Goal: Transaction & Acquisition: Purchase product/service

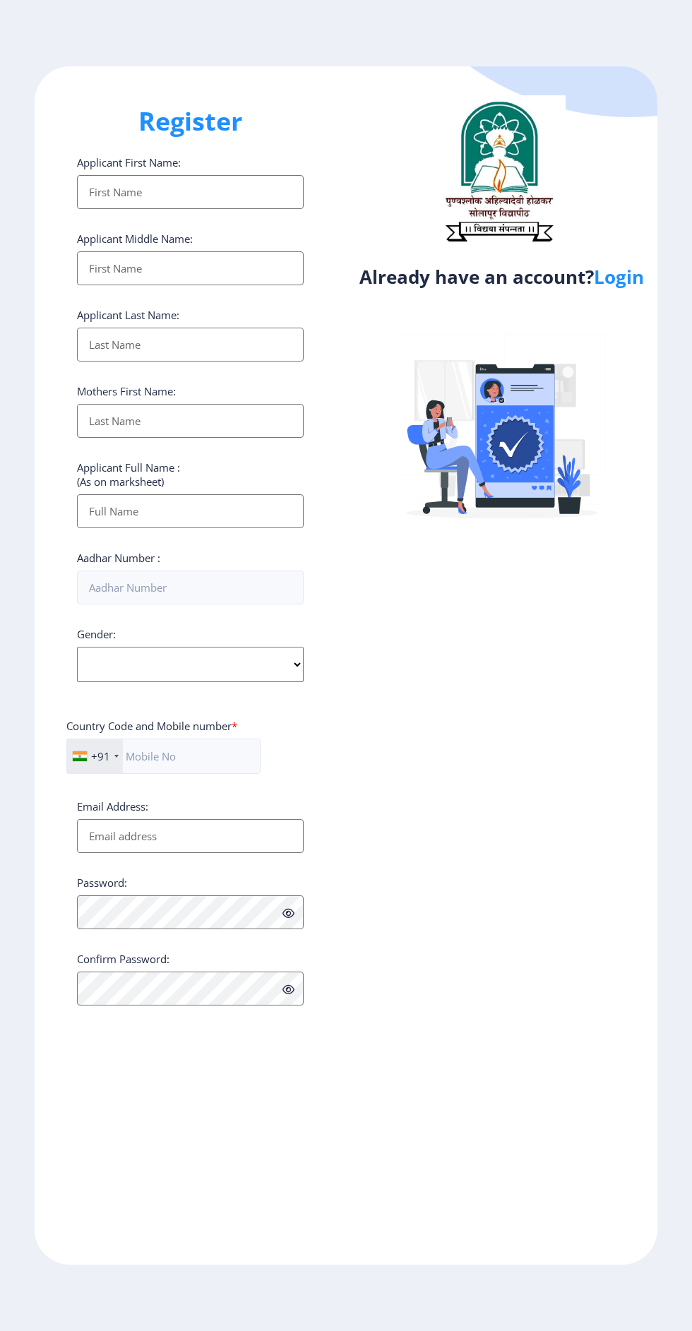
select select
click at [625, 286] on link "Login" at bounding box center [619, 276] width 50 height 25
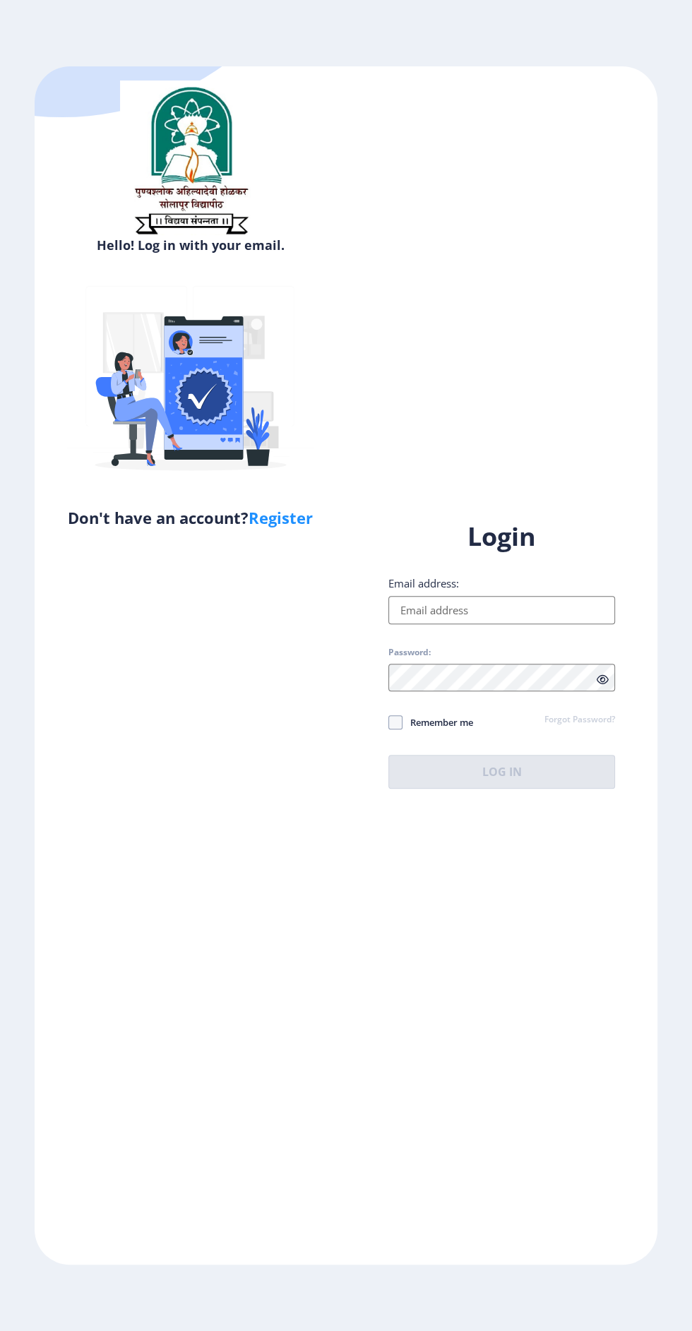
click at [496, 624] on input "Email address:" at bounding box center [501, 610] width 227 height 28
type input "[EMAIL_ADDRESS][DOMAIN_NAME]"
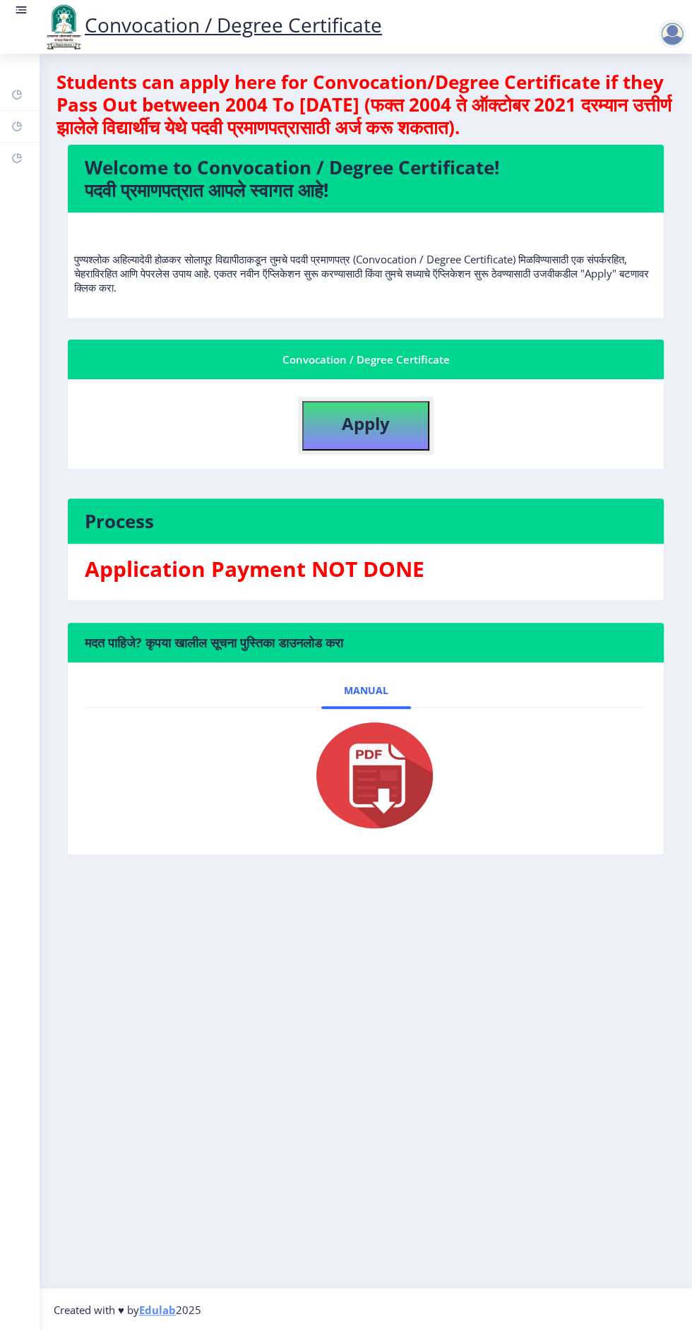
click at [390, 420] on button "Apply" at bounding box center [365, 425] width 127 height 49
select select
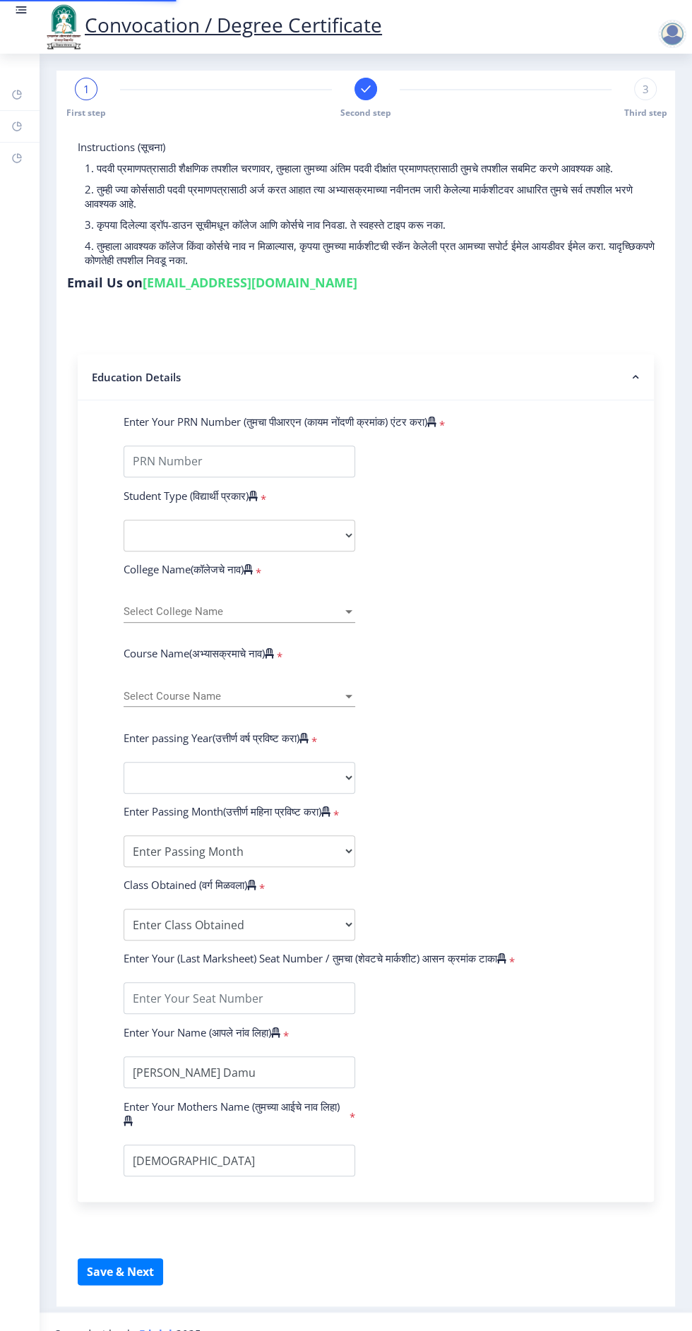
type input "1300000300"
select select "Regular"
select select "2015"
select select "December"
select select "SECOND CLASS"
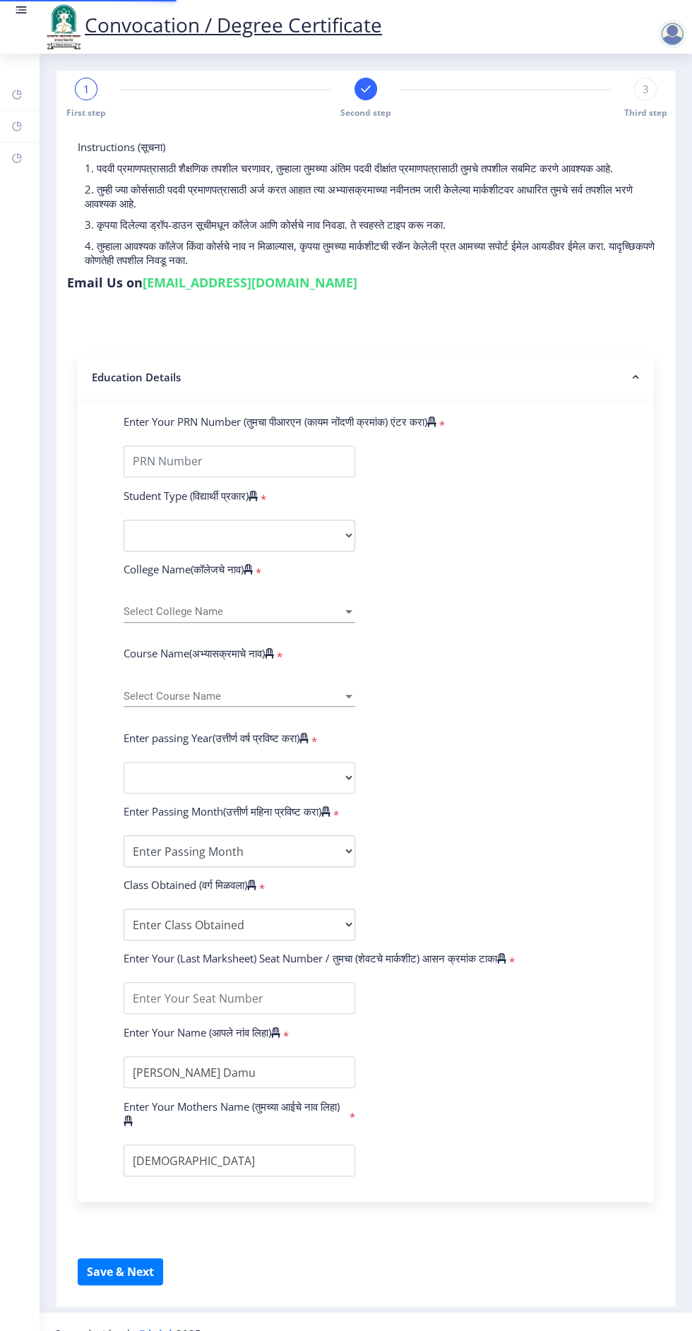
type input "3917"
select select
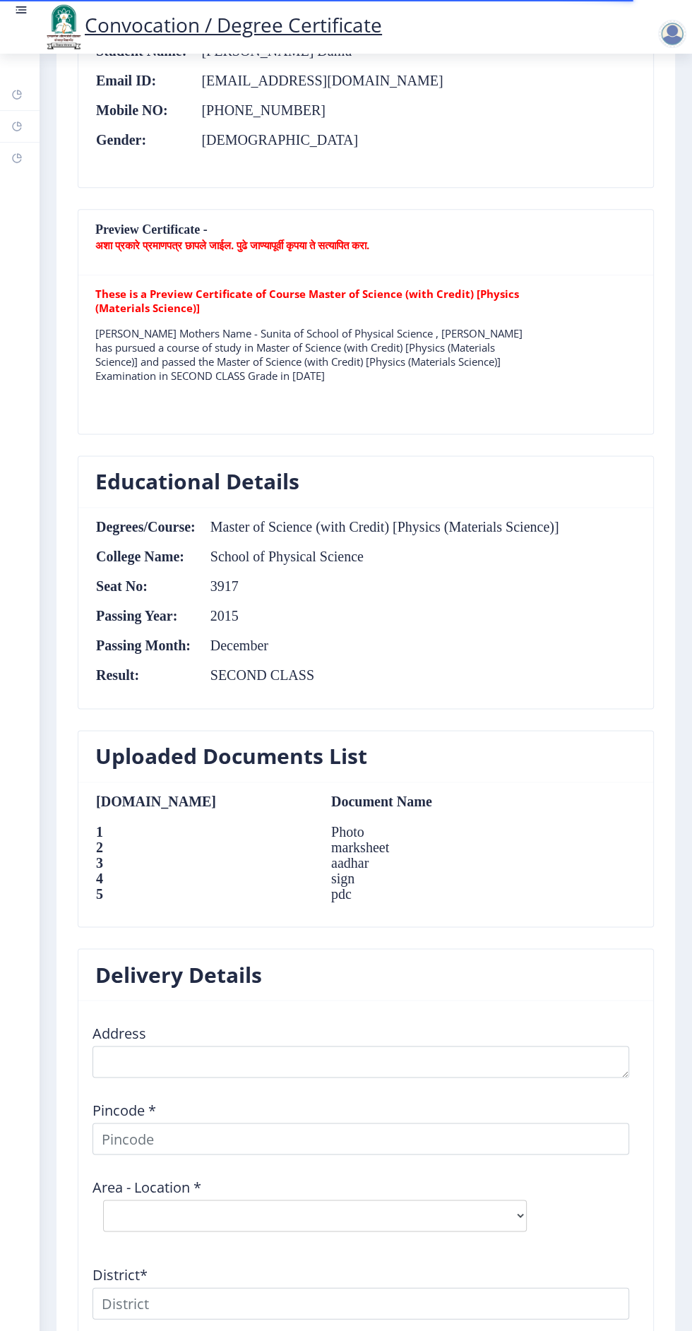
scroll to position [1044, 0]
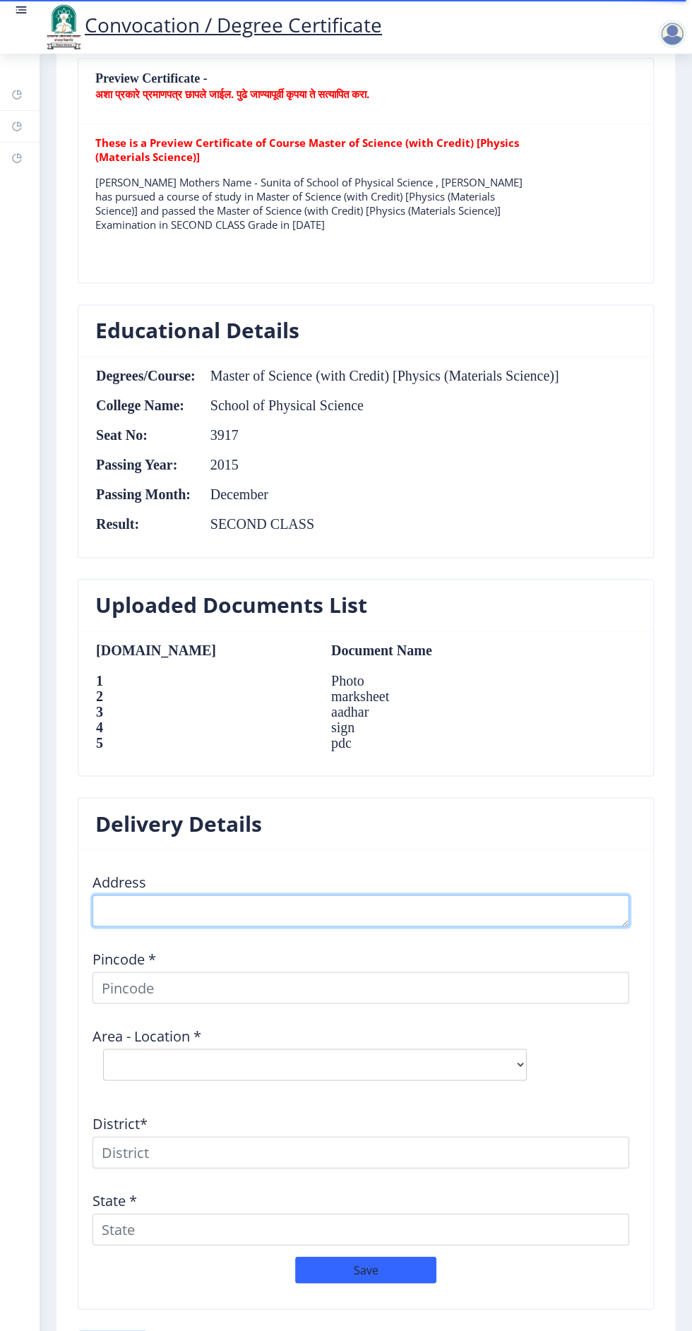
click at [365, 904] on textarea at bounding box center [360, 910] width 536 height 32
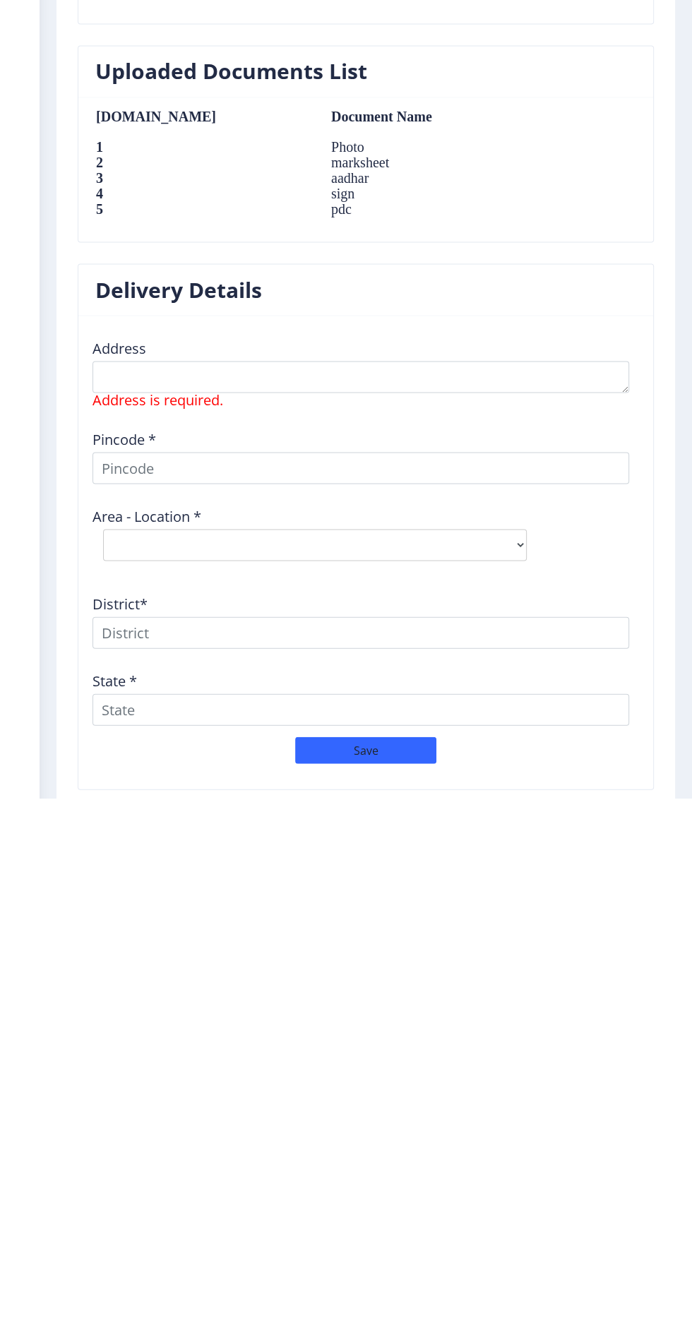
scroll to position [0, 0]
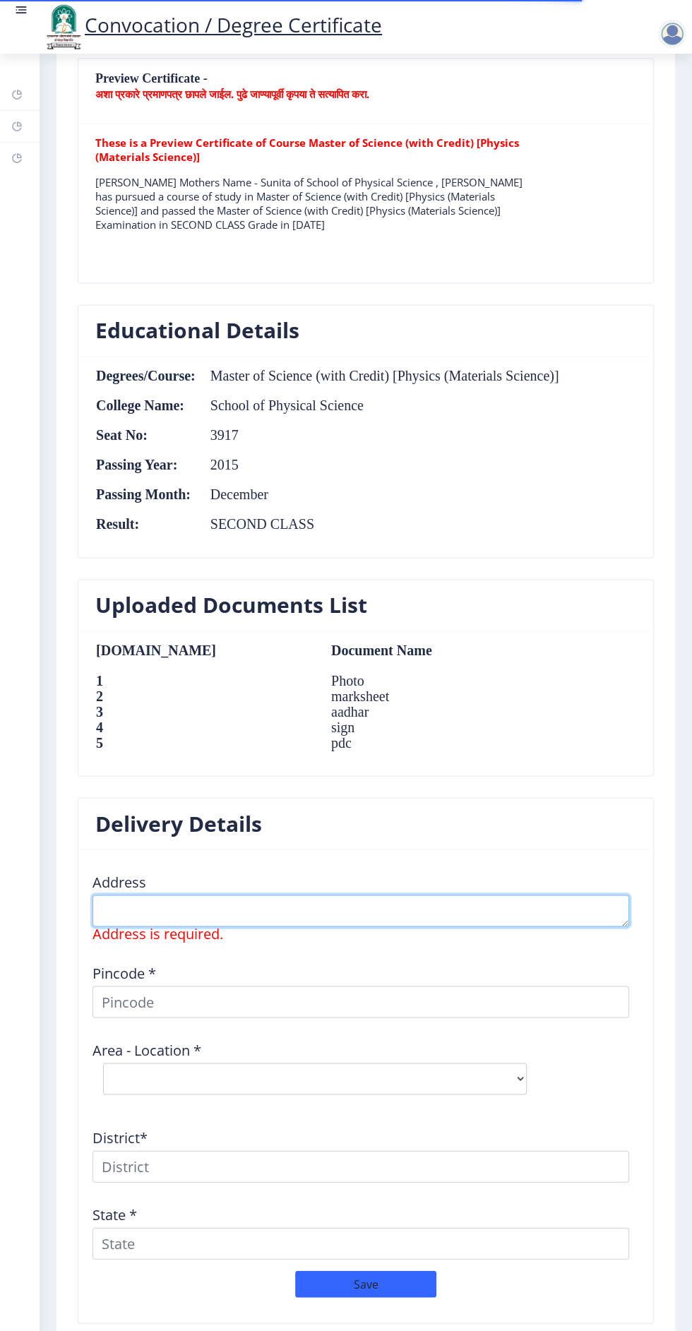
click at [415, 897] on textarea at bounding box center [360, 910] width 536 height 32
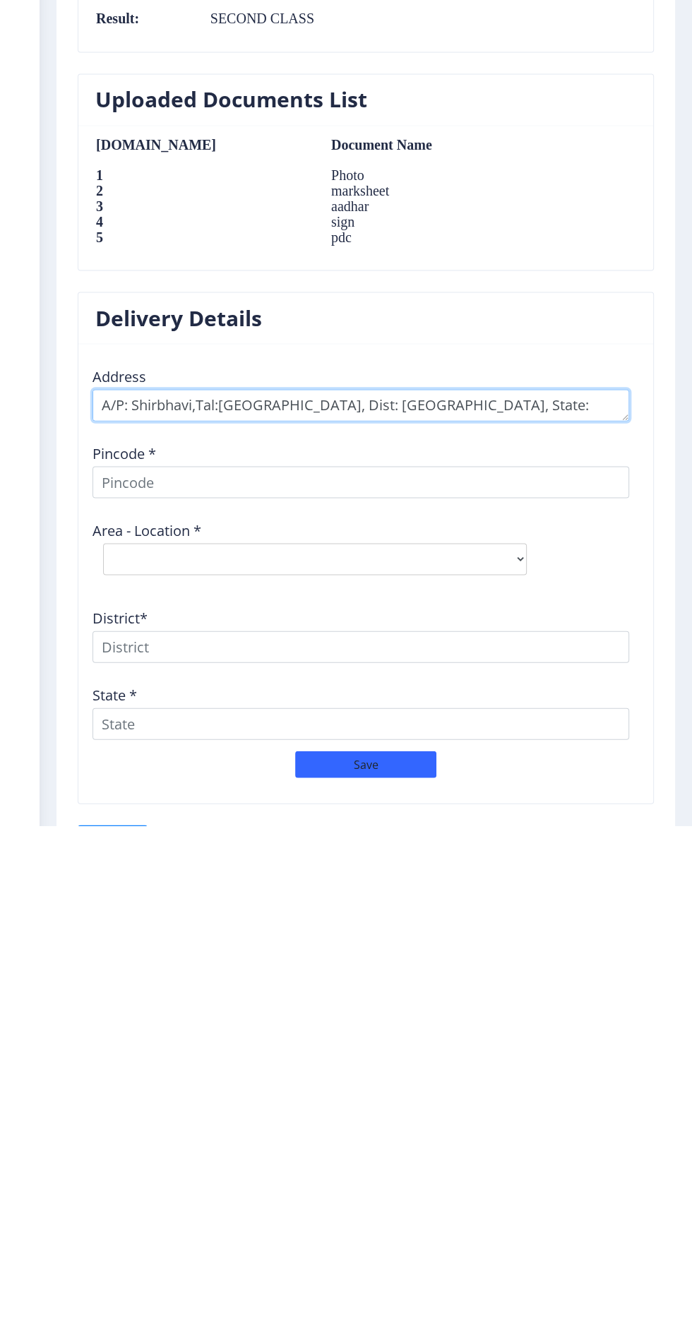
type textarea "A/P: Shirbhavi,Tal:Sangola, Dist: Solapur, State: Maharashtra"
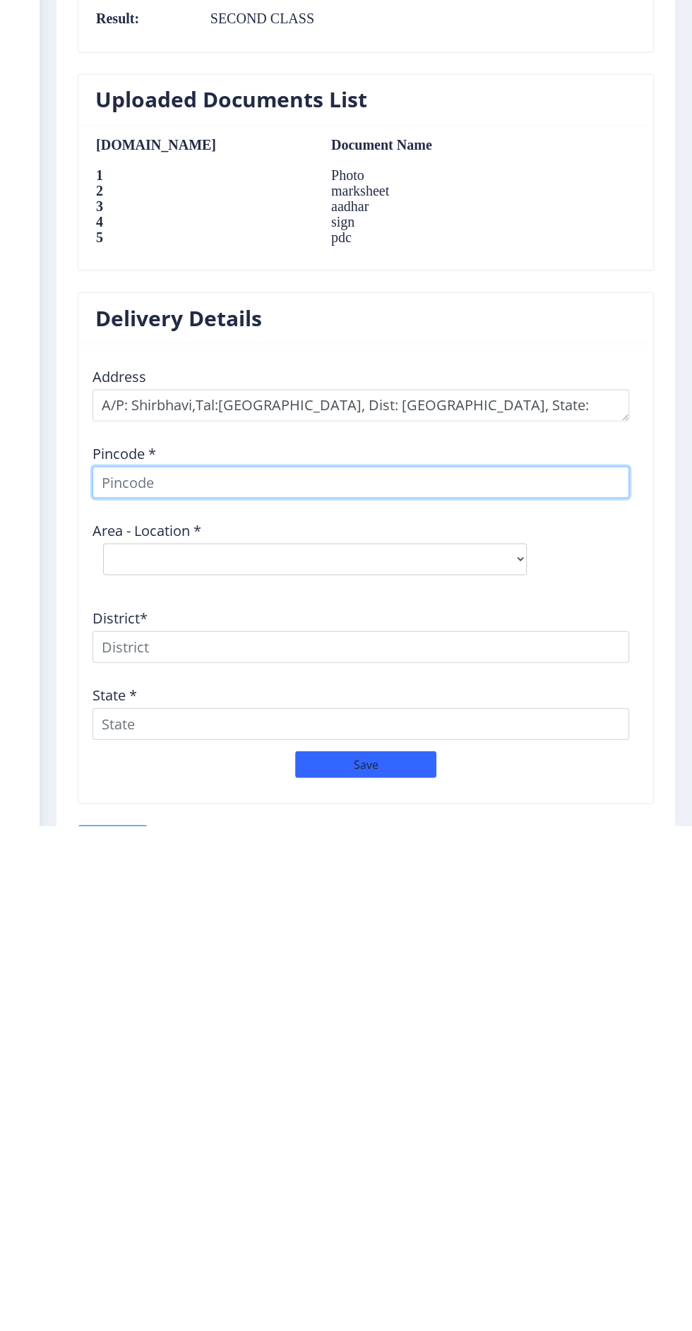
click at [444, 977] on input at bounding box center [360, 987] width 536 height 32
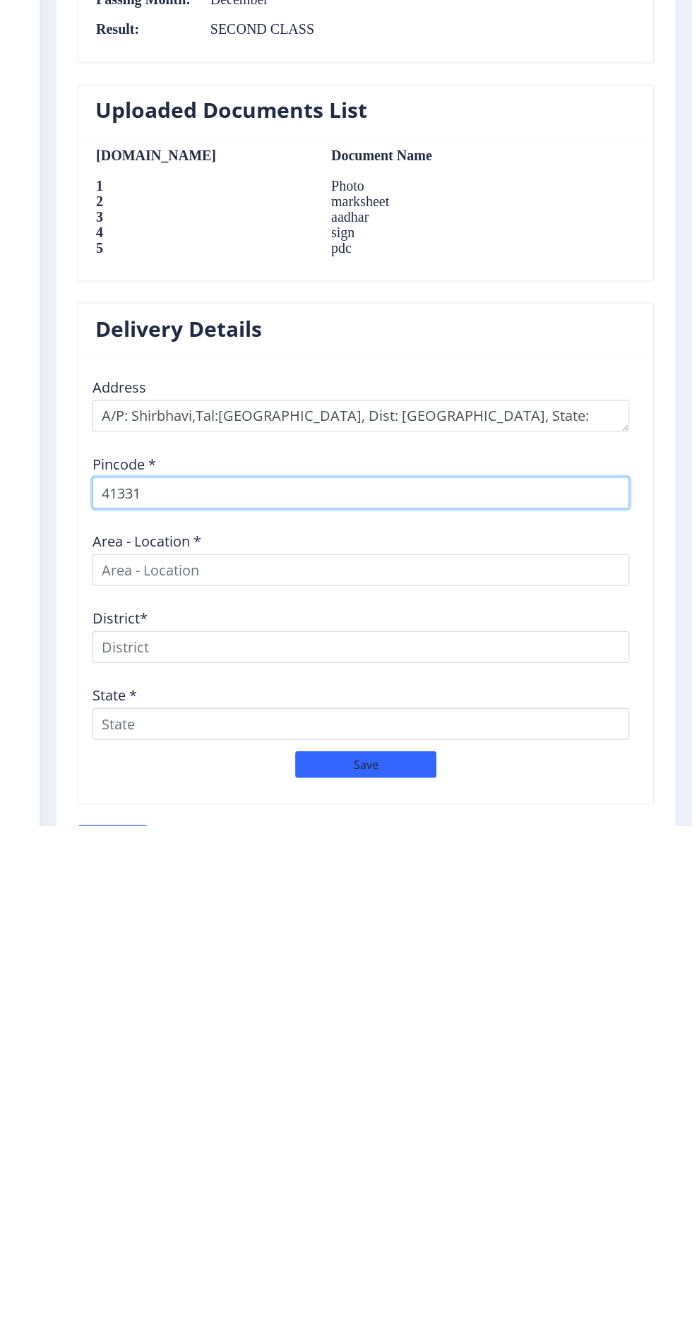
type input "413317"
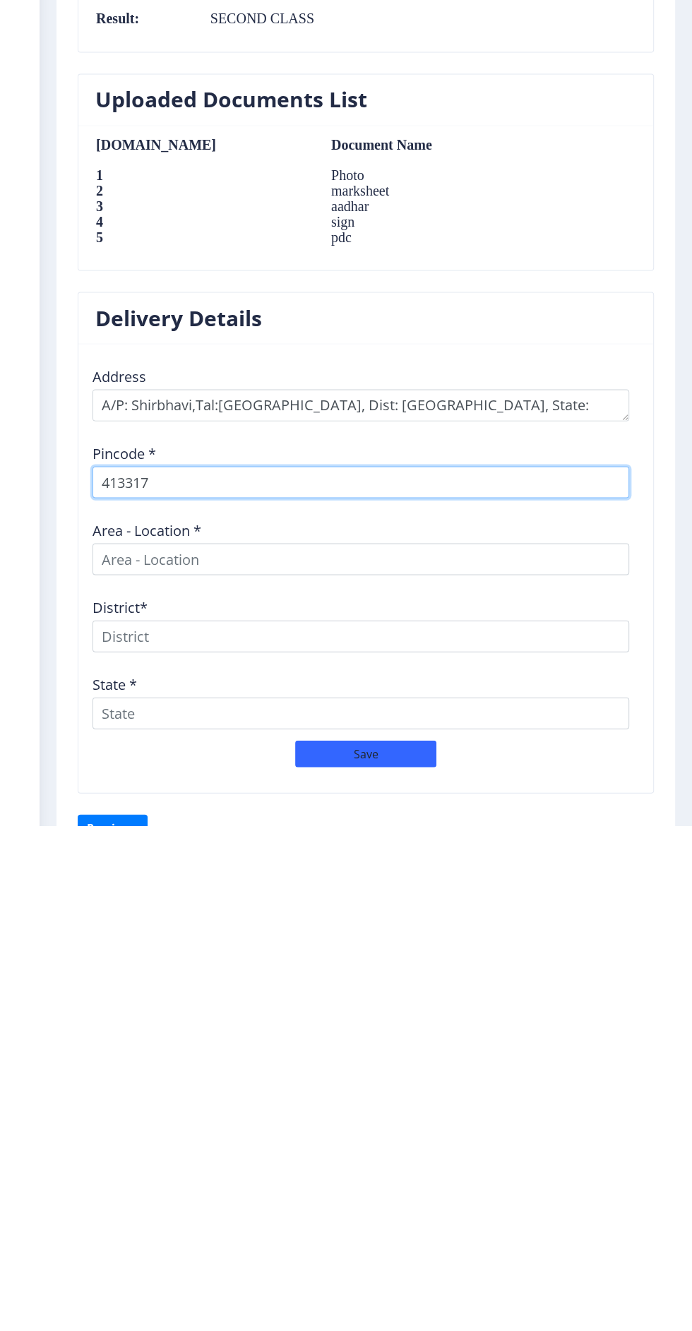
select select
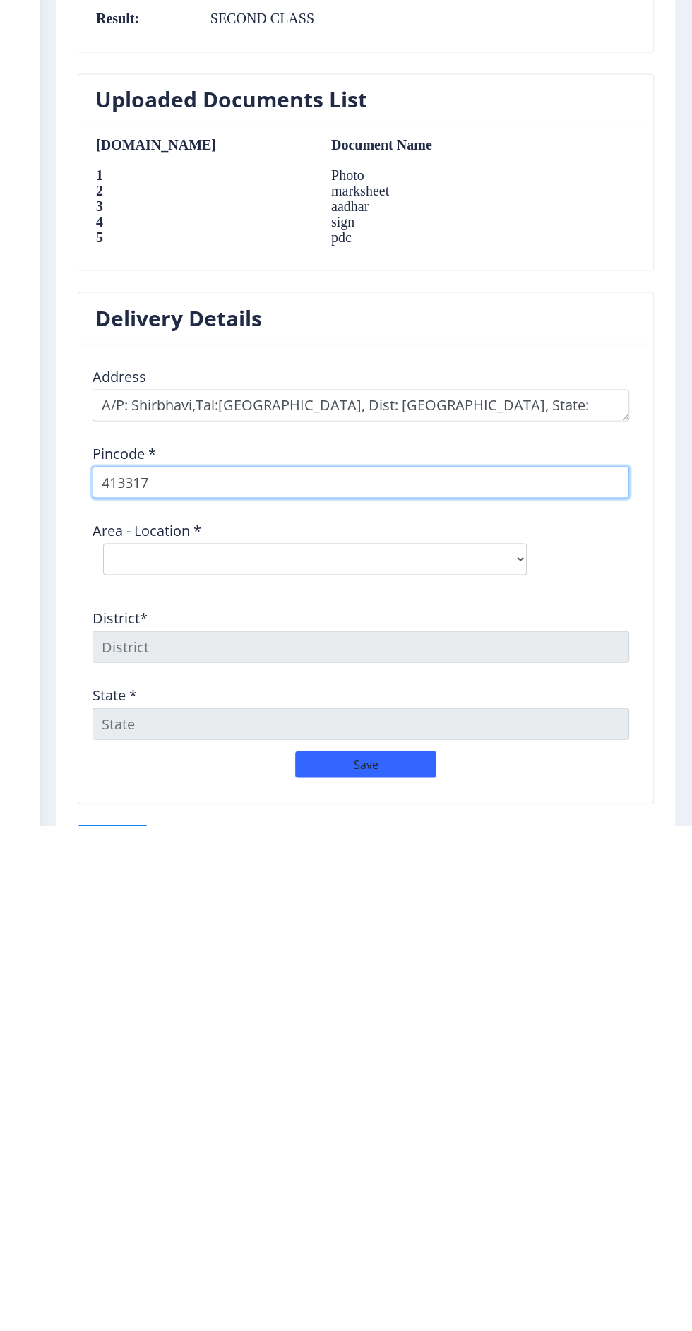
type input "413317"
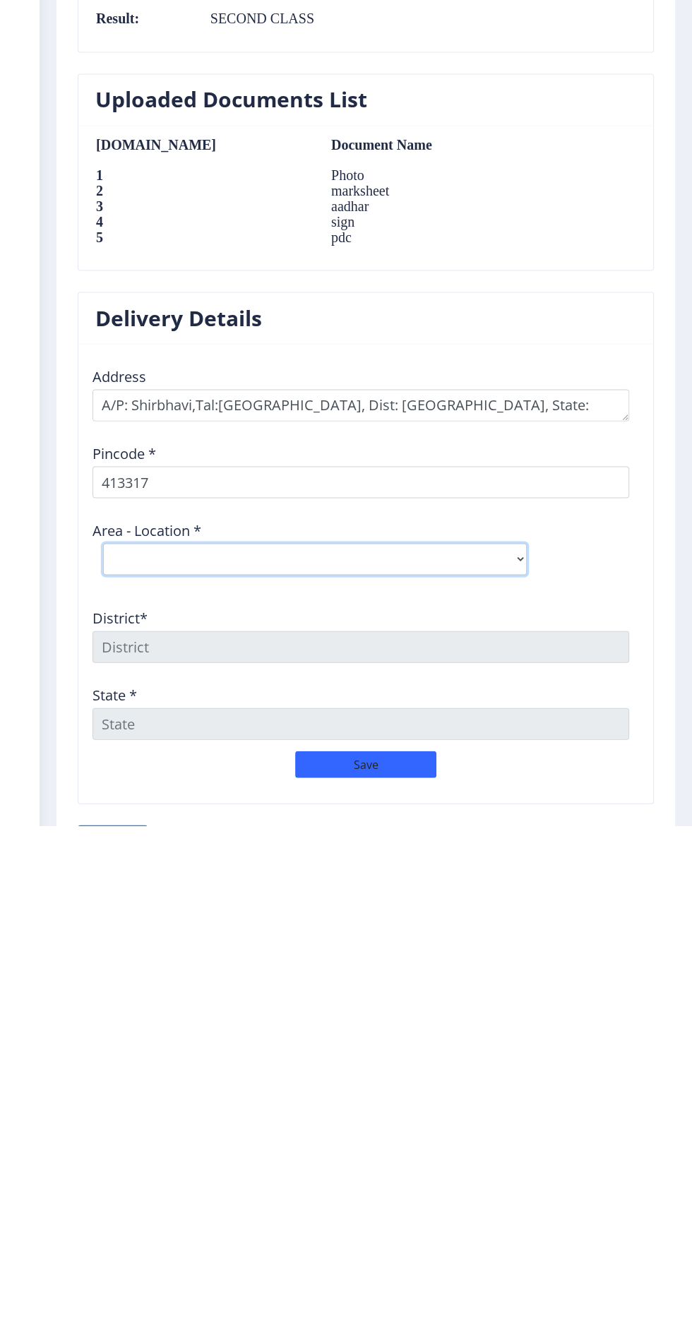
click at [455, 1048] on select "Select Area Location Bohali B.O Dhyati (E) B.O Khardi S.O Manjari B.O Methawade…" at bounding box center [315, 1064] width 424 height 32
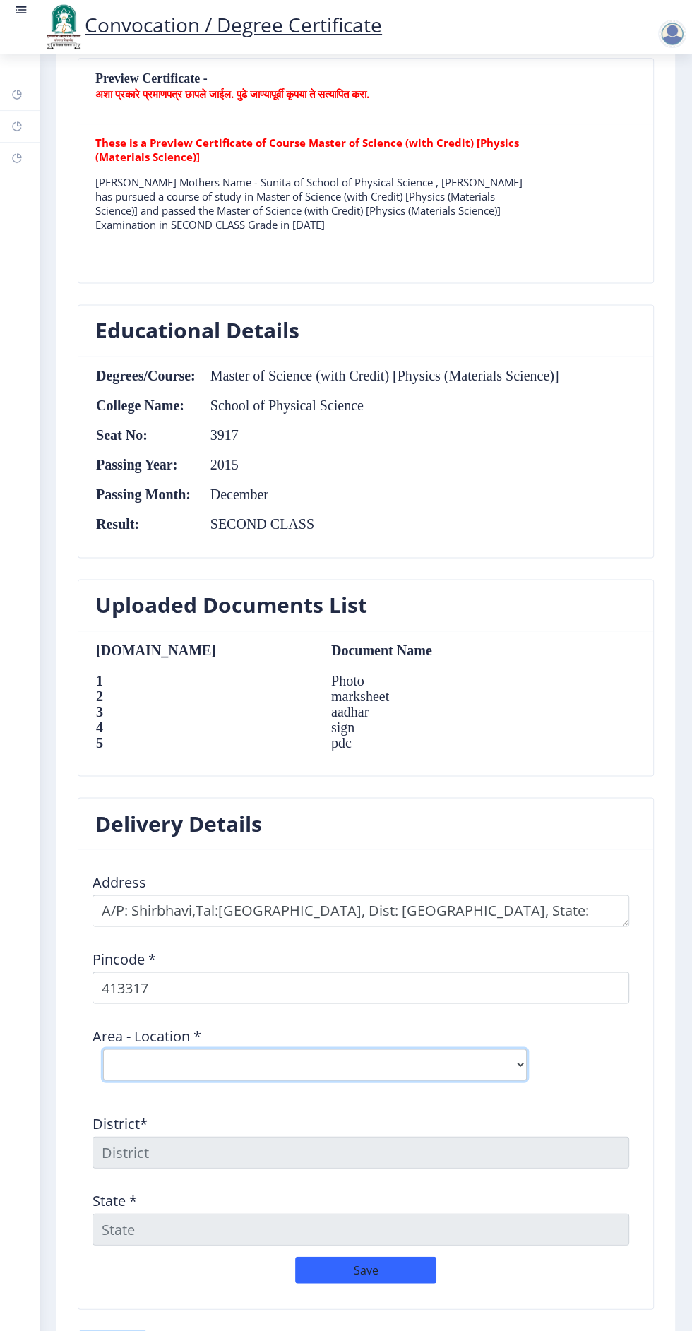
select select "9: Object"
click at [103, 1048] on select "Select Area Location Bohali B.O Dhyati (E) B.O Khardi S.O Manjari B.O Methawade…" at bounding box center [315, 1064] width 424 height 32
type input "SOLAPUR"
type input "Maharashtra"
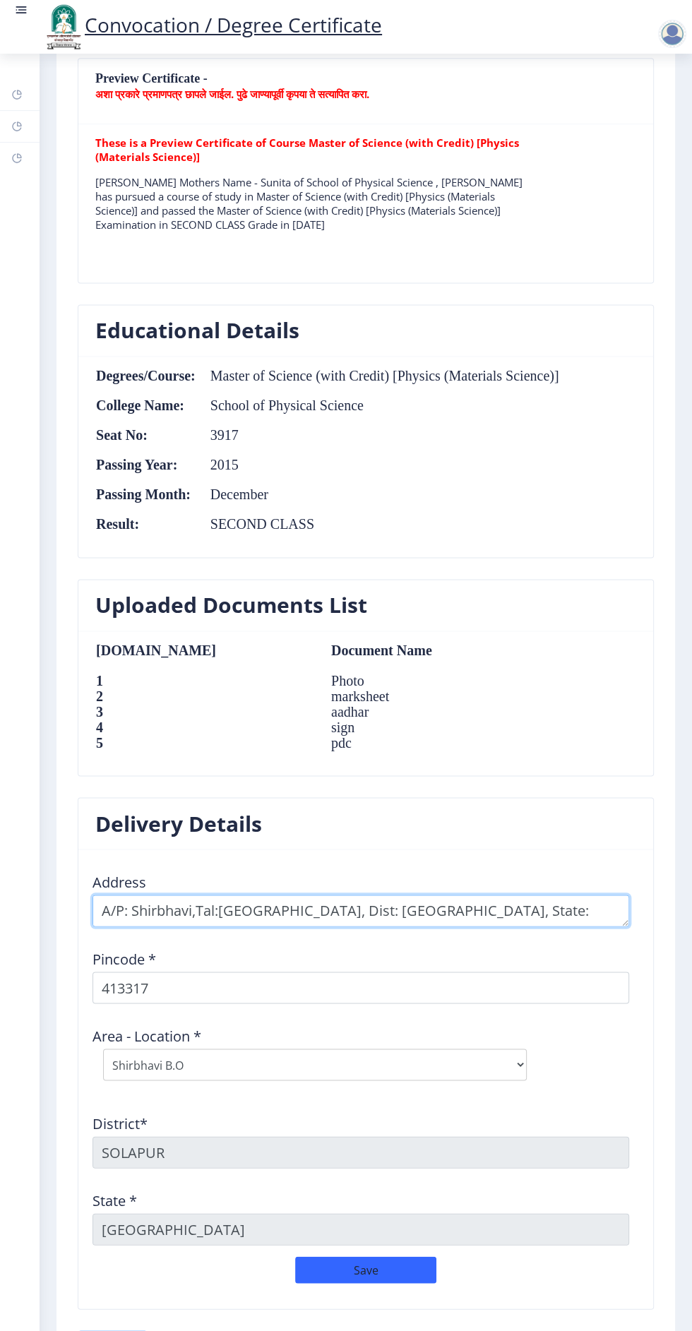
click at [133, 903] on textarea at bounding box center [360, 910] width 536 height 32
click at [158, 899] on textarea at bounding box center [360, 910] width 536 height 32
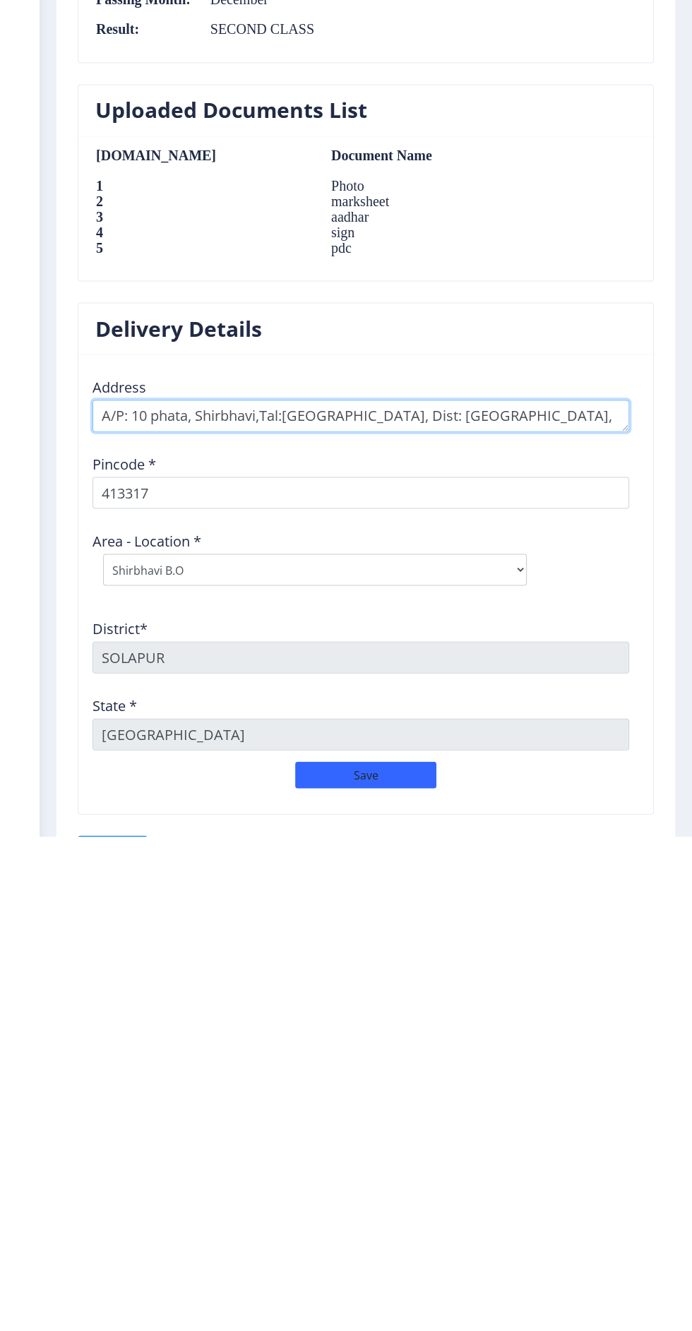
click at [179, 894] on textarea at bounding box center [360, 910] width 536 height 32
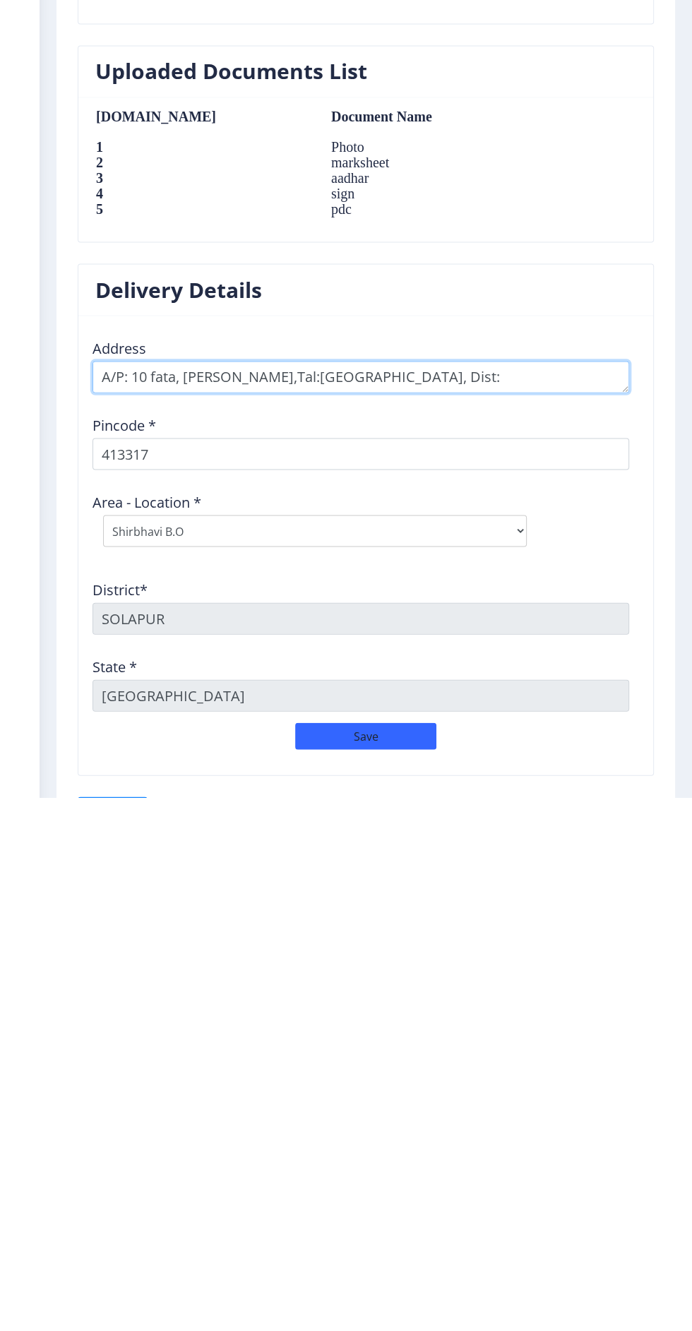
type textarea "A/P: 10 fata, Shirbhavi,Tal:Sangola, Dist: Solapur, State: Maharashtra"
click at [370, 1256] on button "Save" at bounding box center [365, 1269] width 141 height 27
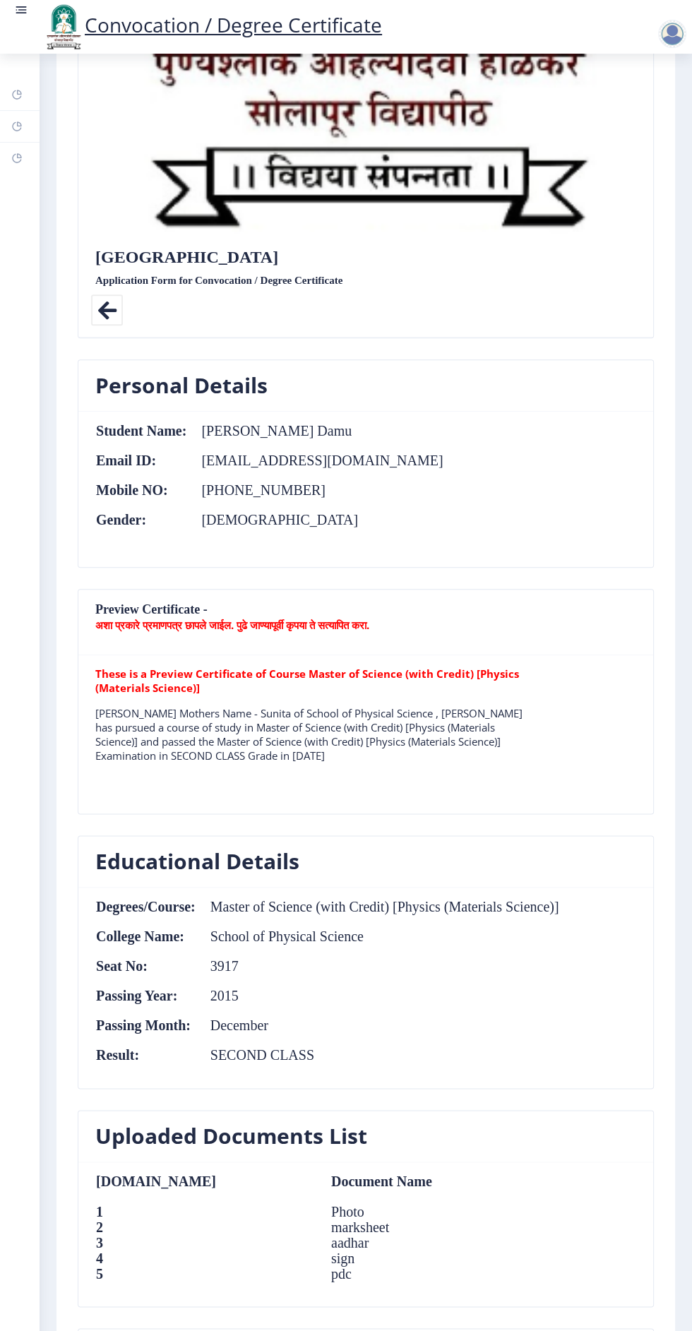
scroll to position [0, 0]
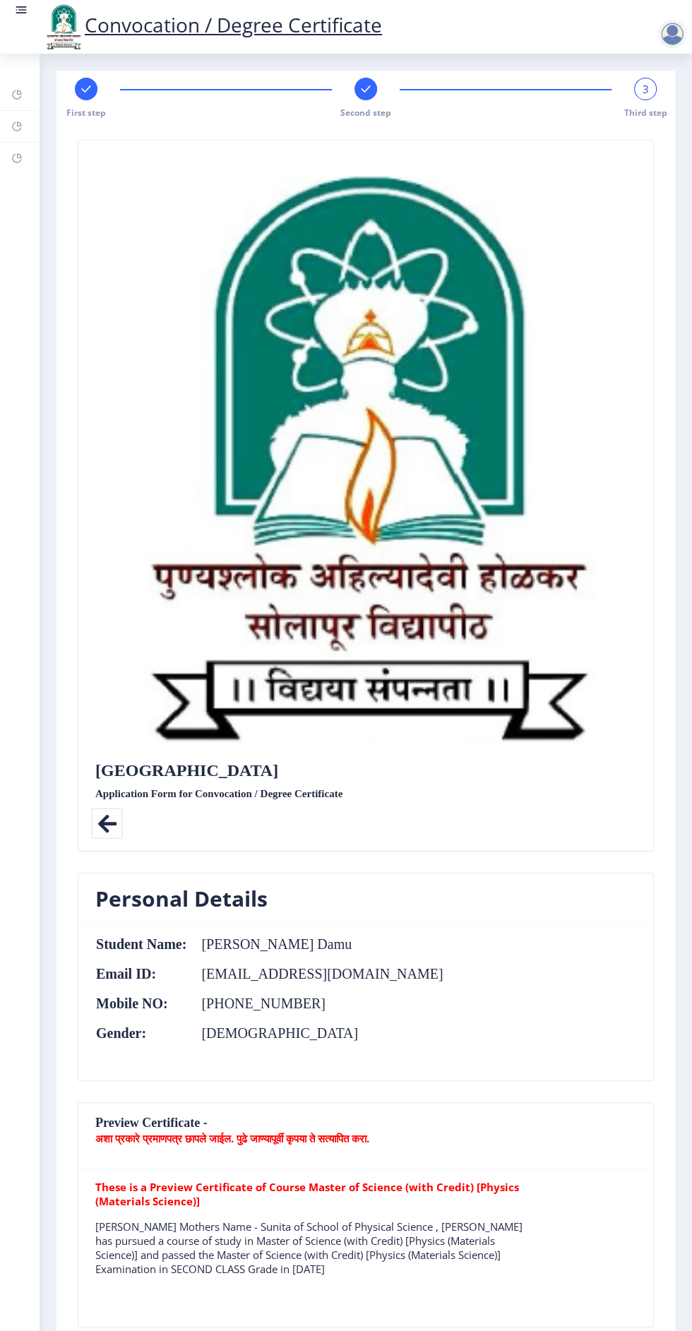
click at [86, 82] on rect at bounding box center [86, 89] width 14 height 14
select select "Regular"
select select "Physics (Material Science)"
select select "2015"
select select "December"
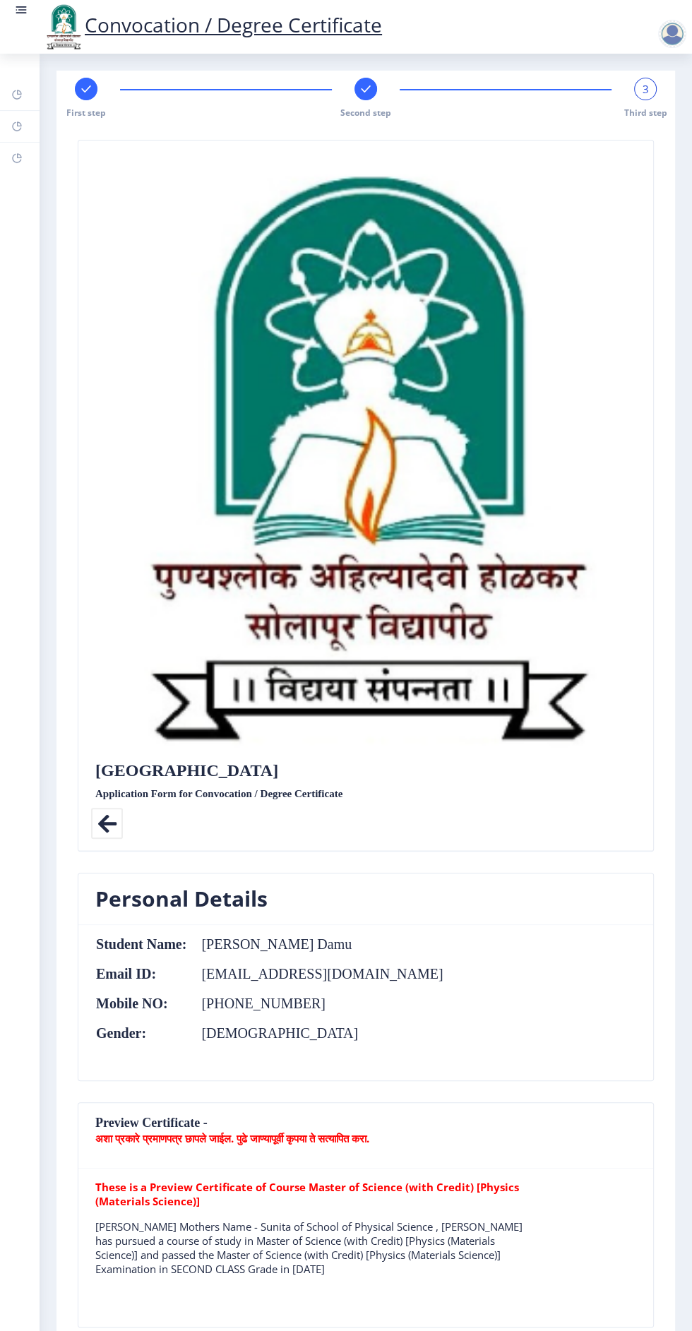
select select "SECOND CLASS"
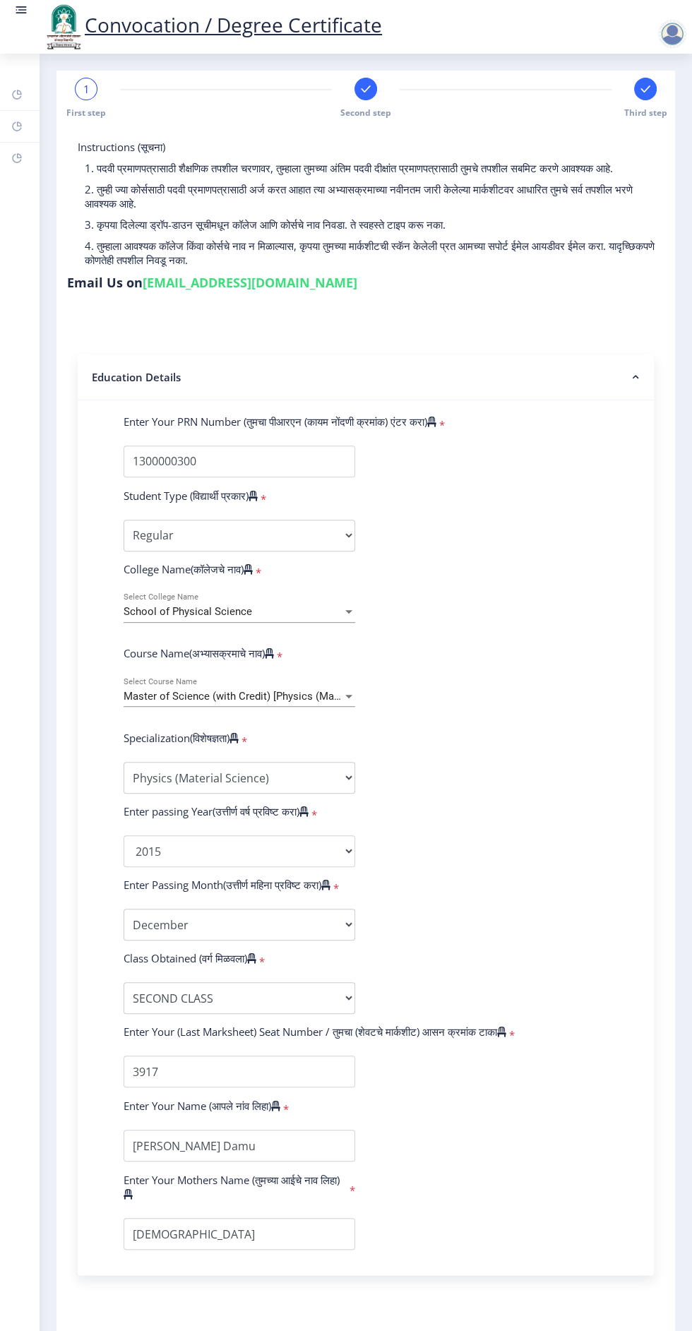
click at [364, 82] on rect at bounding box center [366, 89] width 14 height 14
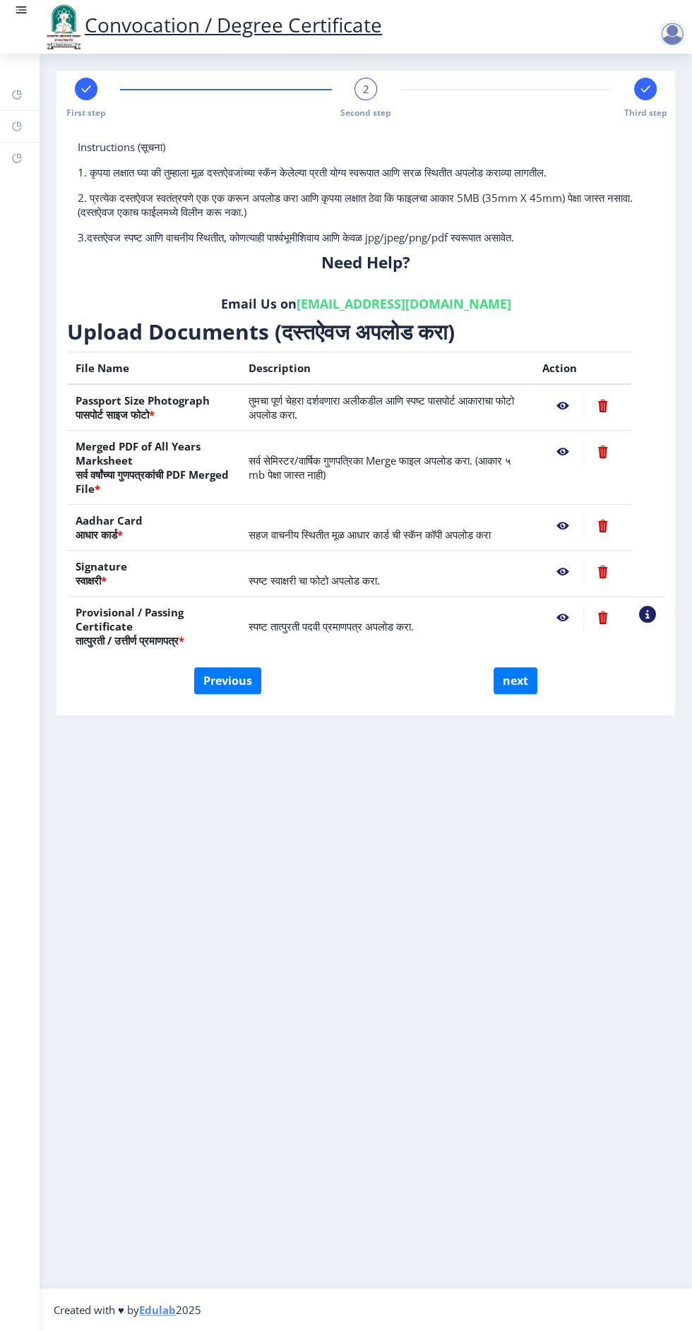
click at [578, 513] on nb-action at bounding box center [562, 525] width 41 height 25
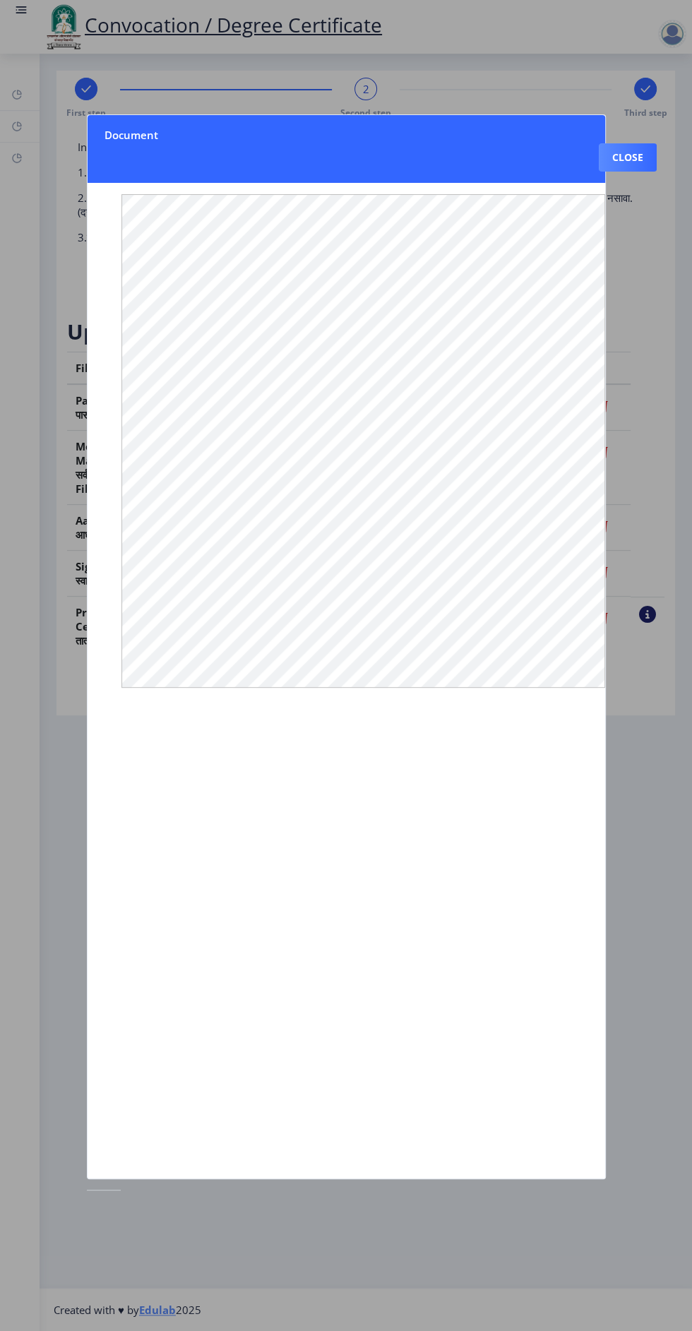
click at [621, 793] on div at bounding box center [346, 665] width 692 height 1331
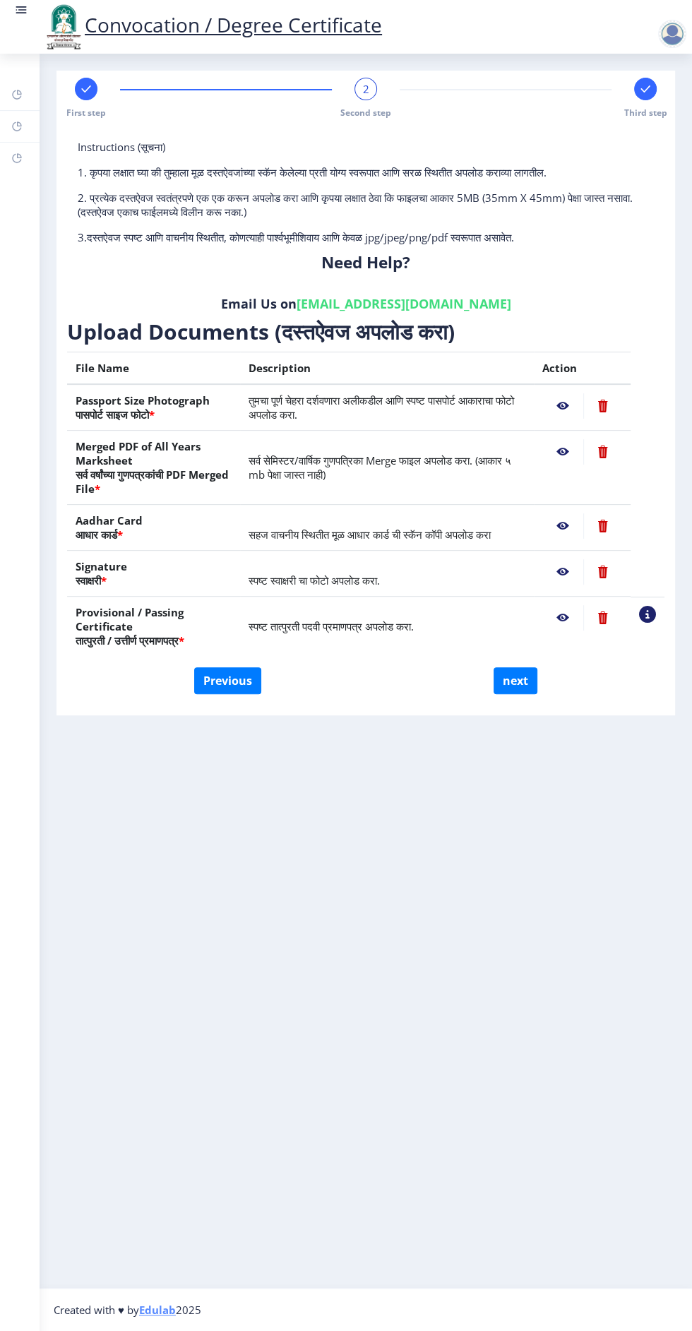
click at [603, 442] on nb-action at bounding box center [602, 451] width 39 height 25
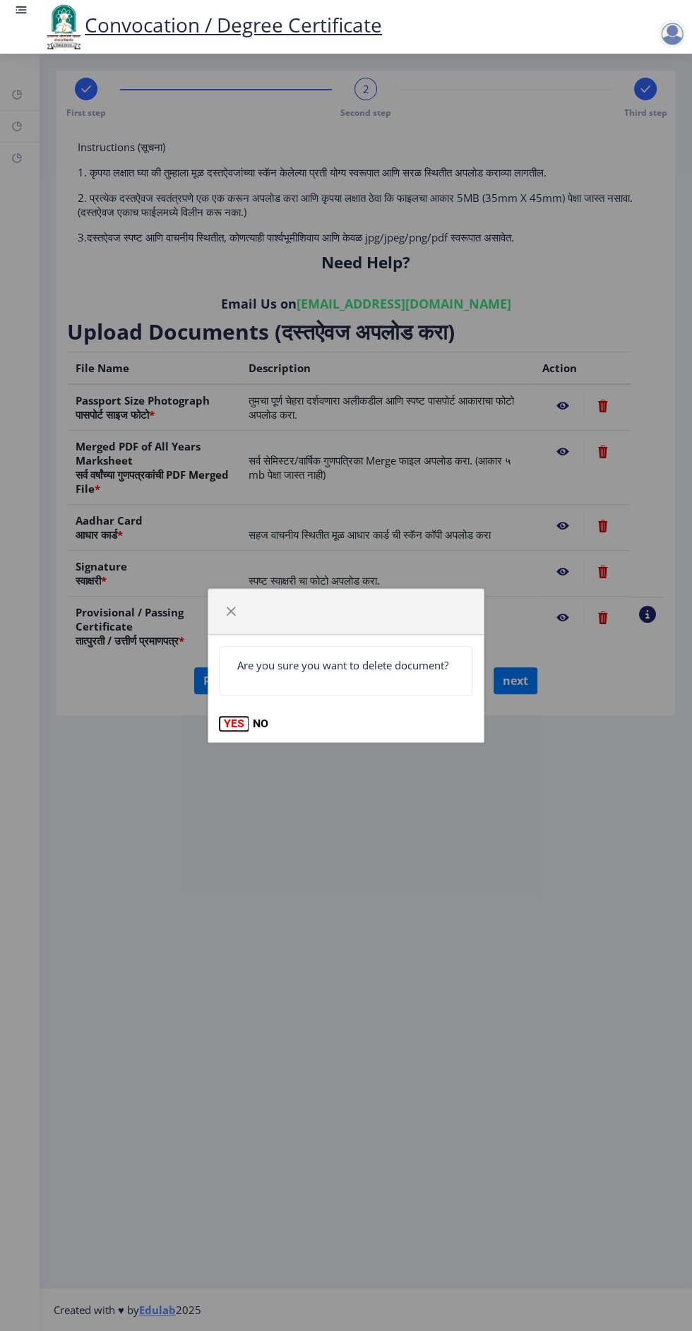
click at [224, 723] on button "YES" at bounding box center [234, 724] width 29 height 14
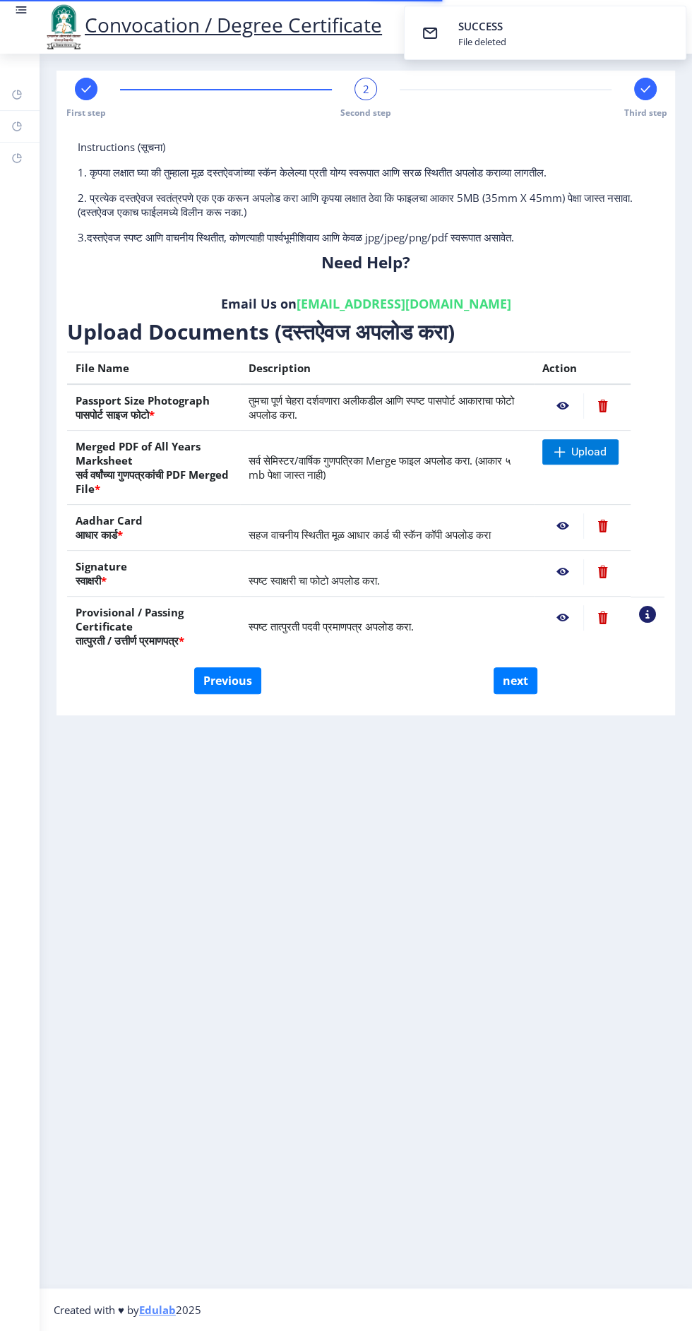
click at [604, 514] on nb-action at bounding box center [602, 525] width 39 height 25
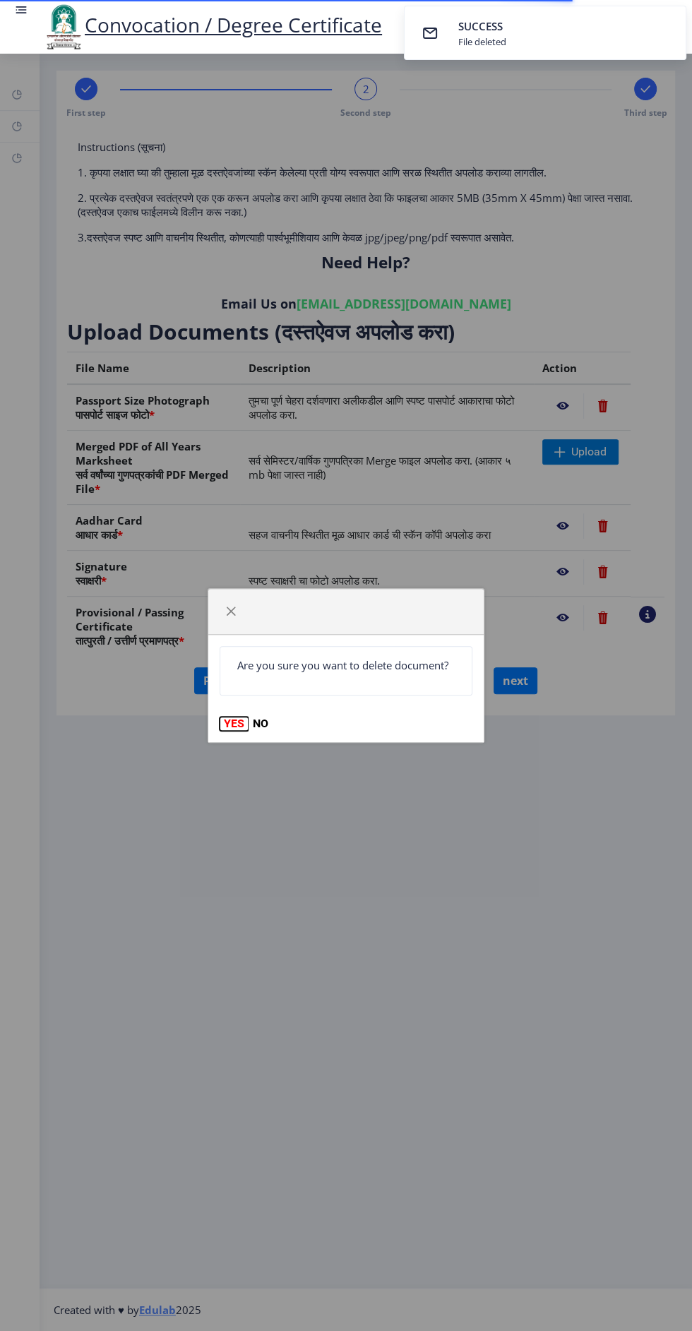
click at [230, 718] on button "YES" at bounding box center [234, 724] width 29 height 14
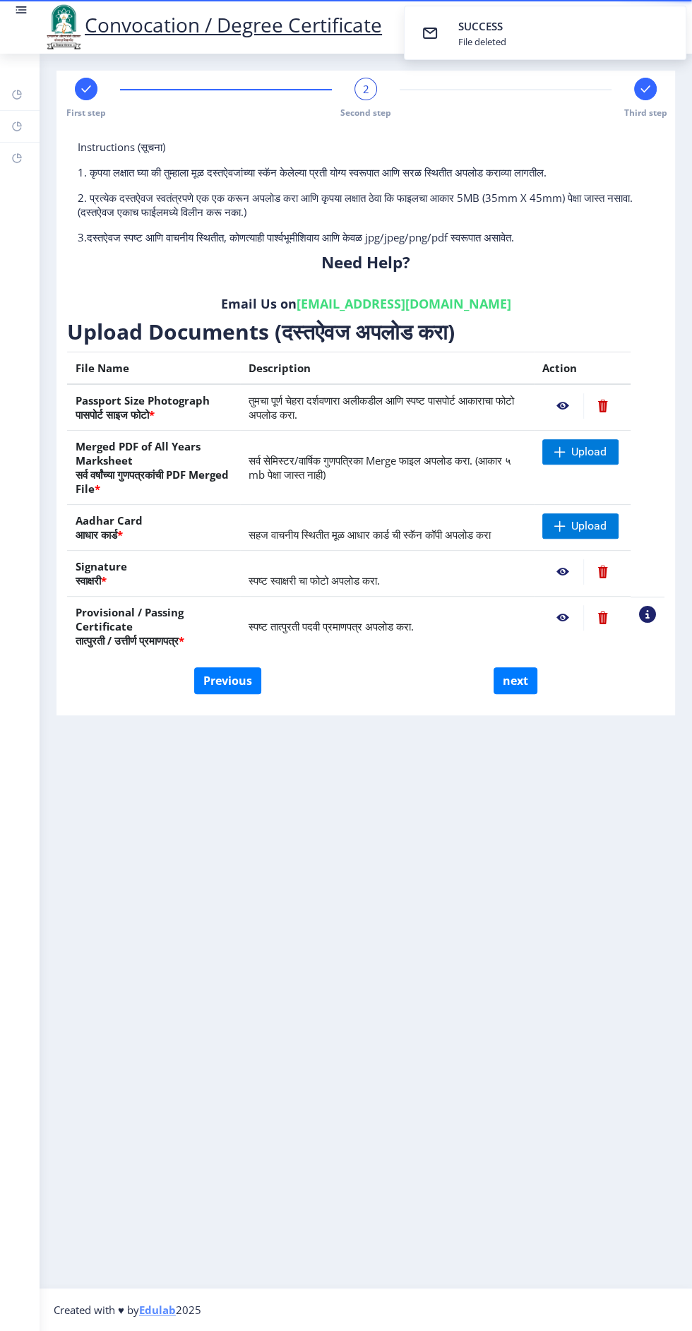
click at [549, 562] on nb-action at bounding box center [562, 571] width 41 height 25
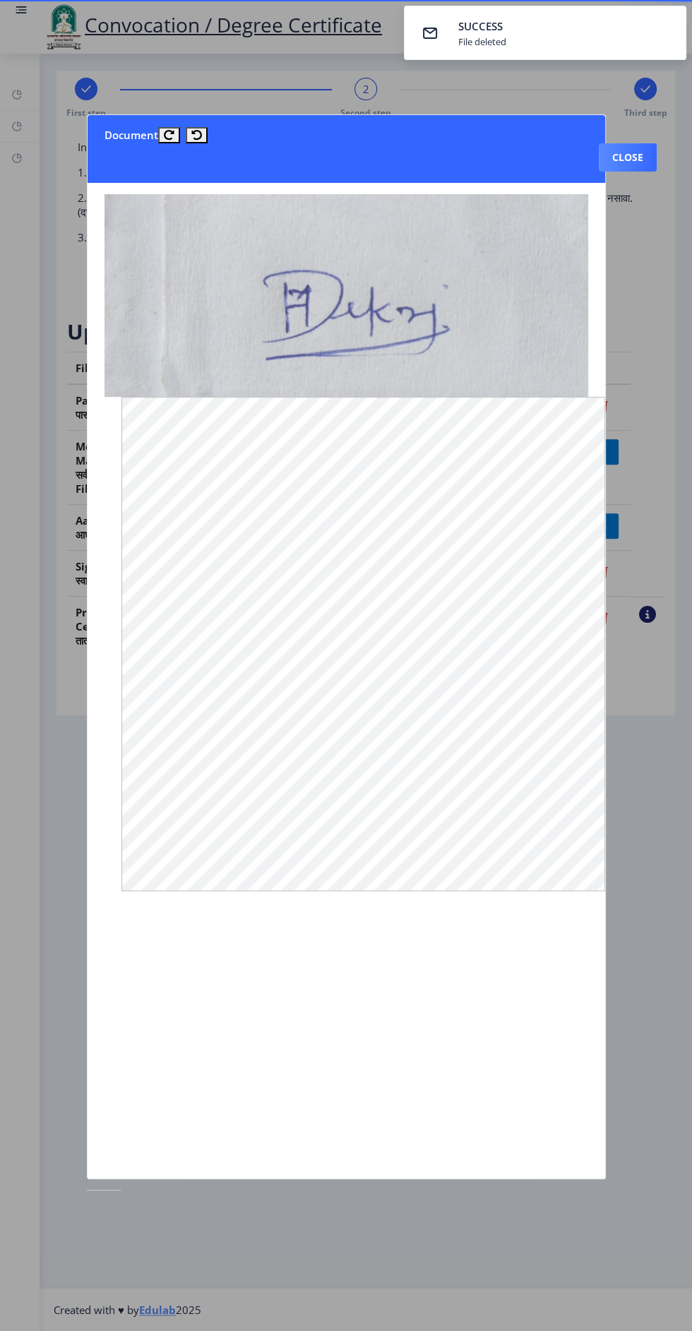
click at [660, 604] on div at bounding box center [346, 665] width 692 height 1331
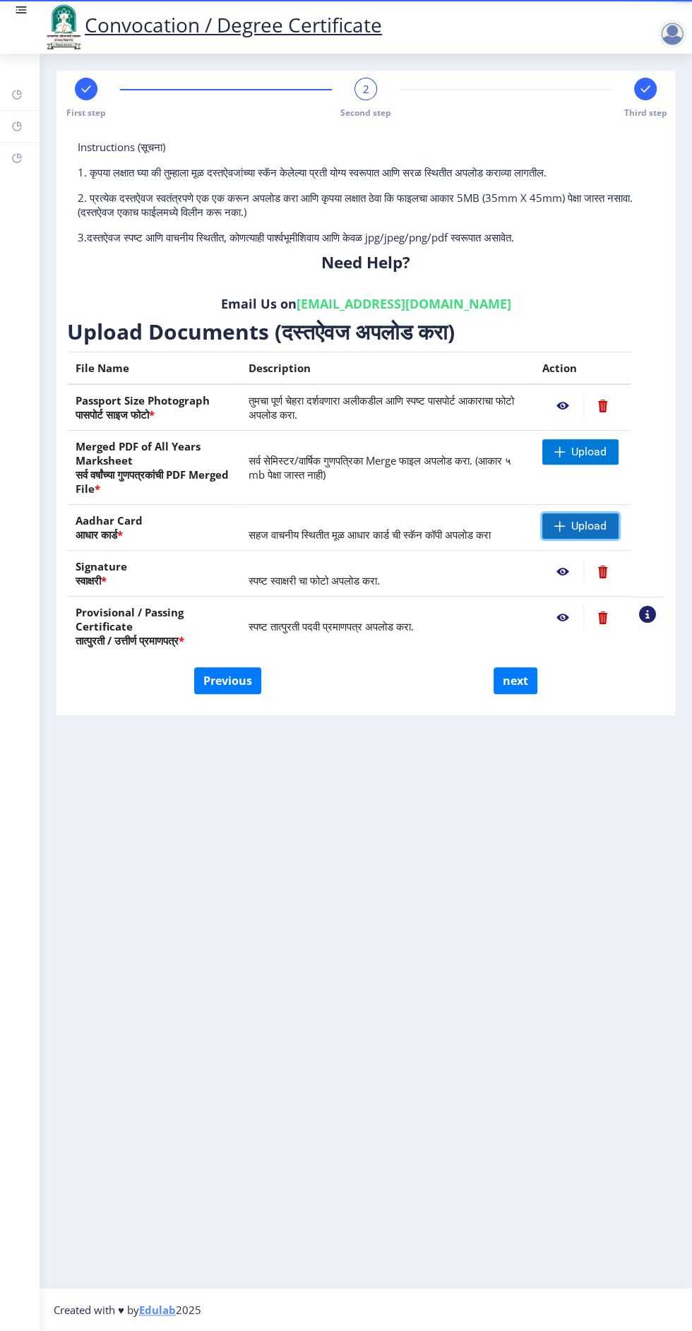
click at [577, 519] on span "Upload" at bounding box center [588, 526] width 35 height 14
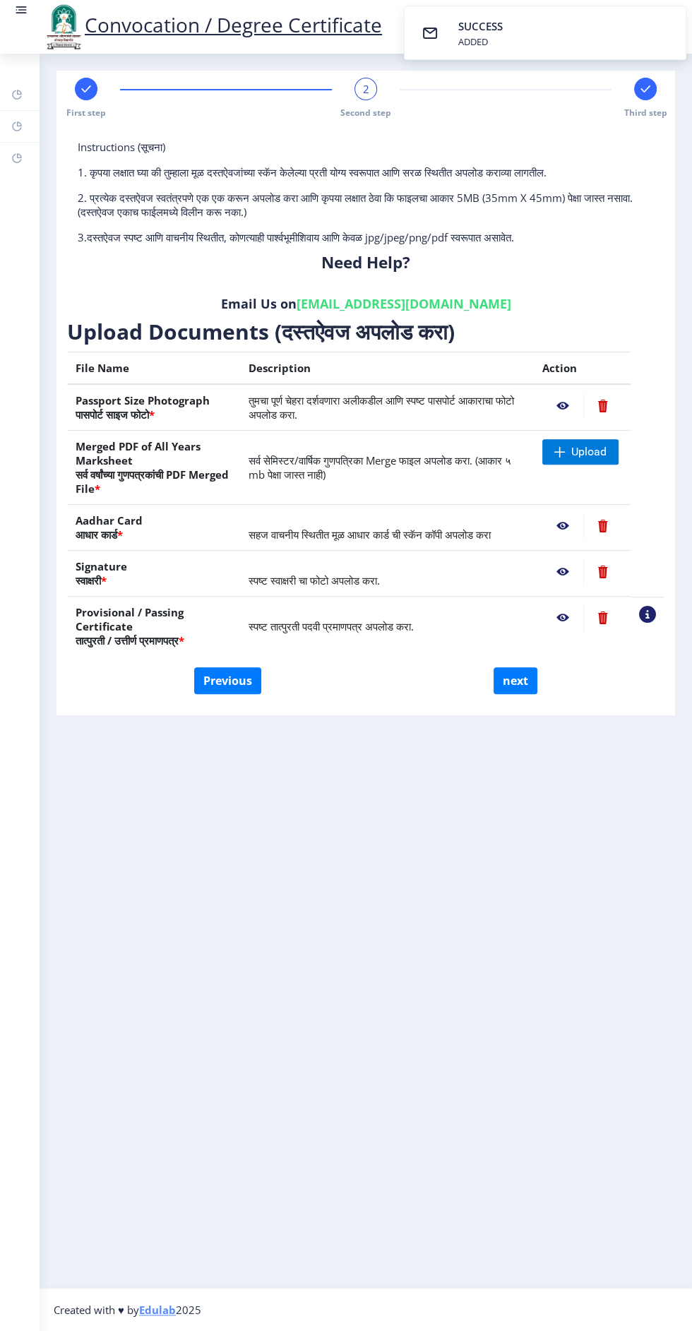
click at [564, 522] on nb-action at bounding box center [562, 525] width 41 height 25
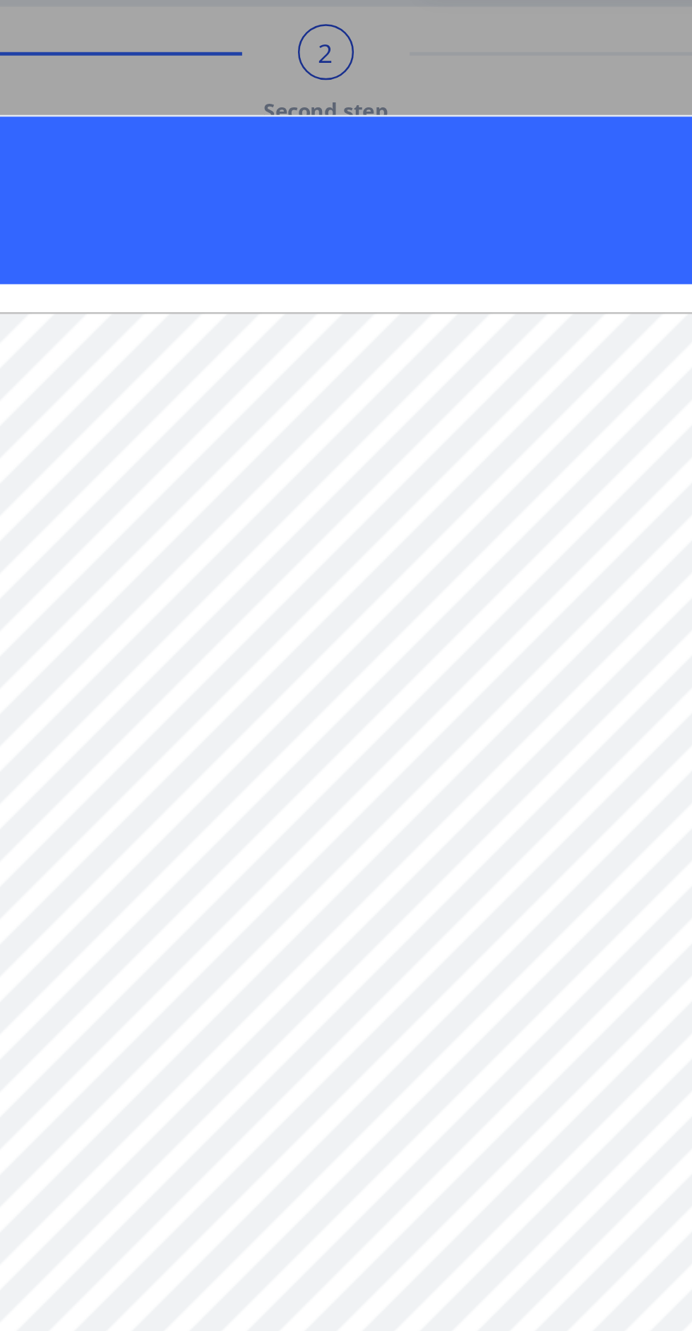
scroll to position [0, 6]
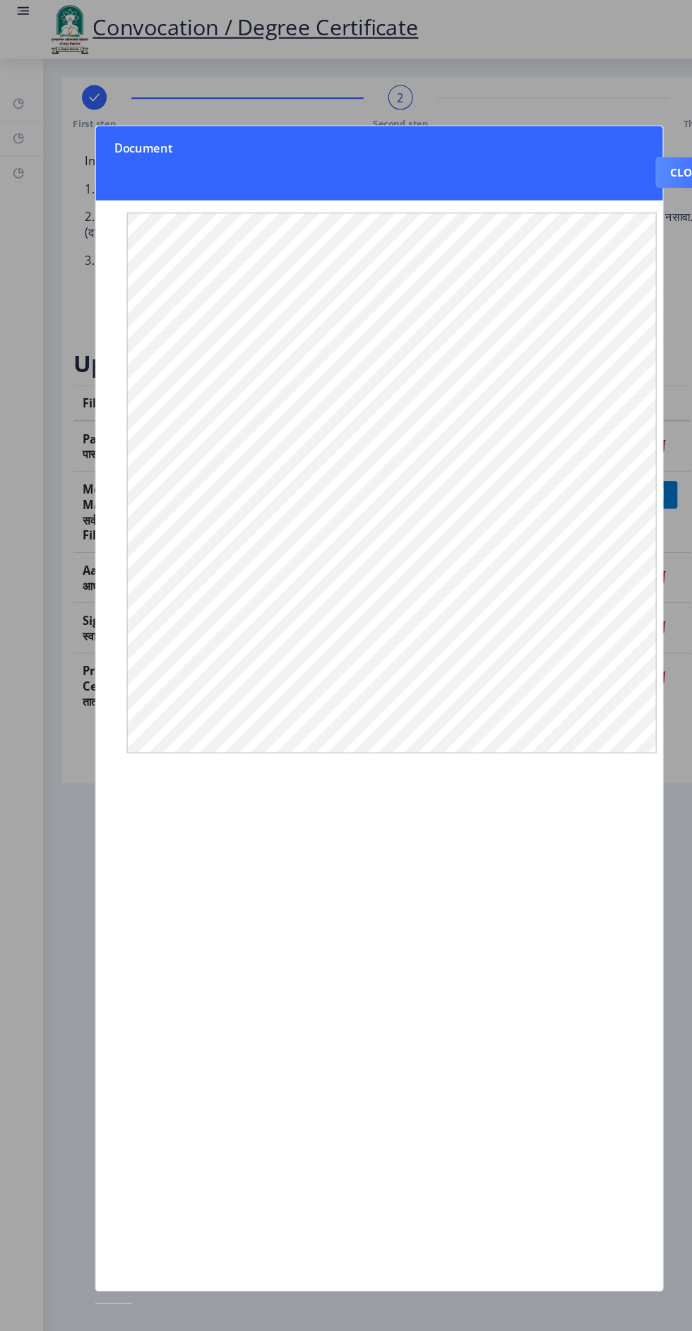
click at [49, 882] on div at bounding box center [346, 665] width 692 height 1331
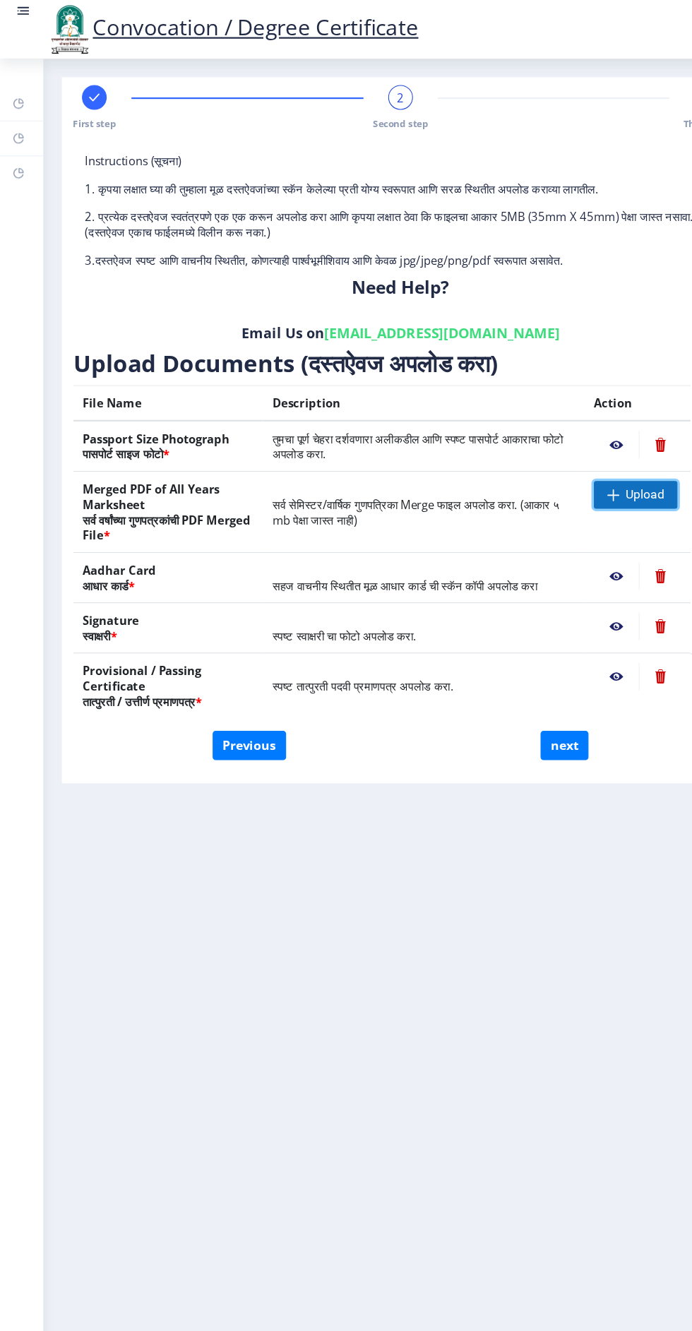
click at [575, 445] on span "Upload" at bounding box center [588, 452] width 35 height 14
click at [546, 611] on nb-action at bounding box center [562, 617] width 41 height 25
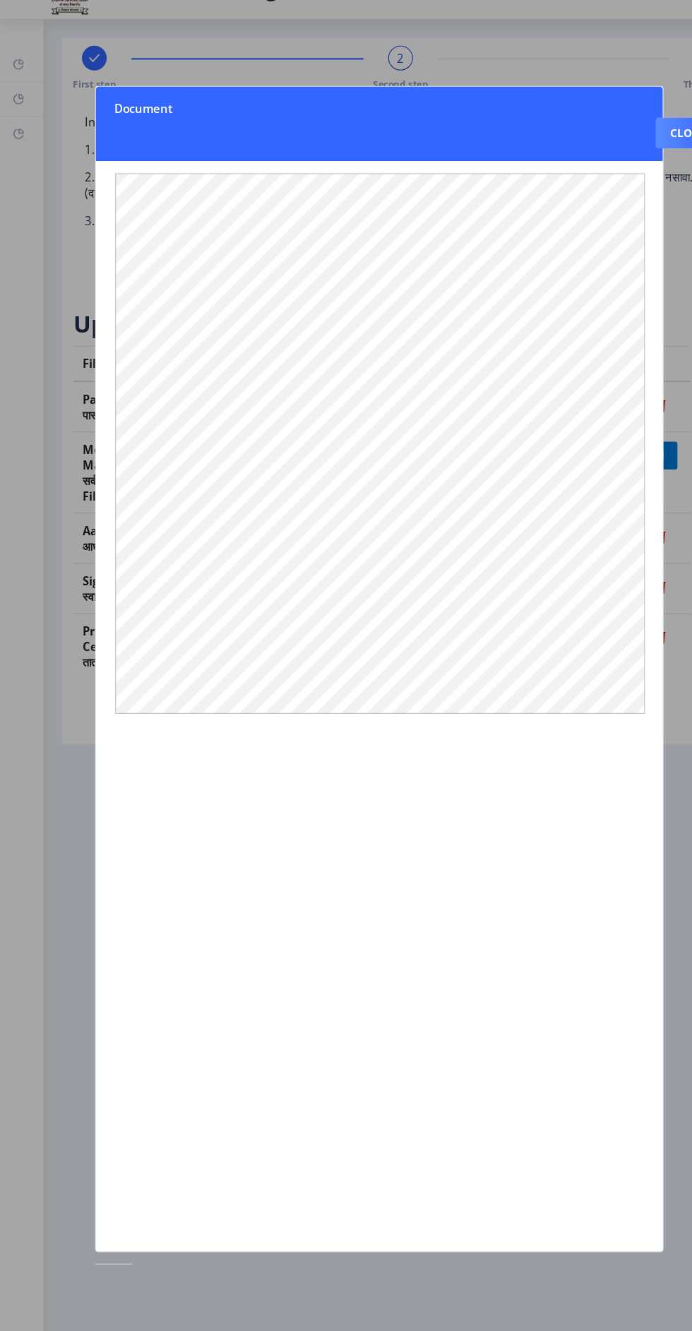
scroll to position [7, 0]
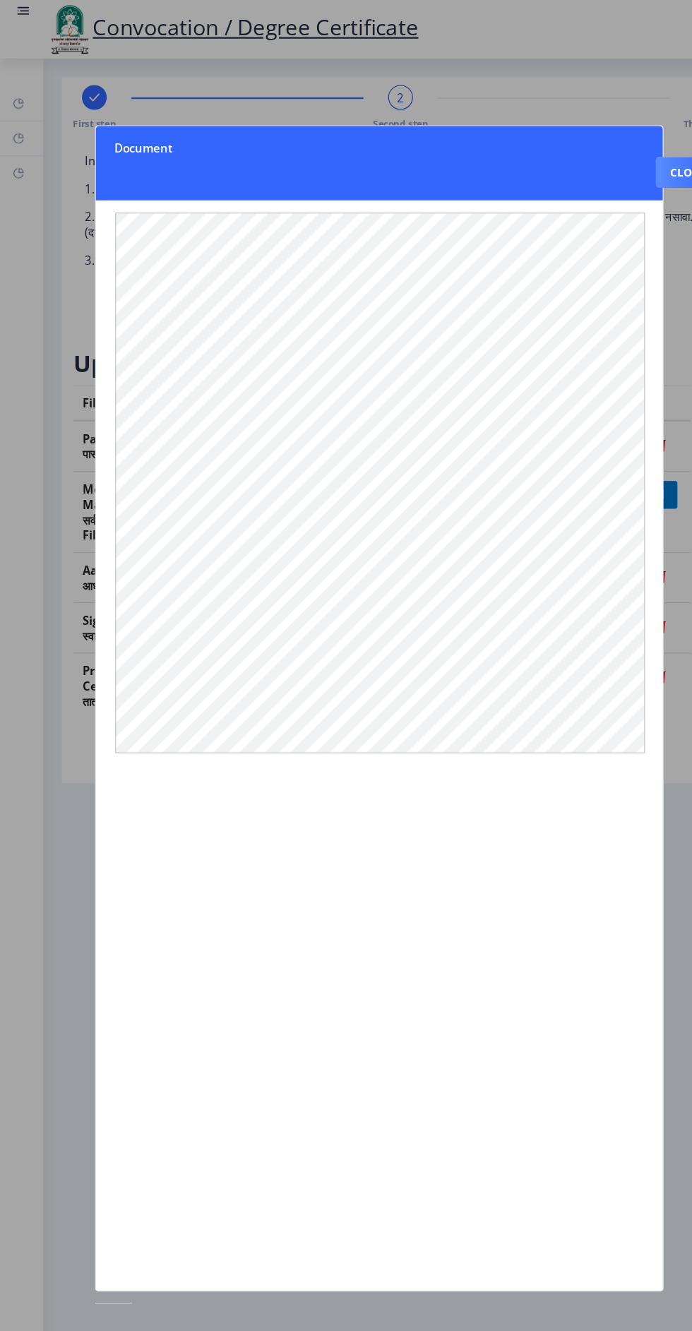
click at [52, 642] on div at bounding box center [346, 665] width 692 height 1331
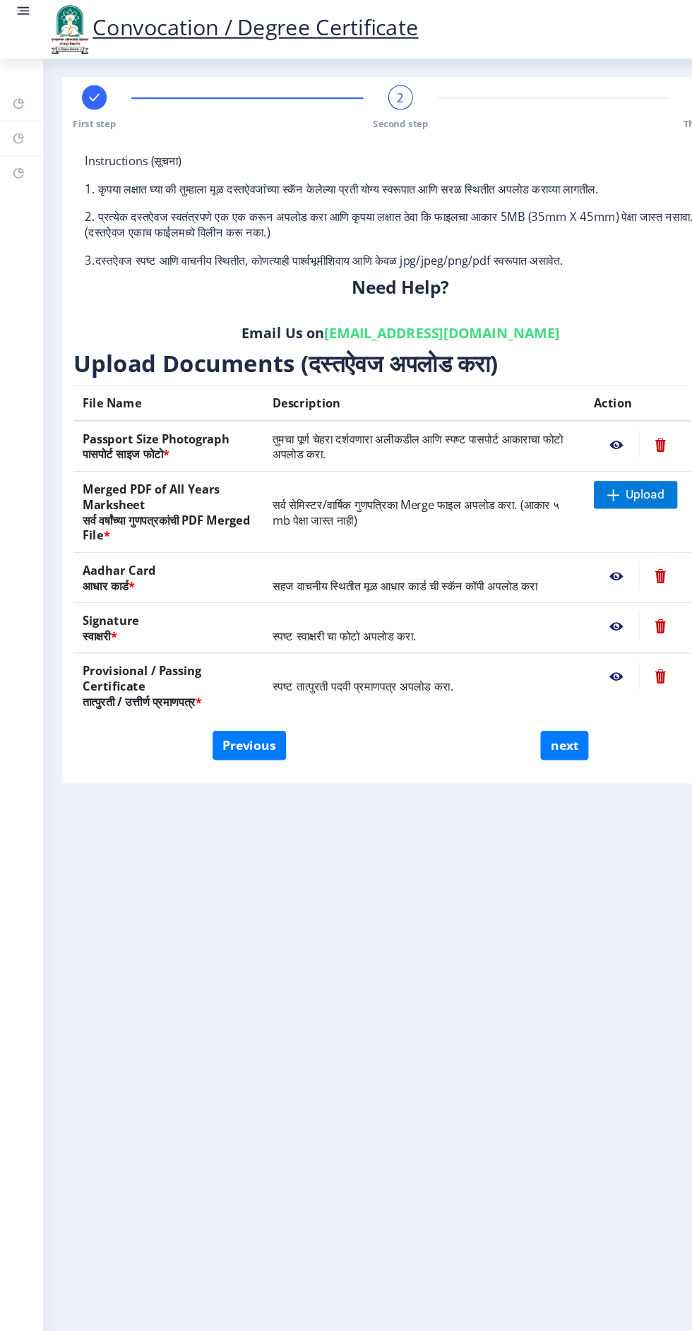
click at [549, 515] on nb-action at bounding box center [562, 525] width 41 height 25
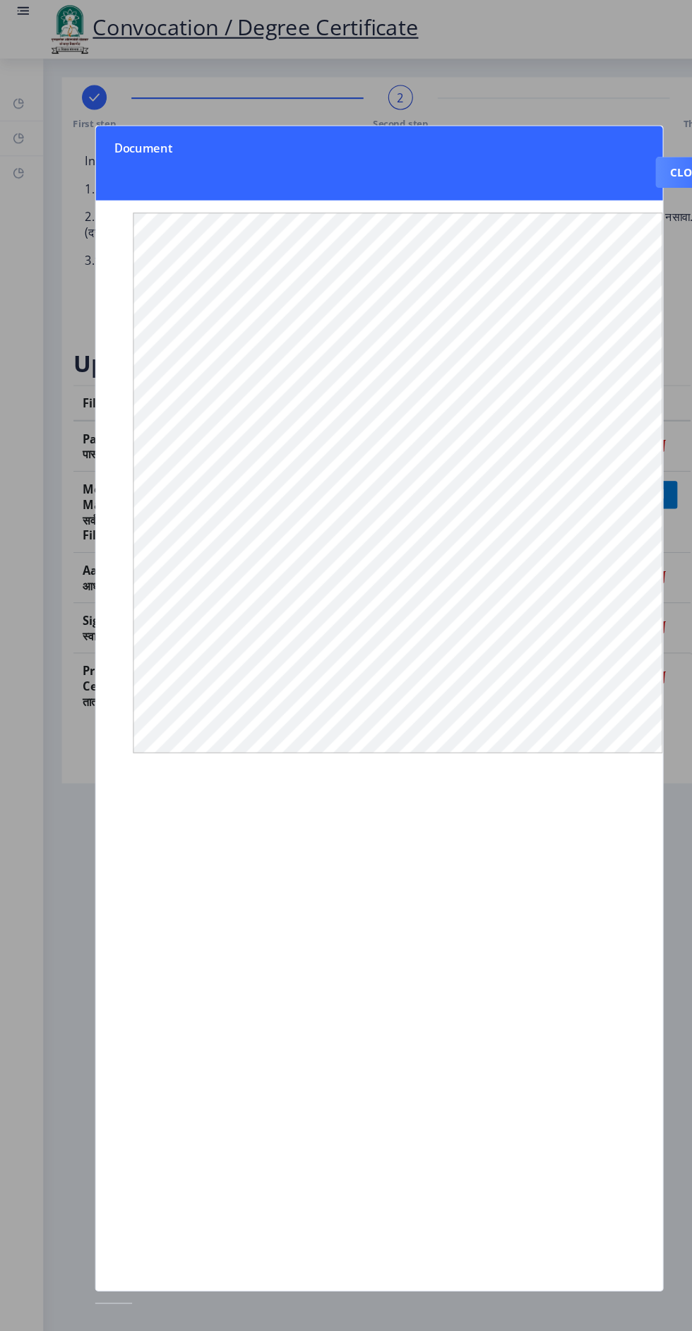
click at [27, 669] on div at bounding box center [346, 665] width 692 height 1331
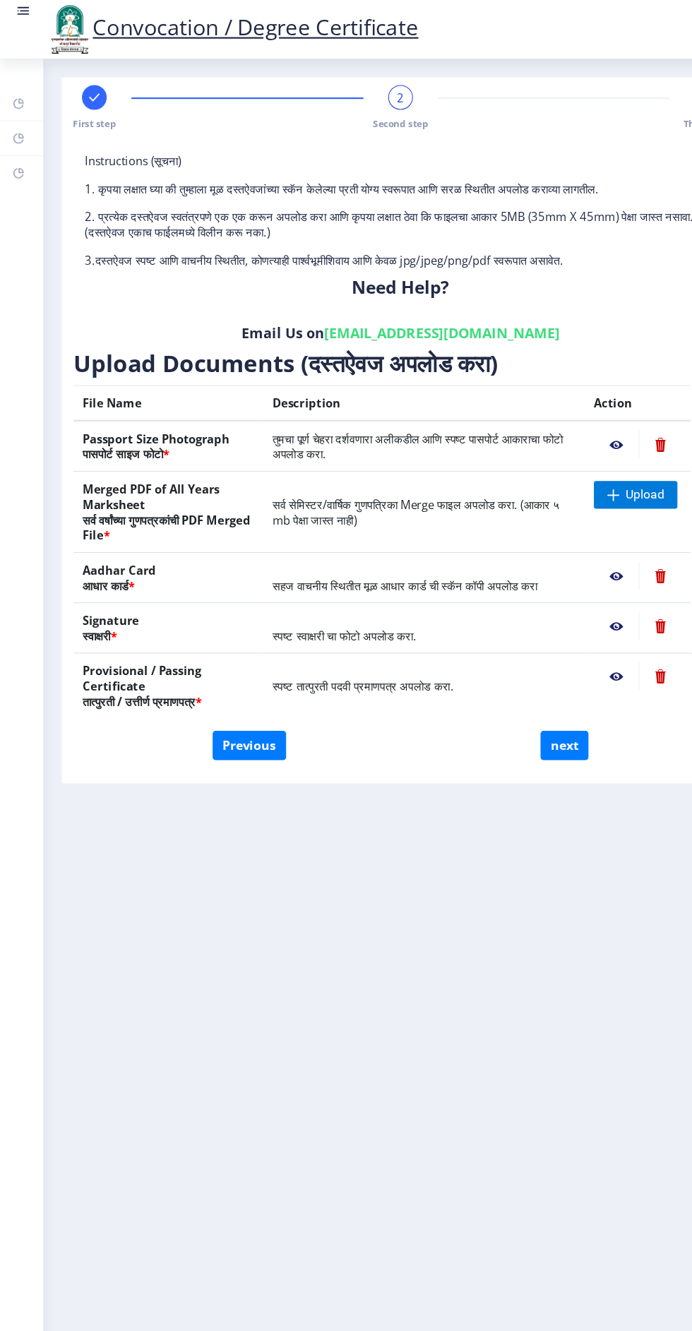
click at [551, 613] on nb-action at bounding box center [562, 617] width 41 height 25
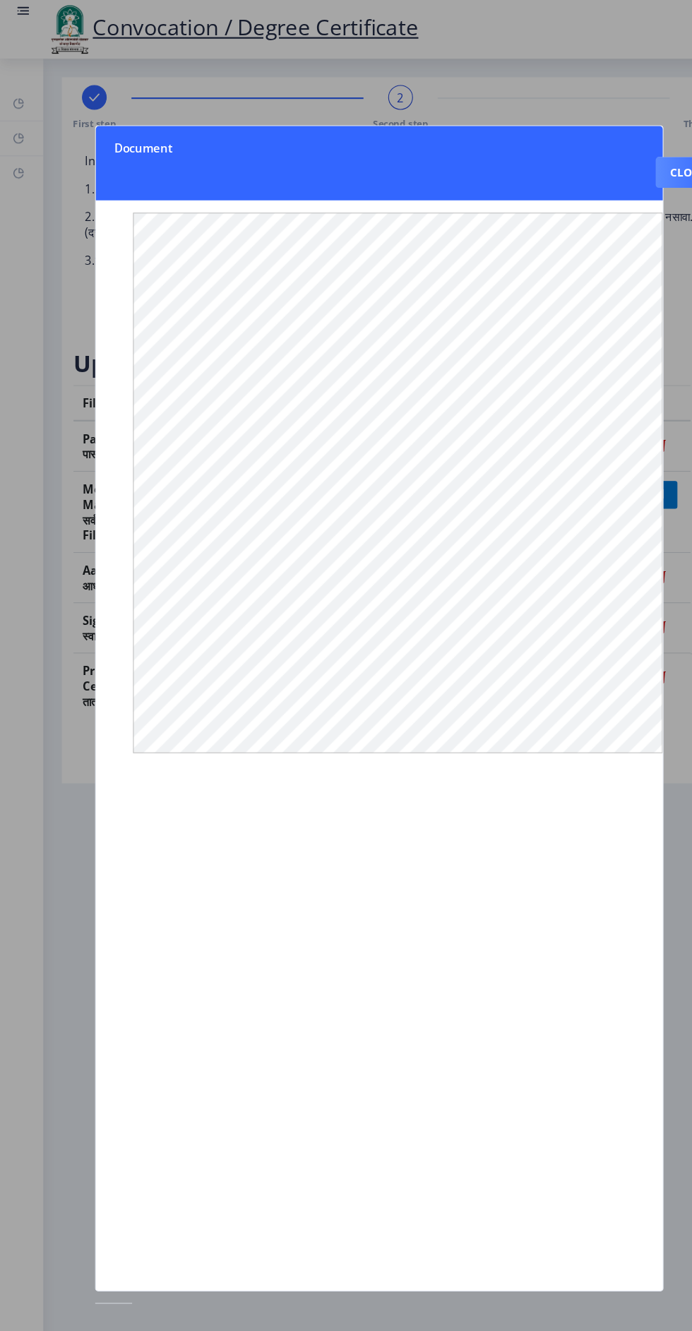
click at [24, 618] on div at bounding box center [346, 665] width 692 height 1331
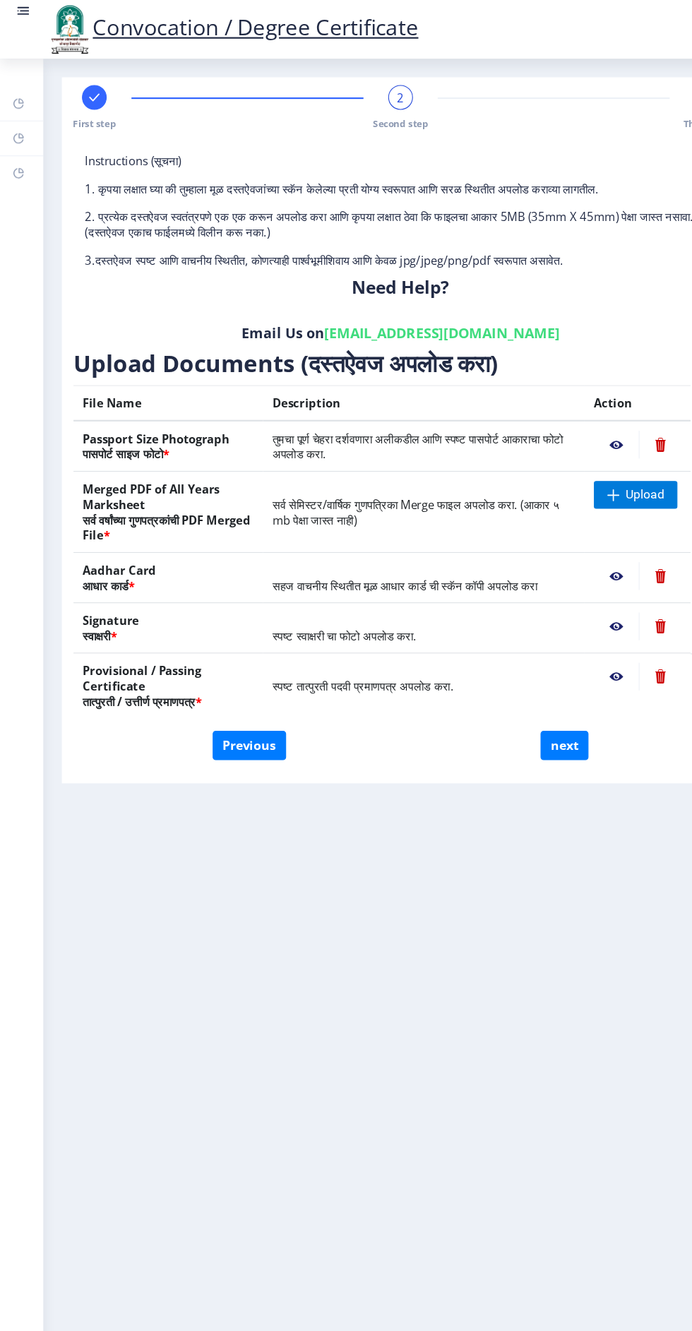
click at [32, 616] on div "Dashboard Help/FAQ Profile" at bounding box center [20, 692] width 40 height 1277
click at [549, 393] on nb-action at bounding box center [562, 405] width 41 height 25
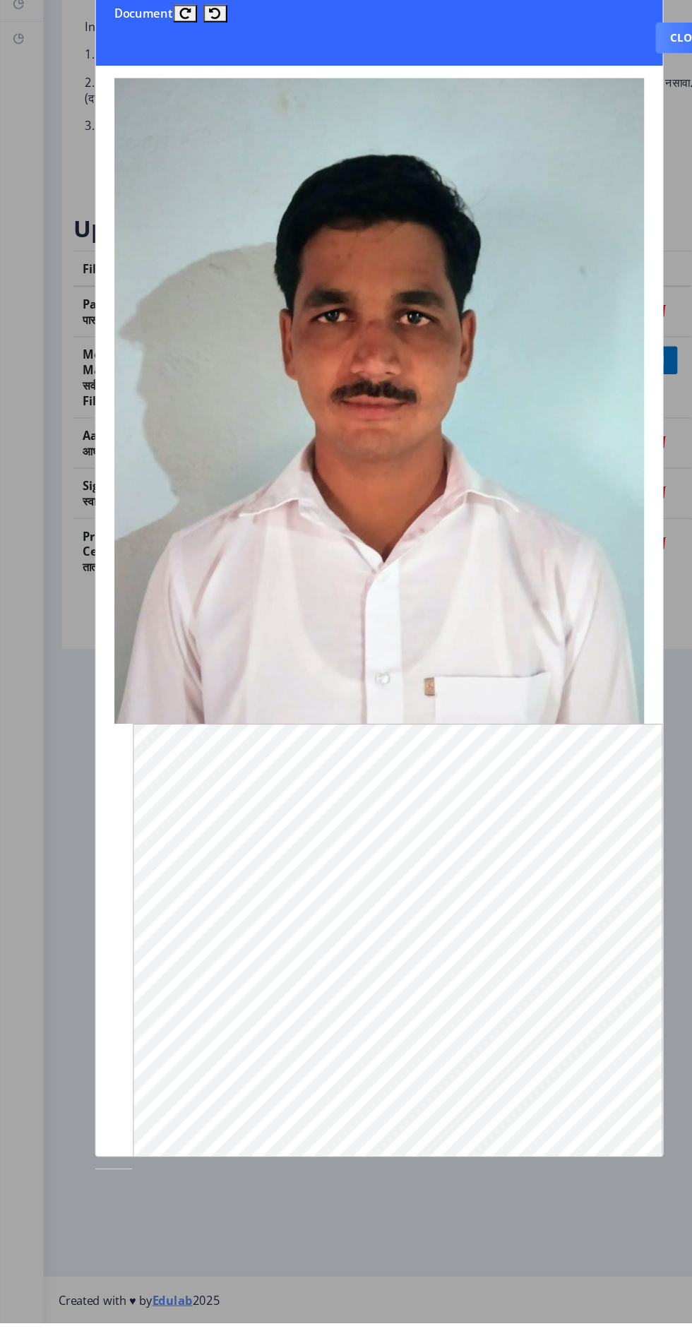
scroll to position [8, 0]
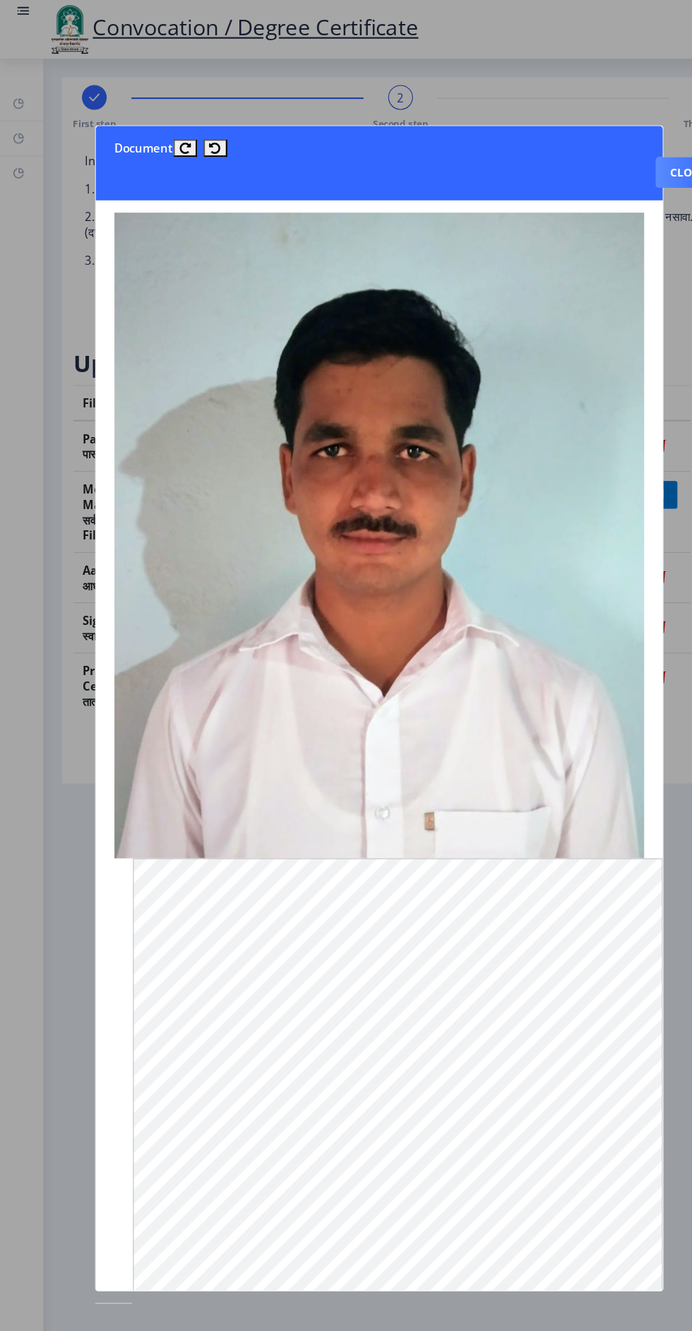
click at [26, 600] on div at bounding box center [346, 665] width 692 height 1331
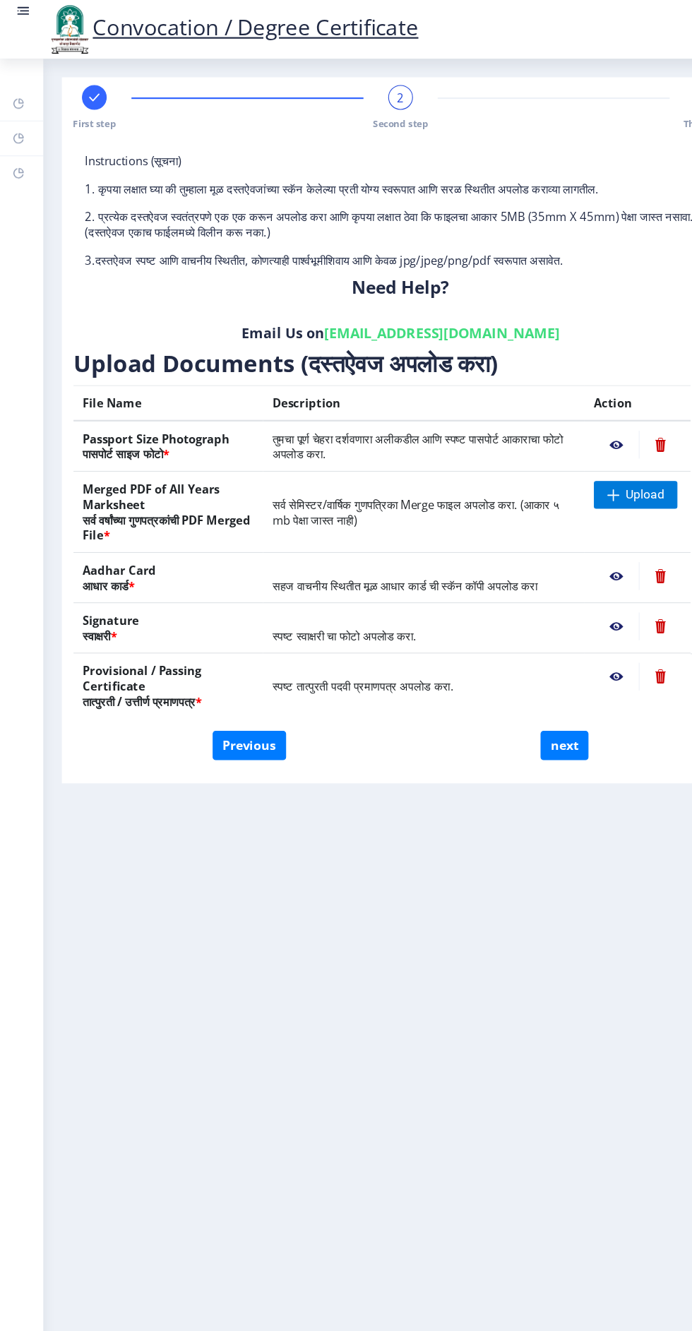
click at [603, 397] on nb-action at bounding box center [602, 405] width 39 height 25
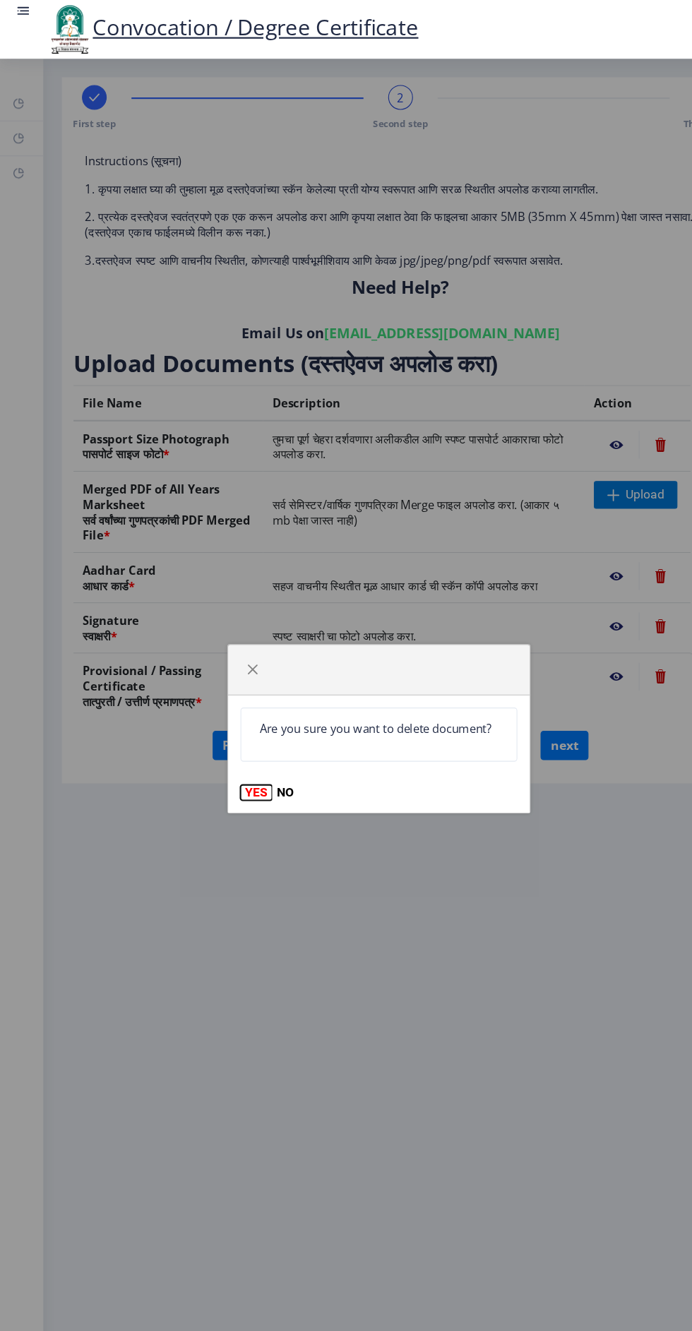
click at [233, 723] on button "YES" at bounding box center [234, 724] width 29 height 14
click at [234, 724] on button "YES" at bounding box center [234, 724] width 29 height 14
click at [241, 720] on button "YES" at bounding box center [234, 724] width 29 height 14
click at [241, 722] on button "YES" at bounding box center [234, 724] width 29 height 14
click at [238, 728] on button "YES" at bounding box center [234, 724] width 29 height 14
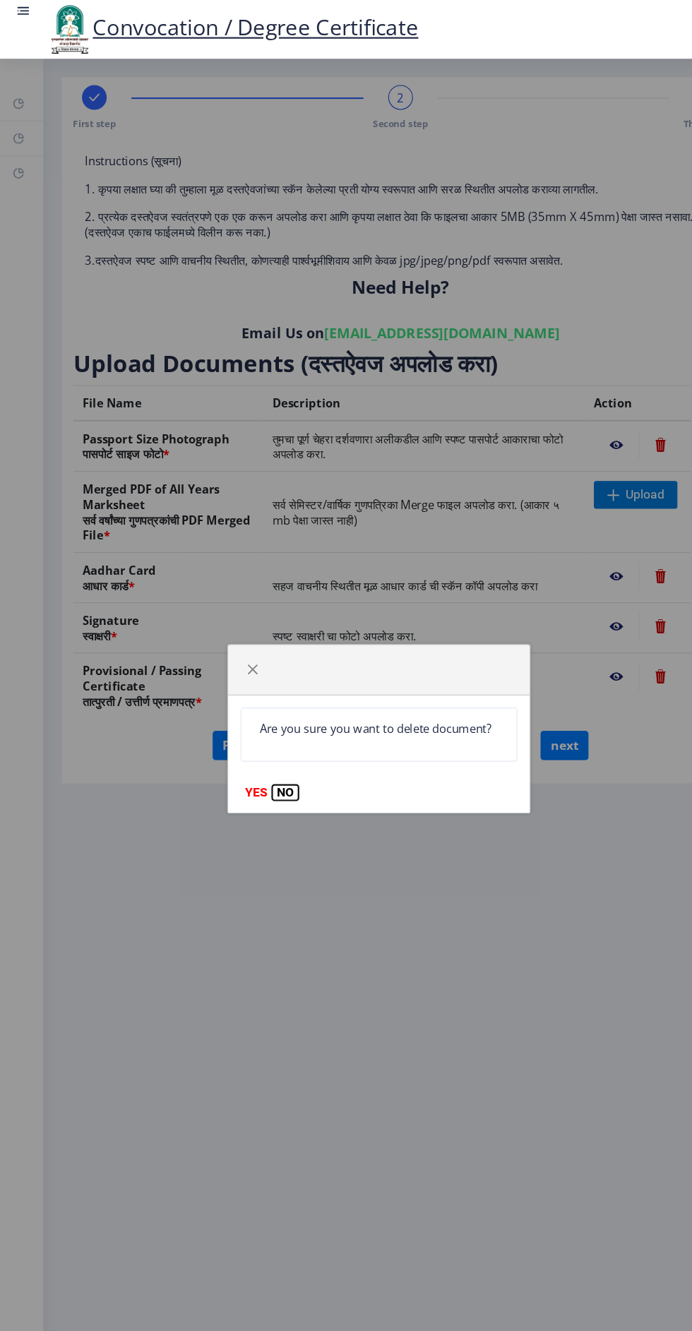
click at [254, 723] on button "NO" at bounding box center [260, 724] width 24 height 14
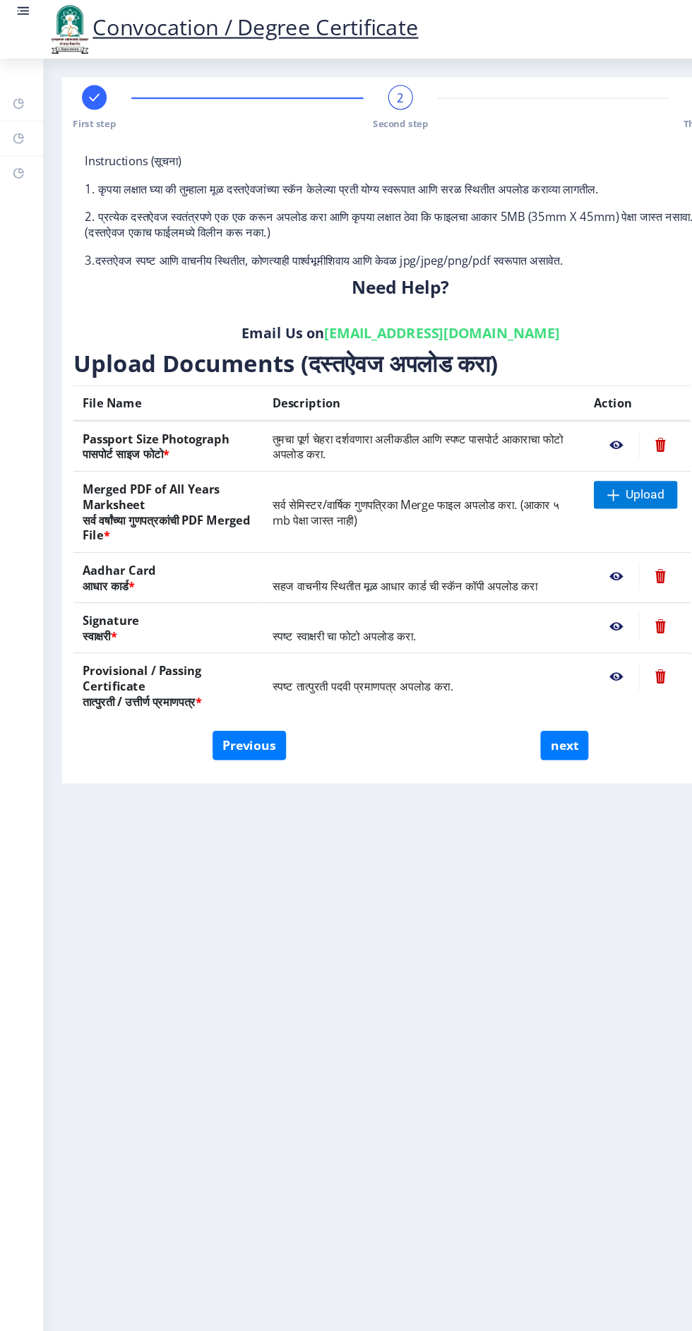
click at [603, 517] on nb-action at bounding box center [602, 525] width 39 height 25
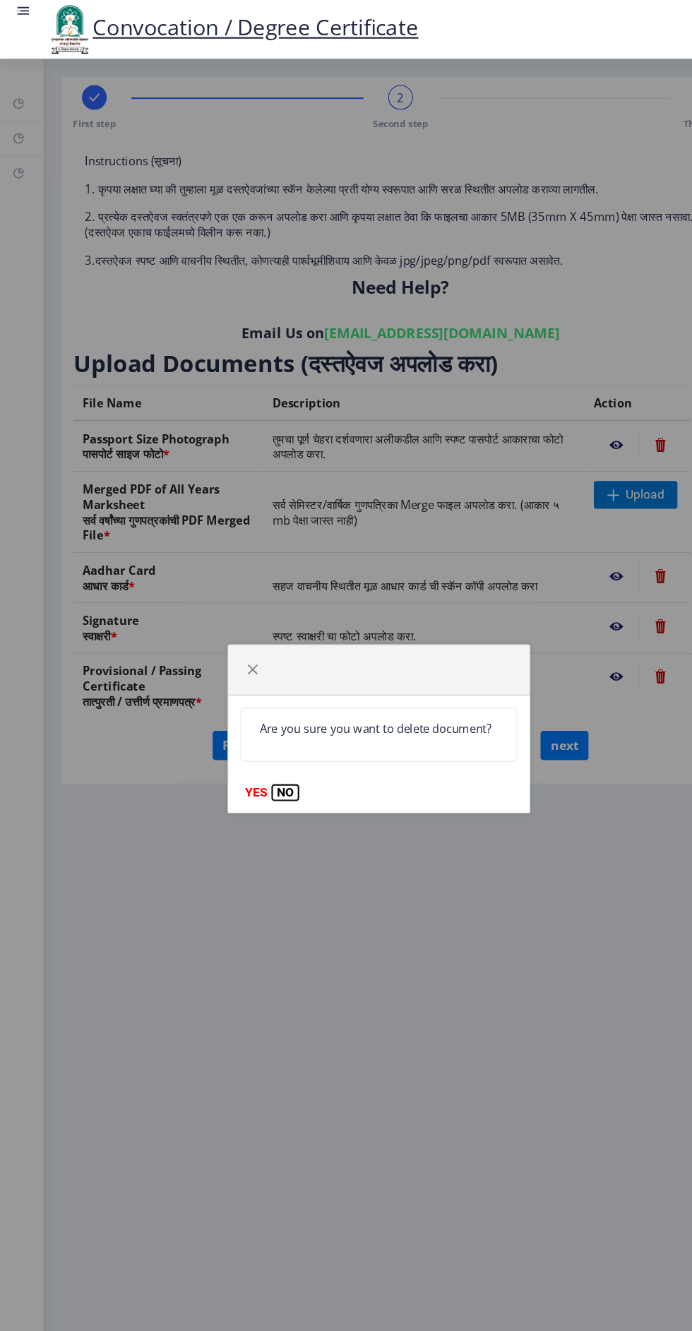
click at [256, 727] on button "NO" at bounding box center [260, 724] width 24 height 14
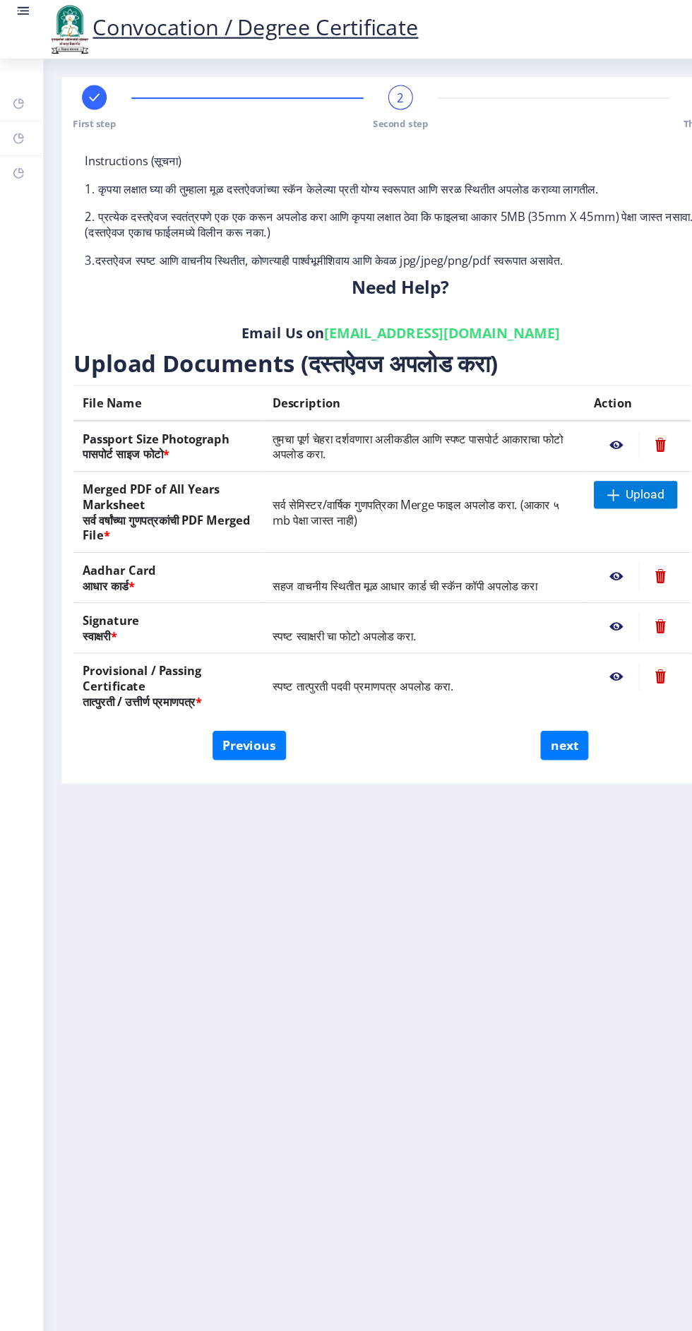
click at [603, 563] on nb-action at bounding box center [602, 571] width 39 height 25
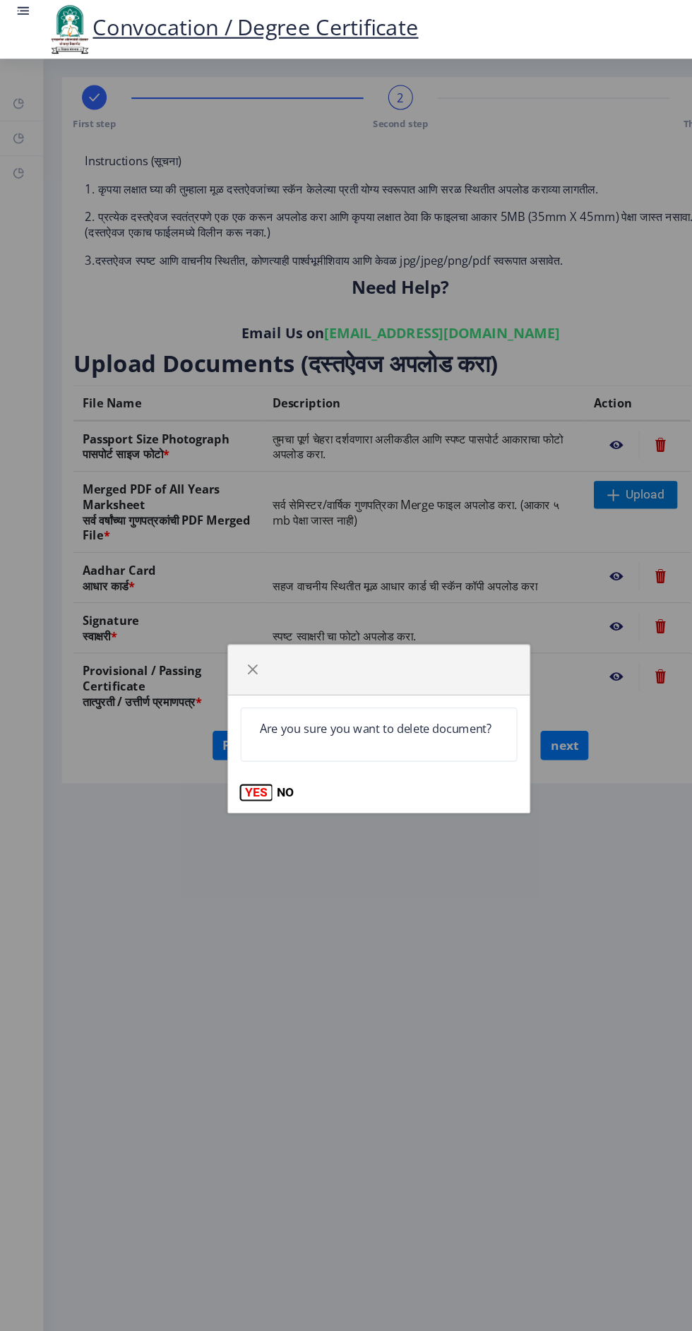
click at [235, 724] on button "YES" at bounding box center [234, 724] width 29 height 14
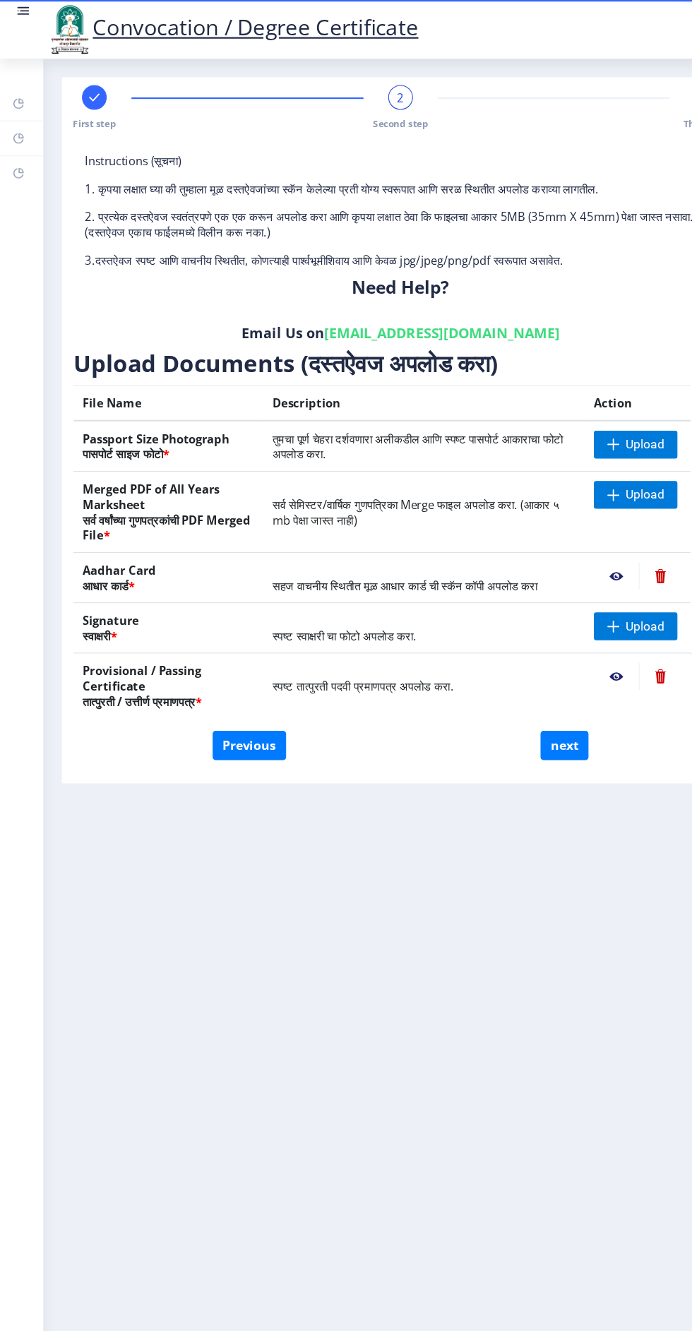
scroll to position [0, 0]
click at [560, 404] on span at bounding box center [559, 405] width 11 height 11
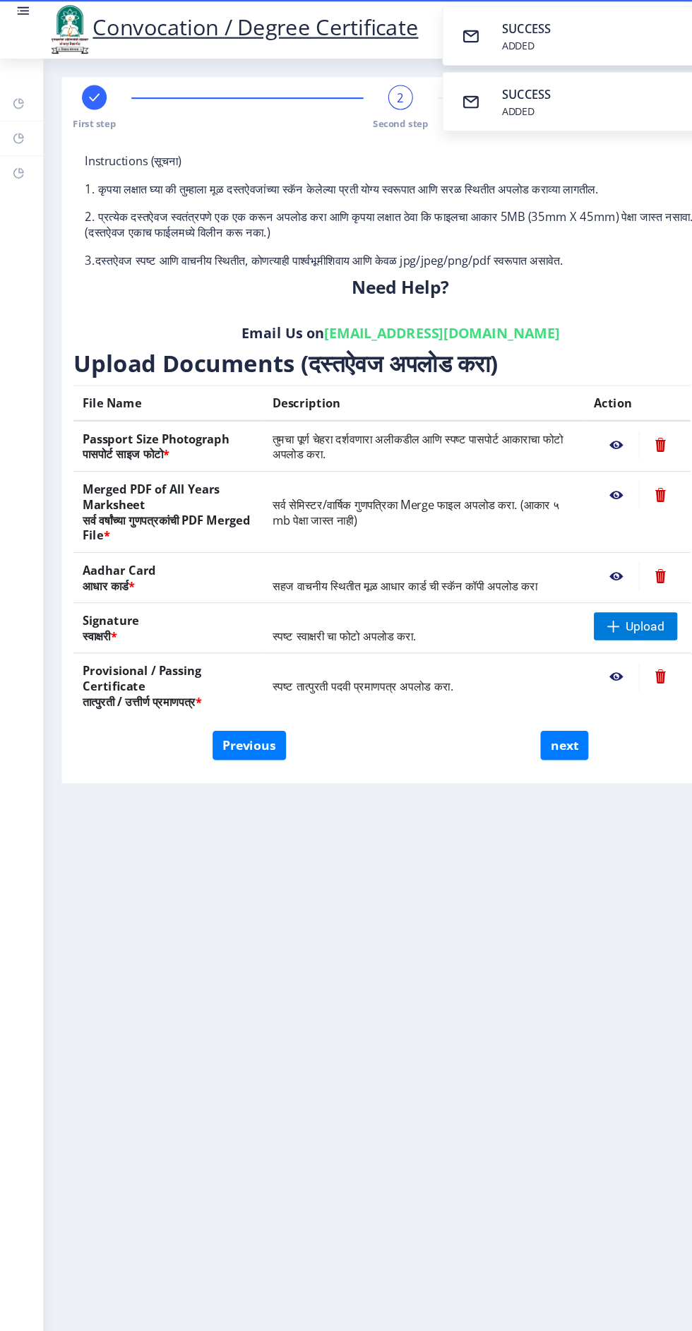
click at [568, 404] on nb-action at bounding box center [562, 405] width 41 height 25
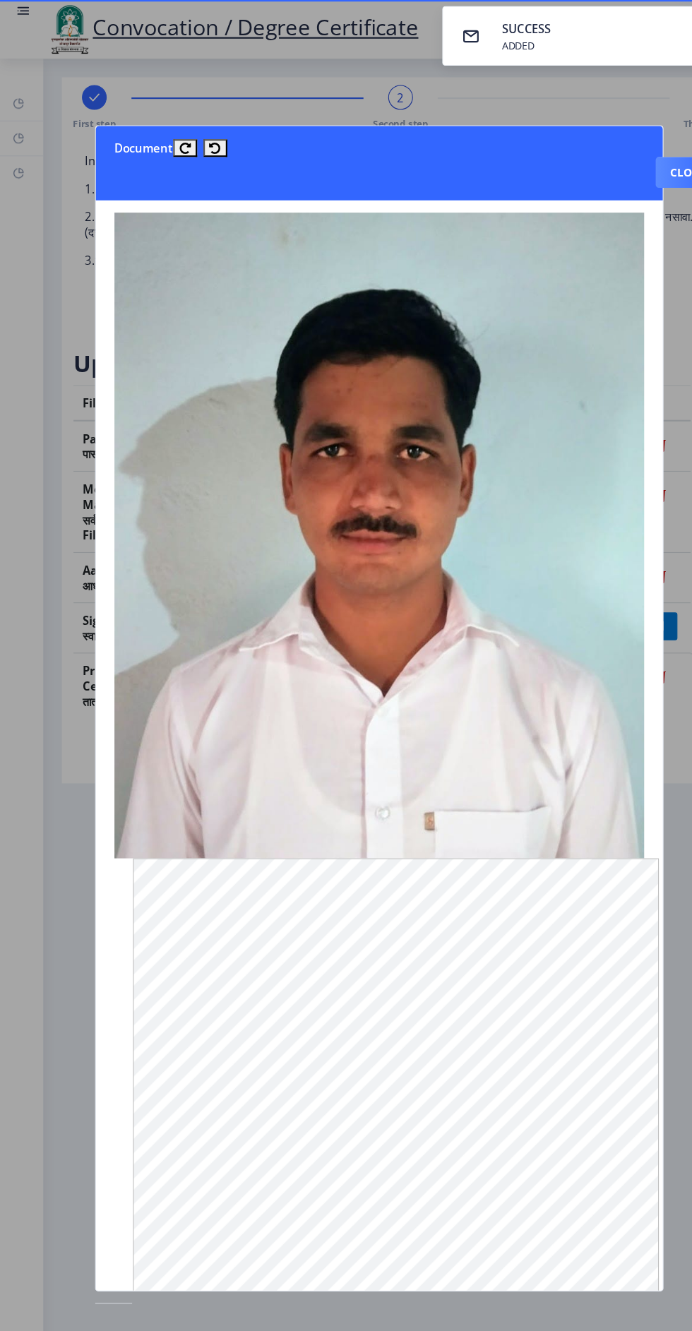
click at [618, 149] on div at bounding box center [346, 665] width 692 height 1331
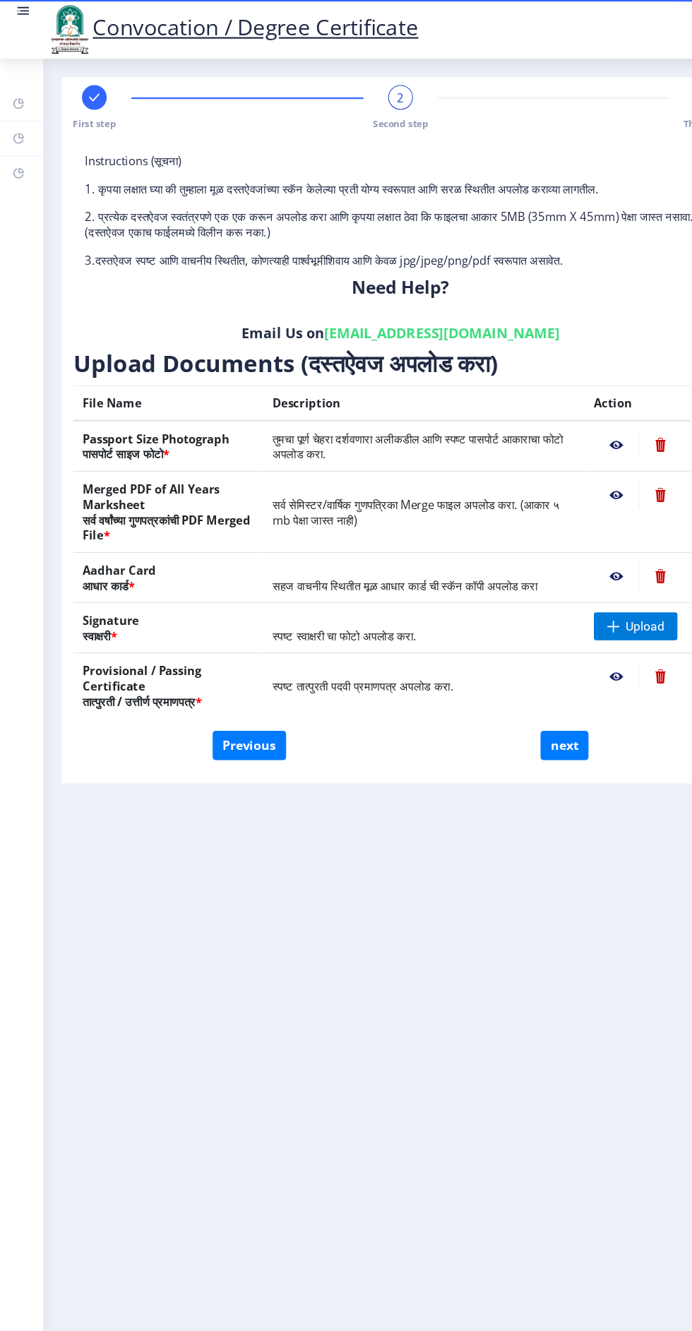
click at [553, 452] on nb-action at bounding box center [562, 451] width 41 height 25
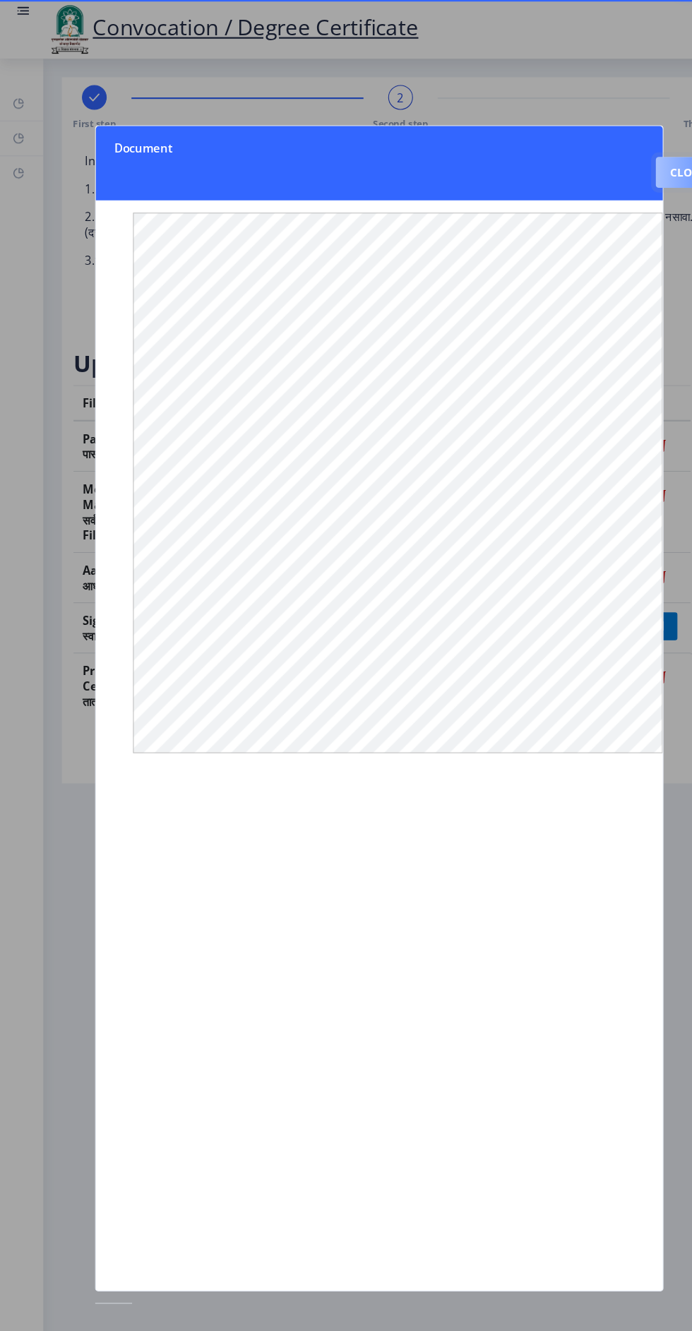
click at [613, 143] on button "Close" at bounding box center [628, 157] width 58 height 28
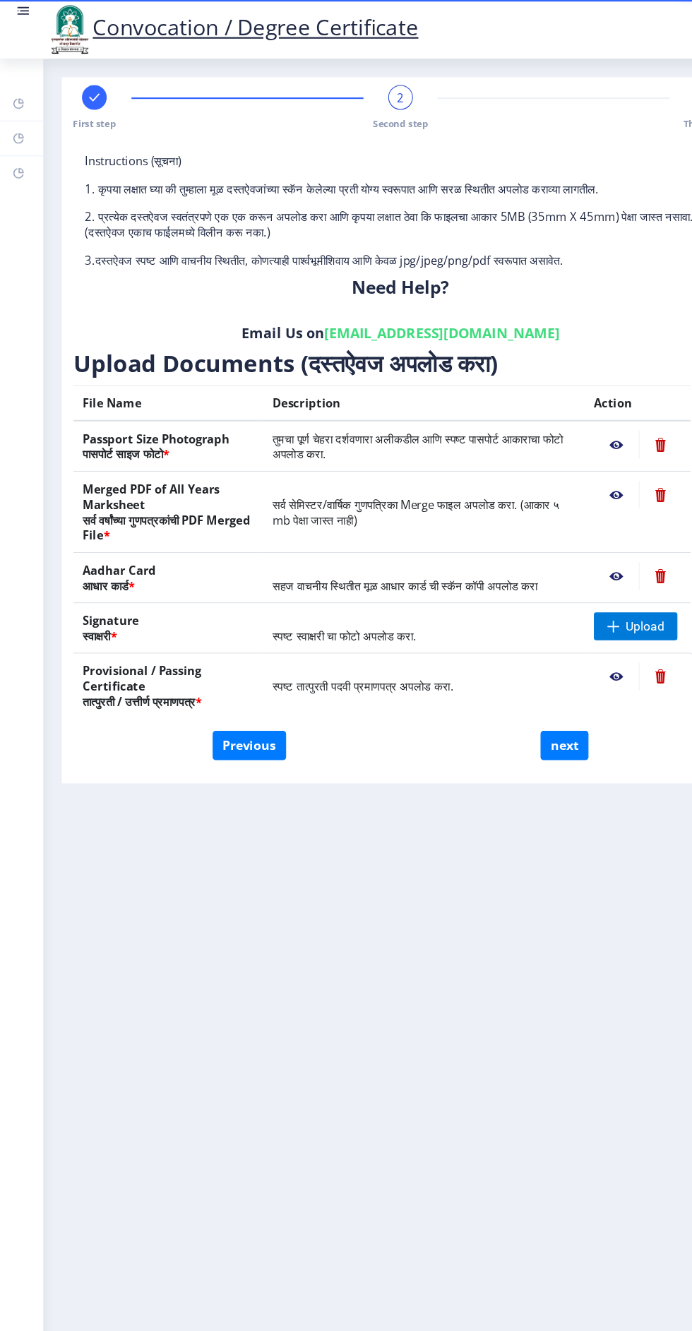
click at [545, 517] on nb-action at bounding box center [562, 525] width 41 height 25
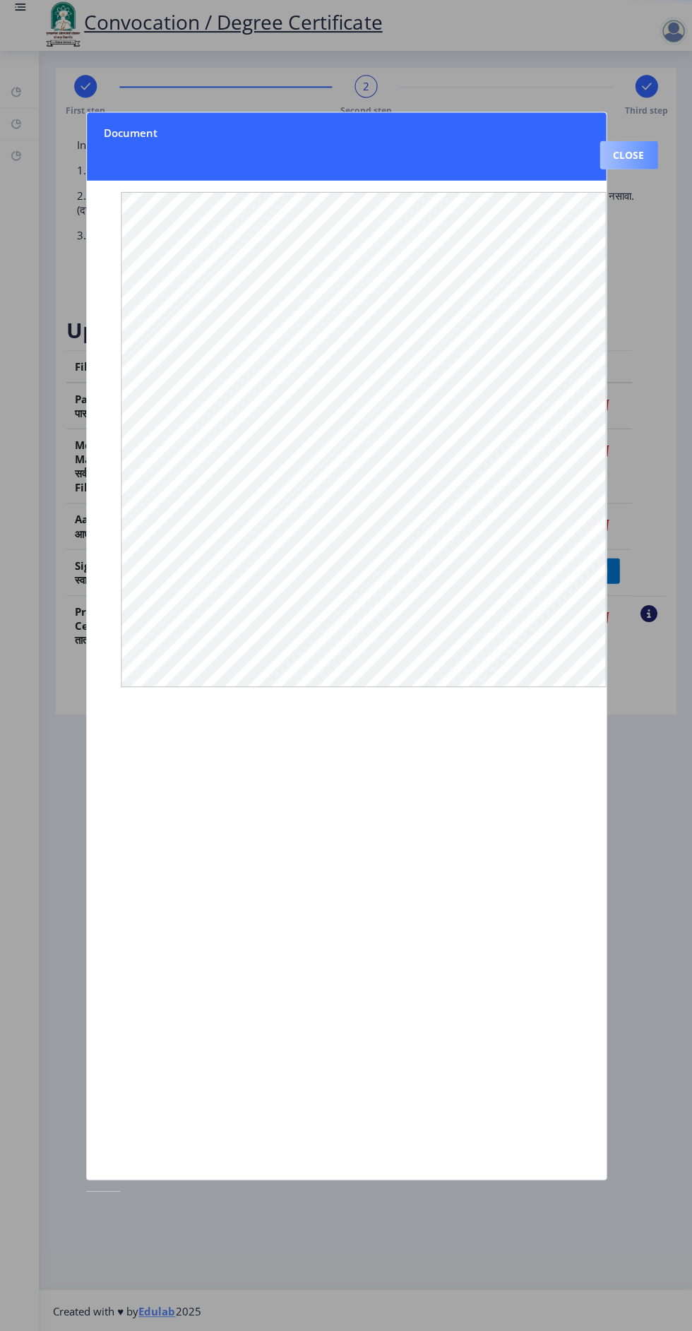
click at [642, 143] on button "Close" at bounding box center [628, 157] width 58 height 28
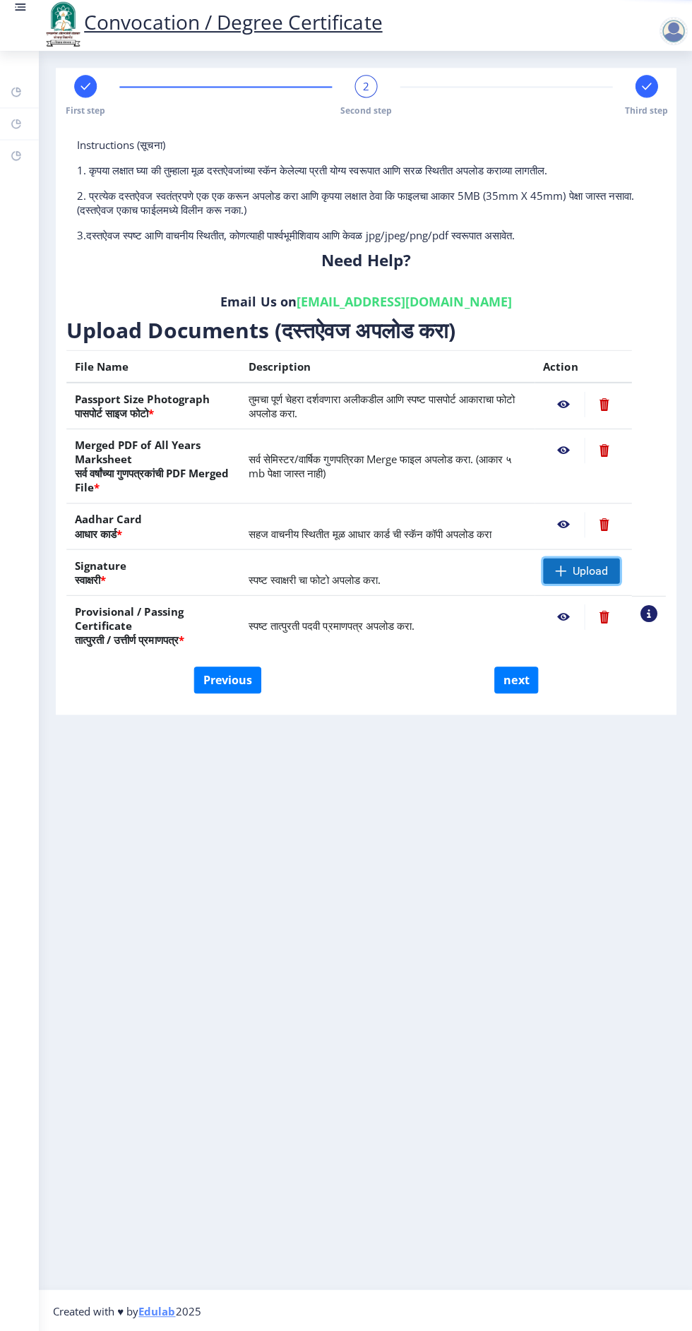
click at [587, 574] on span "Upload" at bounding box center [588, 572] width 35 height 14
click at [651, 612] on nb-action at bounding box center [647, 614] width 17 height 17
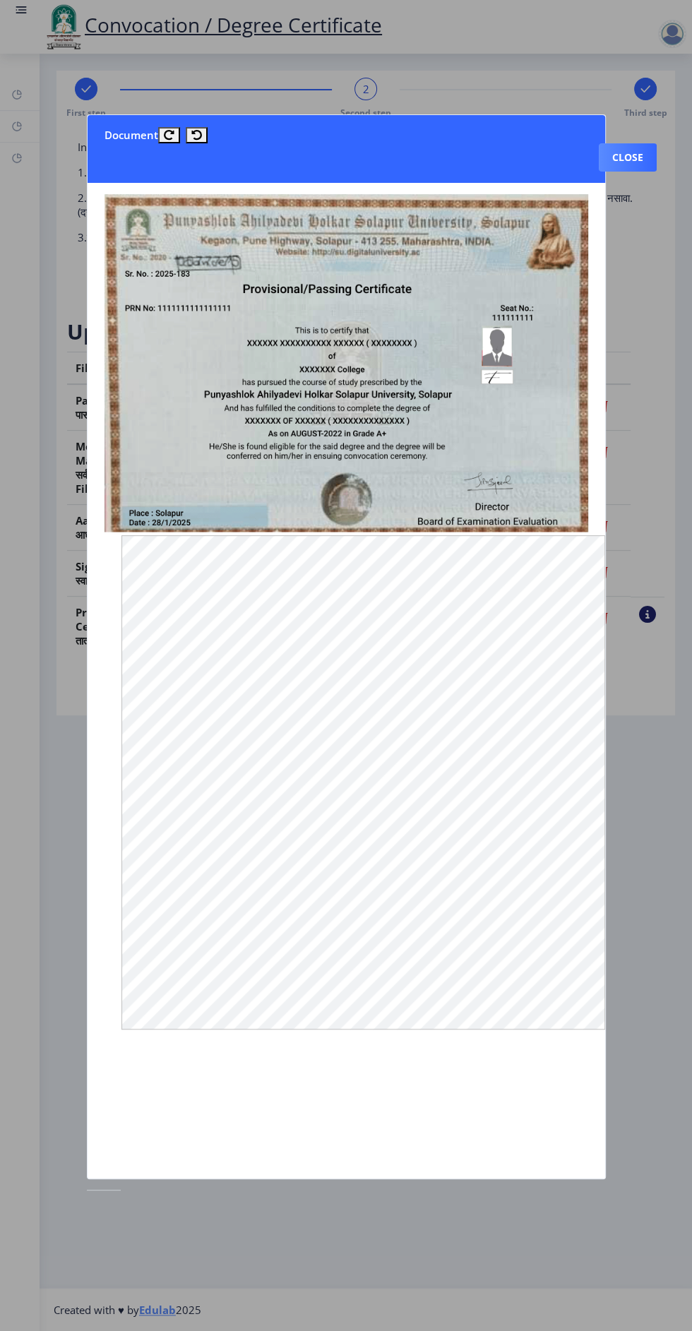
scroll to position [0, 4]
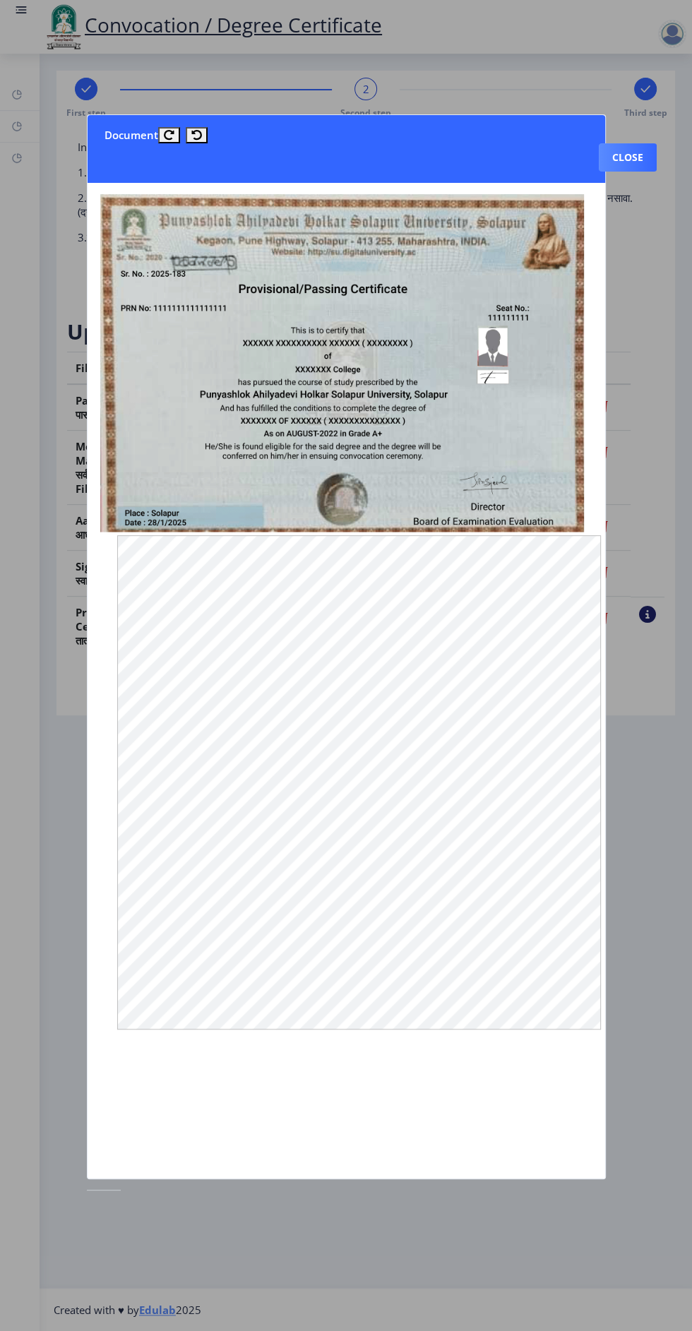
click at [641, 618] on div at bounding box center [346, 665] width 692 height 1331
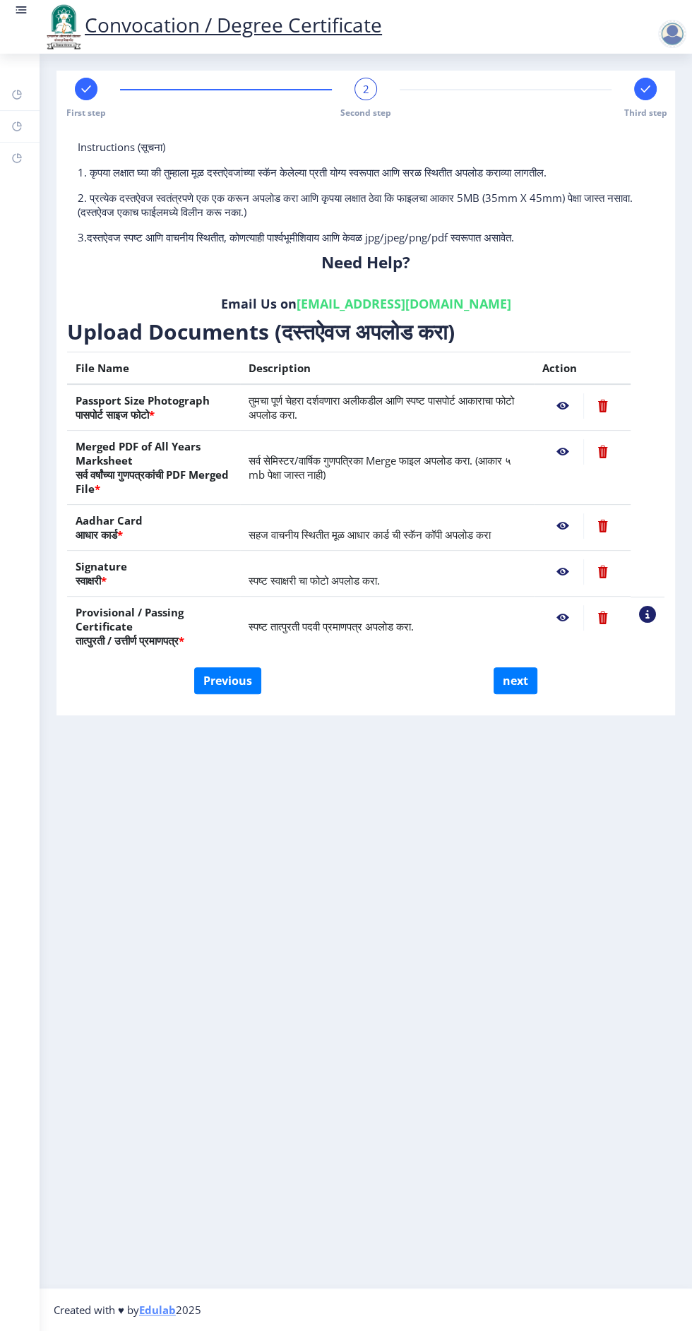
click at [544, 407] on nb-action at bounding box center [562, 405] width 41 height 25
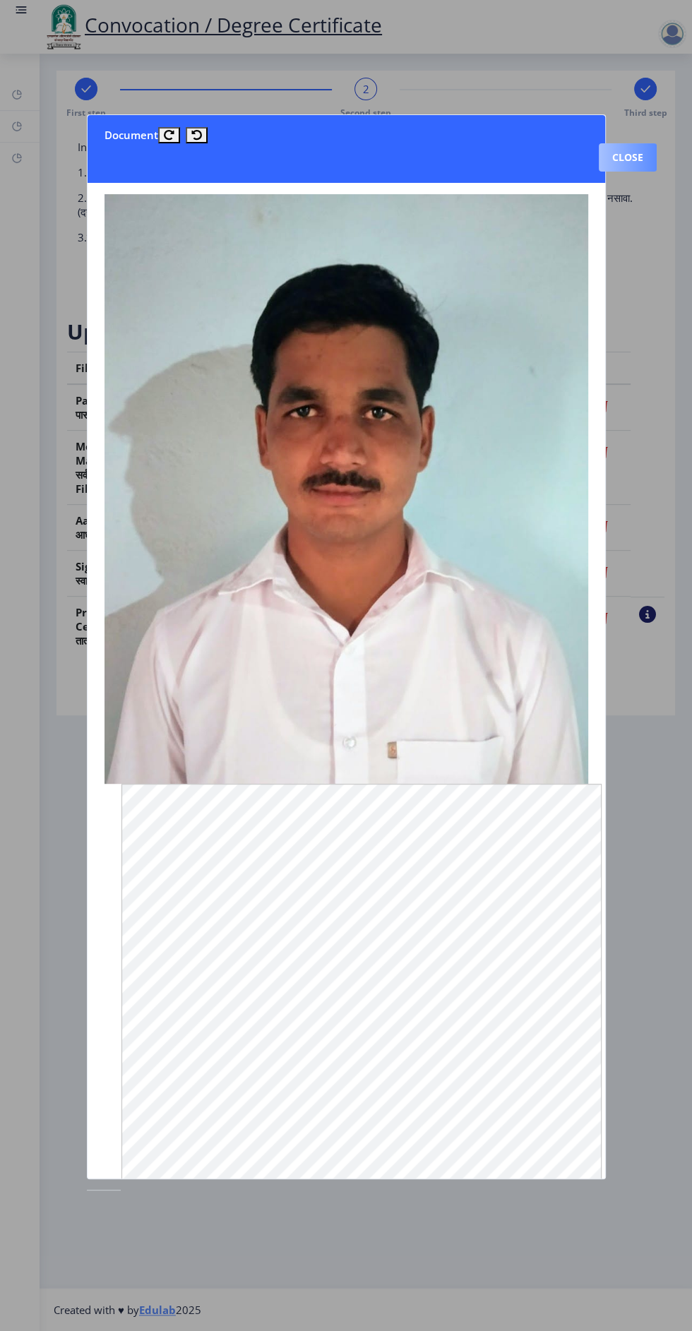
click at [654, 143] on button "Close" at bounding box center [628, 157] width 58 height 28
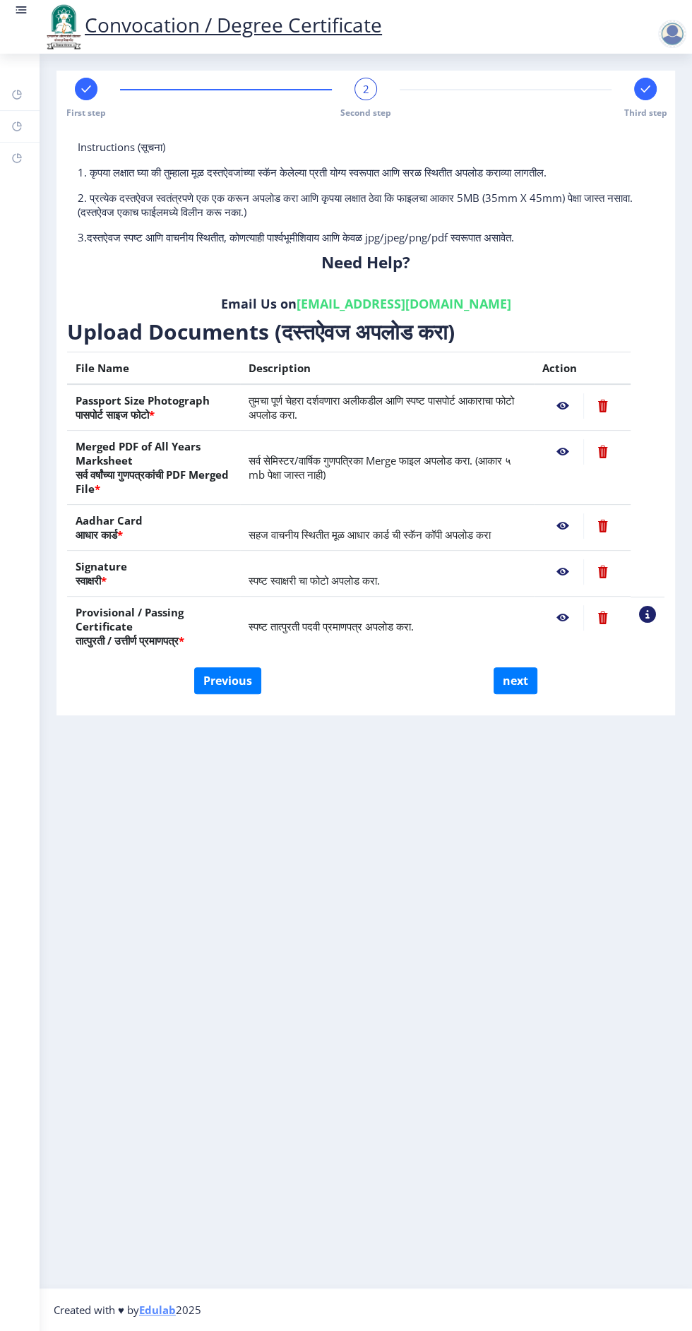
click at [548, 456] on nb-action at bounding box center [562, 451] width 41 height 25
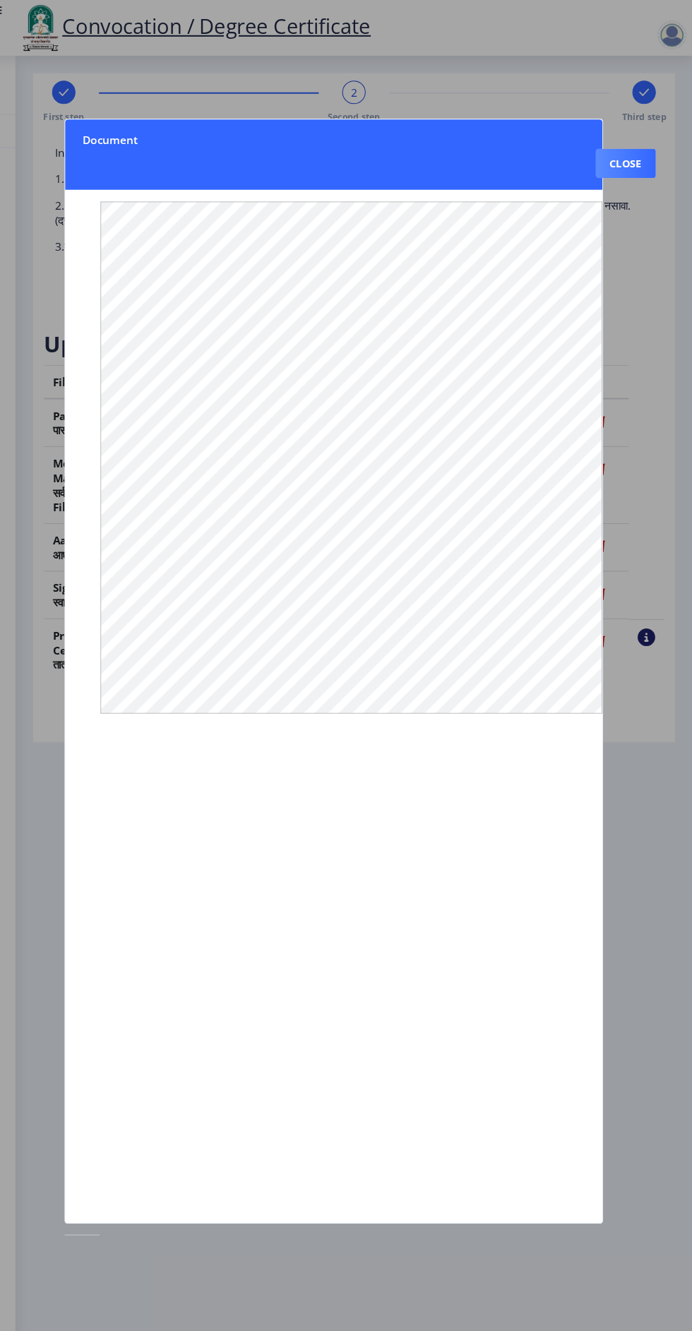
scroll to position [0, 0]
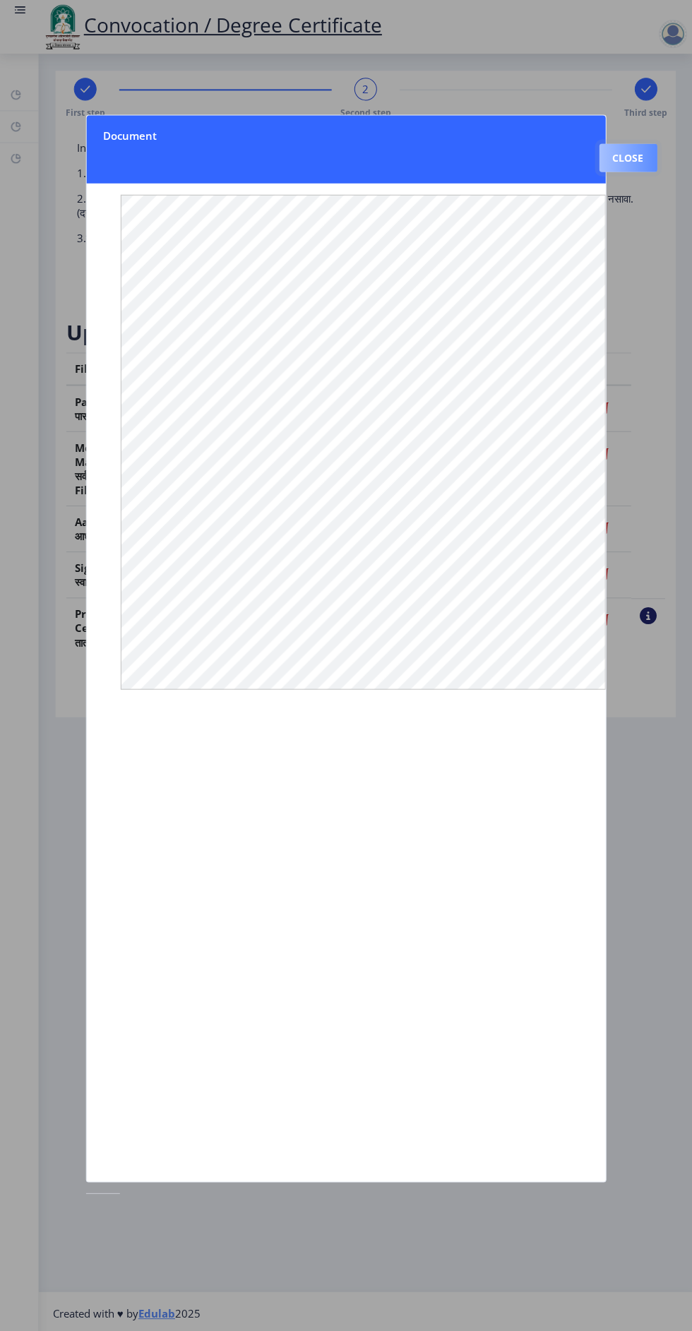
click at [633, 172] on button "Close" at bounding box center [628, 157] width 58 height 28
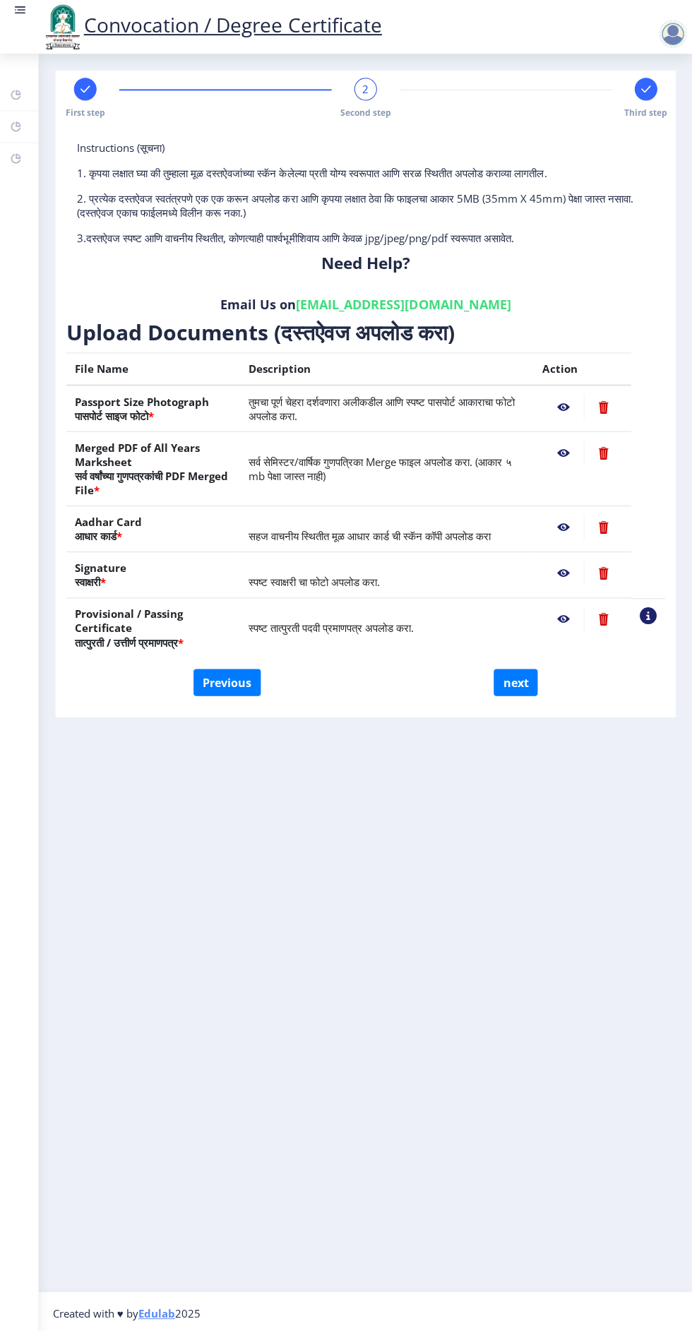
click at [542, 528] on nb-action at bounding box center [562, 525] width 41 height 25
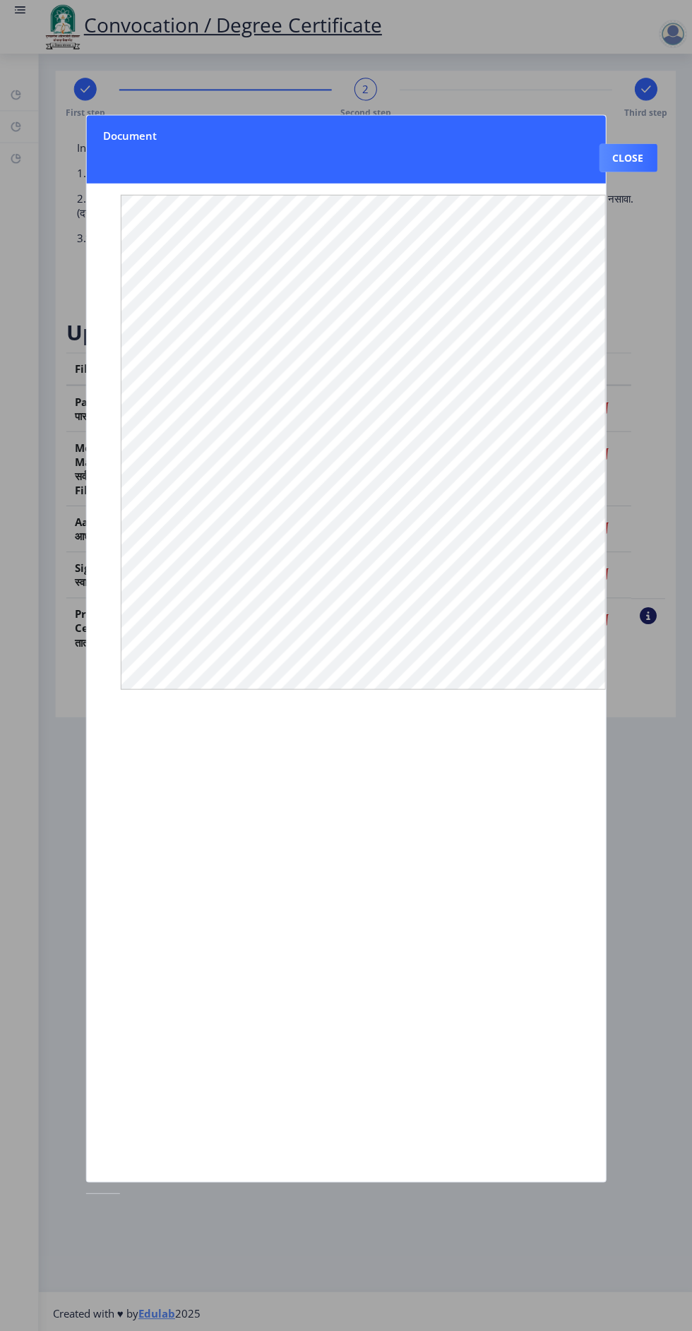
click at [640, 181] on div at bounding box center [346, 665] width 692 height 1331
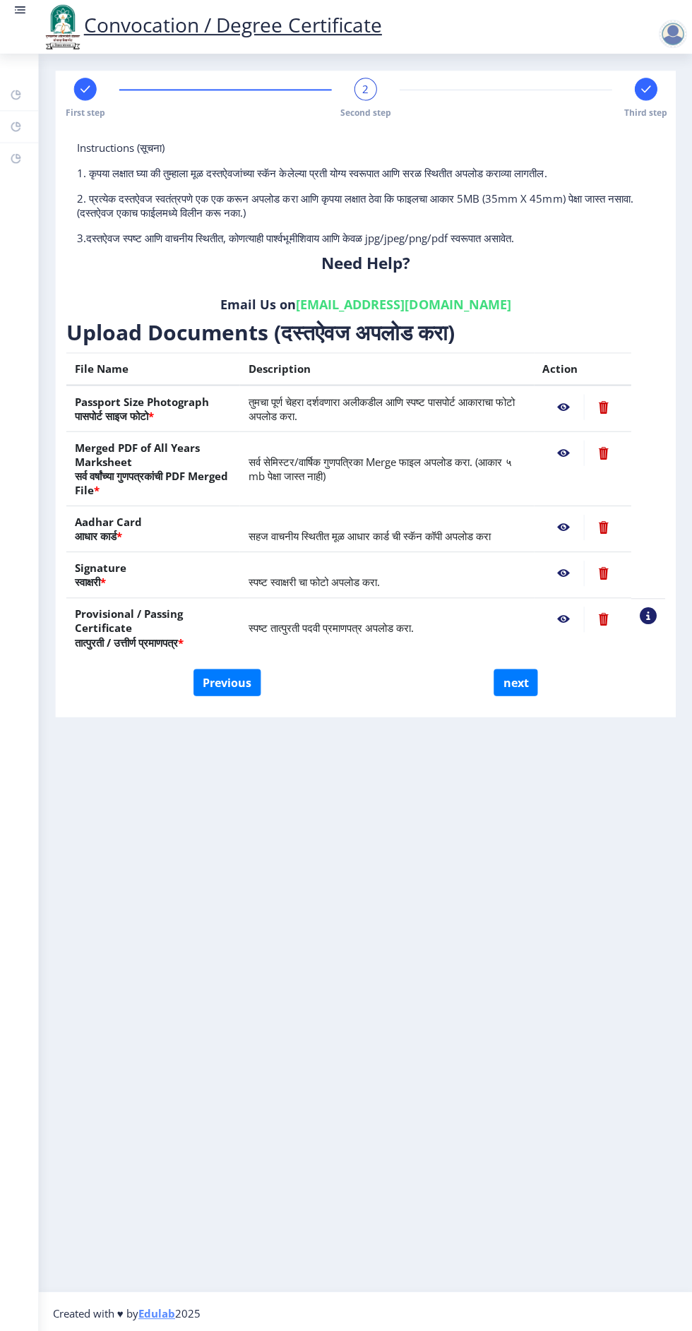
click at [548, 575] on nb-action at bounding box center [562, 571] width 41 height 25
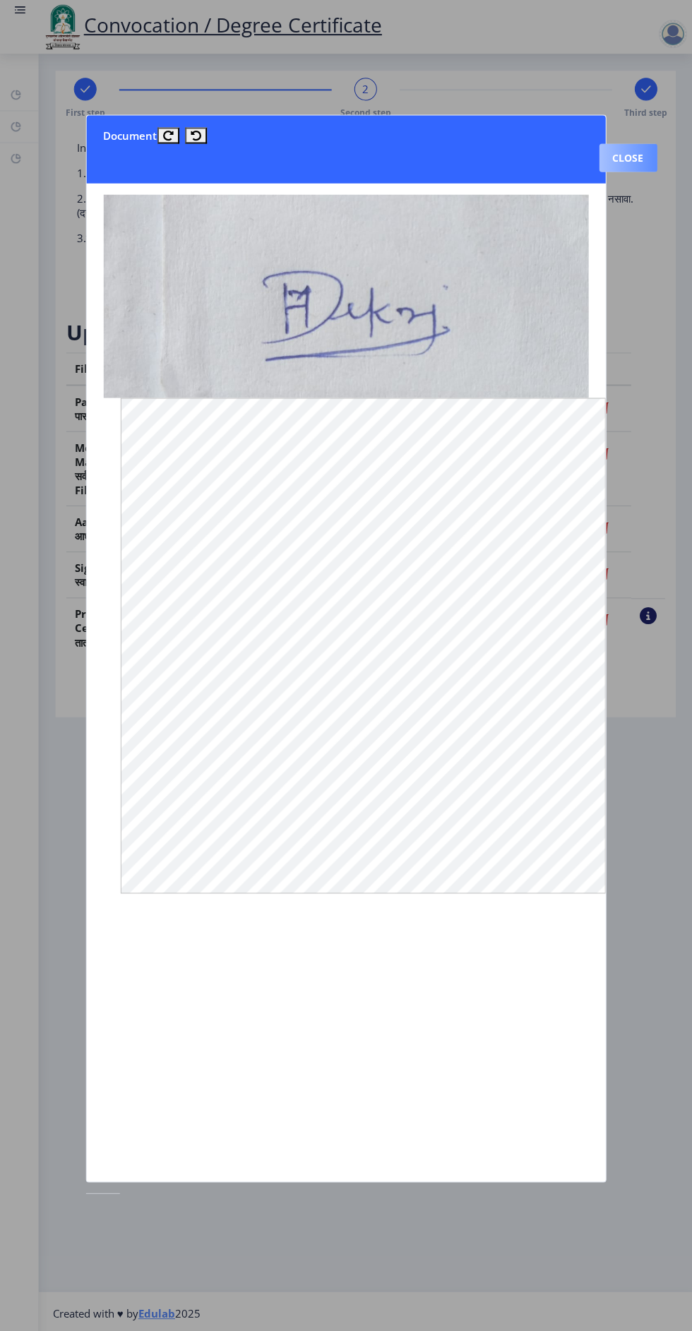
click at [623, 172] on button "Close" at bounding box center [628, 157] width 58 height 28
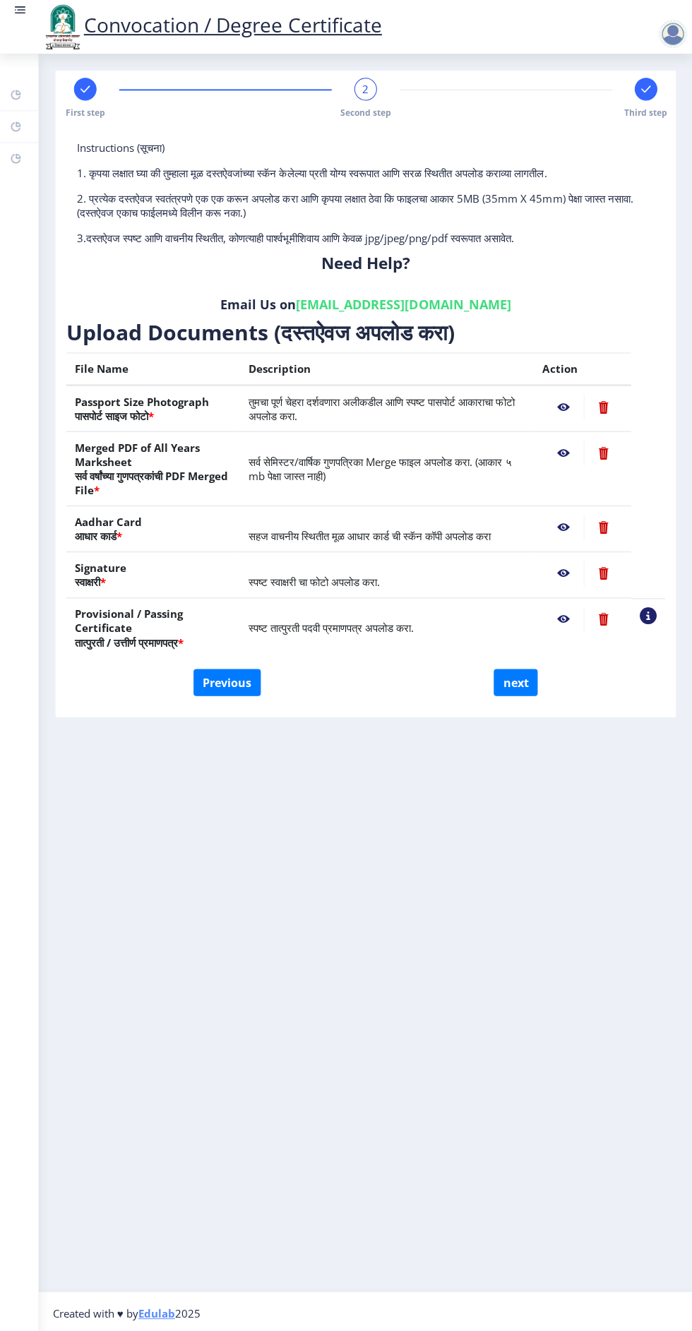
click at [548, 622] on nb-action at bounding box center [562, 617] width 41 height 25
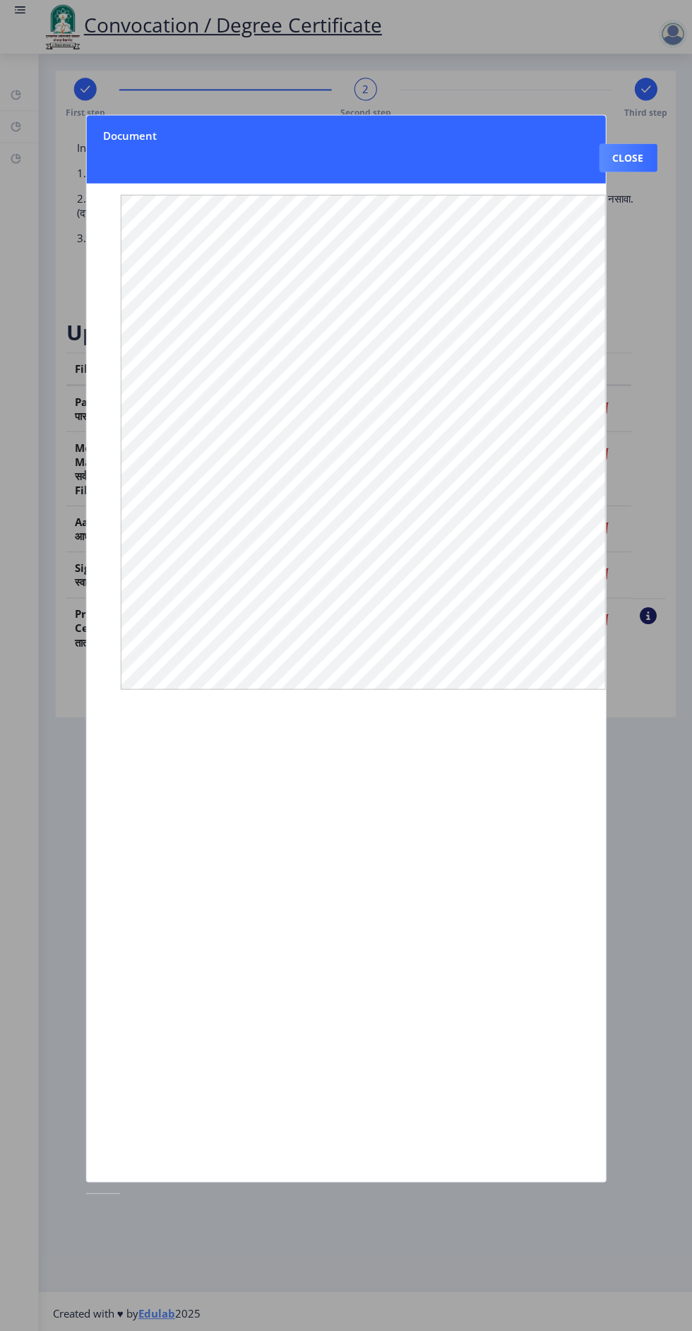
click at [628, 180] on div at bounding box center [346, 665] width 692 height 1331
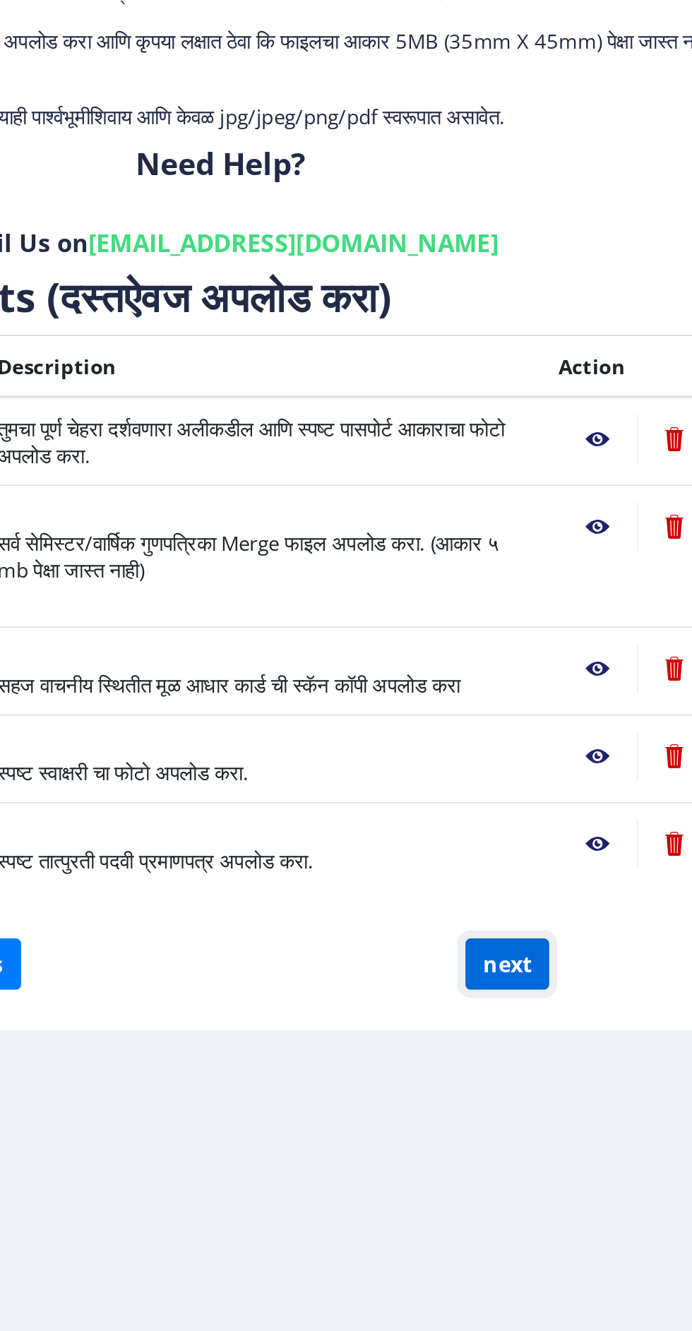
click at [521, 680] on button "next" at bounding box center [515, 680] width 44 height 27
select select
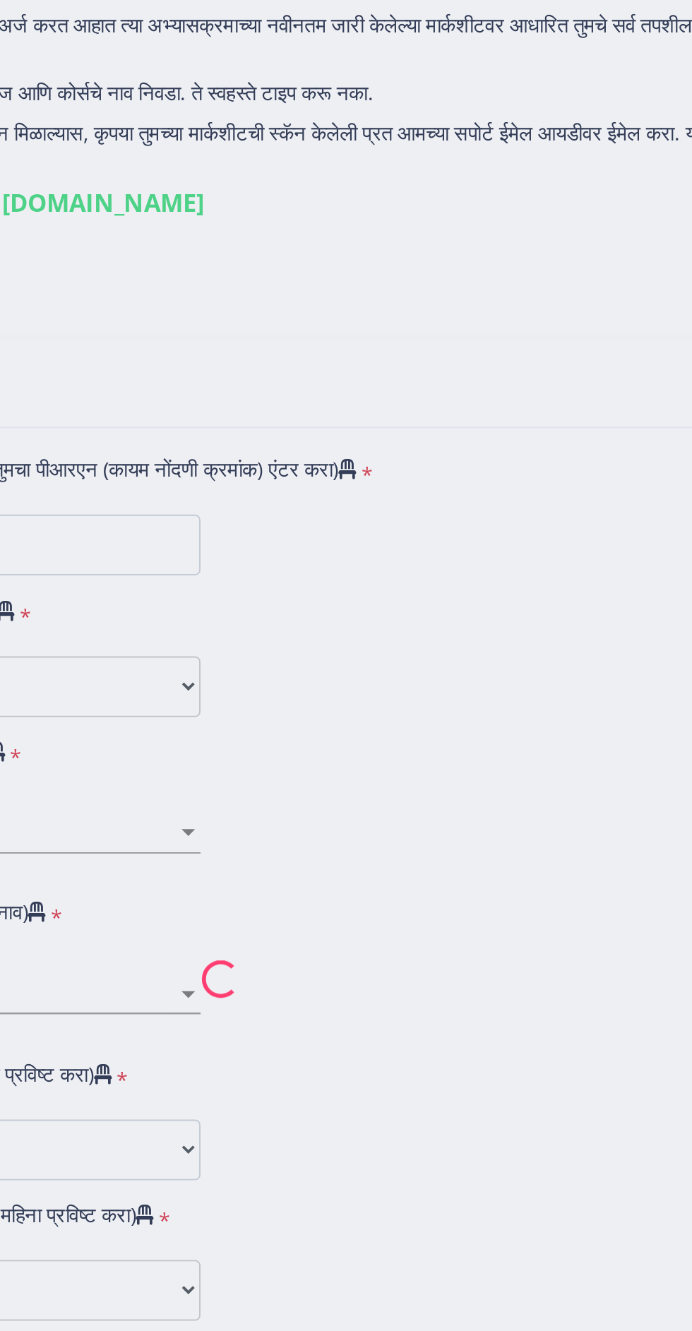
type input "Metkari Hanmant Damu"
type input "Sunita"
select select
type input "Metkari Hanmant Damu"
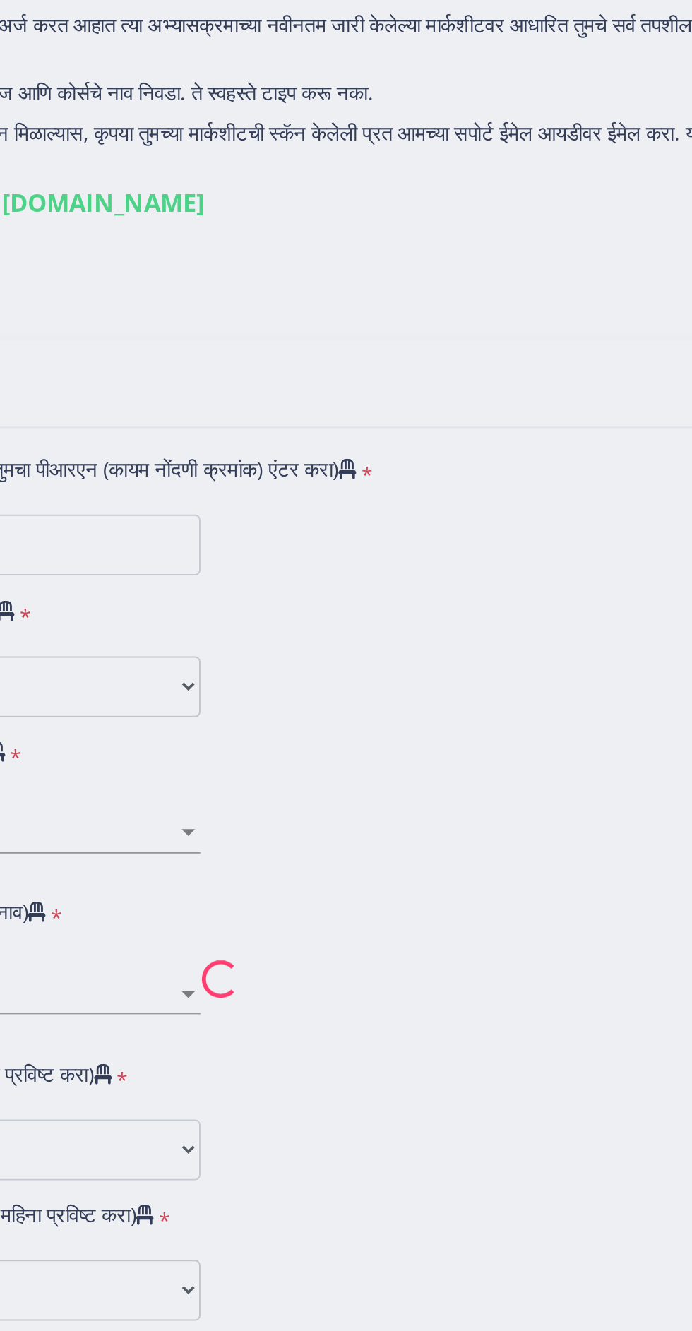
type input "Sunita"
select select
type input "Metkari Hanmant Damu"
type input "Sunita"
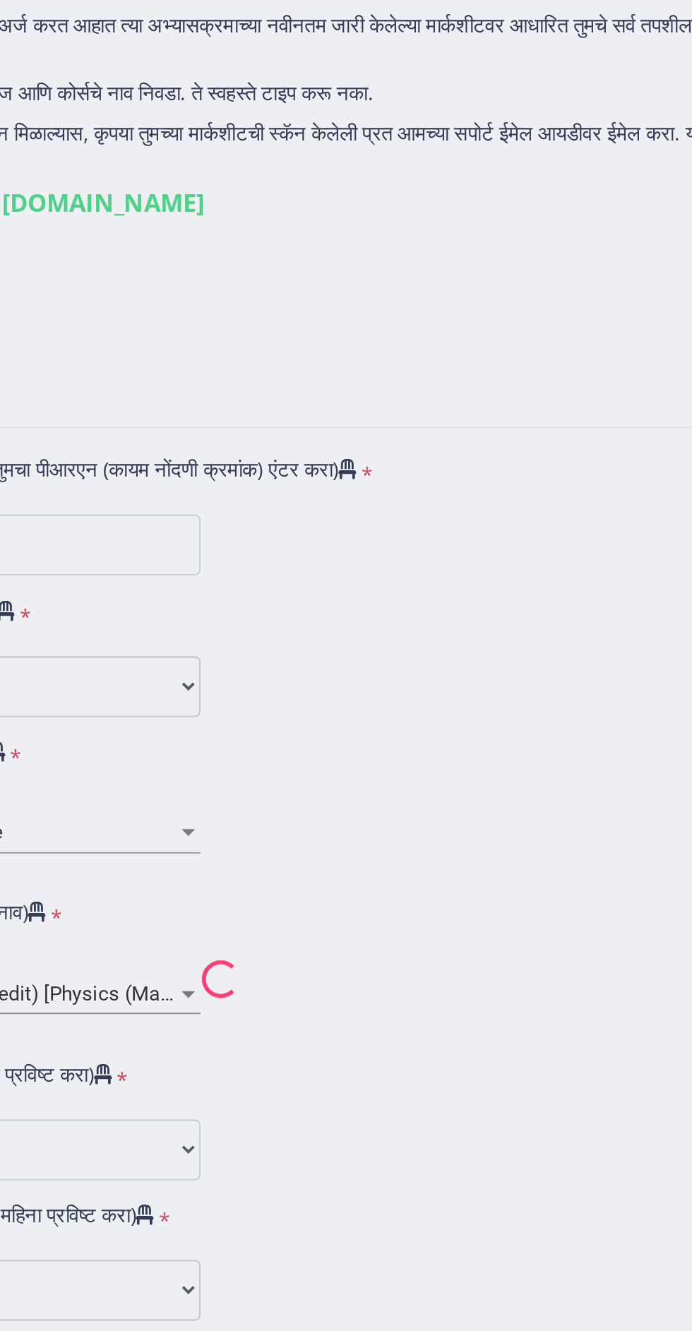
type input "1300000300"
select select "Regular"
select select "2015"
select select "December"
select select "SECOND CLASS"
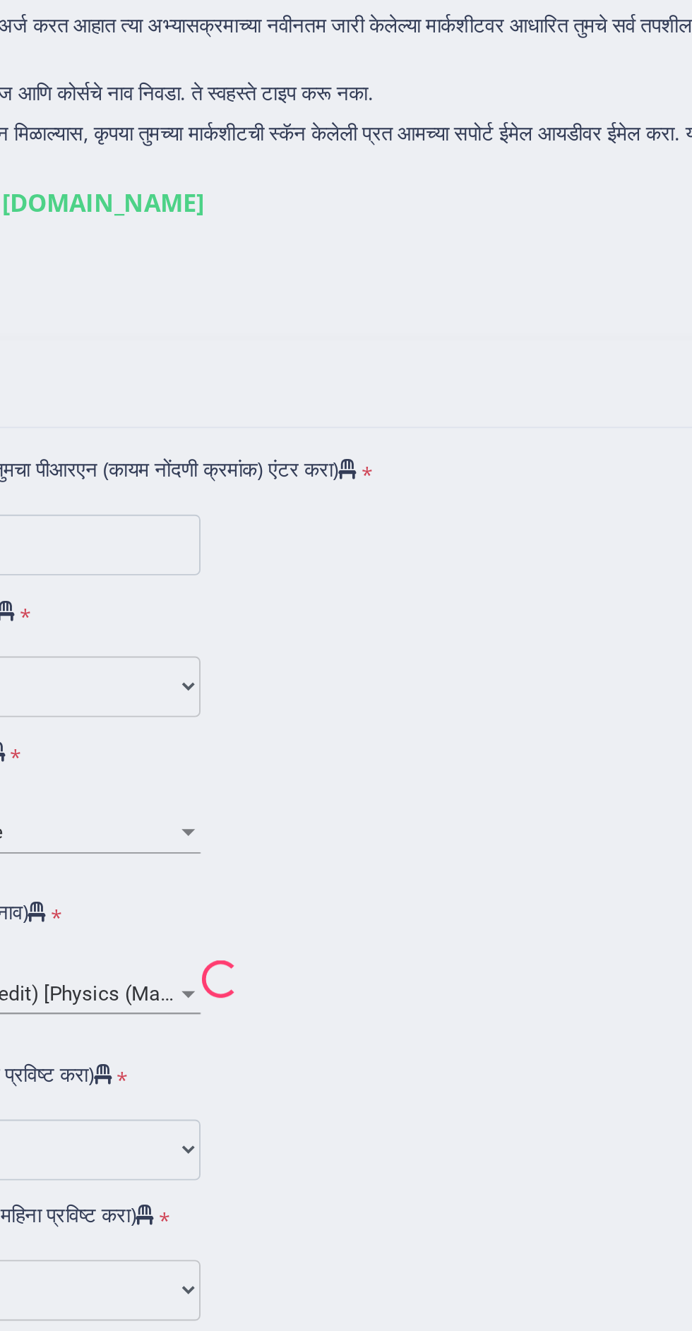
type input "3917"
select select "Physics (Material Science)"
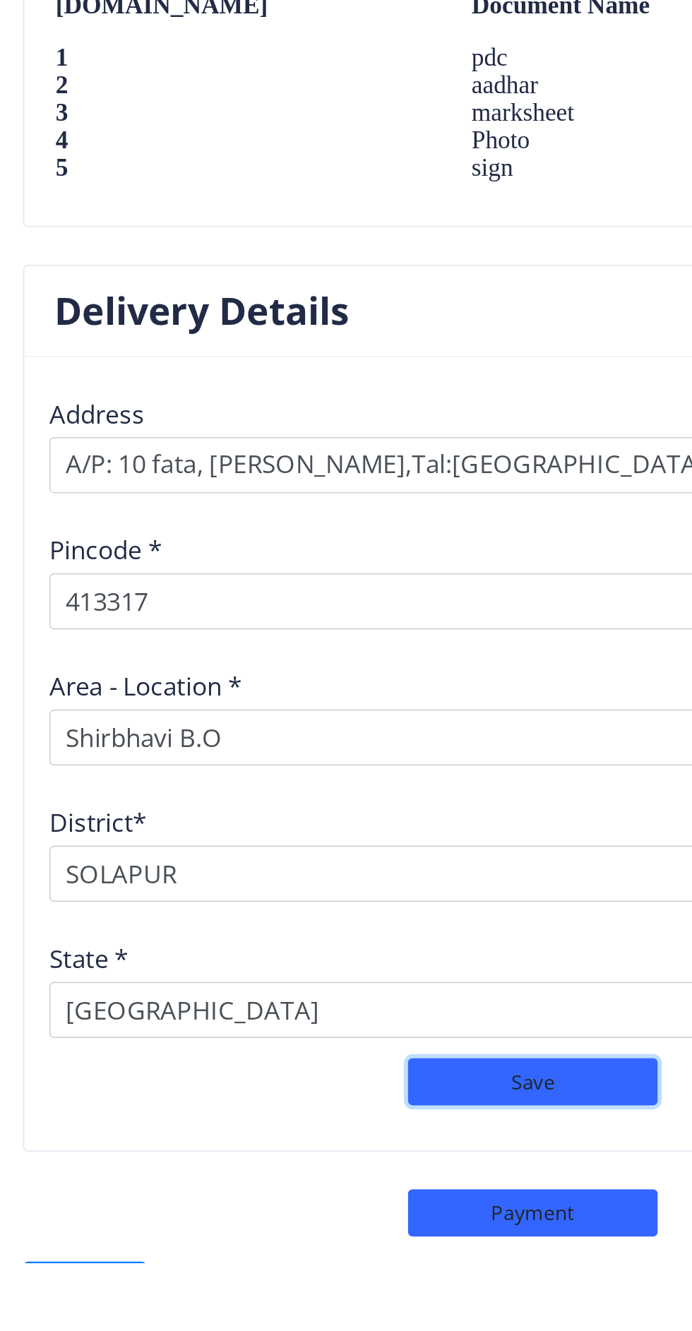
click at [364, 1225] on button "Save" at bounding box center [365, 1228] width 141 height 27
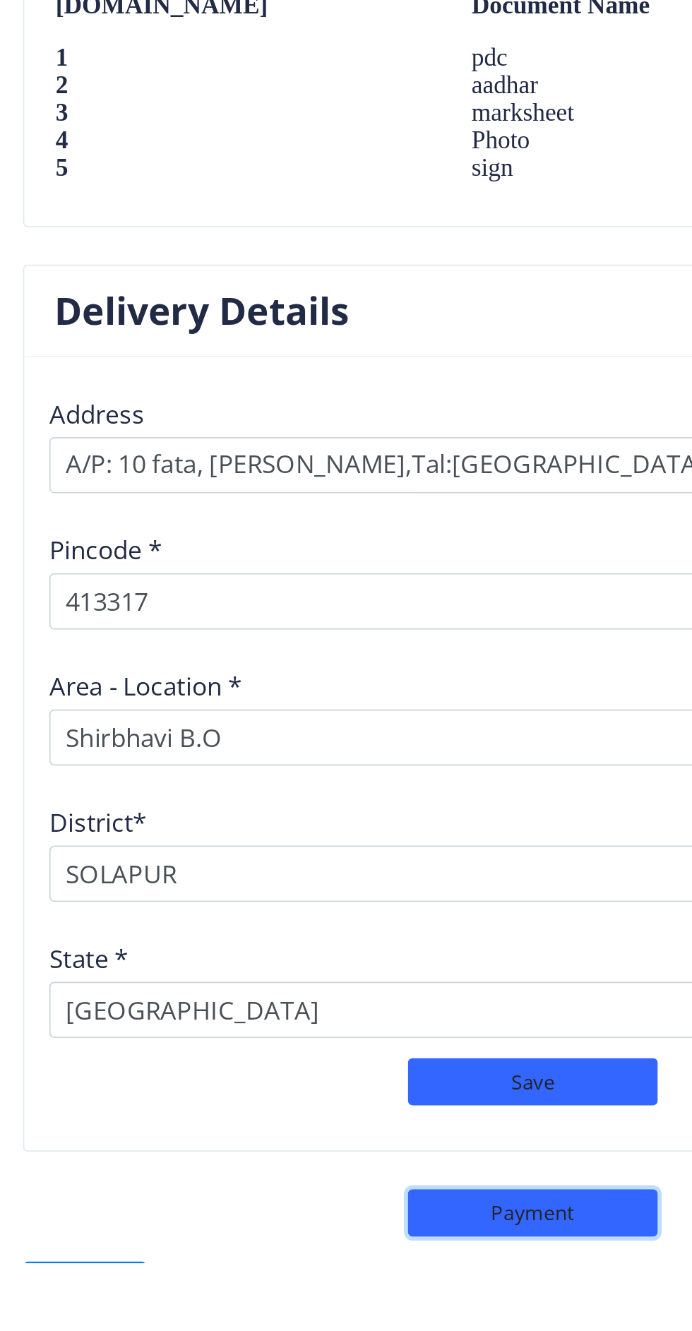
click at [367, 1295] on button "Payment" at bounding box center [365, 1302] width 141 height 27
select select "sealed"
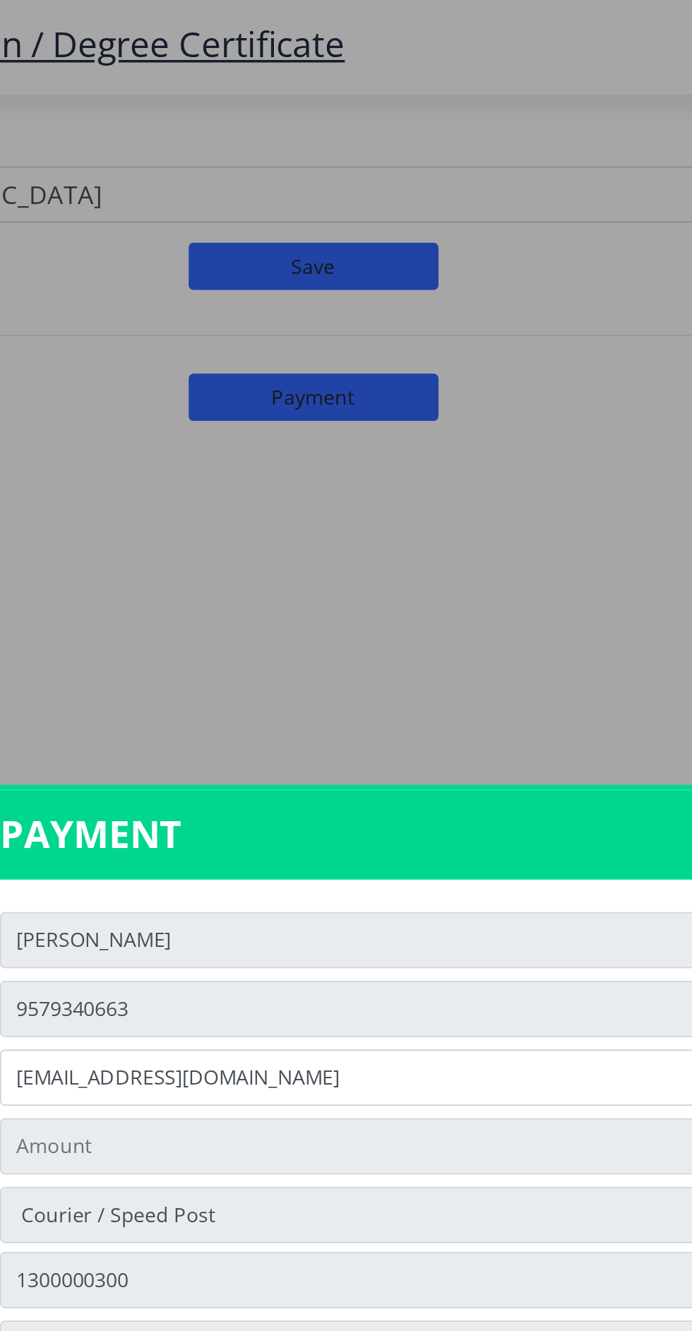
scroll to position [1074, 0]
type input "1885"
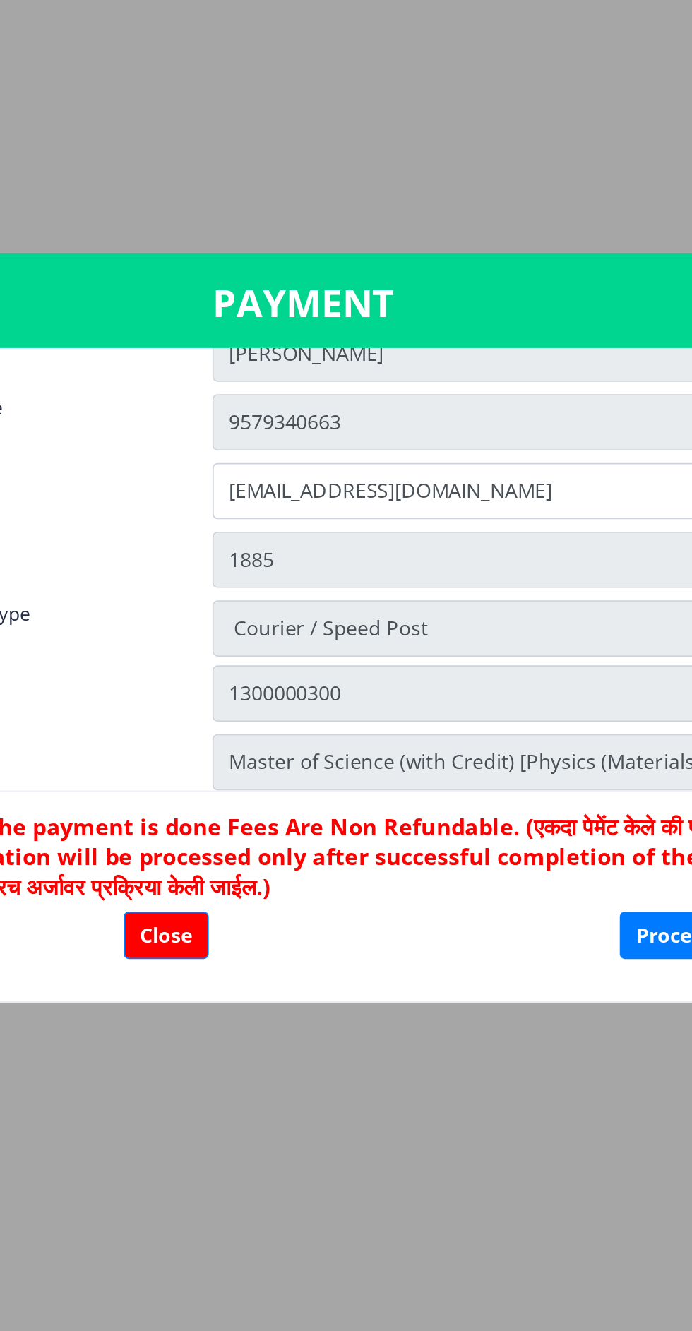
scroll to position [35, 0]
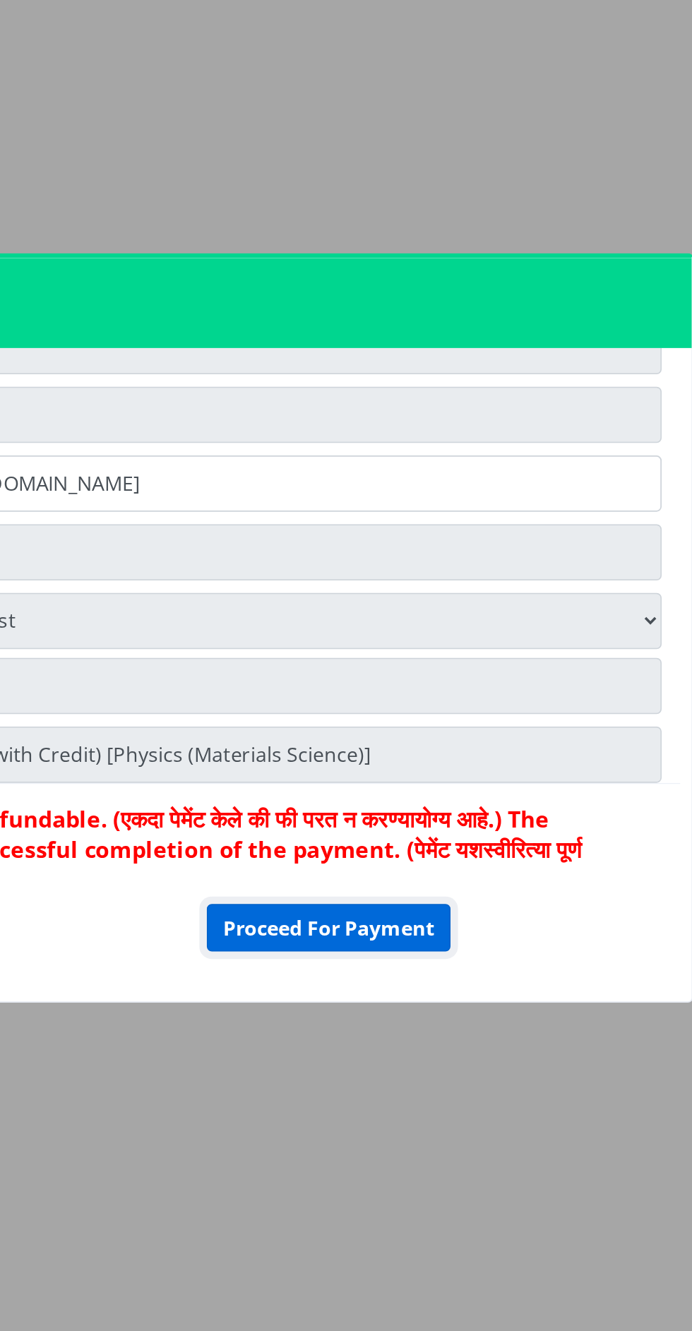
click at [510, 822] on button "Proceed For Payment" at bounding box center [486, 824] width 138 height 27
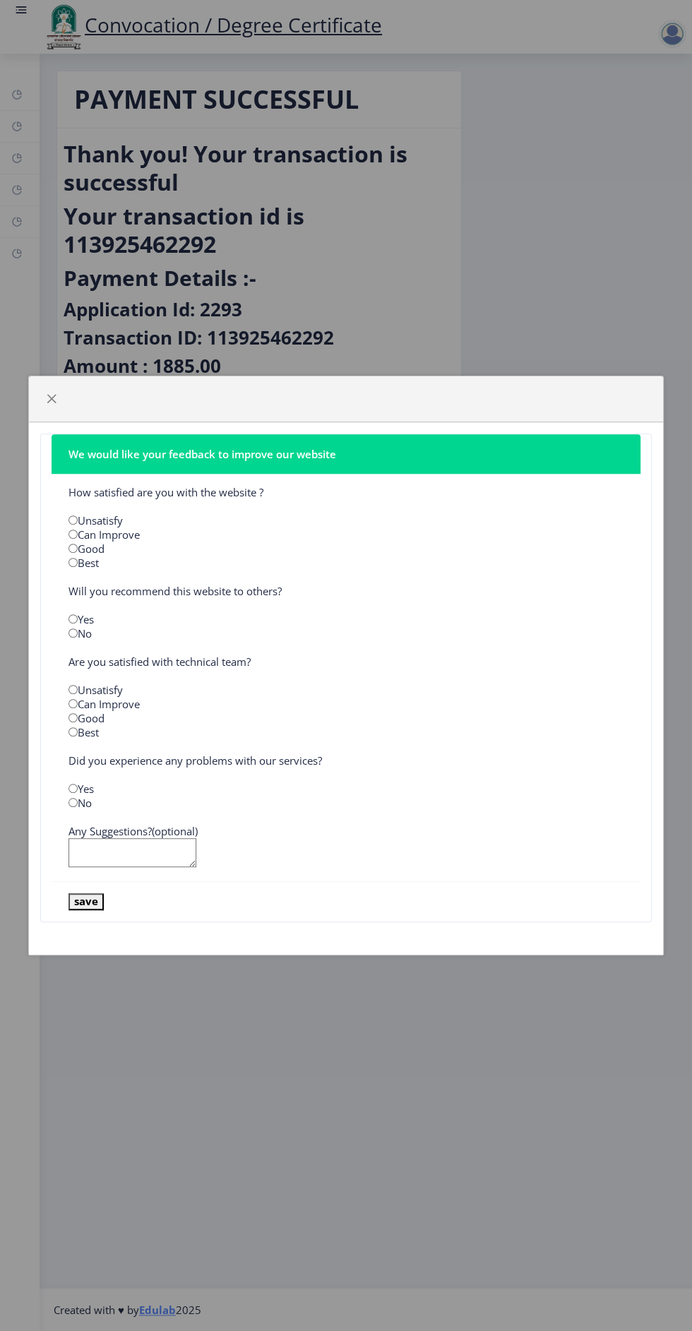
click at [457, 1029] on div "We would like your feedback to improve our website How satisfied are you with t…" at bounding box center [346, 665] width 692 height 1331
click at [74, 546] on input "radio" at bounding box center [72, 548] width 9 height 9
radio input "true"
click at [73, 618] on input "radio" at bounding box center [72, 618] width 9 height 9
radio input "true"
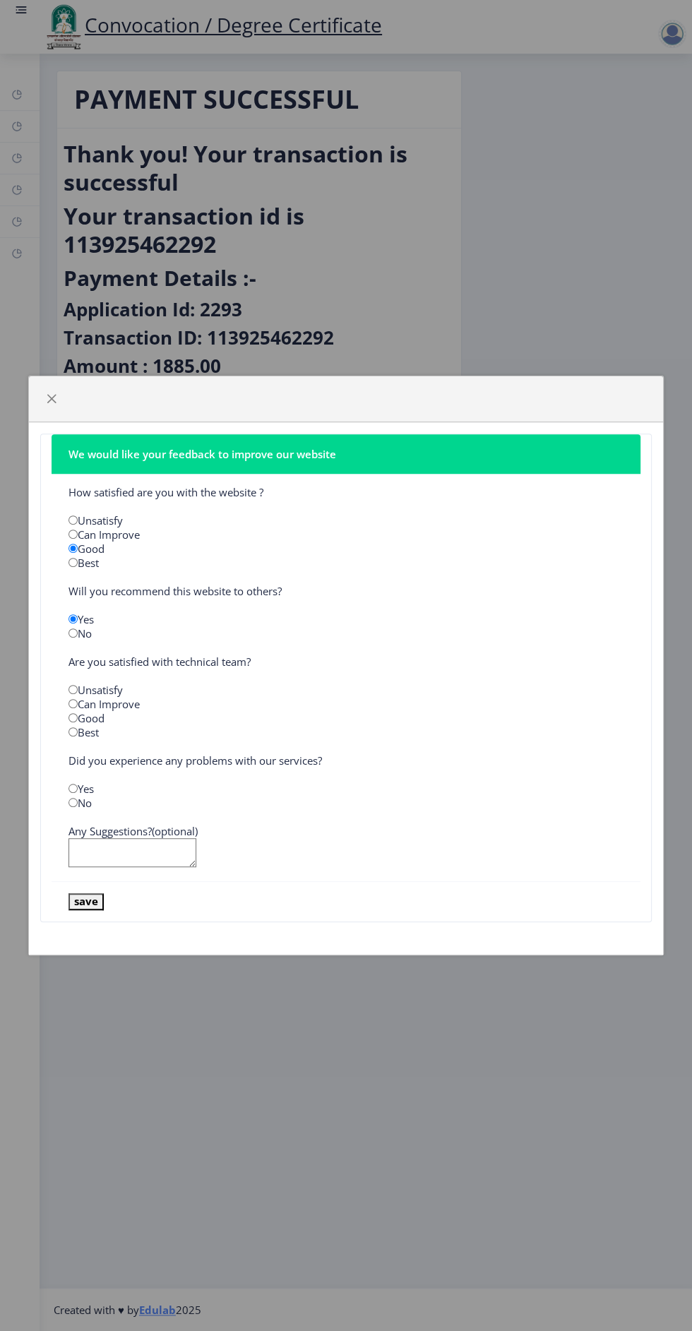
click at [73, 702] on input "radio" at bounding box center [72, 703] width 9 height 9
radio input "true"
click at [77, 717] on input "radio" at bounding box center [72, 717] width 9 height 9
radio input "true"
click at [73, 802] on input "radio" at bounding box center [72, 802] width 9 height 9
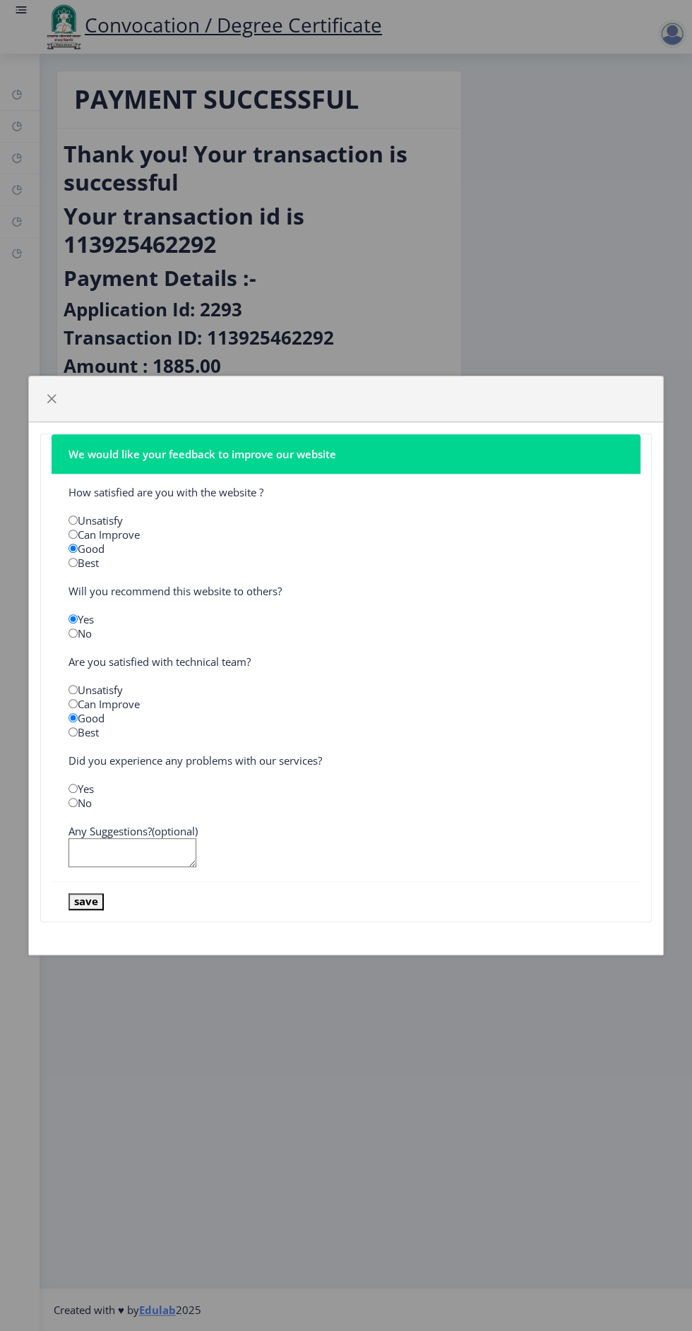
radio input "true"
click at [99, 903] on button "save" at bounding box center [85, 901] width 35 height 16
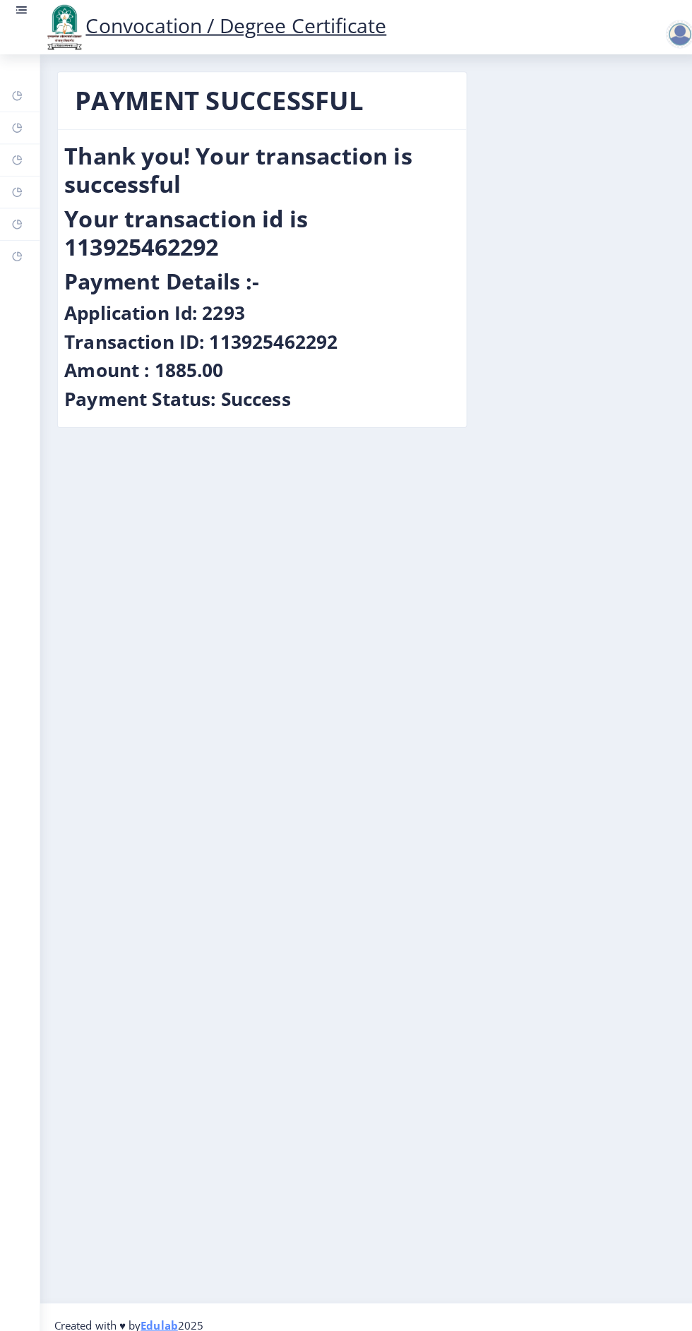
click at [677, 26] on div at bounding box center [672, 34] width 28 height 28
click at [488, 760] on nb-layout-column "PAYMENT SUCCESSFUL Thank you! Your transaction is successful Your transaction i…" at bounding box center [366, 671] width 652 height 1234
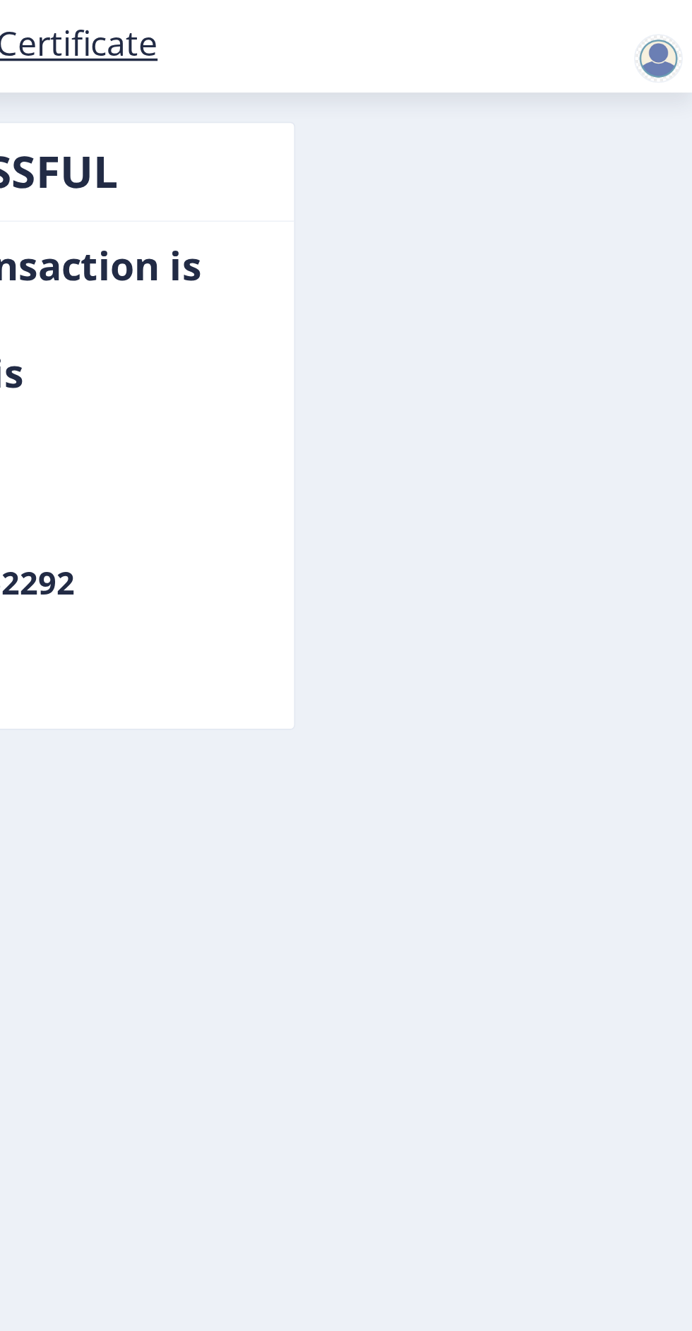
scroll to position [37, 0]
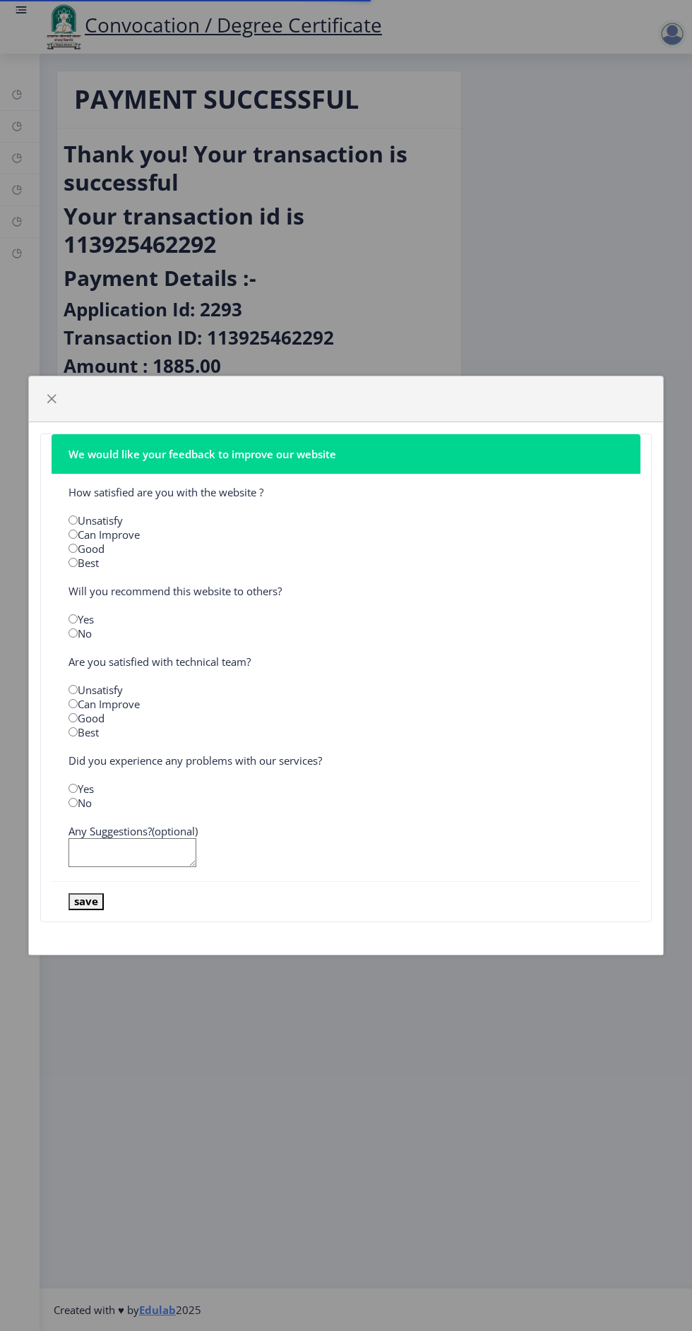
scroll to position [37, 0]
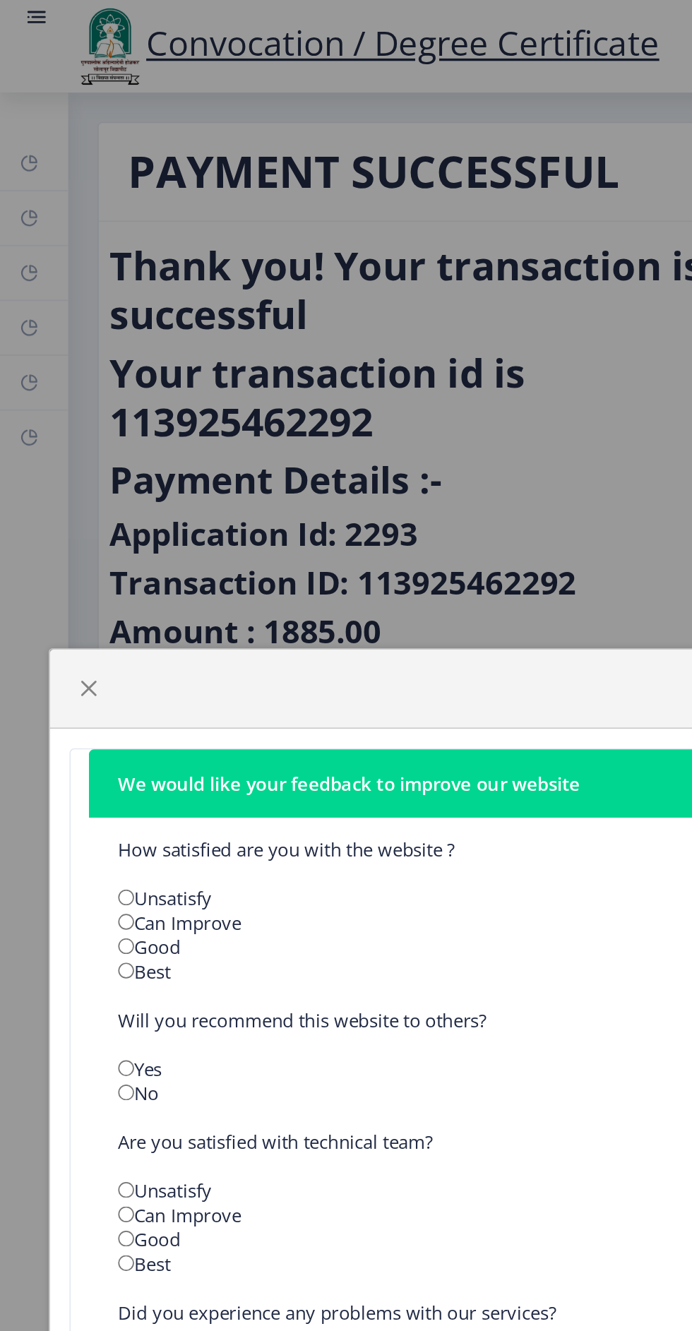
click at [320, 202] on div "We would like your feedback to improve our website How satisfied are you with t…" at bounding box center [346, 665] width 692 height 1331
click at [47, 399] on span "button" at bounding box center [51, 398] width 11 height 11
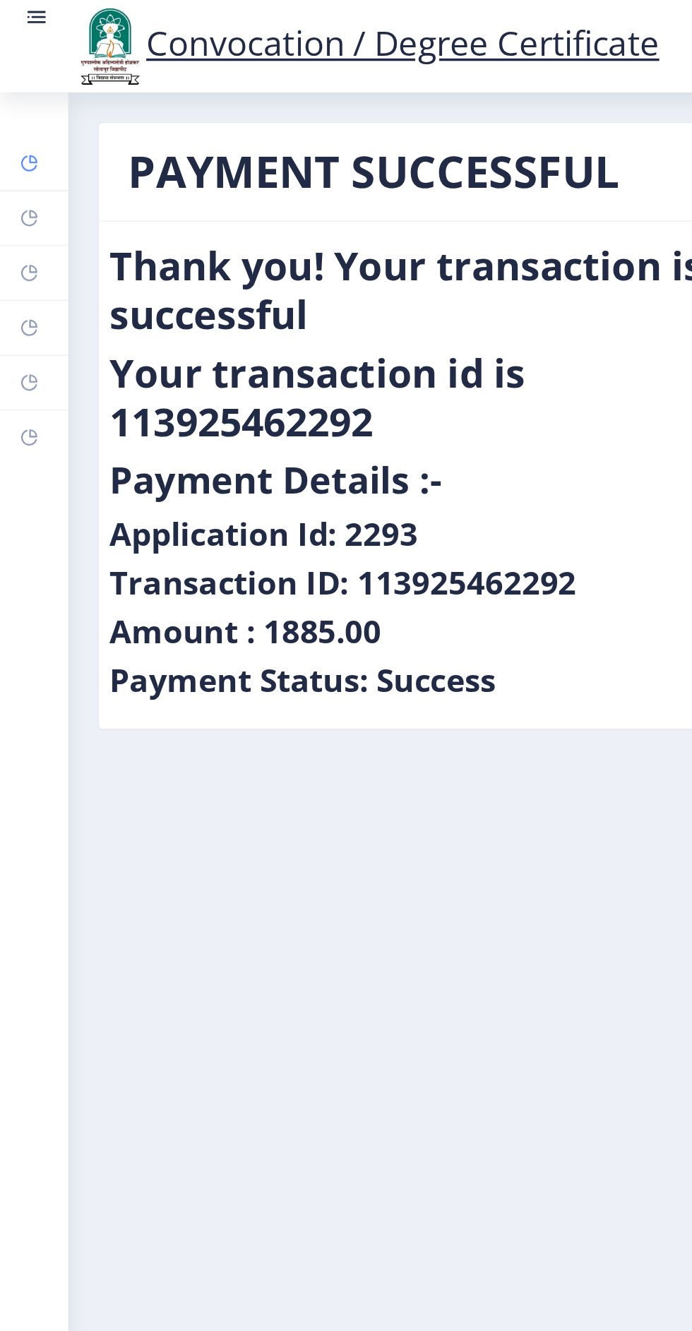
click at [25, 107] on link "Dashboard" at bounding box center [20, 94] width 40 height 31
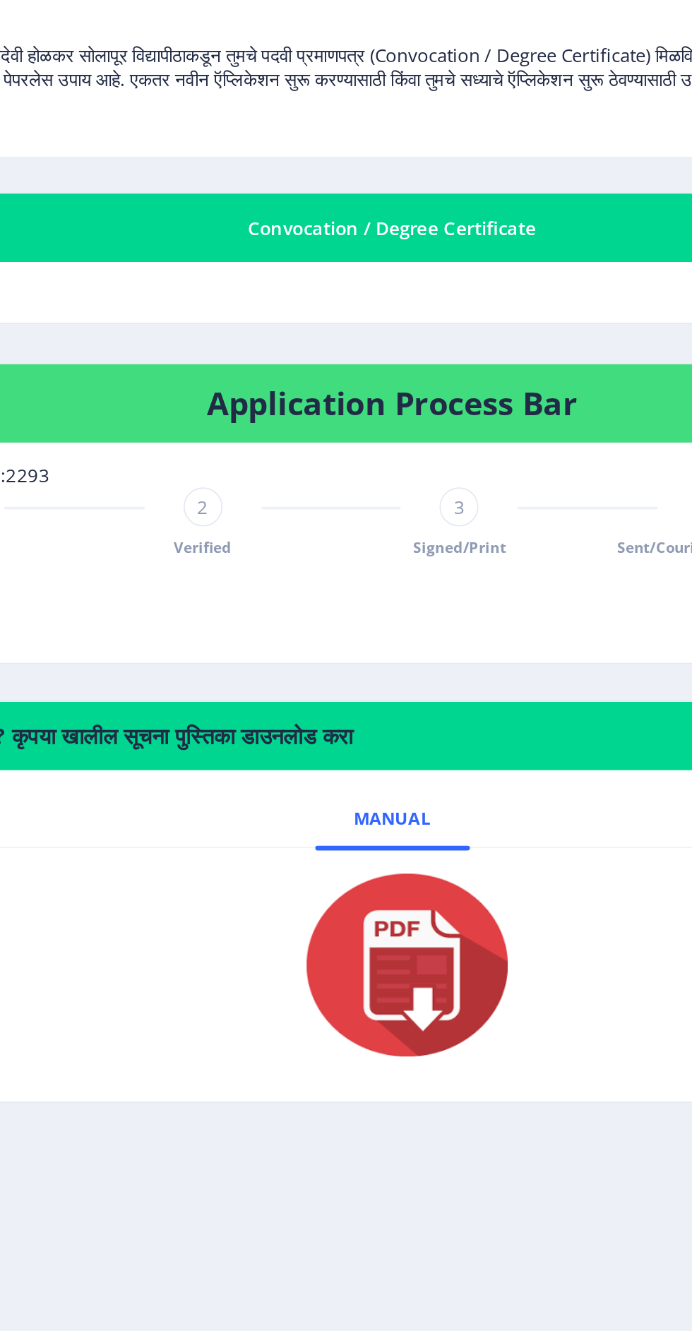
click at [401, 526] on div "3" at bounding box center [404, 521] width 23 height 23
click at [412, 529] on div "3 Signed/Print" at bounding box center [404, 530] width 23 height 41
click at [412, 527] on div "3" at bounding box center [404, 521] width 23 height 23
click at [258, 534] on div "2 Verified" at bounding box center [256, 530] width 23 height 41
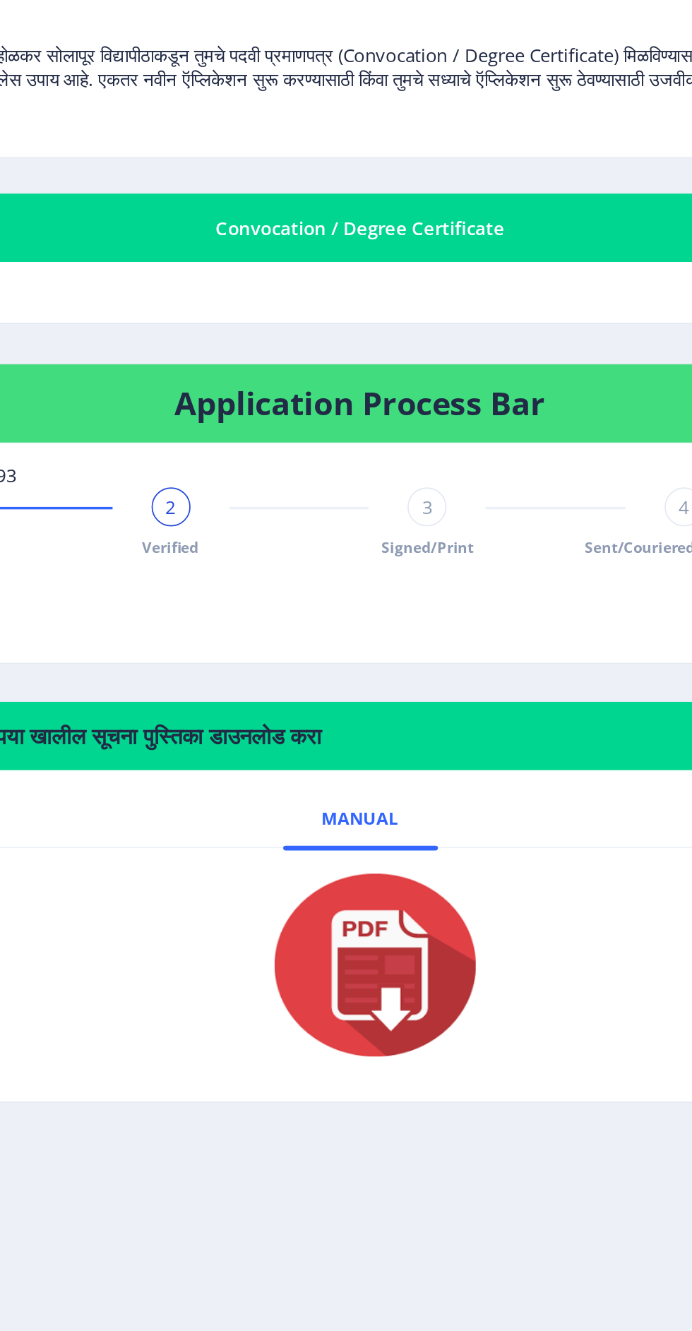
click at [415, 520] on div "3" at bounding box center [404, 521] width 23 height 23
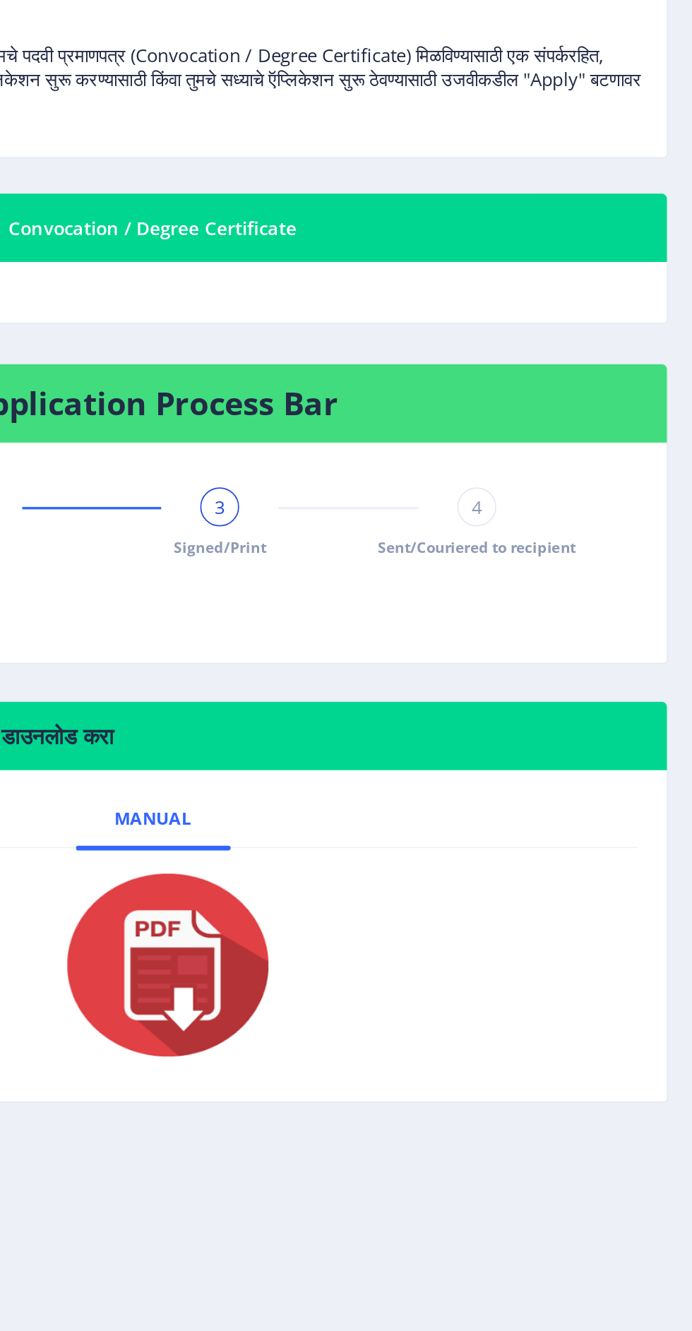
click at [553, 520] on span "4" at bounding box center [554, 521] width 6 height 14
click at [561, 524] on div "4" at bounding box center [553, 521] width 23 height 23
click at [593, 545] on span "Sent/Couriered to recipient" at bounding box center [553, 545] width 115 height 12
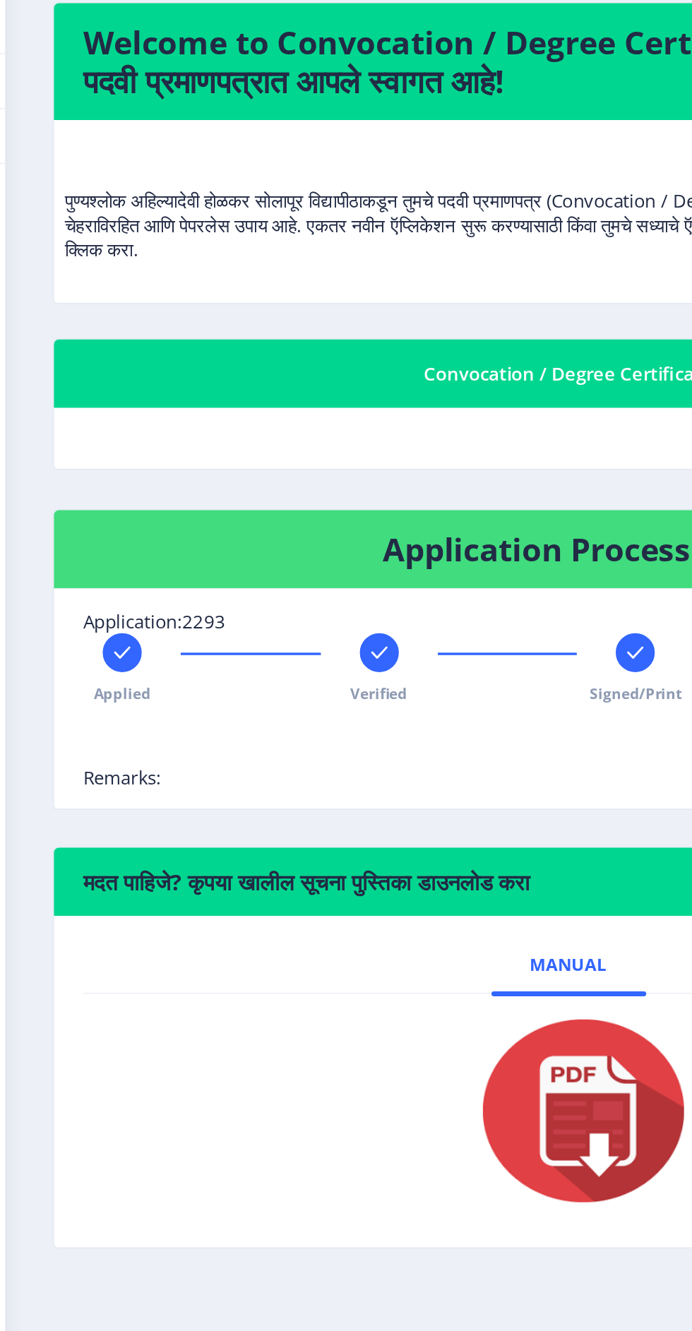
click at [298, 579] on div at bounding box center [330, 572] width 491 height 28
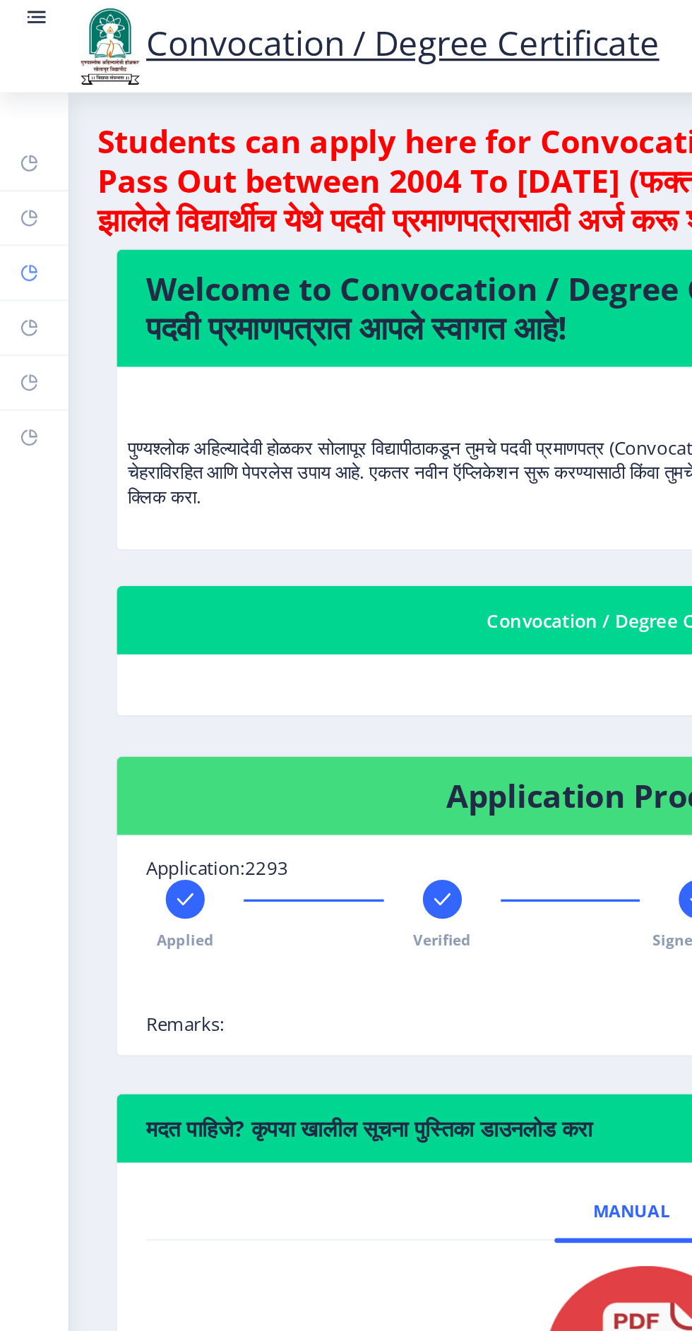
click at [18, 164] on icon at bounding box center [16, 158] width 11 height 14
select select
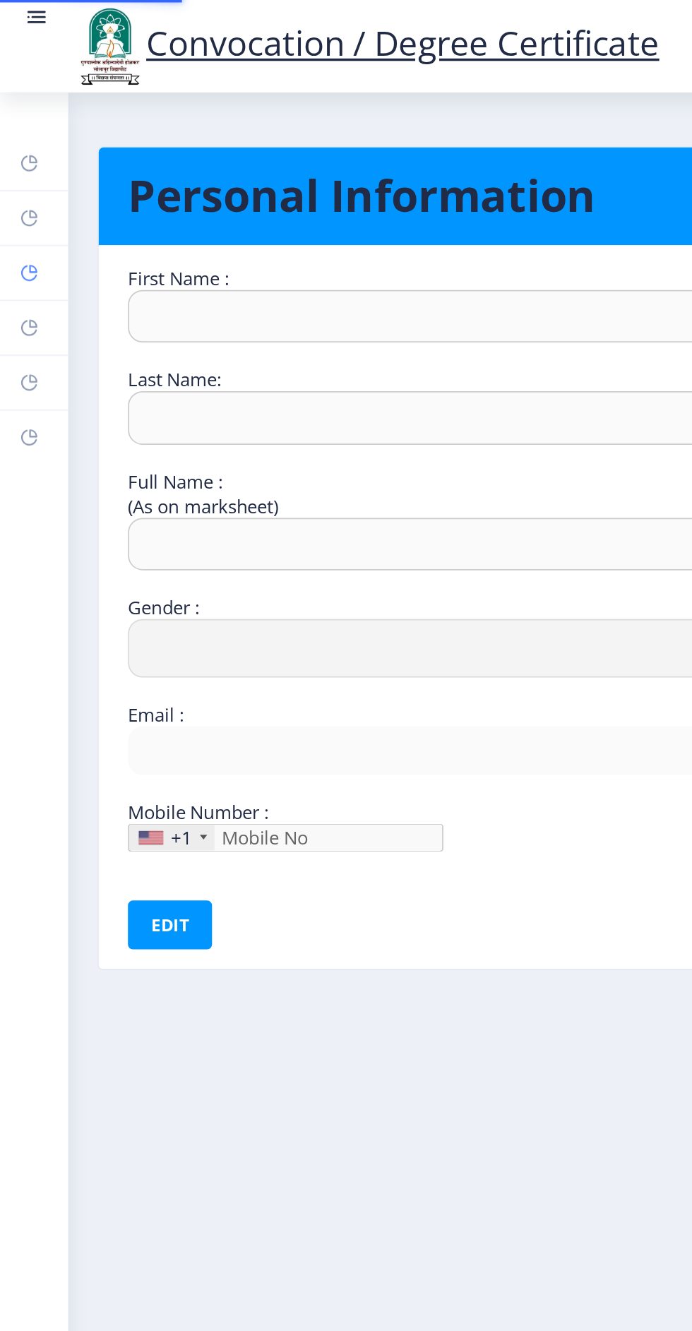
type input "Hanmant"
type input "Metkari"
type input "Metkari Hanmant Damu"
select select "Male"
type input "metkarihd@gmail.com"
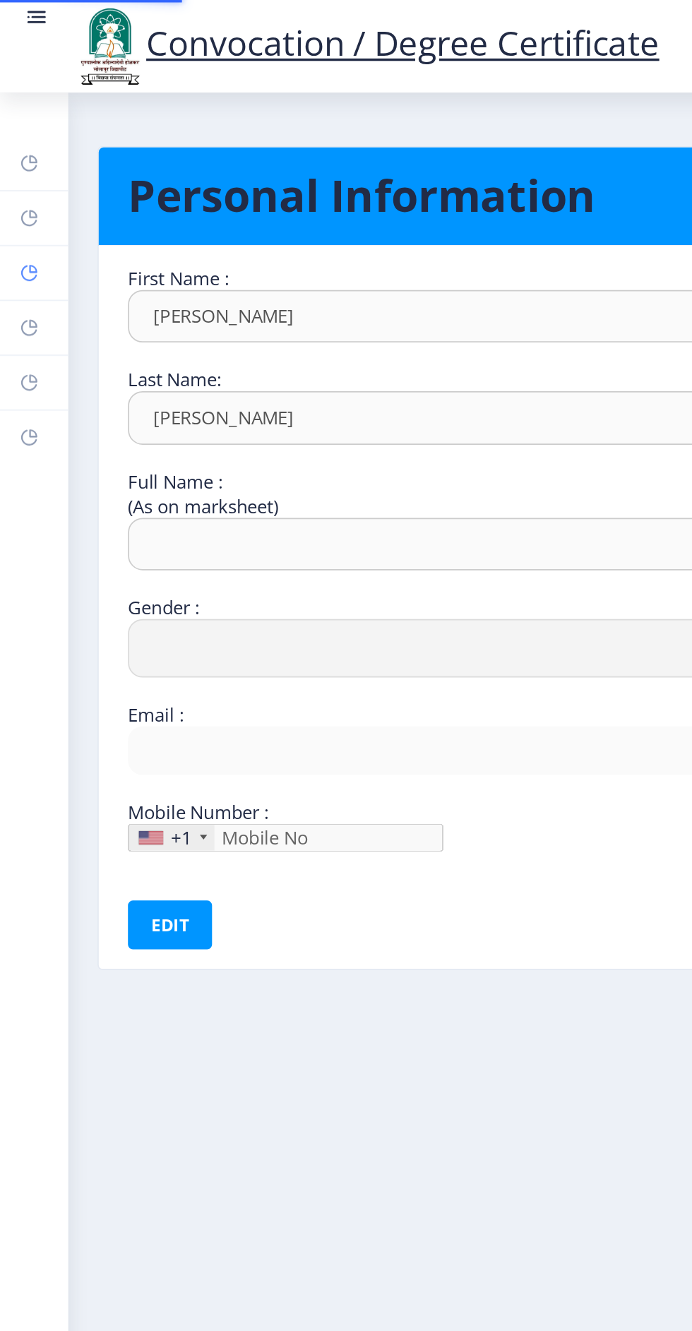
type input "9579340663"
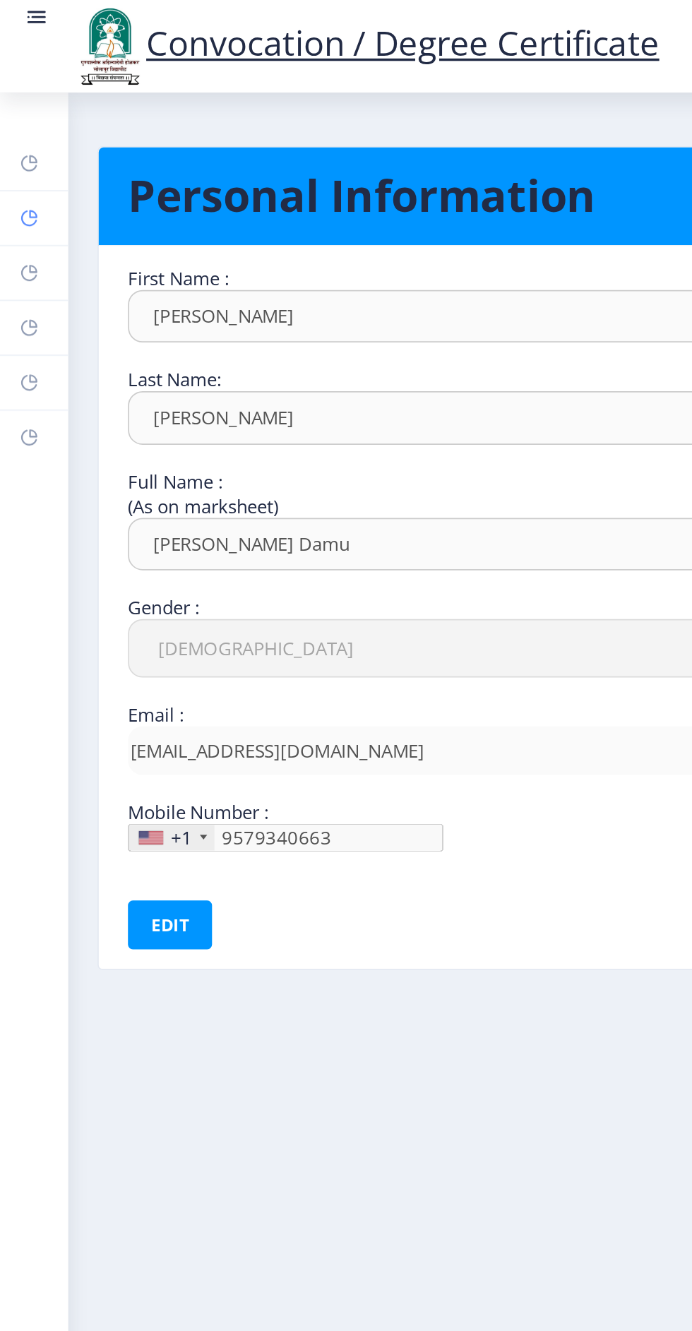
click at [13, 121] on rect at bounding box center [16, 126] width 11 height 11
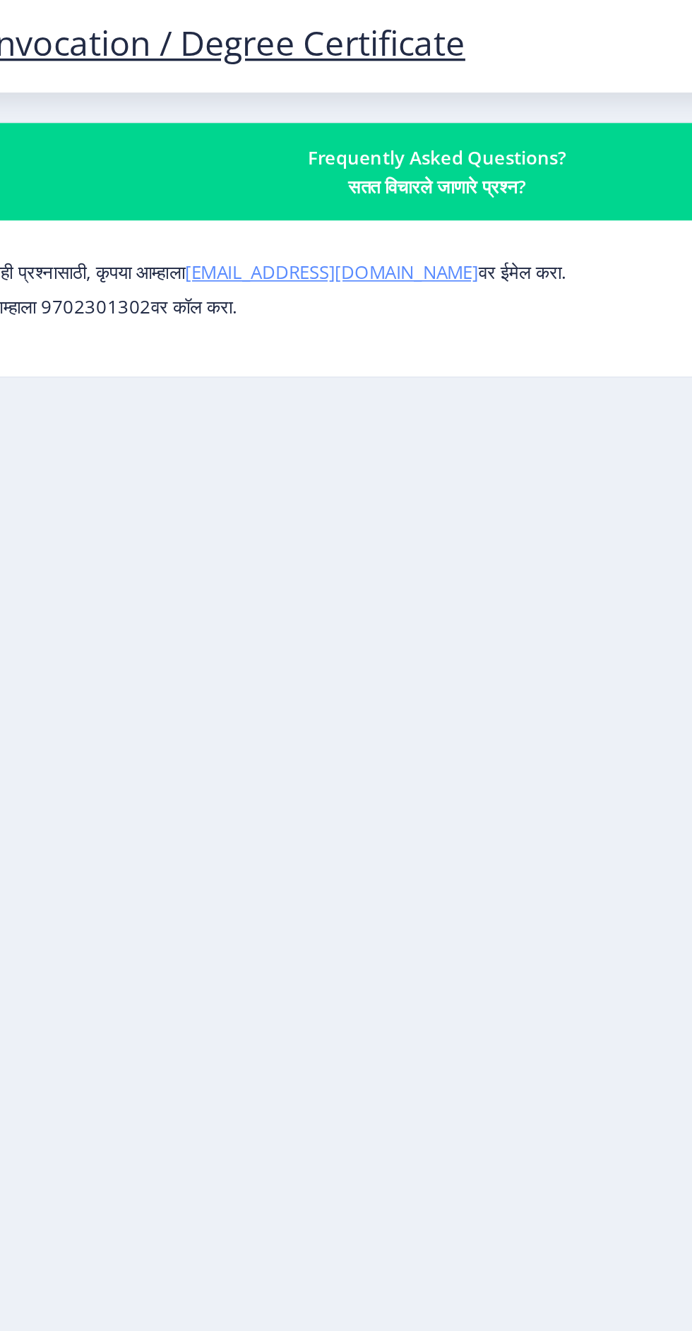
click at [305, 162] on link "su.sfc@studentscenter.in" at bounding box center [305, 157] width 170 height 14
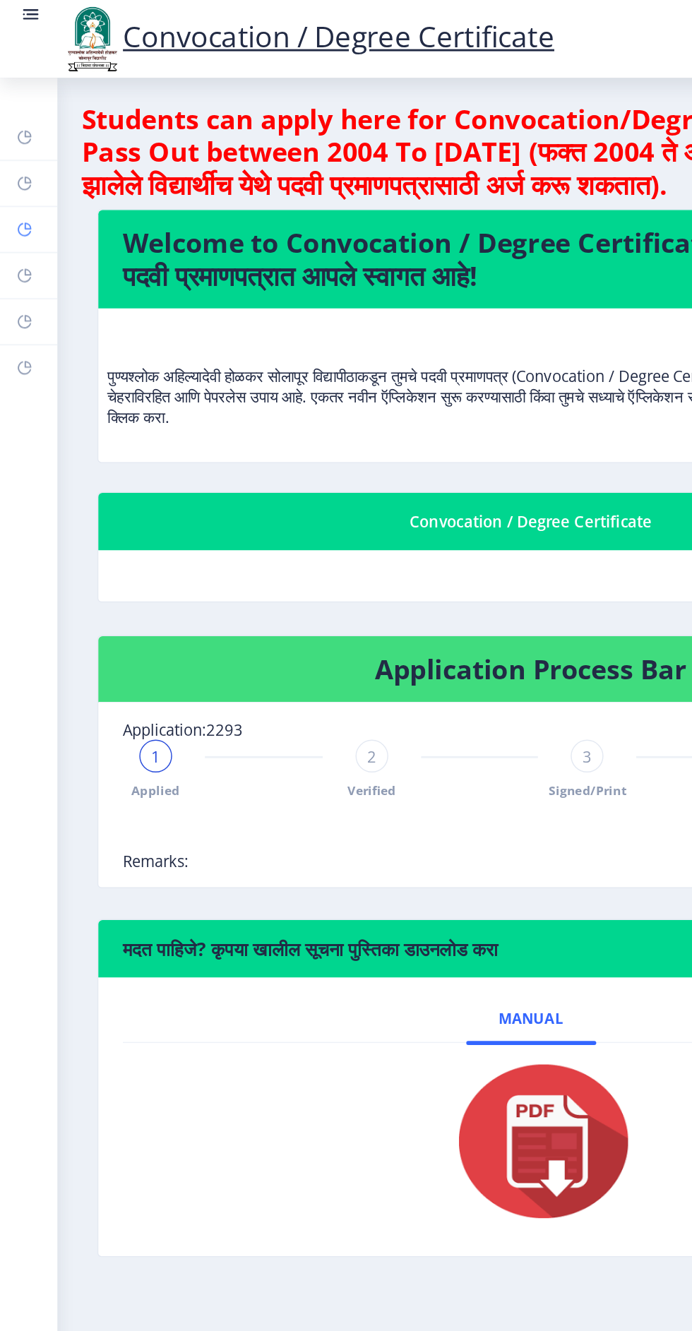
click at [20, 171] on link "Profile" at bounding box center [20, 158] width 40 height 31
select select
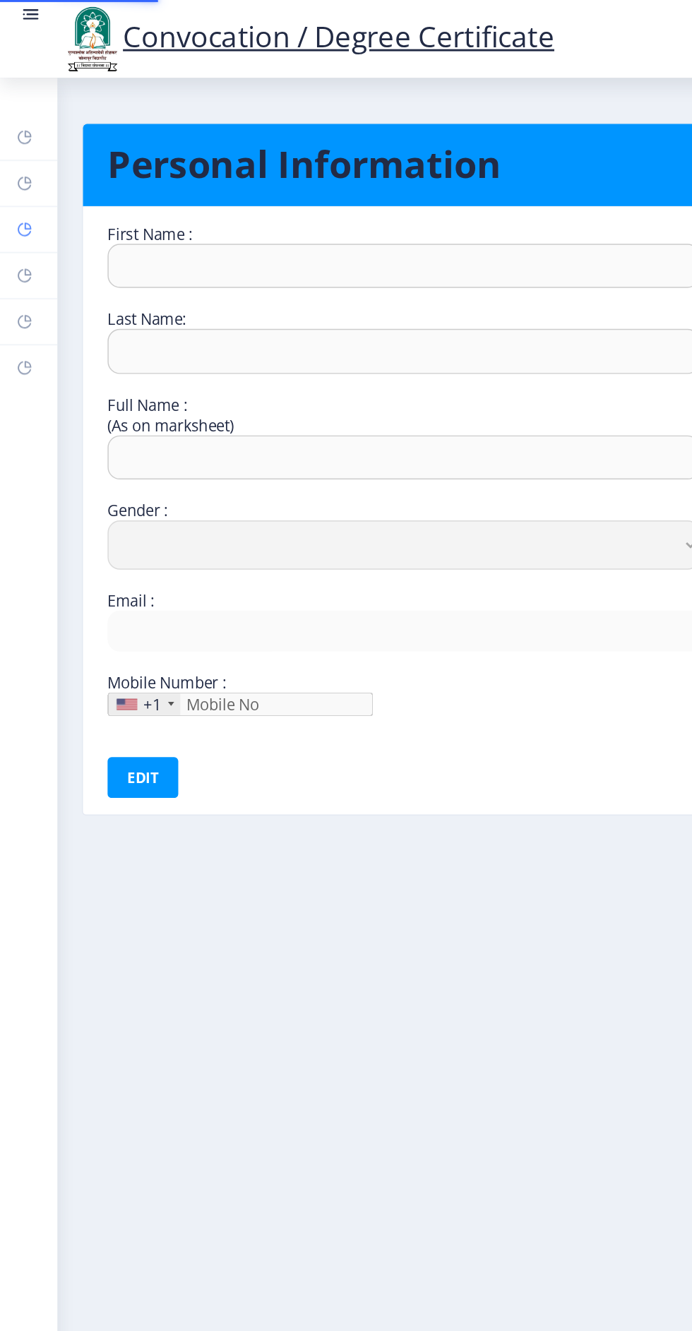
type input "[PERSON_NAME]"
type input "[PERSON_NAME] Damu"
select select "[DEMOGRAPHIC_DATA]"
type input "[EMAIL_ADDRESS][DOMAIN_NAME]"
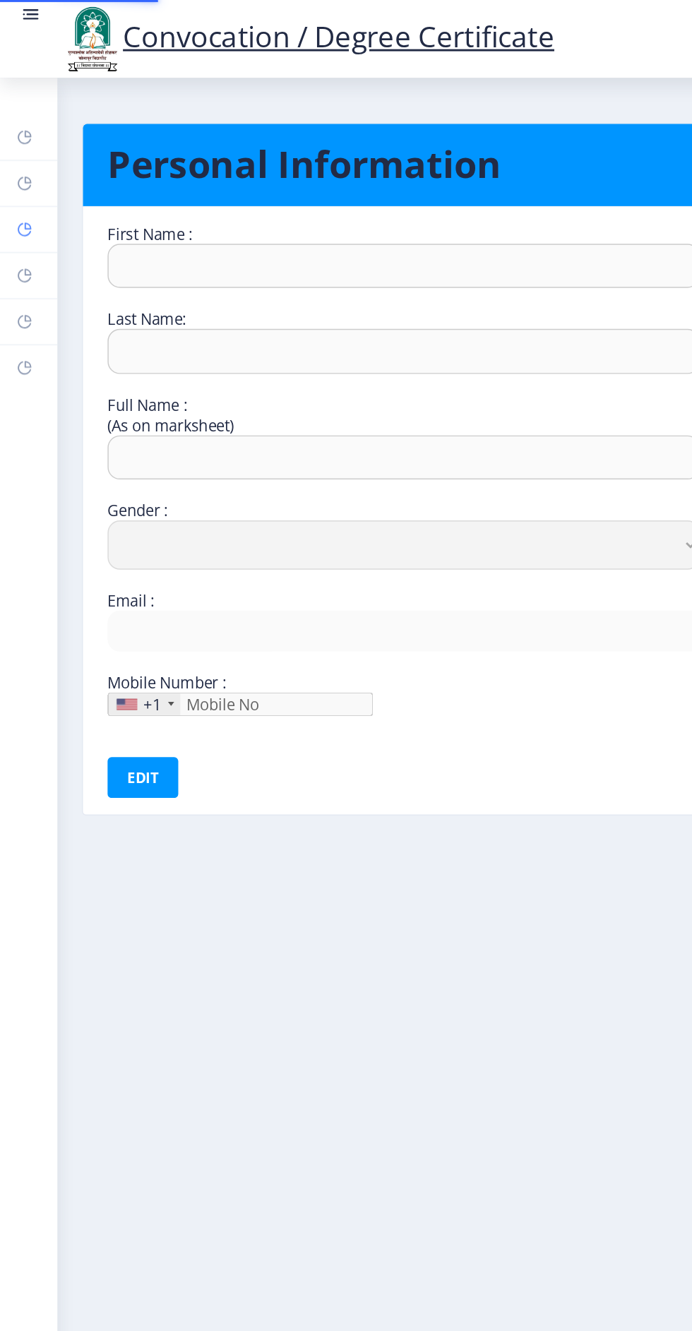
type input "9579340663"
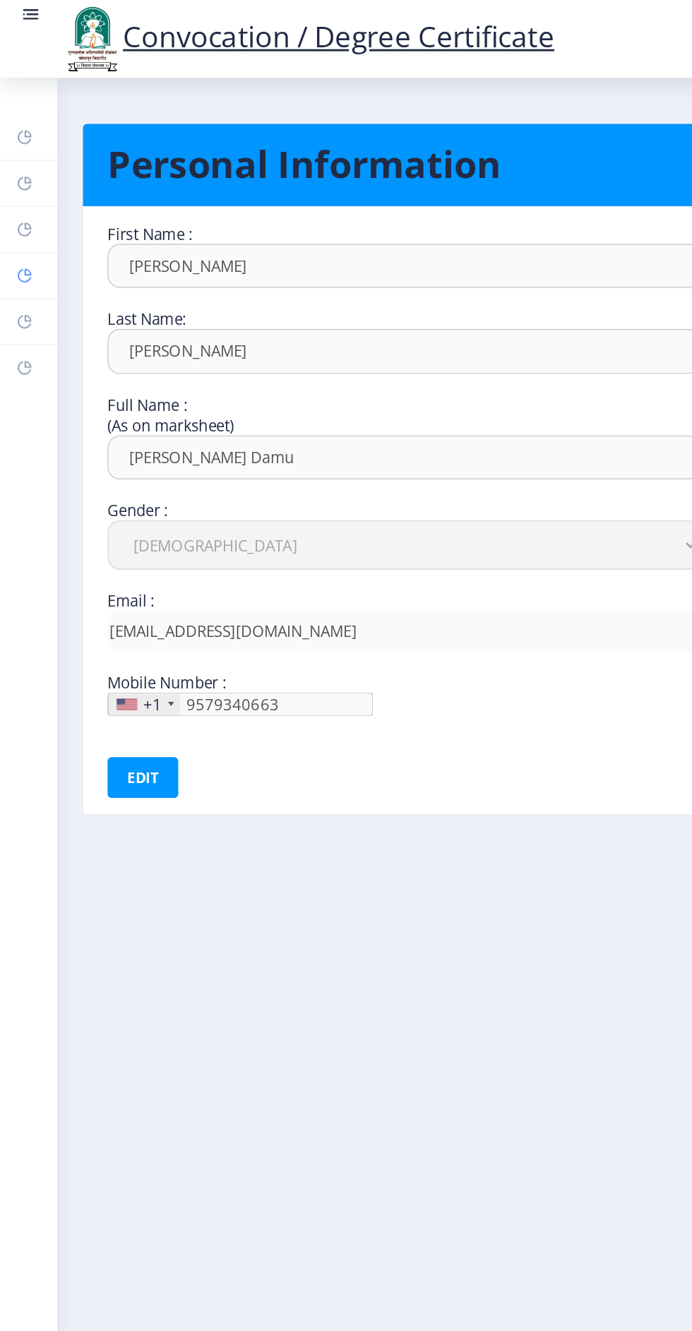
click at [19, 187] on rect at bounding box center [16, 189] width 11 height 11
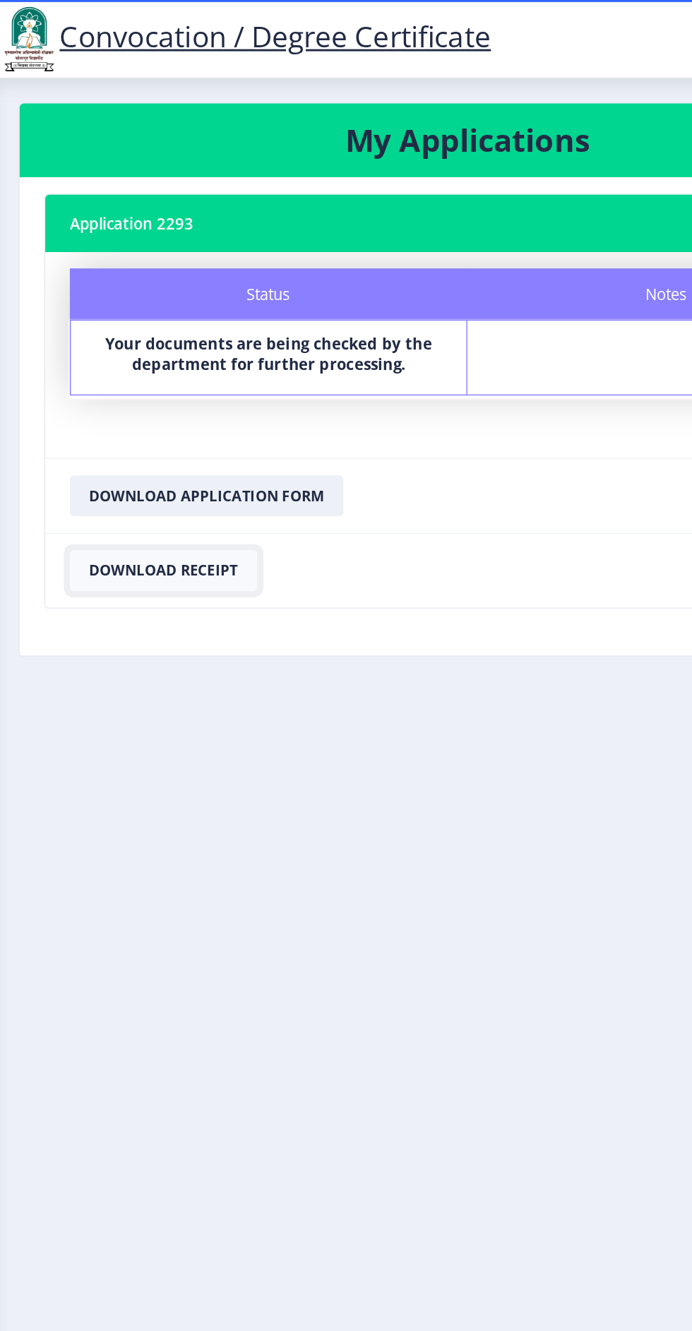
click at [179, 392] on button "Download Receipt" at bounding box center [156, 393] width 129 height 28
click at [240, 347] on button "Download Application Form" at bounding box center [186, 342] width 188 height 28
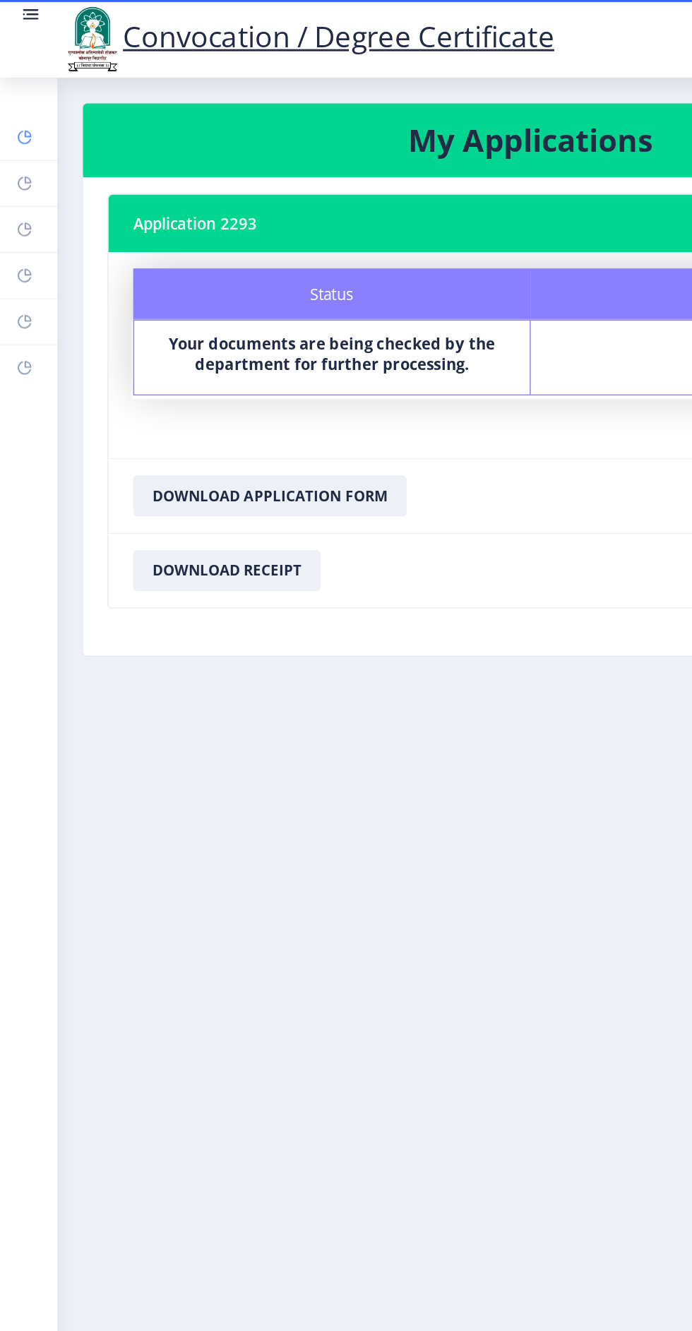
click at [34, 101] on link "Dashboard" at bounding box center [20, 94] width 40 height 31
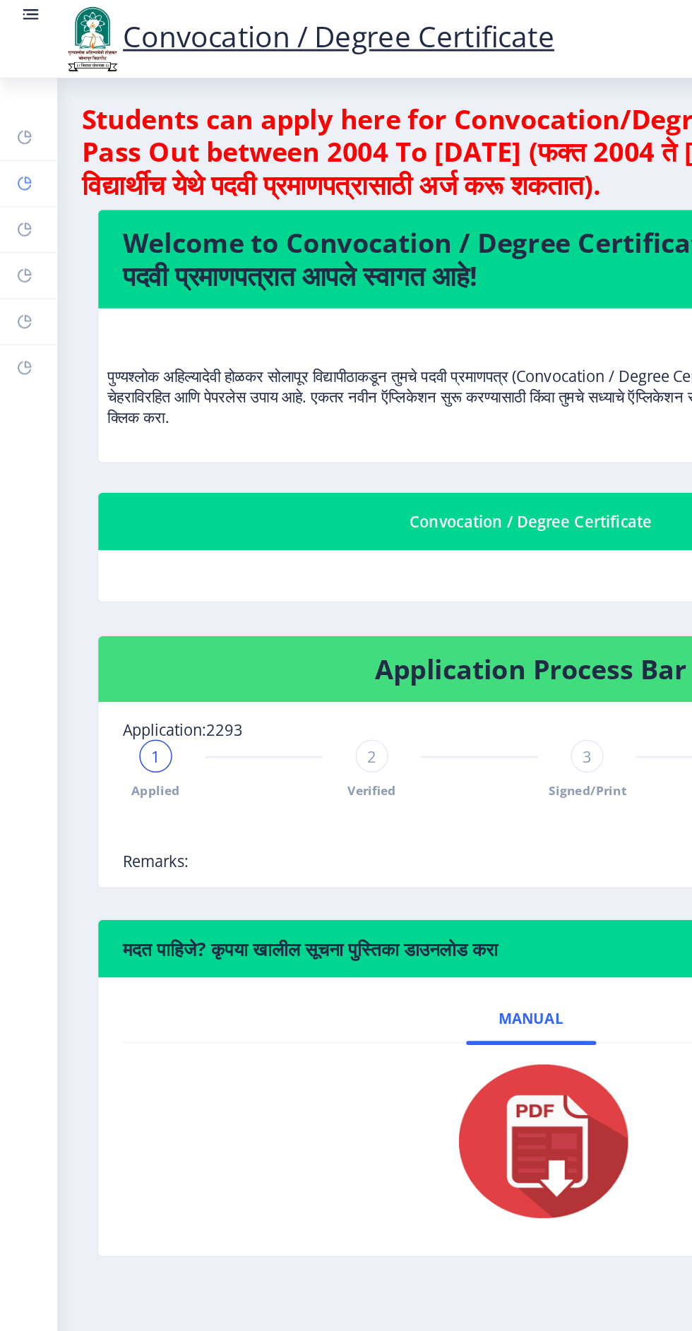
click at [19, 124] on rect at bounding box center [16, 126] width 11 height 11
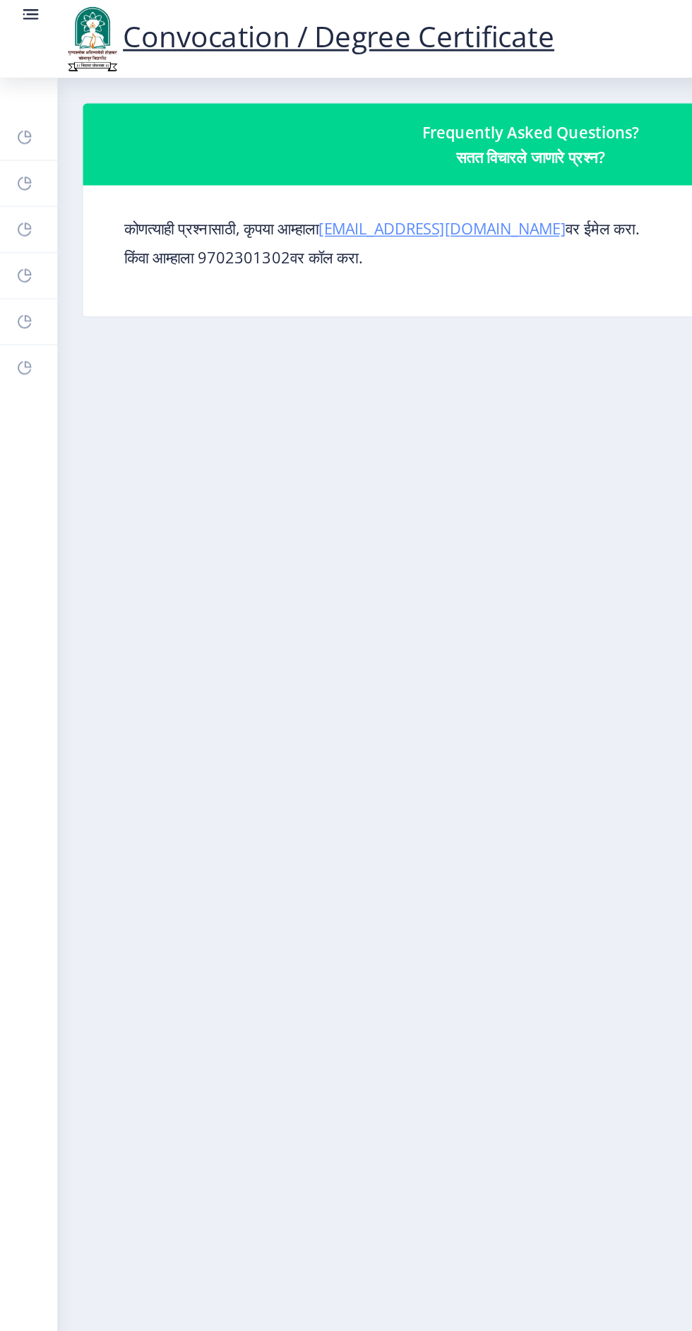
click at [287, 162] on link "[EMAIL_ADDRESS][DOMAIN_NAME]" at bounding box center [305, 157] width 170 height 14
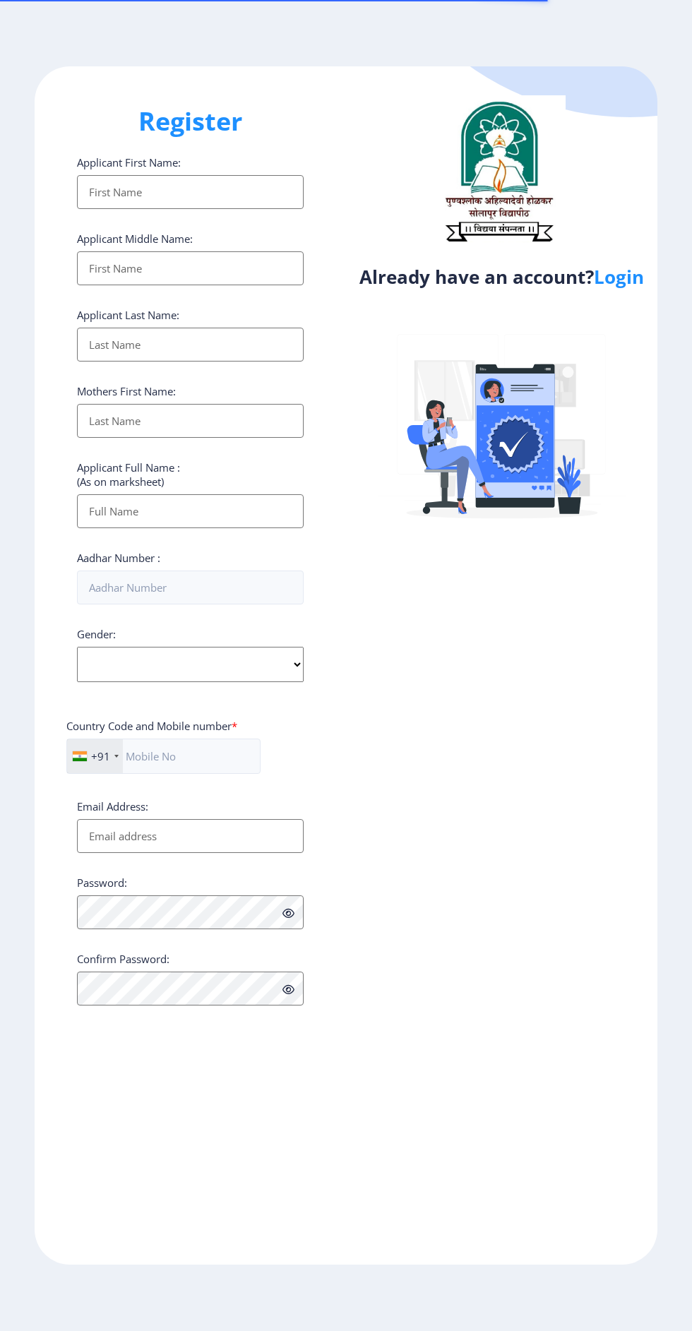
select select
click at [616, 284] on link "Login" at bounding box center [619, 276] width 50 height 25
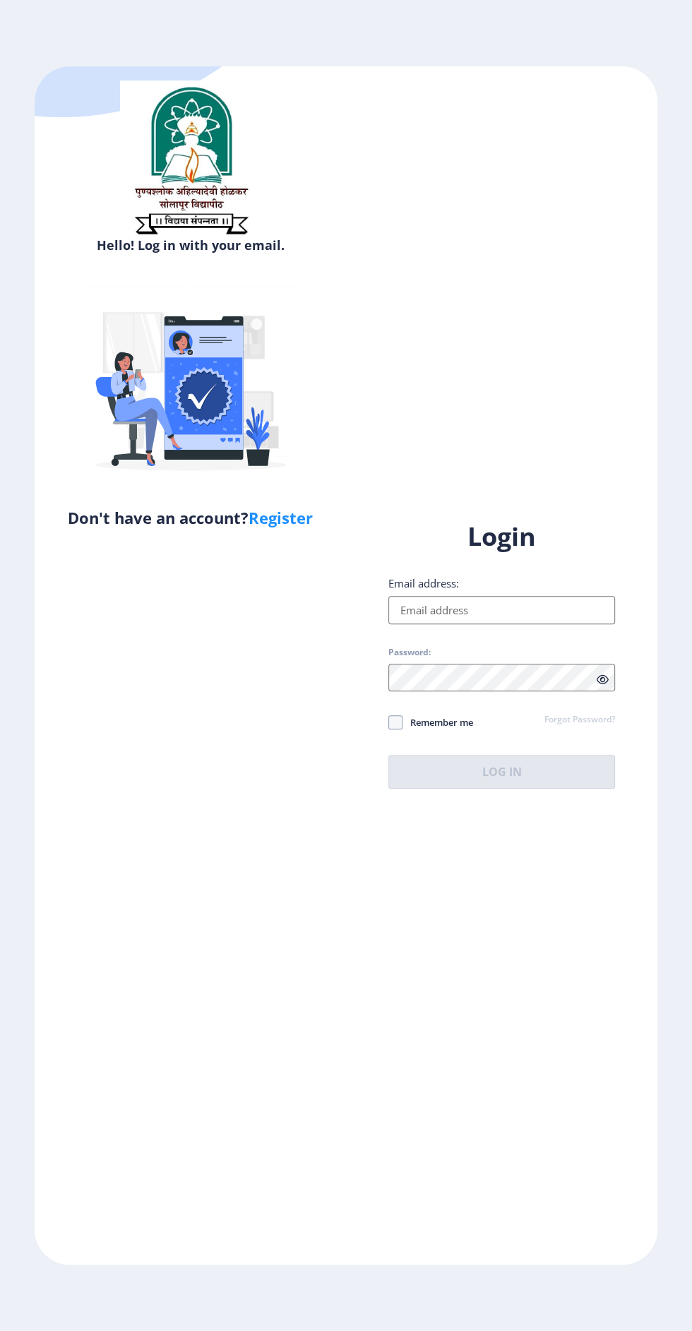
click at [525, 624] on input "Email address:" at bounding box center [501, 610] width 227 height 28
type input "[EMAIL_ADDRESS][DOMAIN_NAME]"
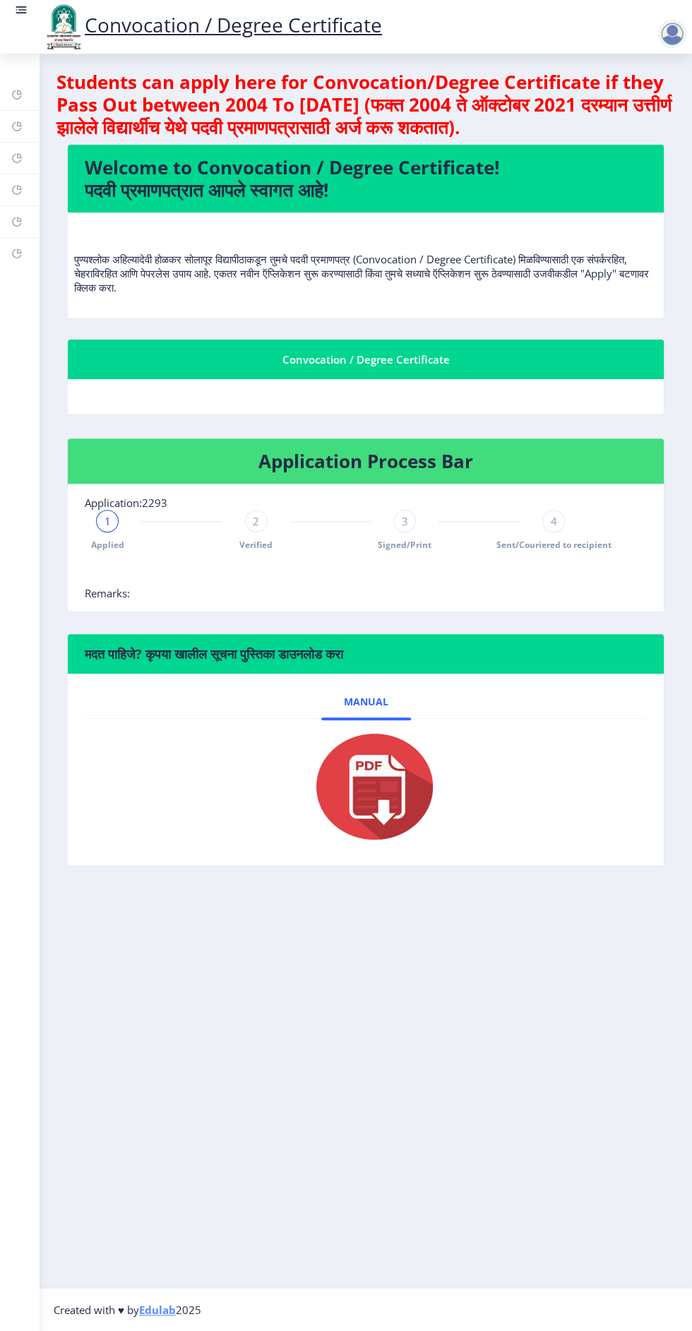
click at [536, 541] on span "Sent/Couriered to recipient" at bounding box center [553, 545] width 115 height 12
click at [401, 520] on div "3" at bounding box center [404, 521] width 23 height 23
click at [270, 544] on span "Verified" at bounding box center [255, 545] width 33 height 12
click at [404, 520] on span "3" at bounding box center [405, 521] width 6 height 14
click at [553, 518] on span "4" at bounding box center [554, 521] width 6 height 14
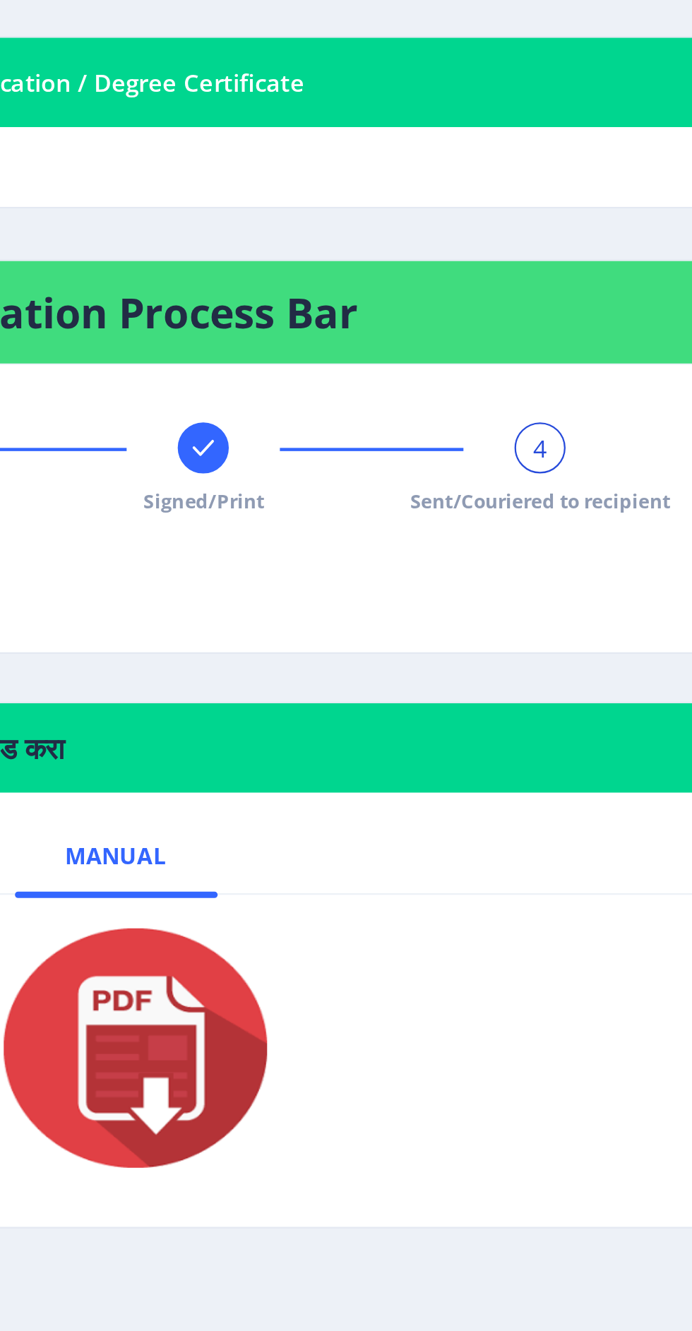
click at [557, 524] on div "4" at bounding box center [553, 521] width 23 height 23
click at [556, 521] on span "4" at bounding box center [554, 521] width 6 height 14
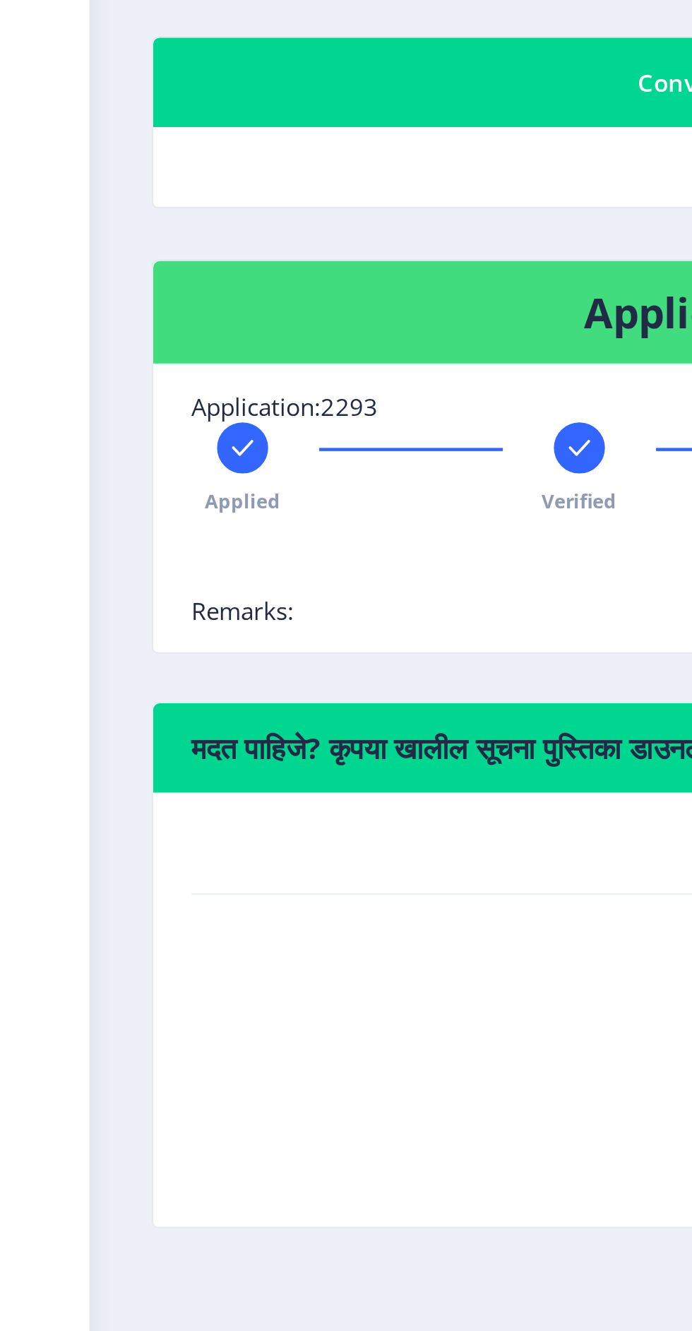
click at [174, 599] on nb-card-body "Application:2293 Applied Verified Signed/Print 4 Sent/Couriered to recipient Re…" at bounding box center [366, 547] width 596 height 127
click at [140, 591] on nb-card-body "Application:2293 Applied Verified Signed/Print 4 Sent/Couriered to recipient Re…" at bounding box center [366, 547] width 596 height 127
click at [200, 585] on nb-card-body "Application:2293 Applied Verified Signed/Print 4 Sent/Couriered to recipient Re…" at bounding box center [366, 547] width 596 height 127
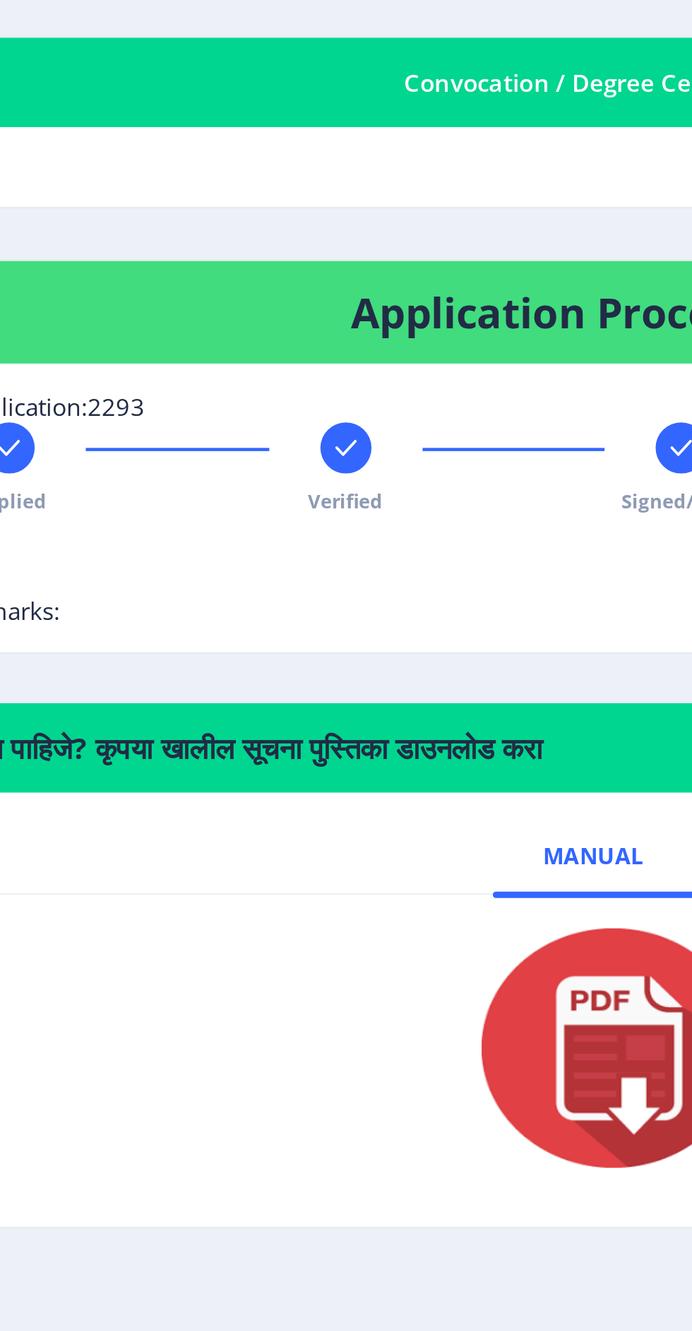
click at [361, 459] on h4 "Application Process Bar" at bounding box center [366, 461] width 562 height 23
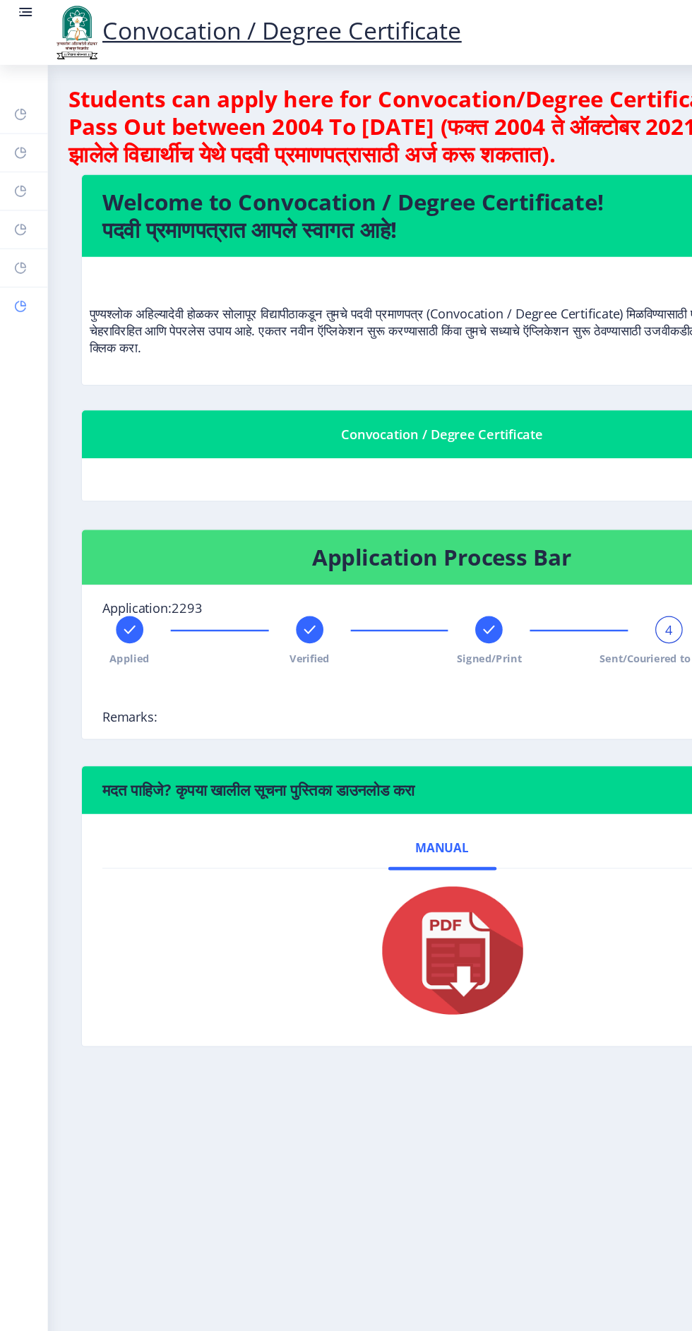
click at [32, 248] on link "Incorrect Certificate" at bounding box center [20, 253] width 40 height 31
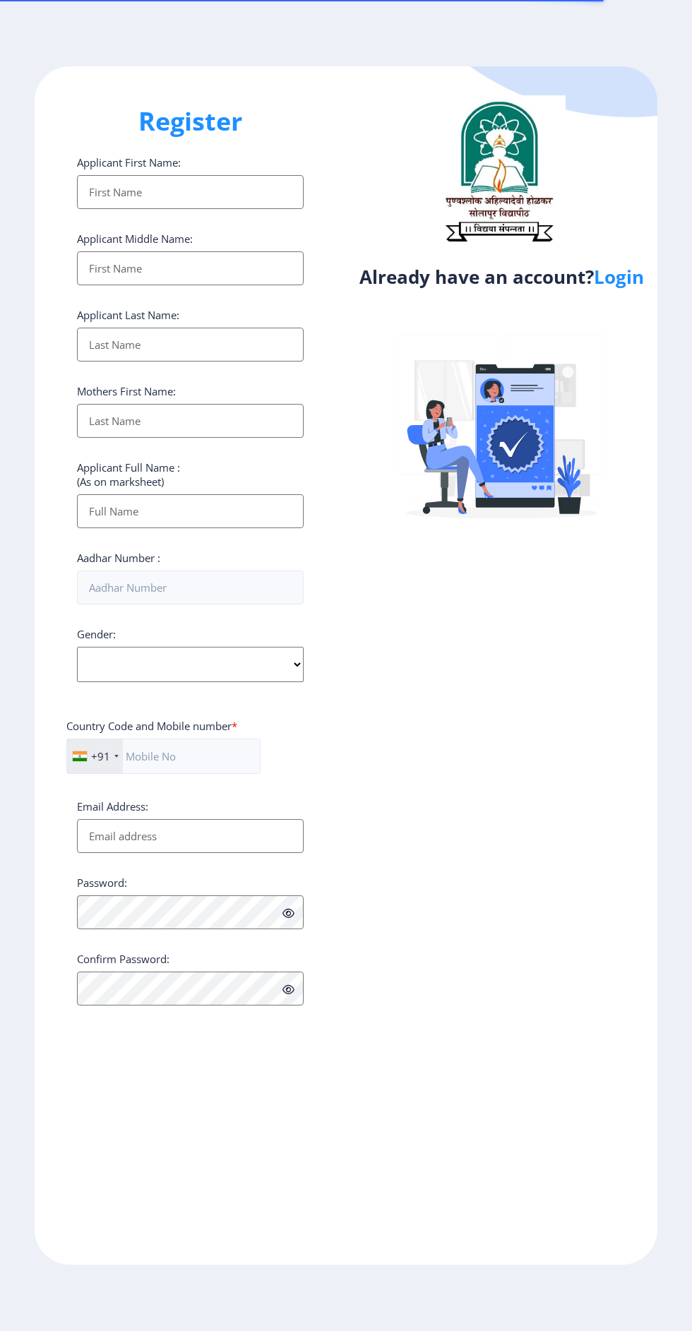
select select
click at [623, 284] on link "Login" at bounding box center [619, 276] width 50 height 25
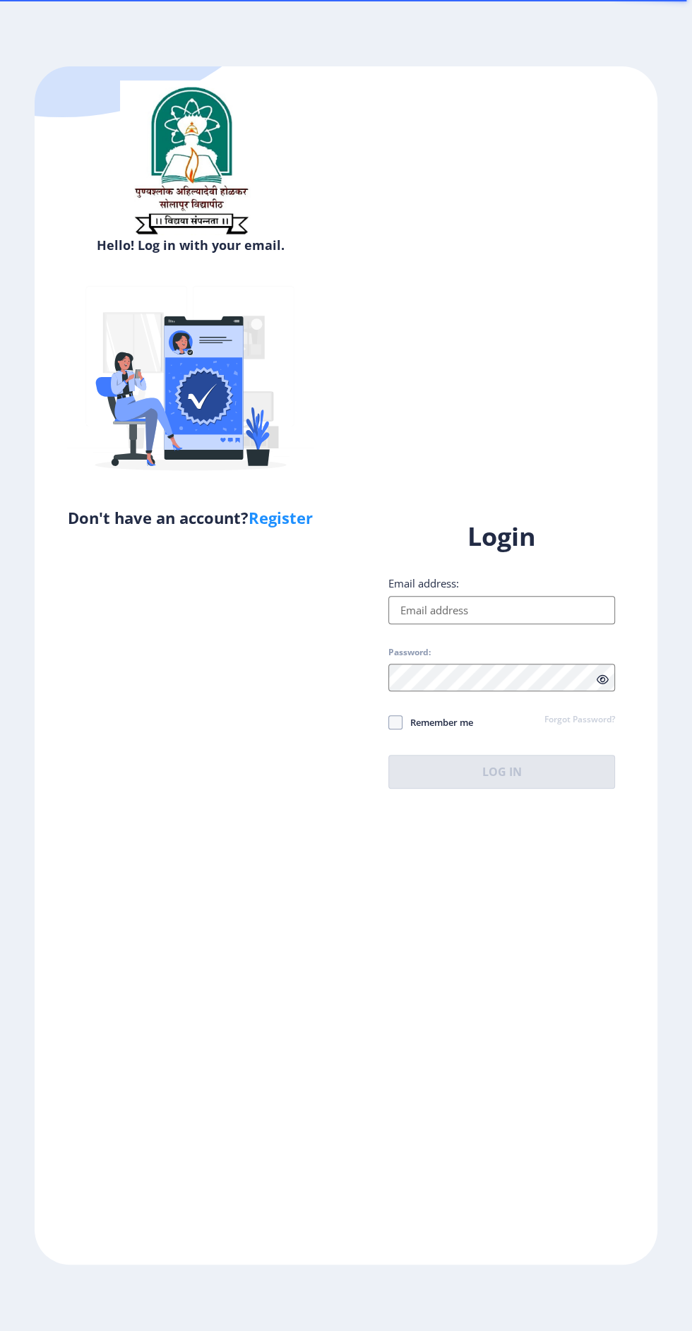
click at [528, 624] on input "Email address:" at bounding box center [501, 610] width 227 height 28
type input "[EMAIL_ADDRESS][DOMAIN_NAME]"
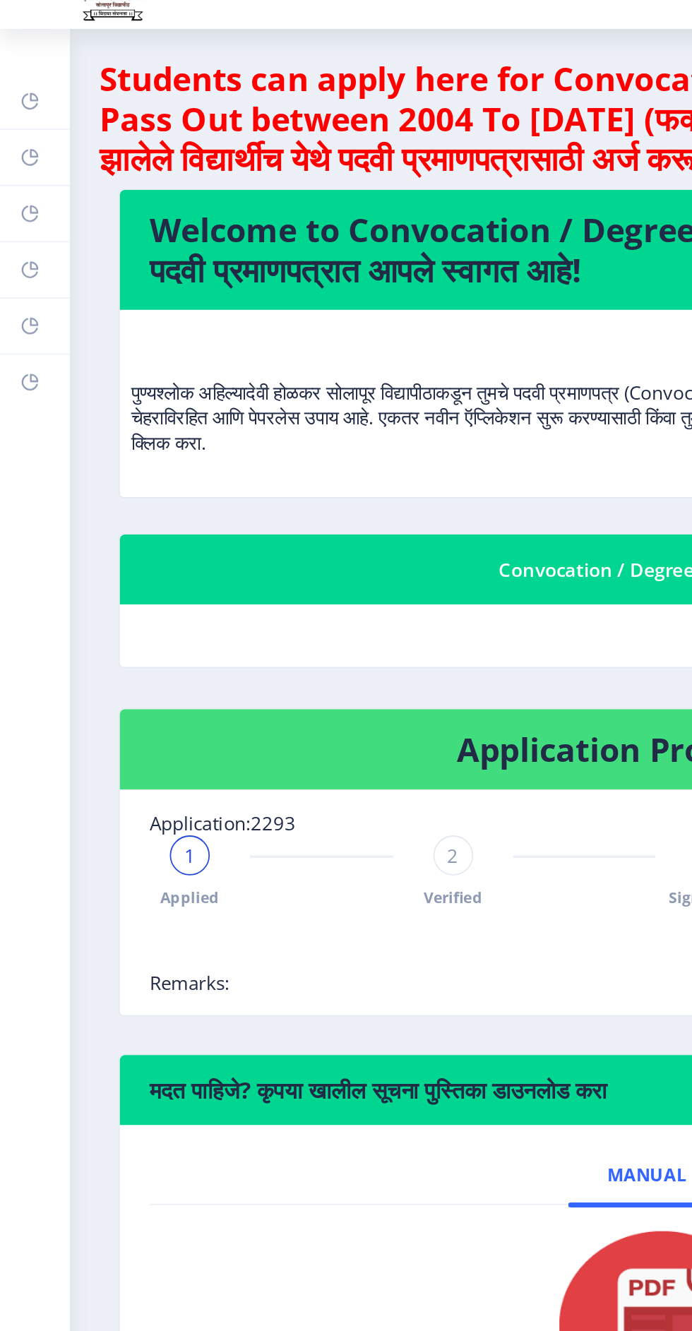
scroll to position [38, 0]
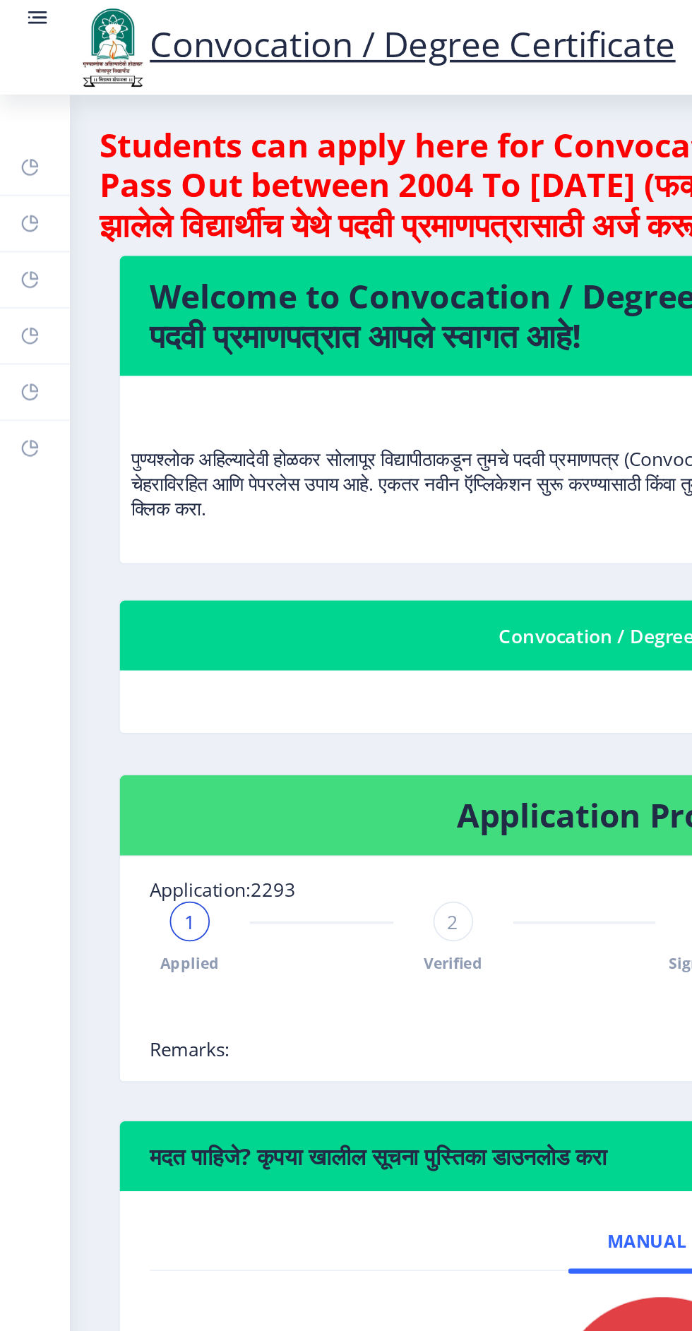
click at [20, 19] on link at bounding box center [21, 27] width 14 height 48
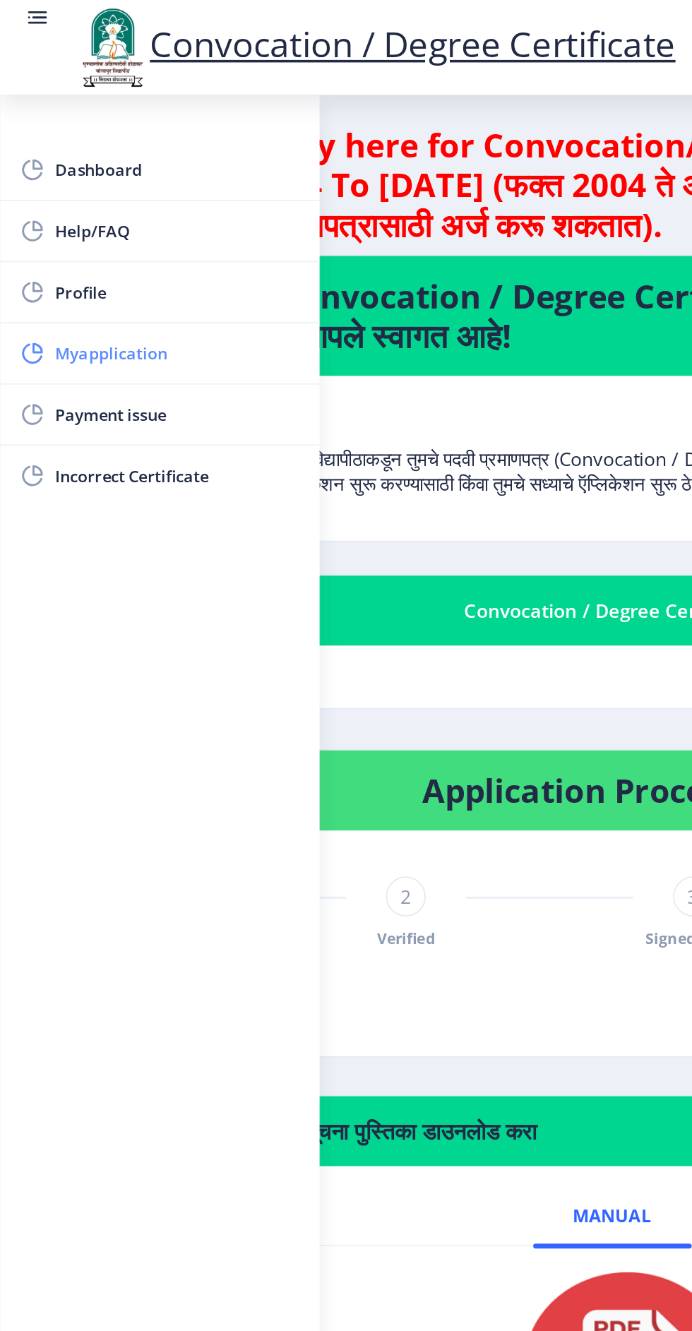
click at [109, 205] on span "Myapplication" at bounding box center [100, 199] width 138 height 17
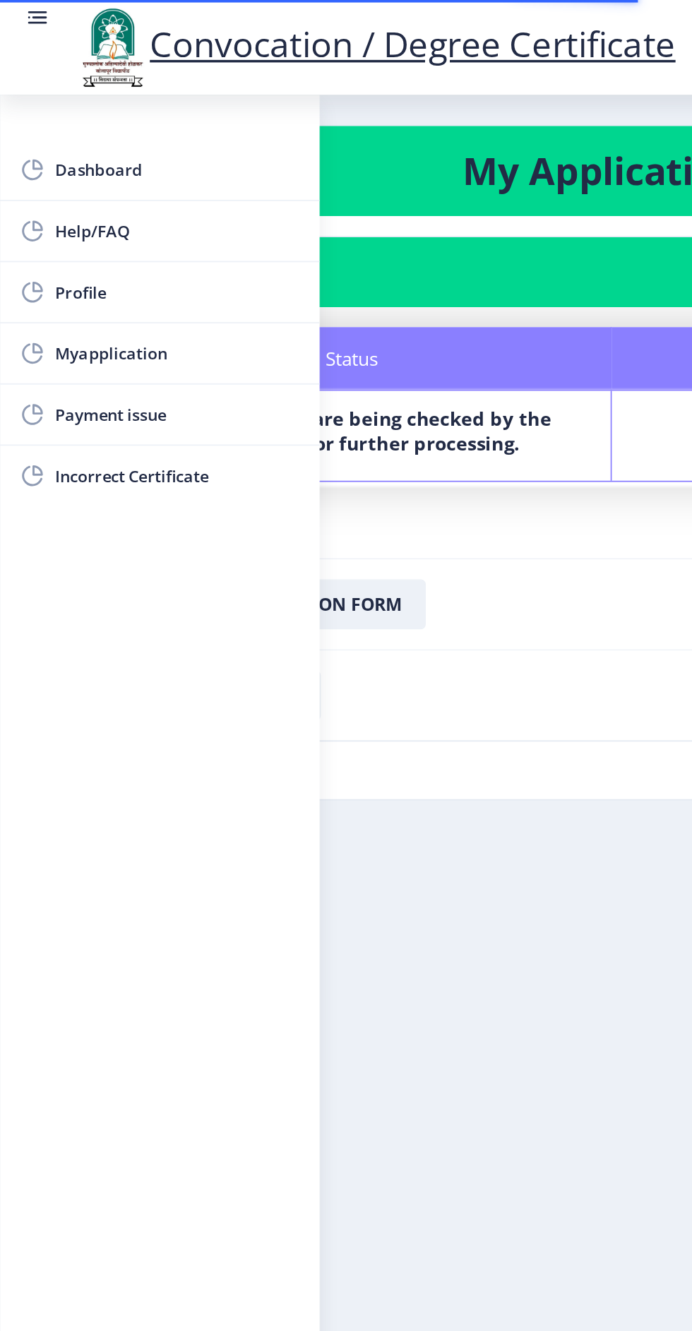
click at [319, 463] on nb-layout-column "My Applications Application 2293 Status Notes Status Your documents are being c…" at bounding box center [346, 671] width 692 height 1234
click at [80, 237] on span "Payment issue" at bounding box center [100, 234] width 138 height 17
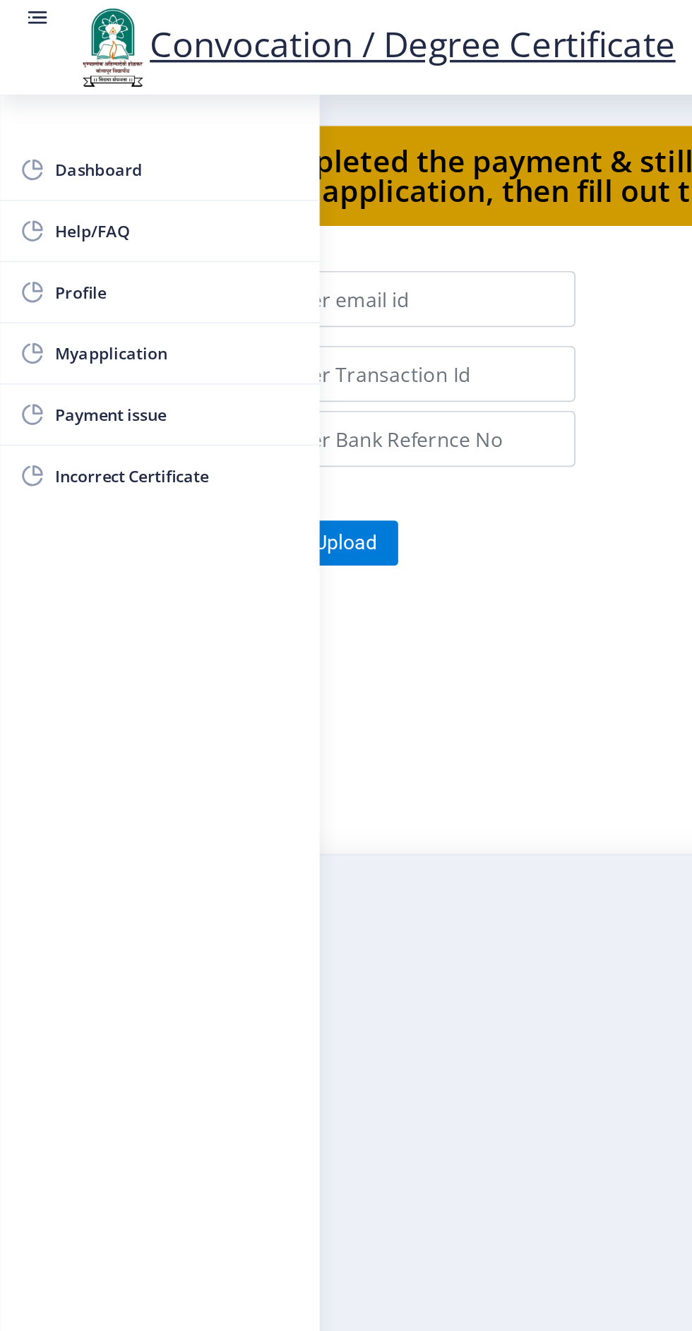
click at [320, 329] on form "Applicant Email Id: Date of Payment: Transaction Id: Order Id: Bank Reference N…" at bounding box center [346, 377] width 623 height 448
click at [77, 256] on link "Incorrect Certificate" at bounding box center [90, 269] width 181 height 34
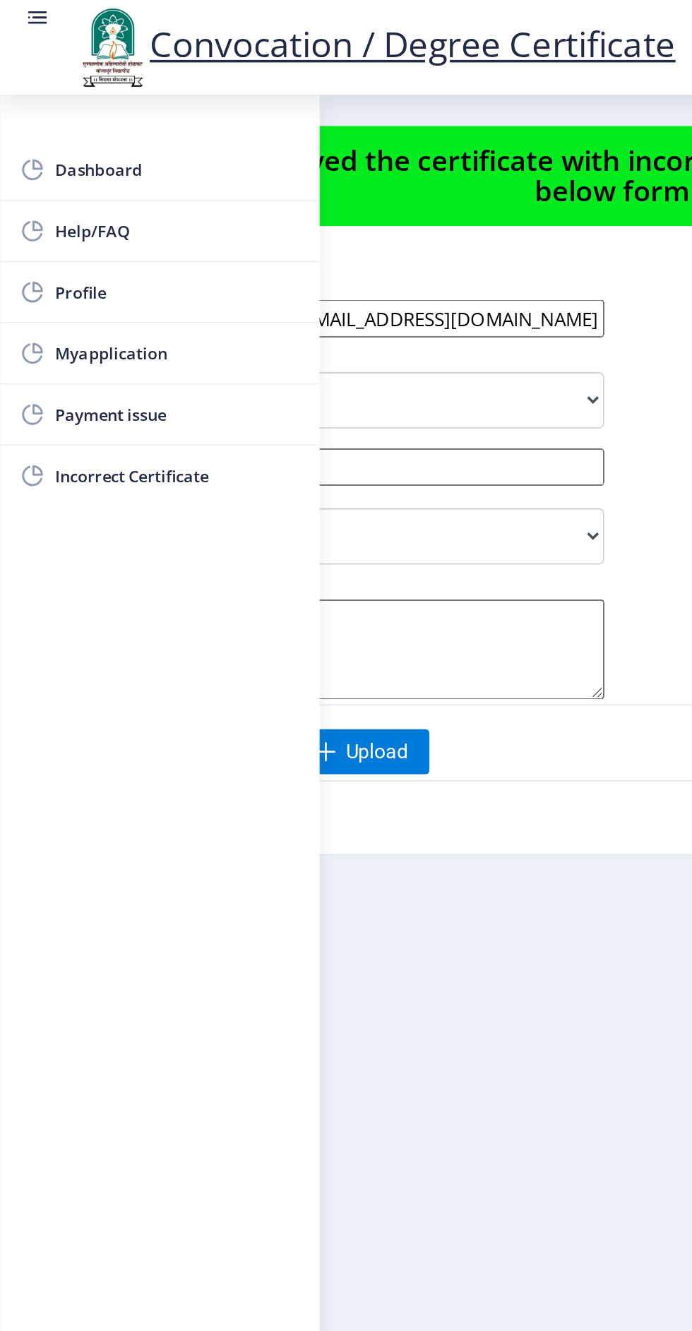
click at [292, 560] on nb-layout-column "If you have received the certificate with incorrect details , then you can fill…" at bounding box center [346, 671] width 692 height 1234
click at [294, 582] on nb-layout-column "If you have received the certificate with incorrect details , then you can fill…" at bounding box center [346, 671] width 692 height 1234
click at [84, 237] on span "Payment issue" at bounding box center [100, 234] width 138 height 17
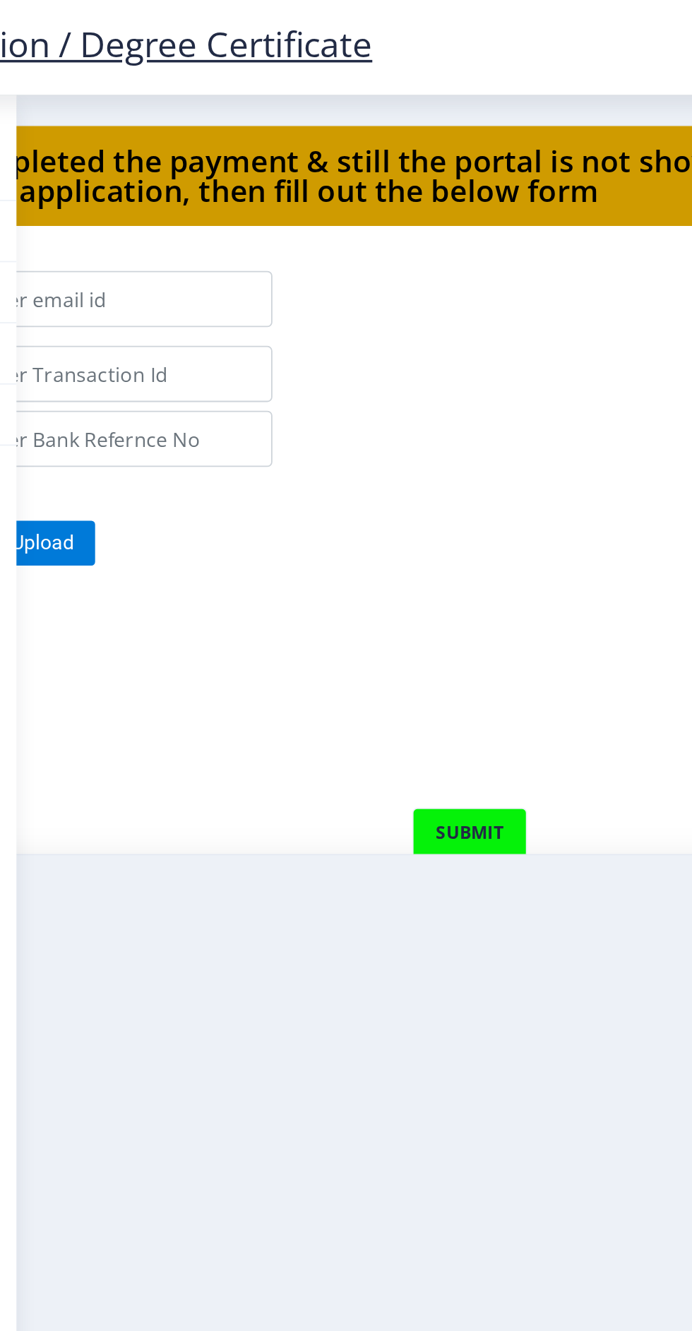
click at [469, 255] on form "Applicant Email Id: Date of Payment: Transaction Id: Order Id: Bank Reference N…" at bounding box center [346, 377] width 623 height 448
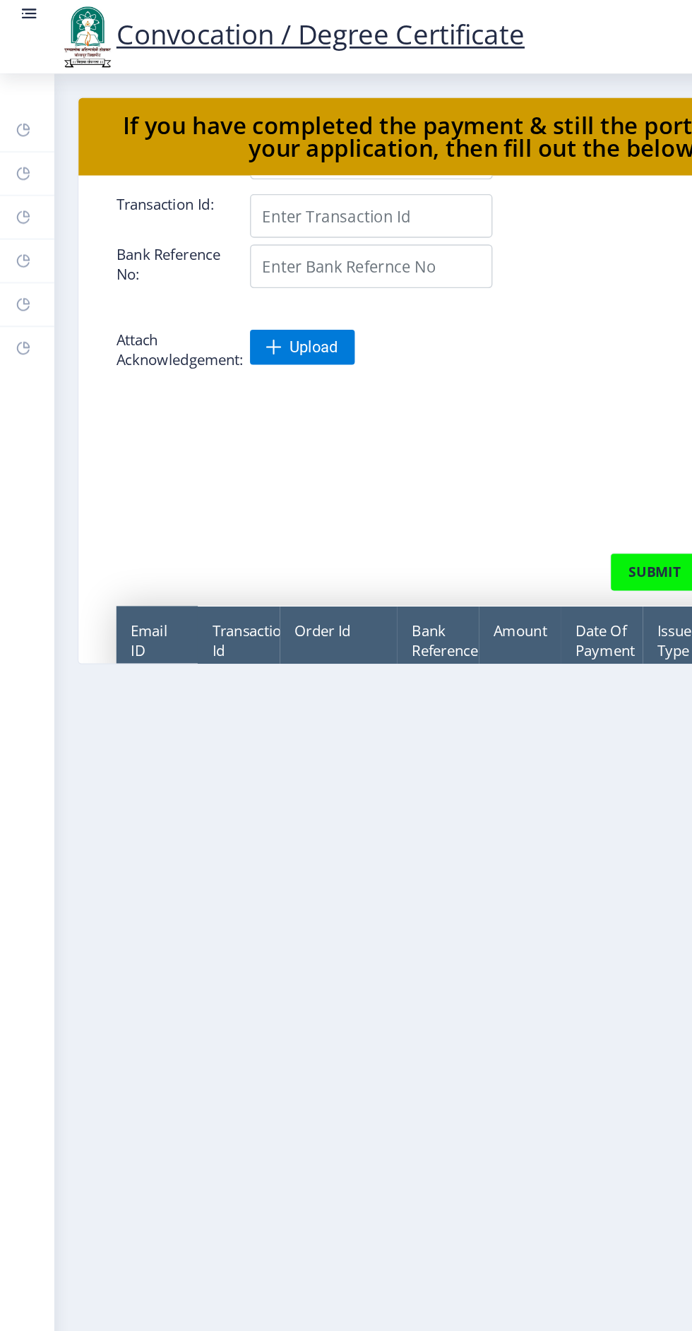
scroll to position [53, 0]
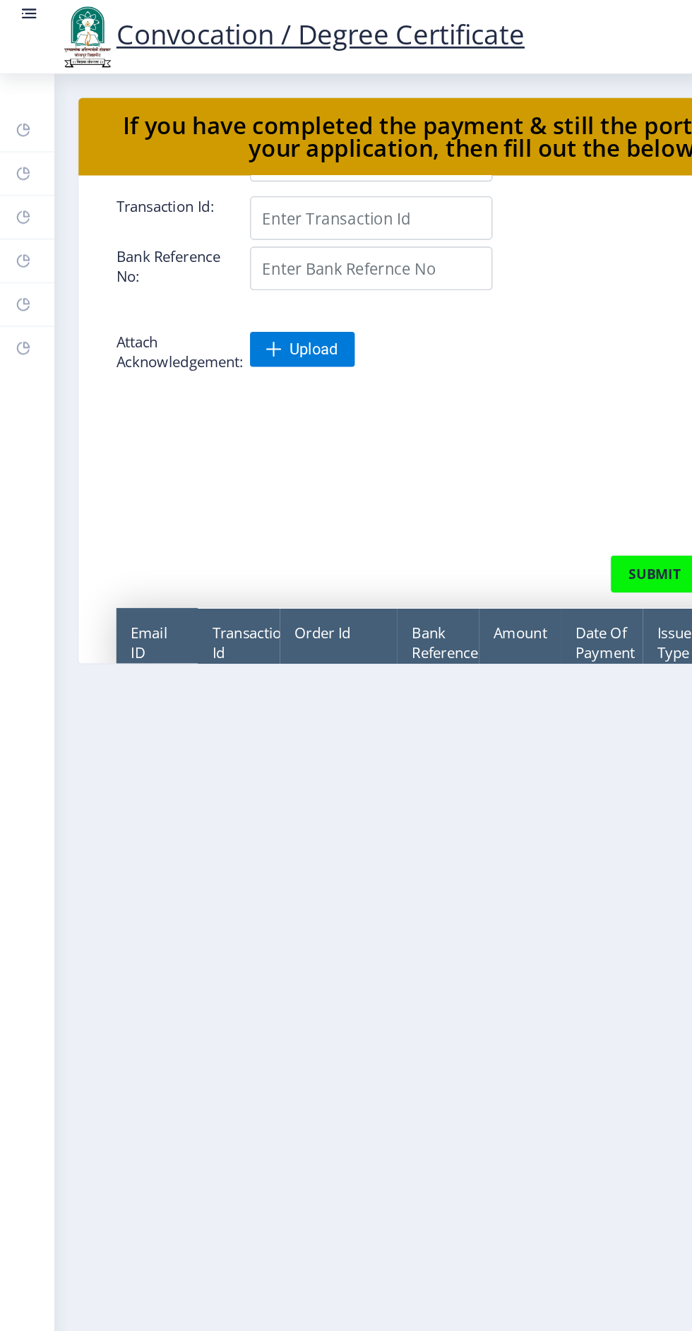
click at [25, 20] on link at bounding box center [21, 27] width 14 height 48
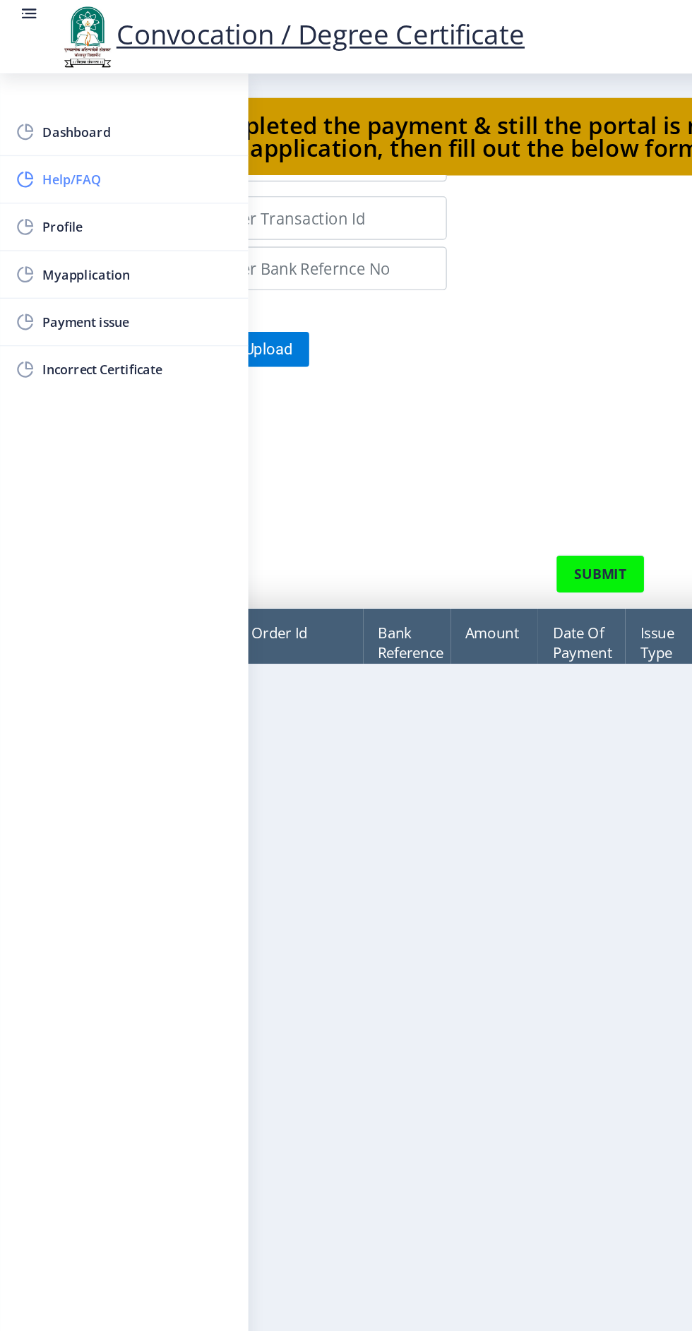
click at [59, 128] on span "Help/FAQ" at bounding box center [100, 130] width 138 height 17
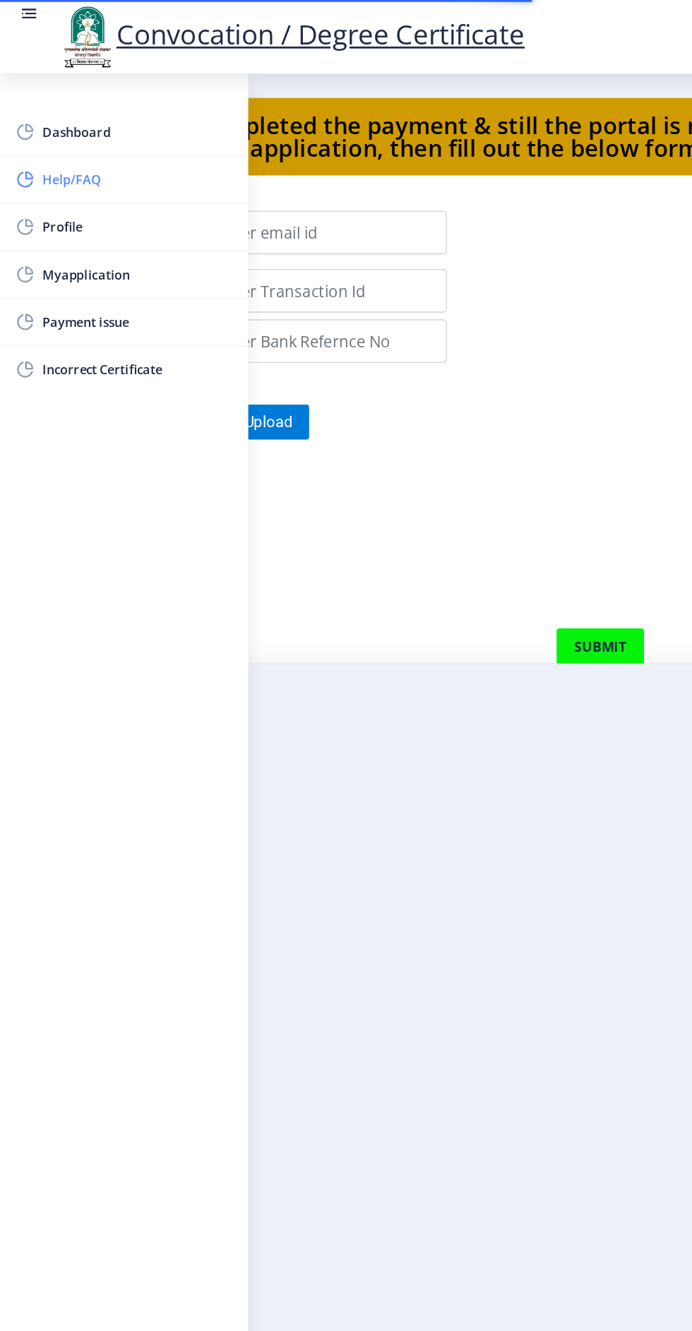
scroll to position [38, 0]
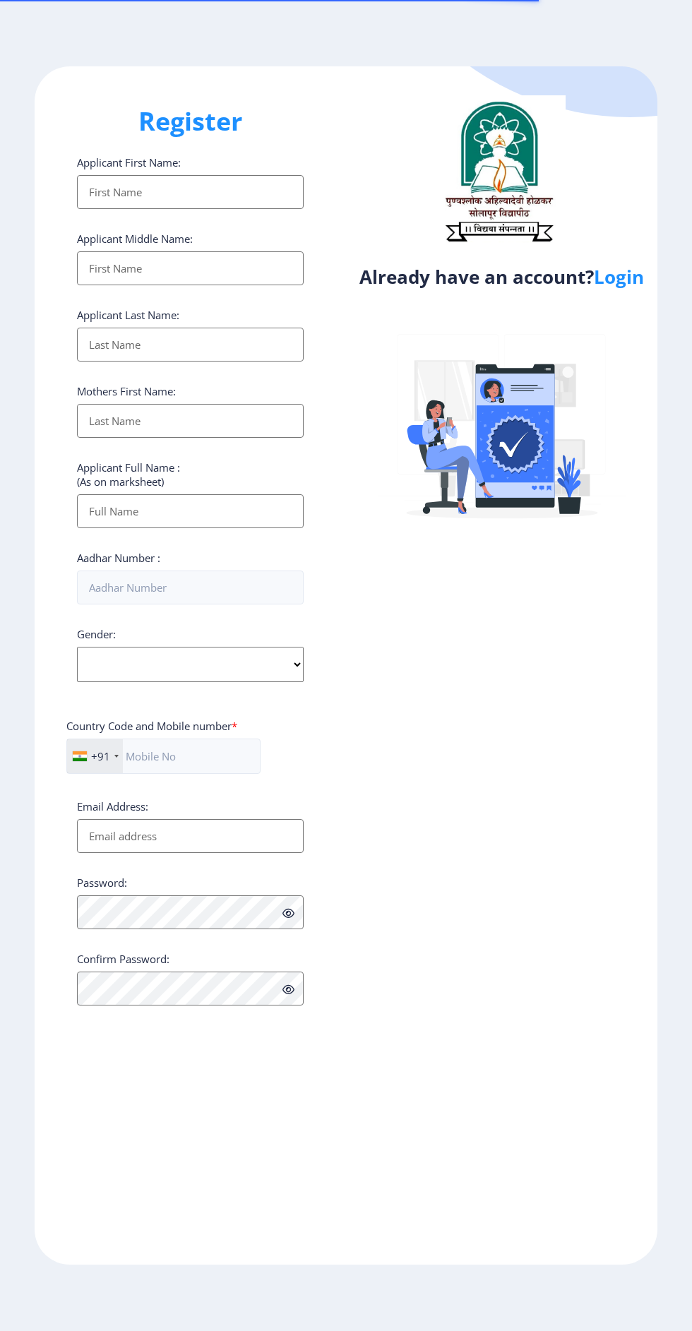
select select
click at [209, 202] on input "Applicant First Name:" at bounding box center [190, 192] width 227 height 34
type input "[PERSON_NAME]"
click at [231, 276] on input "Applicant First Name:" at bounding box center [190, 268] width 227 height 34
type input "Damu"
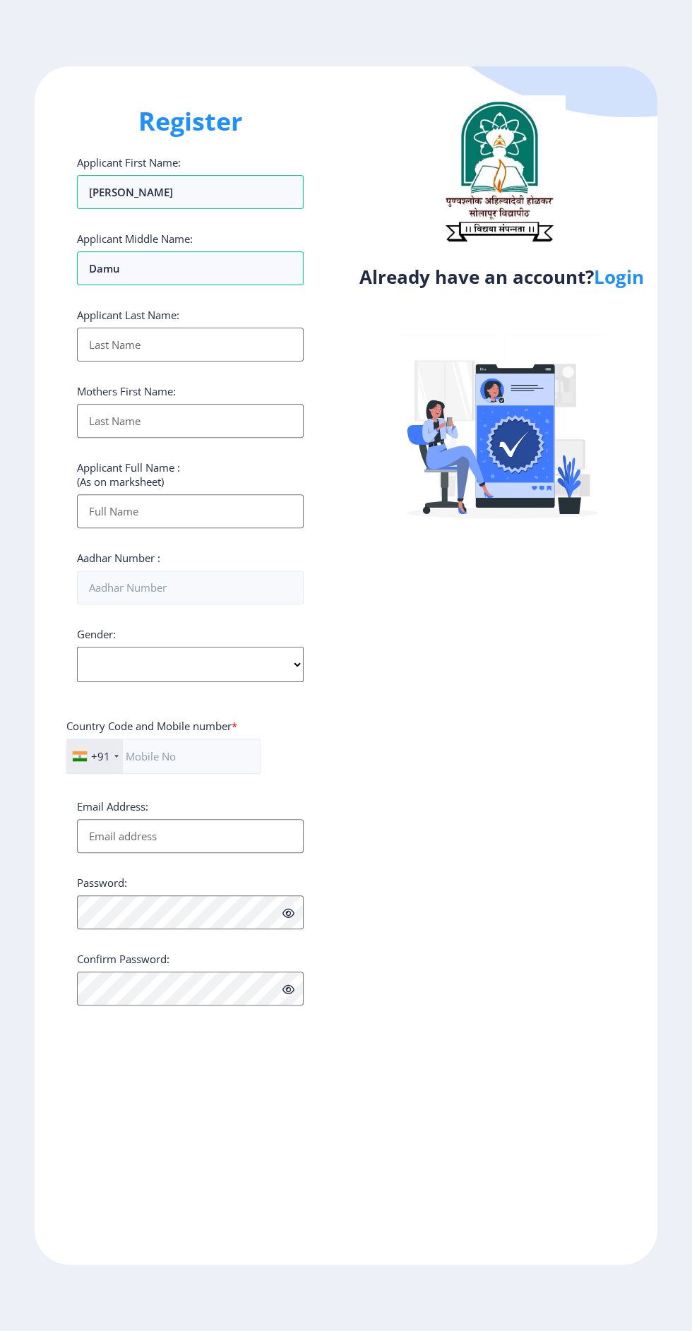
click at [239, 355] on input "Applicant First Name:" at bounding box center [190, 345] width 227 height 34
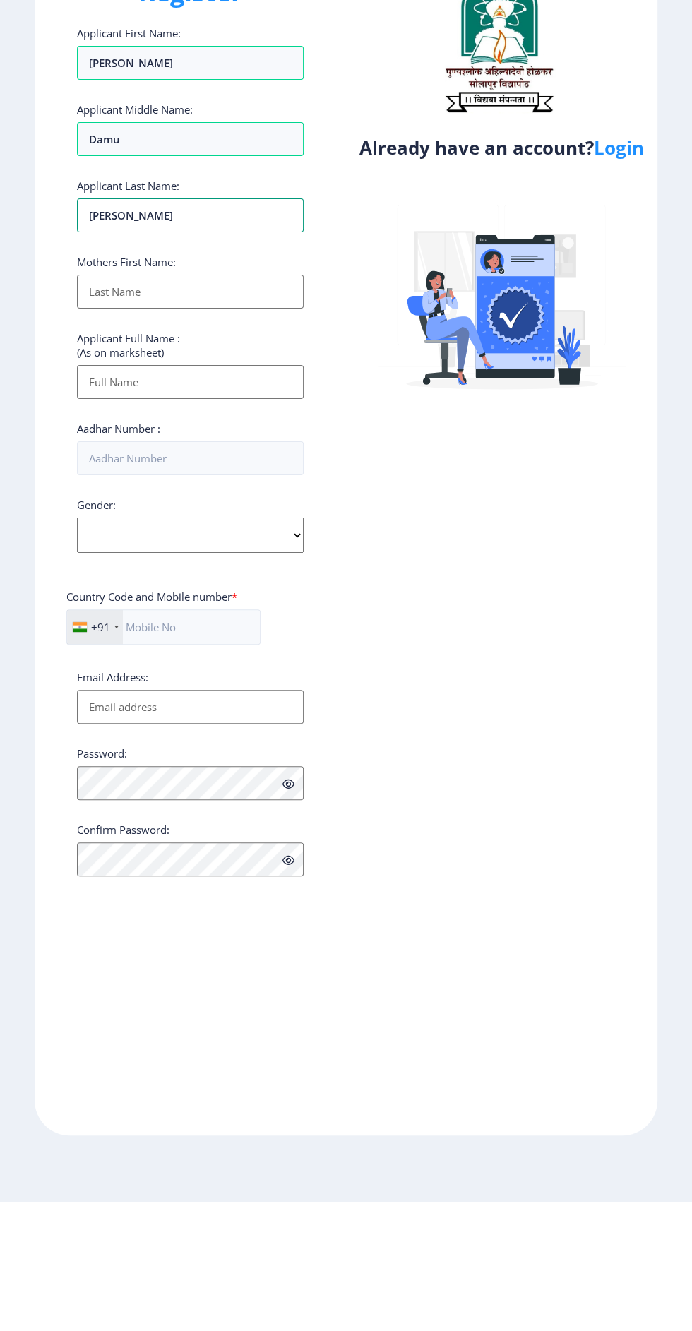
type input "[PERSON_NAME]"
click at [234, 419] on input "Applicant First Name:" at bounding box center [190, 421] width 227 height 34
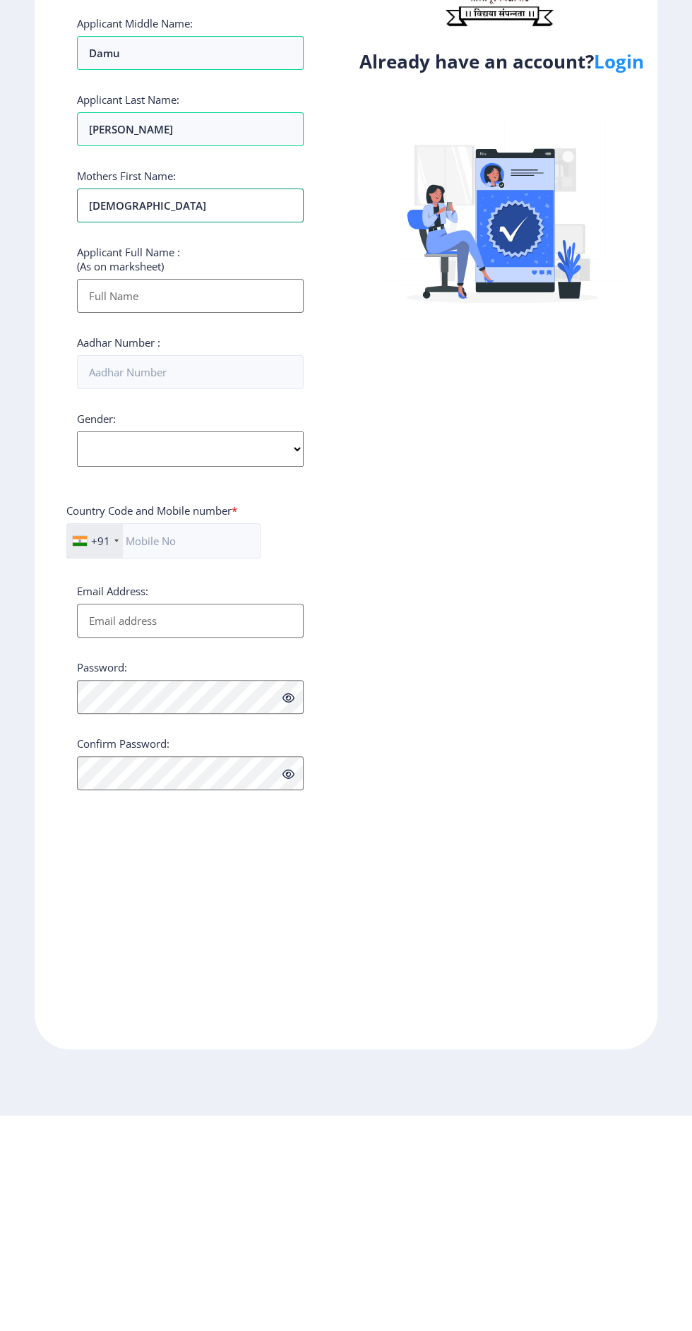
type input "[DEMOGRAPHIC_DATA]"
click at [227, 516] on input "Applicant First Name:" at bounding box center [190, 511] width 227 height 34
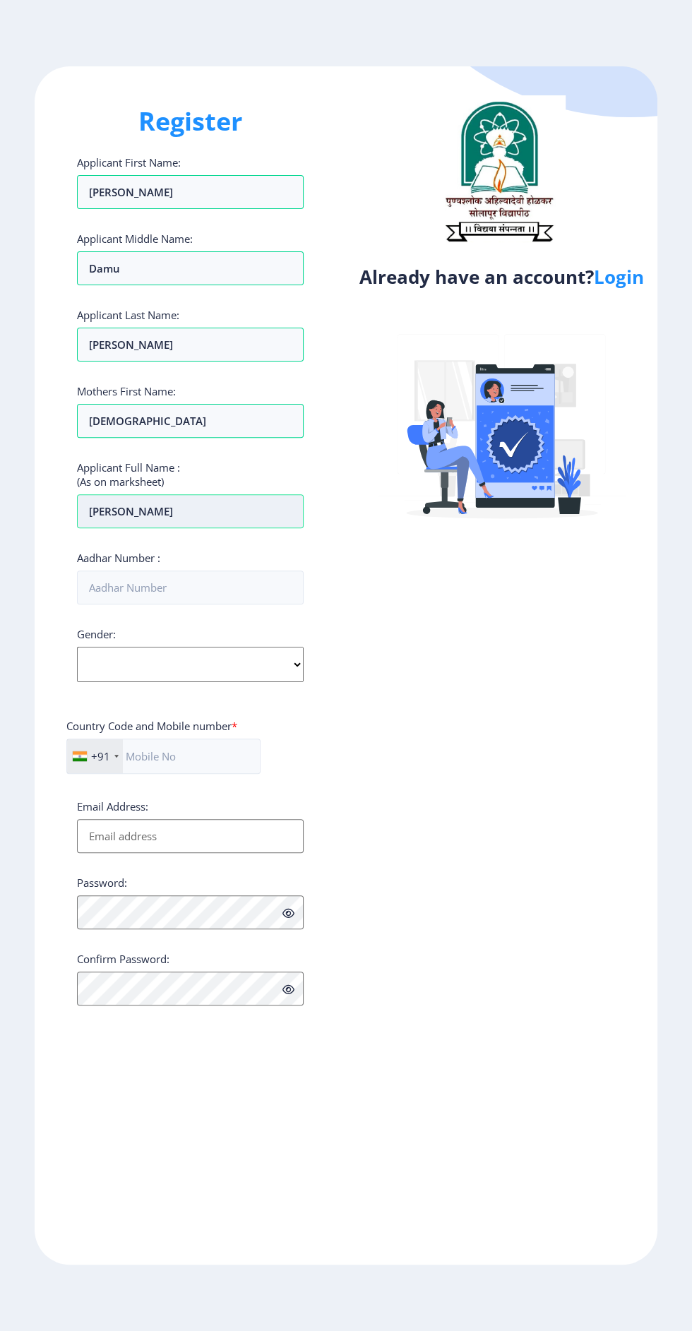
click at [236, 508] on input "[PERSON_NAME]" at bounding box center [190, 511] width 227 height 34
type input "[PERSON_NAME] [PERSON_NAME]"
click at [221, 585] on input "Aadhar Number :" at bounding box center [190, 587] width 227 height 34
type input "356743300639"
click at [272, 670] on select "Select Gender [DEMOGRAPHIC_DATA] [DEMOGRAPHIC_DATA] Other" at bounding box center [190, 664] width 227 height 35
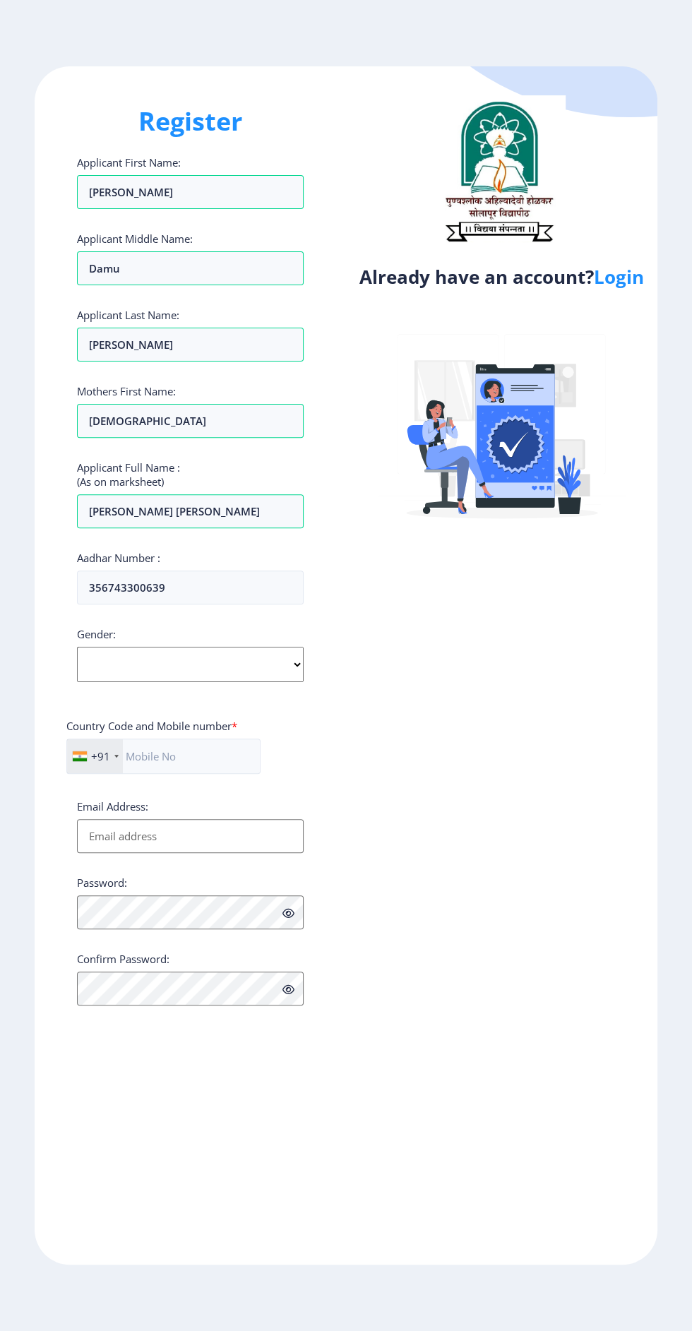
select select "[DEMOGRAPHIC_DATA]"
click at [77, 649] on select "Select Gender [DEMOGRAPHIC_DATA] [DEMOGRAPHIC_DATA] Other" at bounding box center [190, 664] width 227 height 35
click at [208, 754] on input "text" at bounding box center [163, 755] width 194 height 35
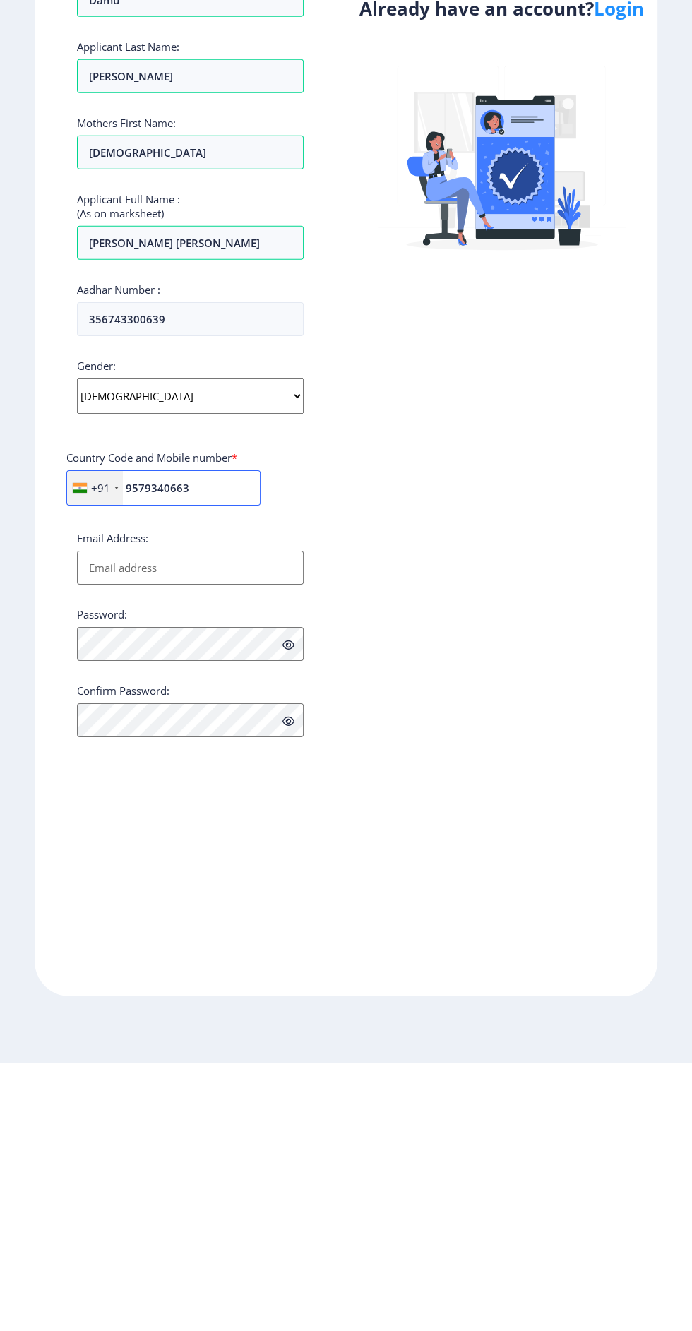
type input "9579340663"
click at [240, 842] on input "Email Address:" at bounding box center [190, 836] width 227 height 34
type input "[EMAIL_ADDRESS][DOMAIN_NAME]"
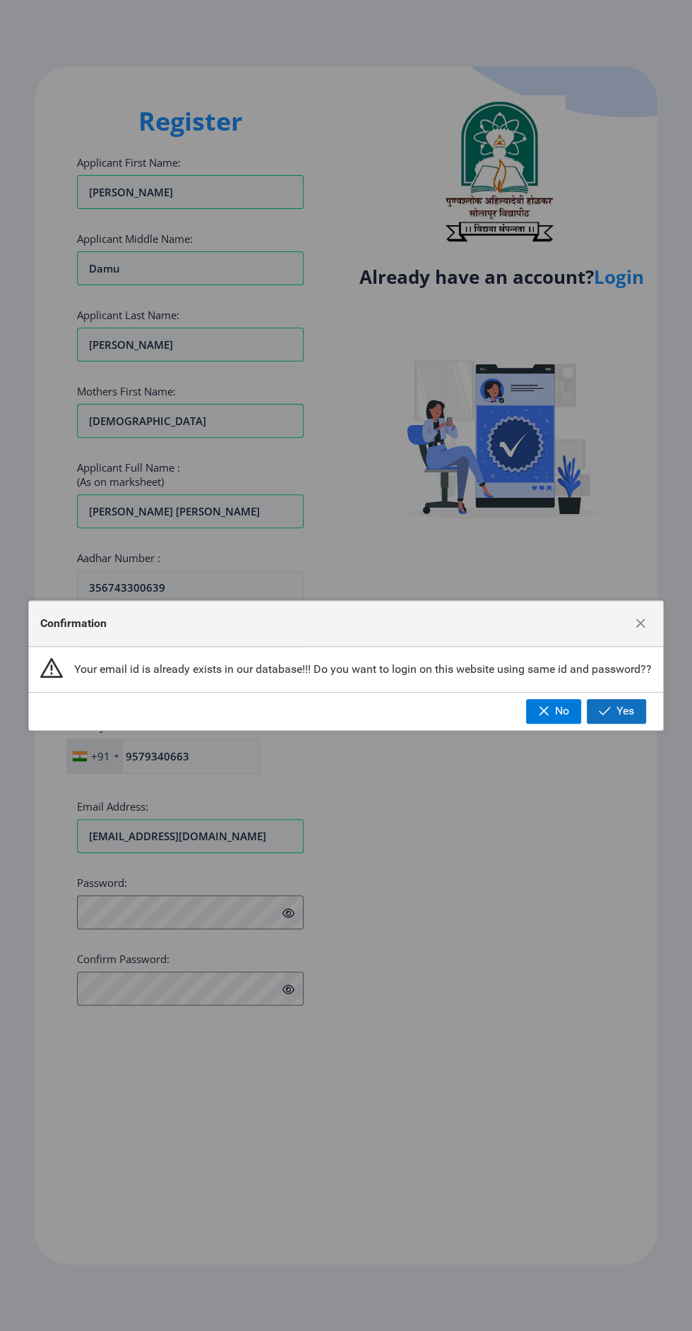
click at [625, 711] on span "Yes" at bounding box center [625, 711] width 18 height 13
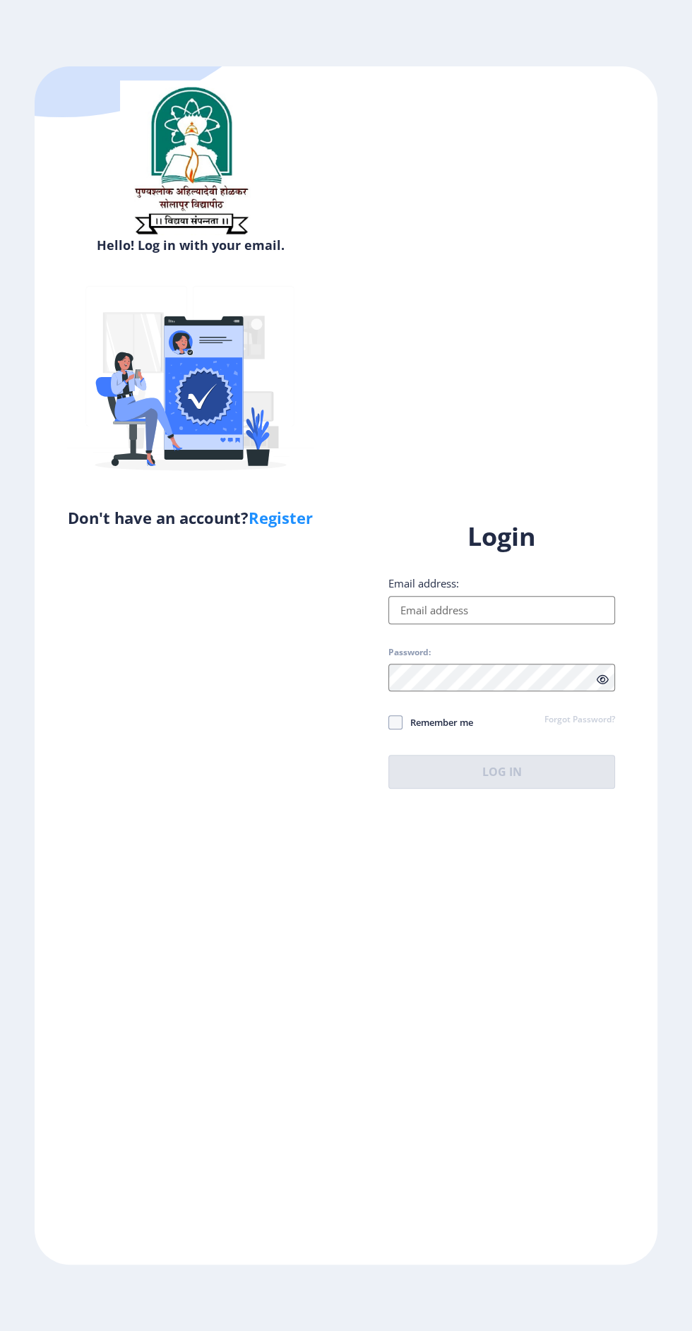
click at [512, 624] on input "Email address:" at bounding box center [501, 610] width 227 height 28
type input "[EMAIL_ADDRESS][DOMAIN_NAME]"
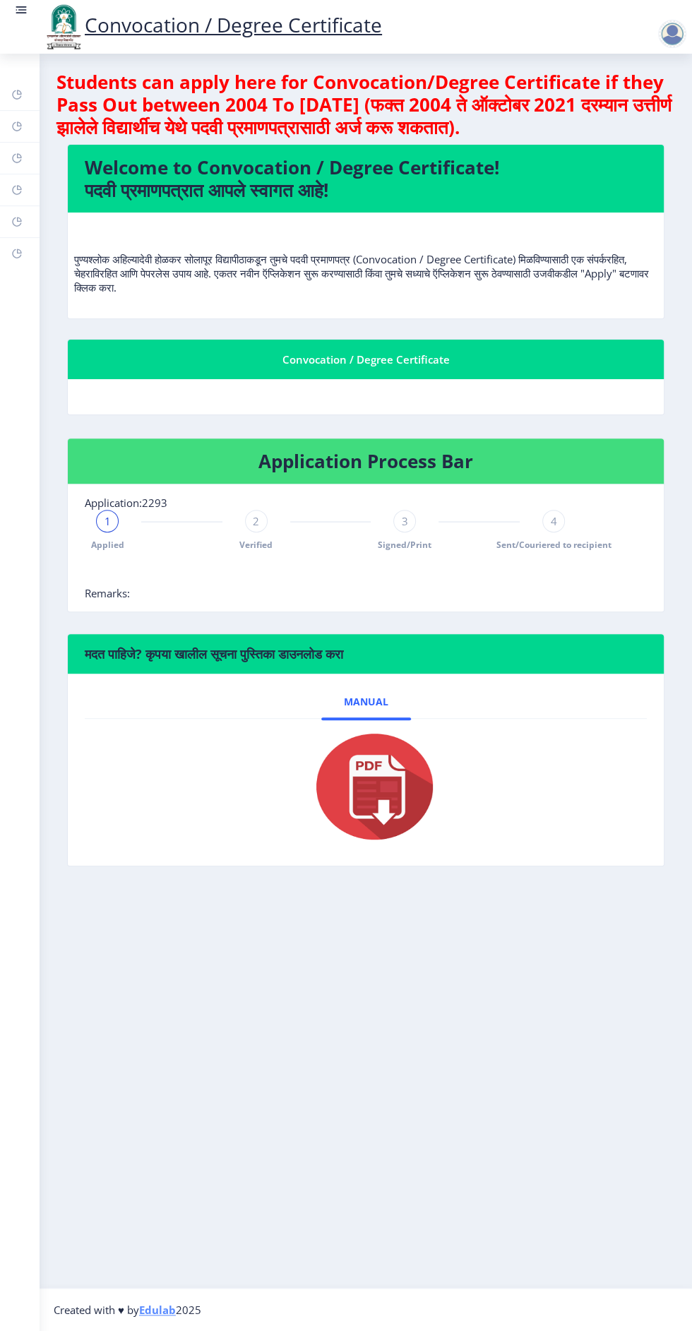
click at [308, 20] on link "Convocation / Degree Certificate" at bounding box center [212, 24] width 340 height 27
click at [146, 16] on link "Convocation / Degree Certificate" at bounding box center [212, 24] width 340 height 27
click at [203, 37] on link "Convocation / Degree Certificate" at bounding box center [212, 24] width 340 height 27
click at [292, 15] on link "Convocation / Degree Certificate" at bounding box center [212, 24] width 340 height 27
click at [24, 28] on link at bounding box center [21, 27] width 14 height 48
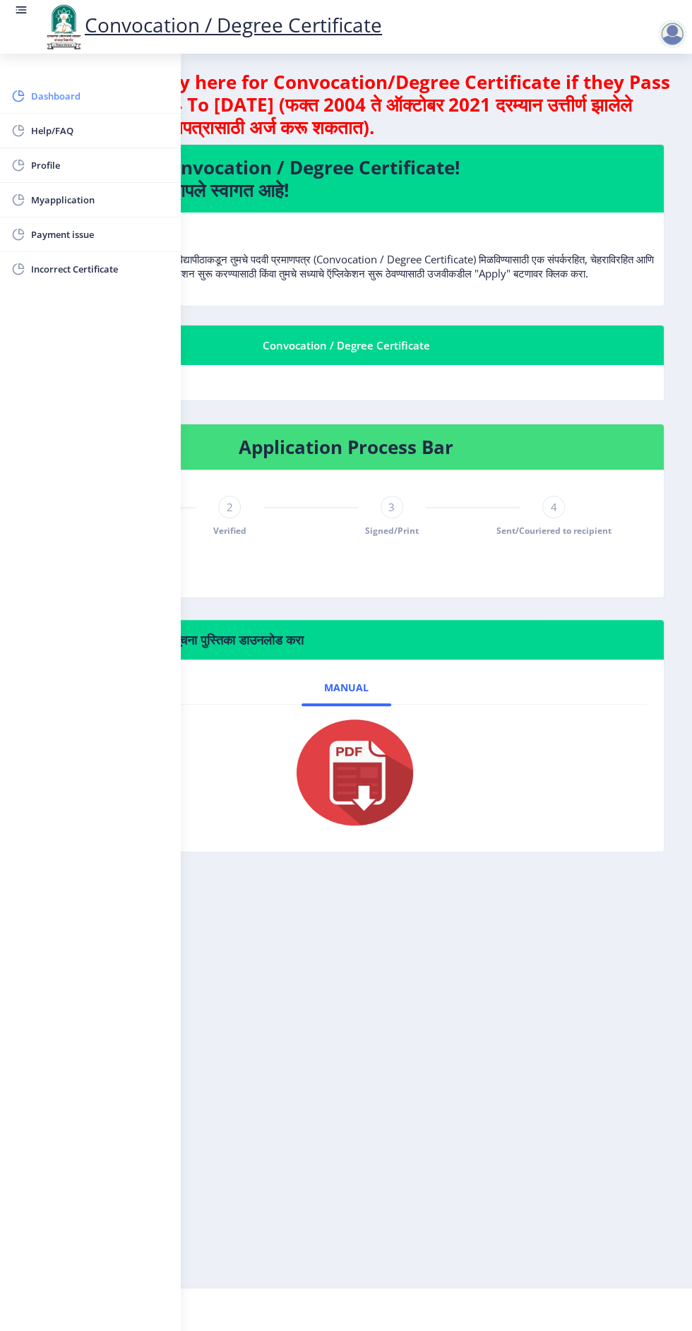
click at [49, 100] on span "Dashboard" at bounding box center [100, 96] width 138 height 17
click at [669, 18] on div at bounding box center [675, 27] width 62 height 48
click at [658, 49] on div at bounding box center [675, 27] width 62 height 48
click at [667, 32] on div at bounding box center [672, 34] width 28 height 28
click at [553, 1041] on nb-layout-column "Students can apply here for Convocation/Degree Certificate if they Pass Out bet…" at bounding box center [346, 671] width 692 height 1234
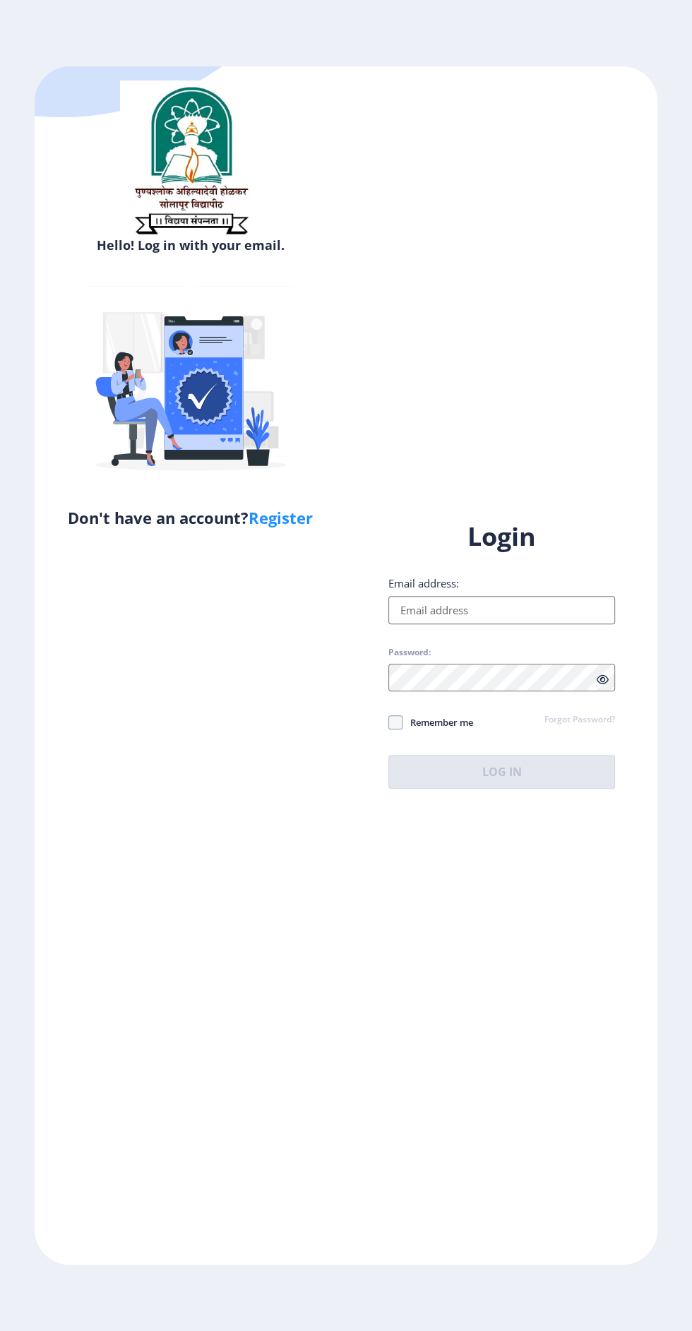
click at [270, 521] on link "Register" at bounding box center [280, 517] width 64 height 21
select select
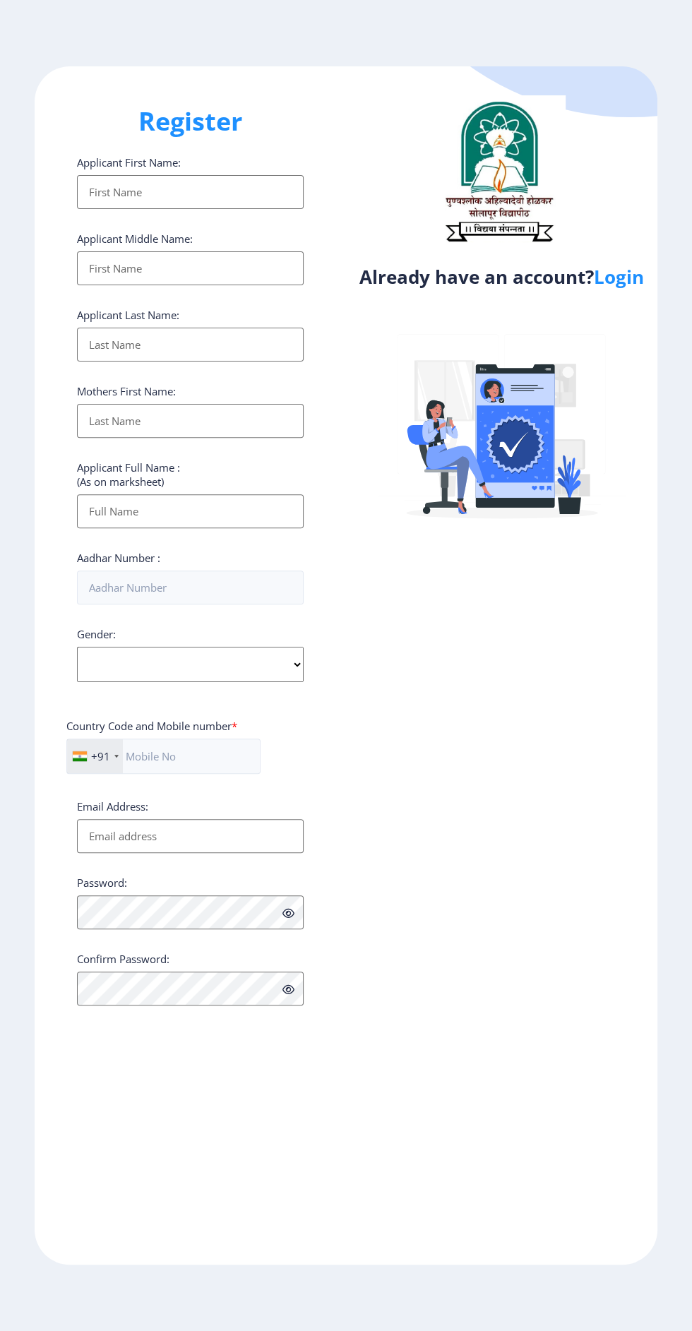
click at [230, 194] on input "Applicant First Name:" at bounding box center [190, 192] width 227 height 34
type input "[PERSON_NAME]"
click at [255, 268] on input "Applicant First Name:" at bounding box center [190, 268] width 227 height 34
type input "Damu"
click at [233, 352] on input "Applicant First Name:" at bounding box center [190, 345] width 227 height 34
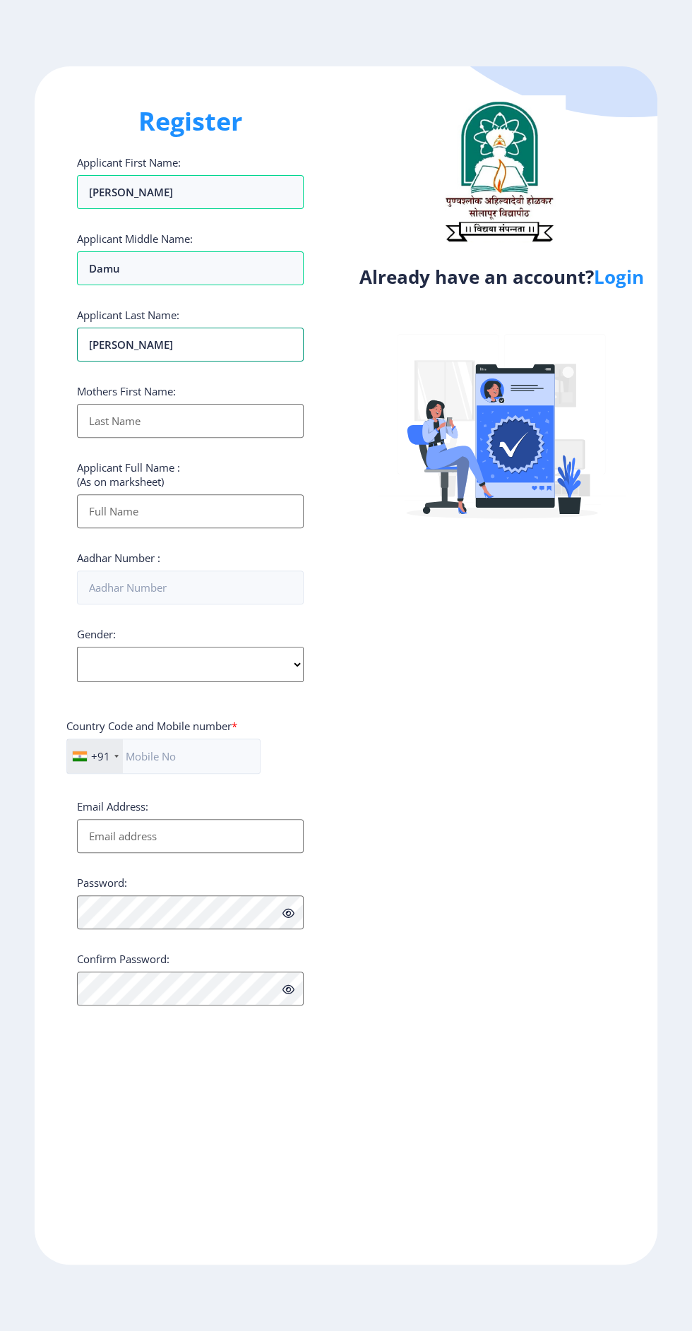
type input "[PERSON_NAME]"
click at [220, 420] on input "Applicant First Name:" at bounding box center [190, 421] width 227 height 34
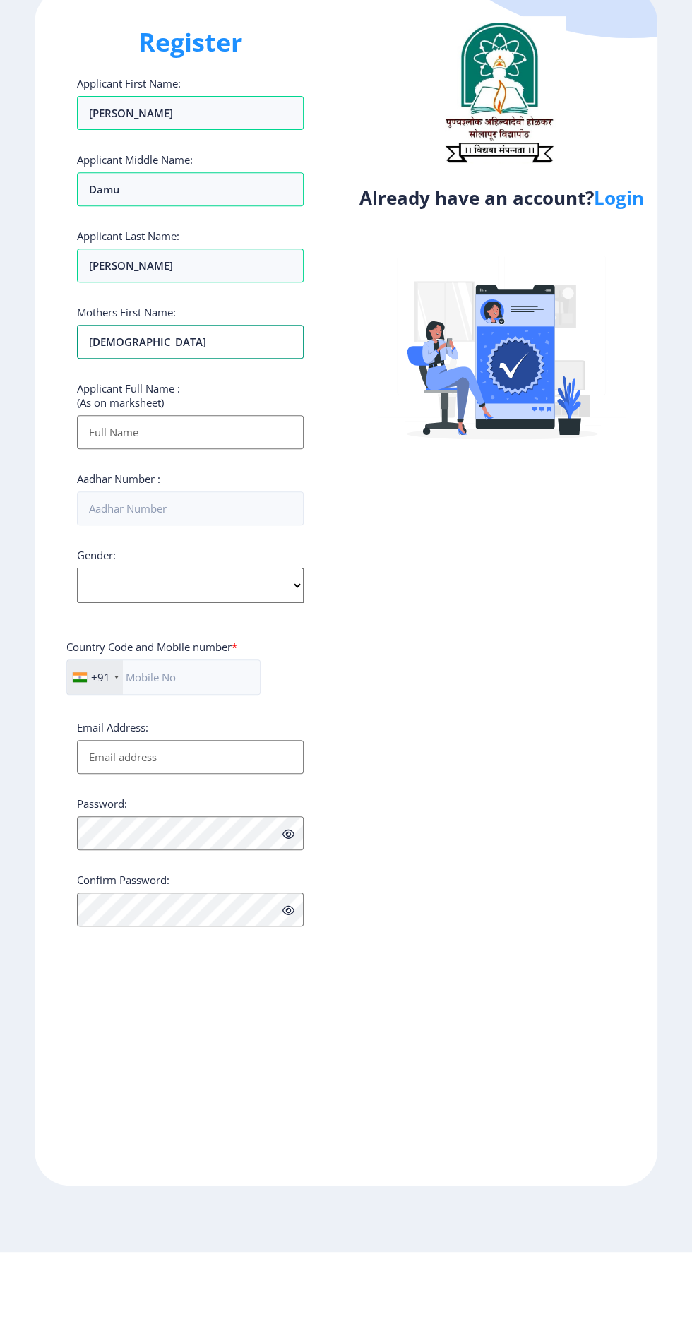
type input "Sunita"
click at [230, 515] on input "Applicant First Name:" at bounding box center [190, 511] width 227 height 34
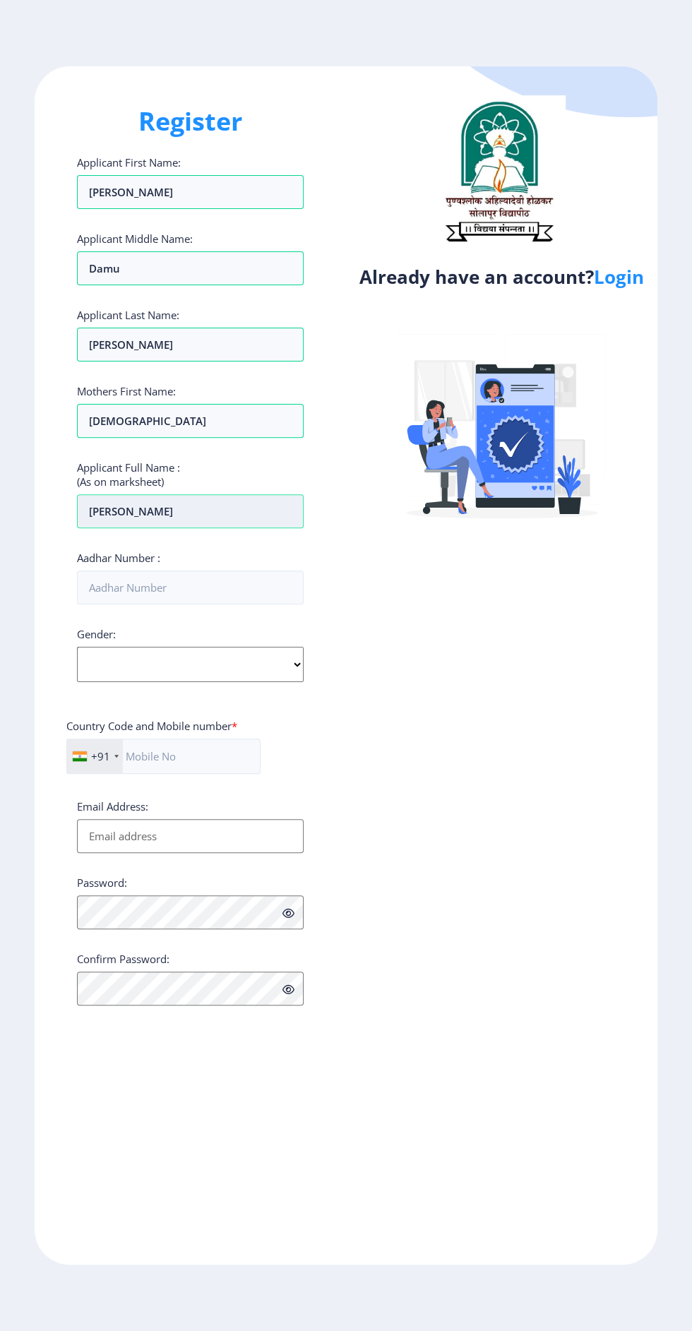
click at [229, 522] on input "[PERSON_NAME]" at bounding box center [190, 511] width 227 height 34
type input "Hanmant Damu Metkari"
click at [239, 589] on input "Aadhar Number :" at bounding box center [190, 587] width 227 height 34
type input "356743300639"
click at [256, 660] on select "Select Gender Male Female Other" at bounding box center [190, 664] width 227 height 35
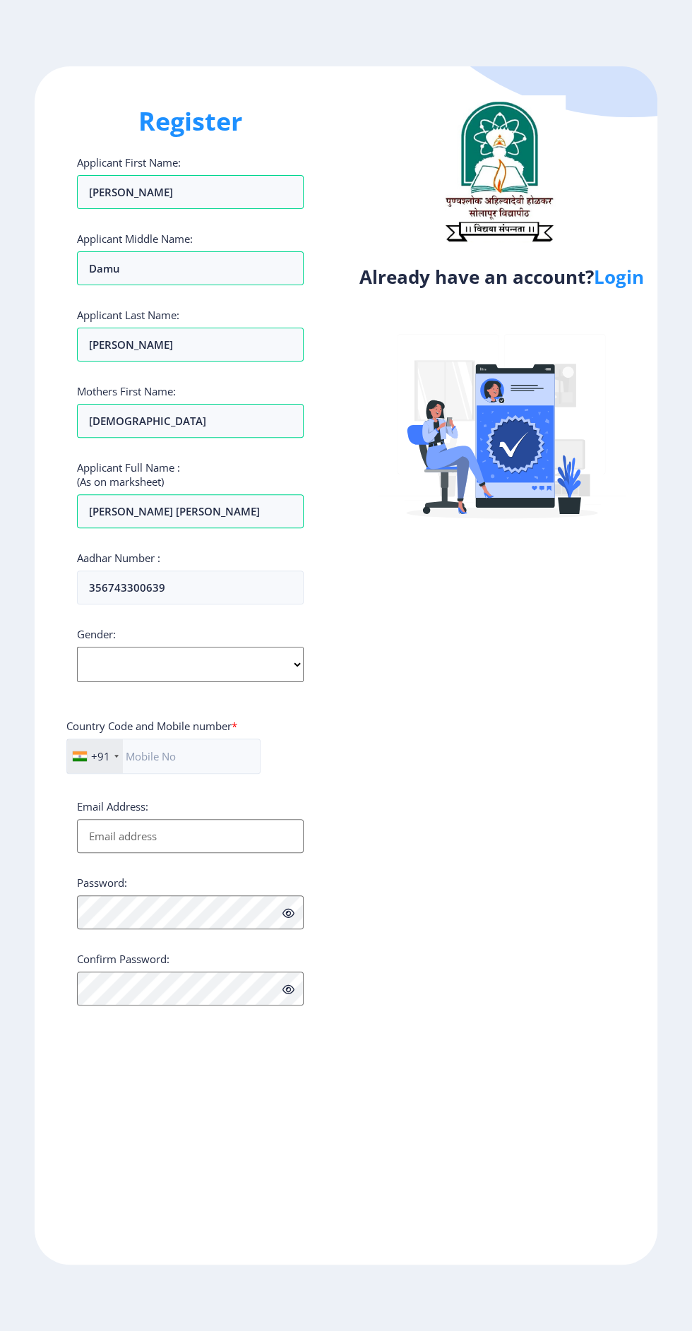
select select "[DEMOGRAPHIC_DATA]"
click at [77, 649] on select "Select Gender Male Female Other" at bounding box center [190, 664] width 227 height 35
click at [213, 758] on input "text" at bounding box center [163, 755] width 194 height 35
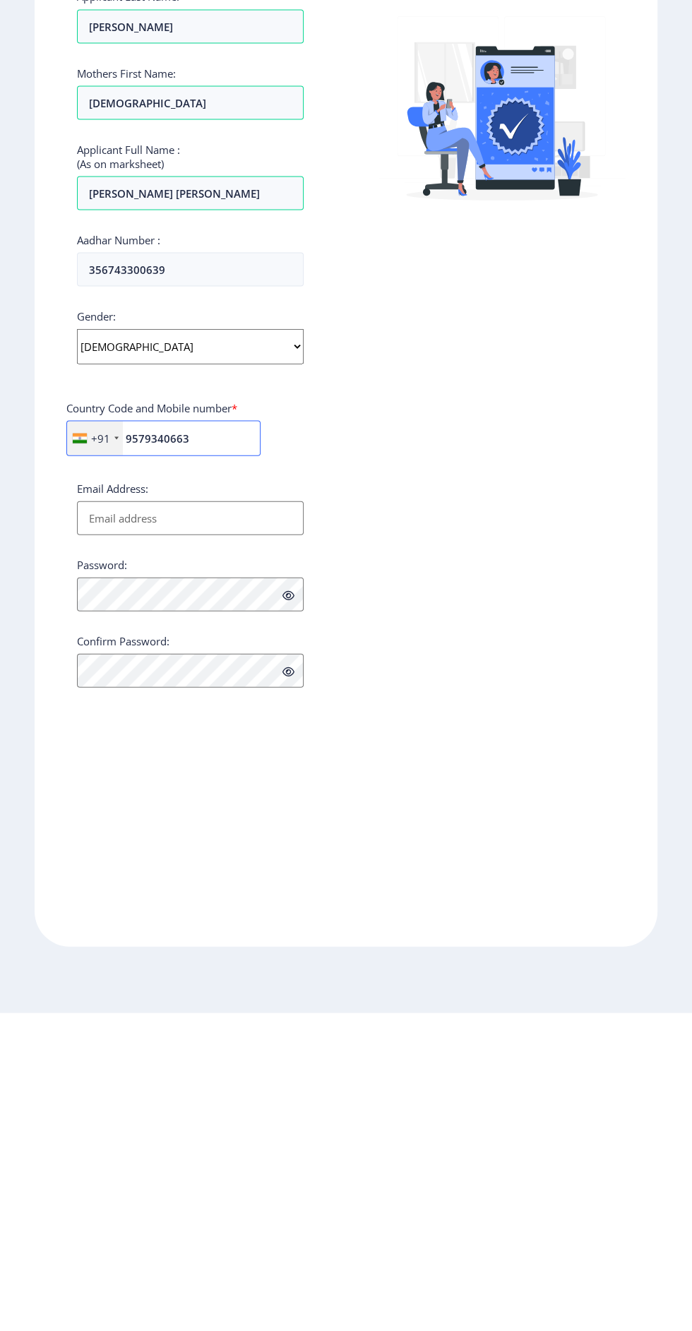
type input "9579340663"
click at [259, 835] on input "Email Address:" at bounding box center [190, 836] width 227 height 34
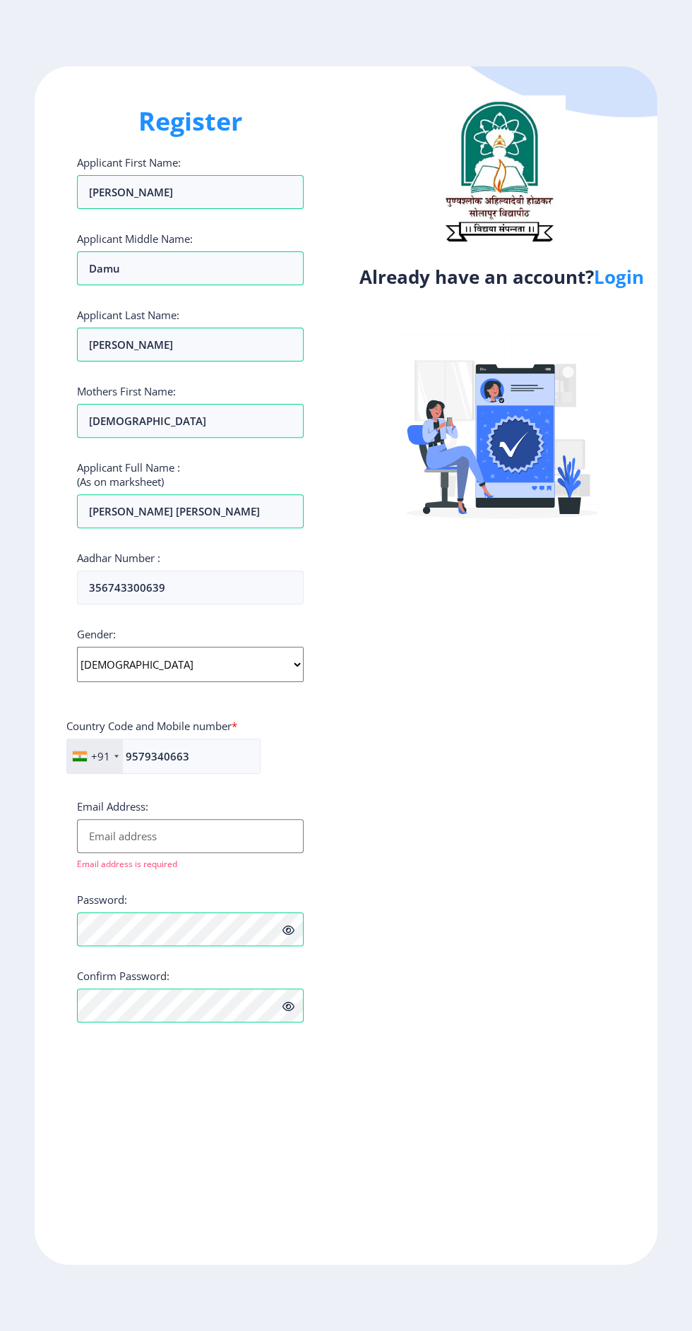
click at [227, 842] on input "Email Address:" at bounding box center [190, 836] width 227 height 34
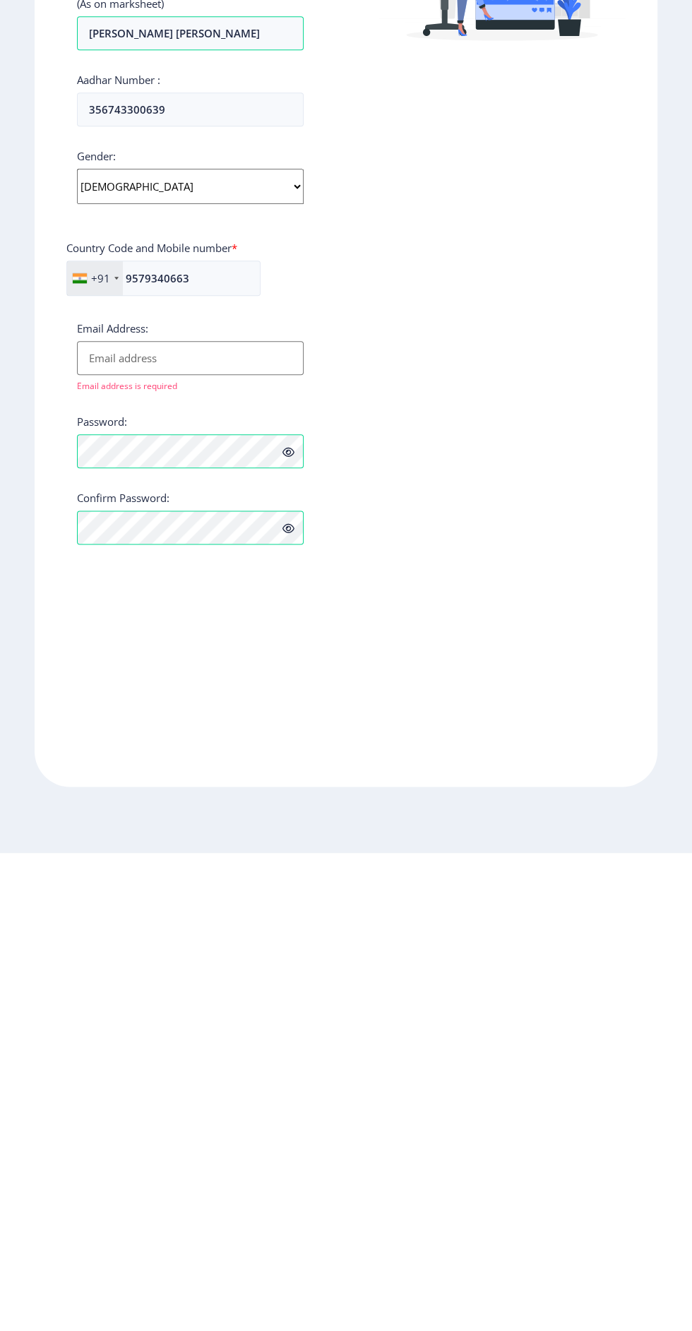
type input "[EMAIL_ADDRESS][DOMAIN_NAME]"
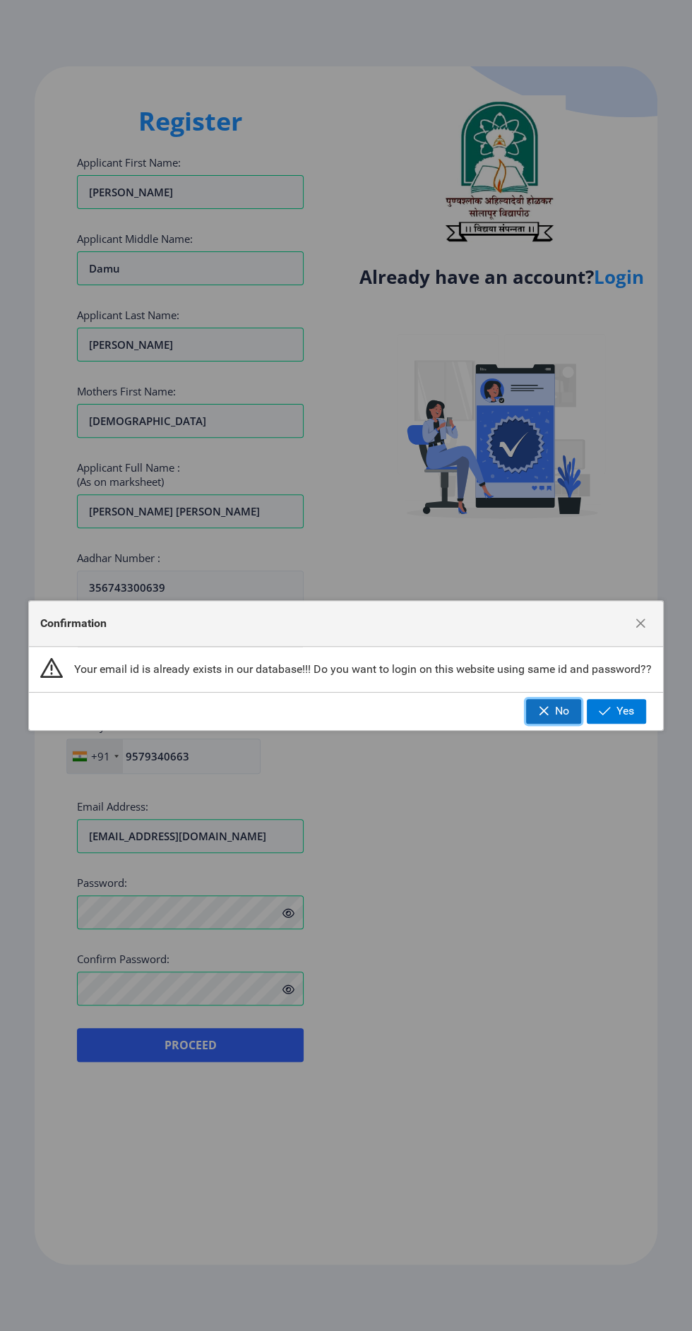
click at [546, 714] on span "button" at bounding box center [543, 710] width 11 height 11
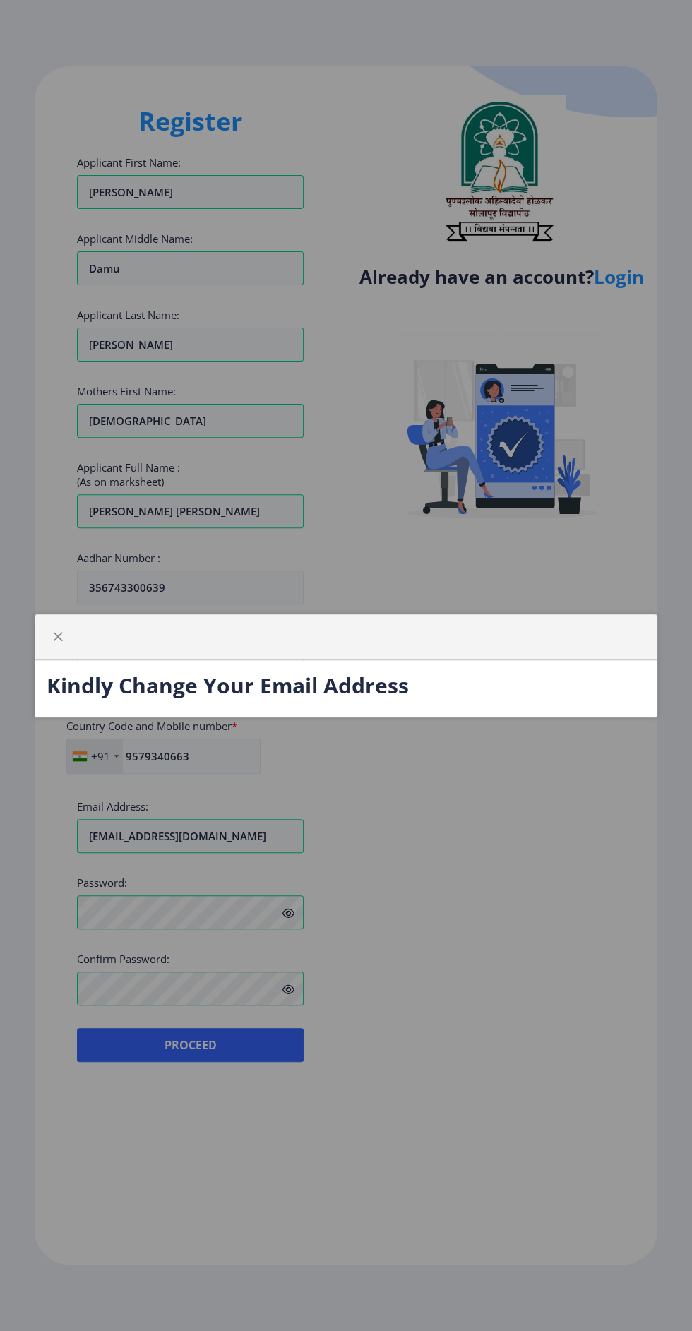
click at [538, 937] on div "Kindly Change Your Email Address" at bounding box center [346, 665] width 692 height 1331
click at [66, 638] on button "button" at bounding box center [58, 636] width 23 height 23
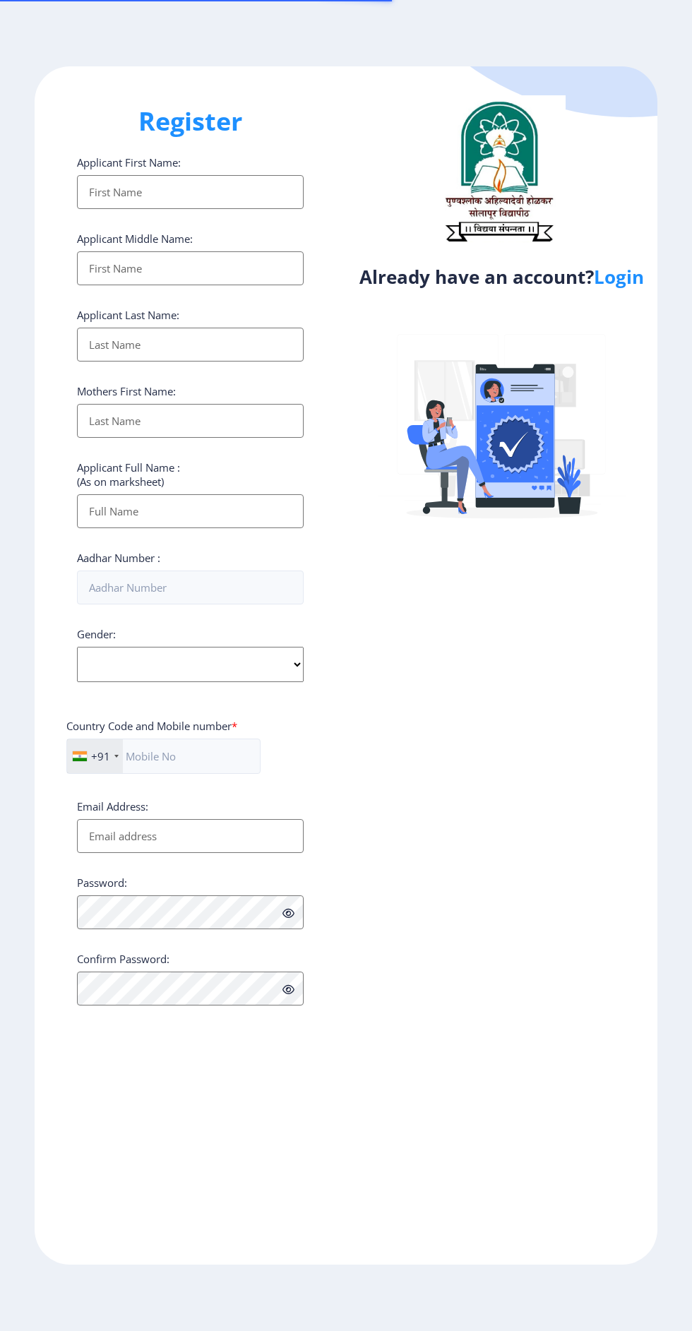
select select
click at [610, 287] on link "Login" at bounding box center [619, 276] width 50 height 25
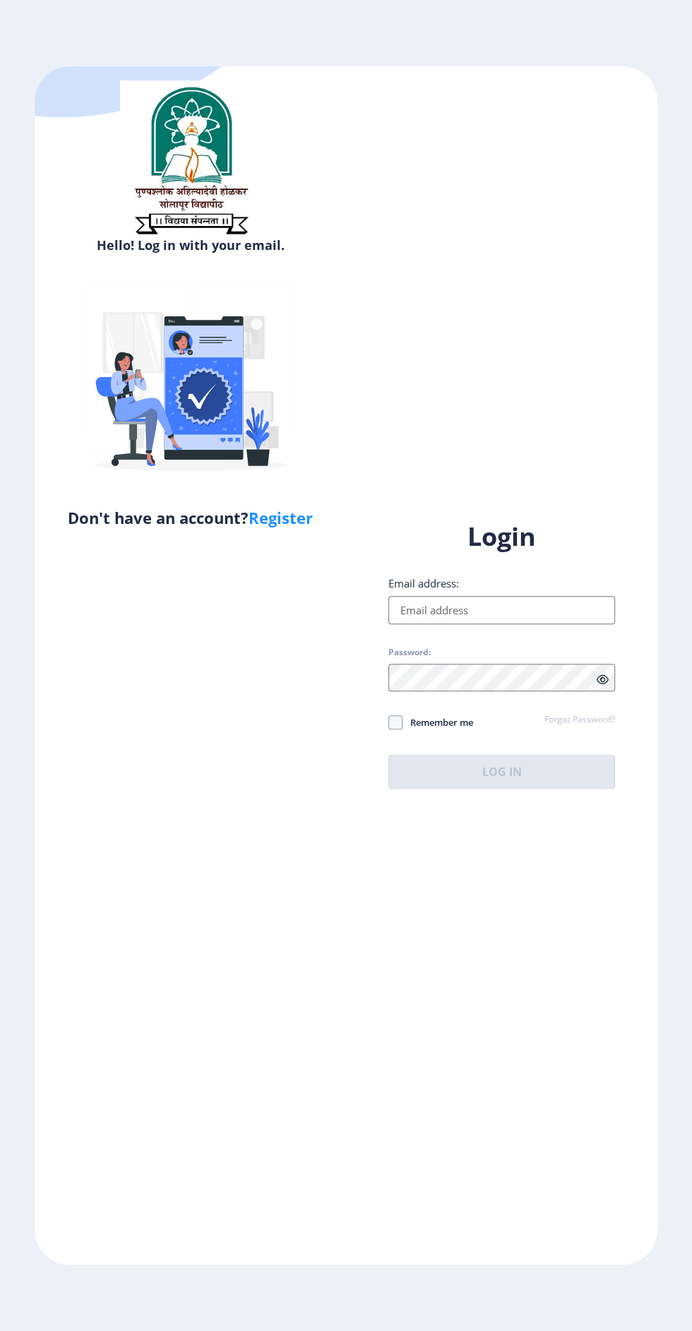
click at [517, 624] on input "Email address:" at bounding box center [501, 610] width 227 height 28
type input "[EMAIL_ADDRESS][DOMAIN_NAME]"
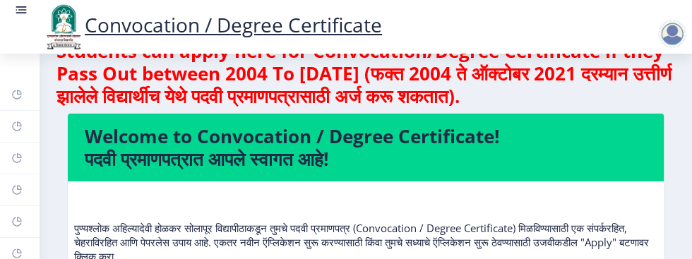
scroll to position [31, 0]
click at [676, 31] on div at bounding box center [672, 34] width 28 height 28
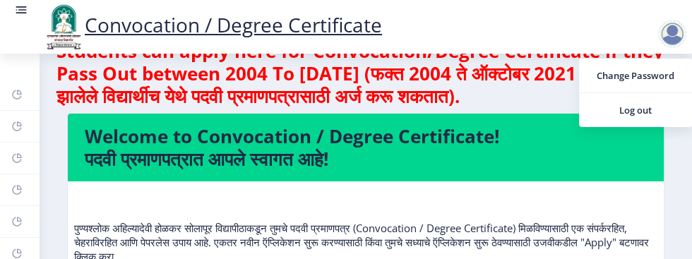
click at [644, 191] on nb-card-body "पुण्यश्लोक अहिल्यादेवी होळकर सोलापूर विद्यापीठाकडून तुमचे पदवी प्रमाणपत्र (Conv…" at bounding box center [366, 234] width 596 height 106
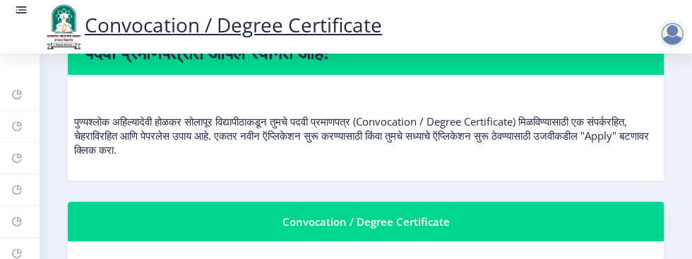
scroll to position [104, 0]
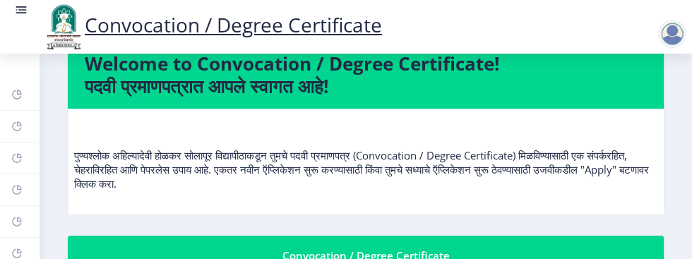
click at [141, 194] on div "पुण्यश्लोक अहिल्यादेवी होळकर सोलापूर विद्यापीठाकडून तुमचे पदवी प्रमाणपत्र (Conv…" at bounding box center [365, 161] width 583 height 82
click at [142, 191] on div "पुण्यश्लोक अहिल्यादेवी होळकर सोलापूर विद्यापीठाकडून तुमचे पदवी प्रमाणपत्र (Conv…" at bounding box center [365, 161] width 583 height 82
click at [133, 186] on p "पुण्यश्लोक अहिल्यादेवी होळकर सोलापूर विद्यापीठाकडून तुमचे पदवी प्रमाणपत्र (Conv…" at bounding box center [365, 155] width 583 height 71
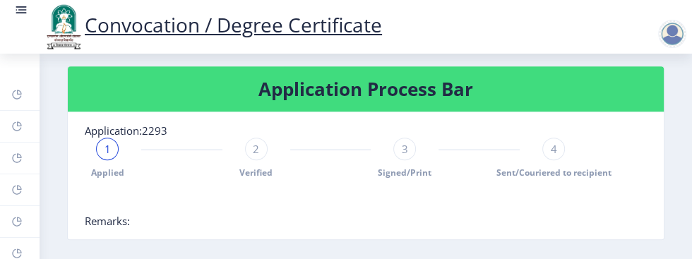
scroll to position [380, 0]
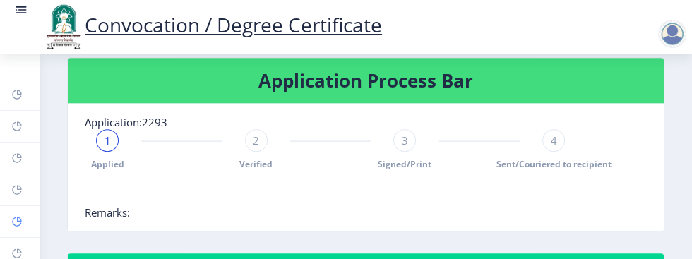
click at [16, 227] on icon at bounding box center [16, 222] width 11 height 14
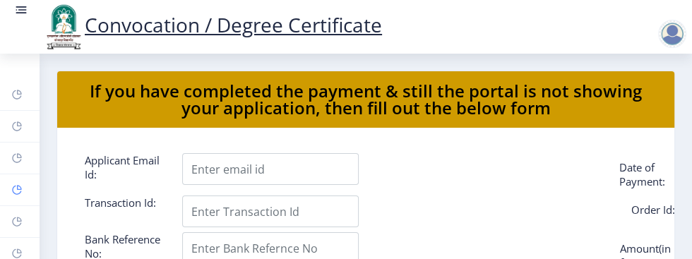
click at [10, 190] on link "Myapplication" at bounding box center [20, 189] width 40 height 31
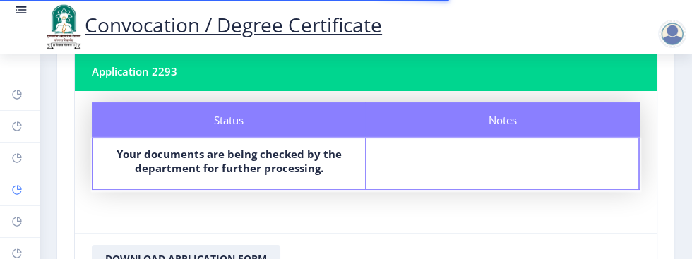
scroll to position [83, 0]
click at [503, 163] on div "Notes" at bounding box center [502, 163] width 273 height 51
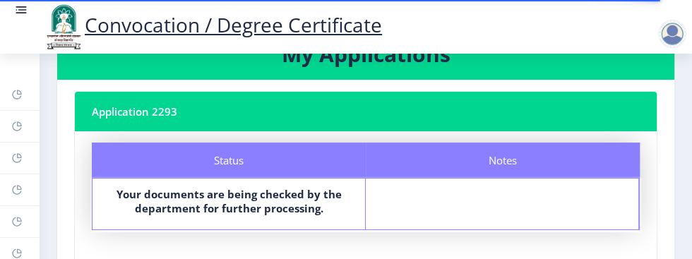
scroll to position [0, 0]
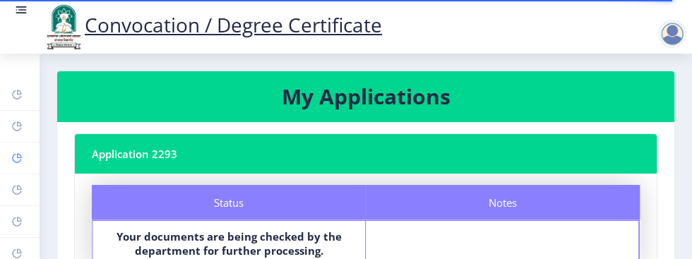
click at [16, 167] on link "Profile" at bounding box center [20, 158] width 40 height 31
select select
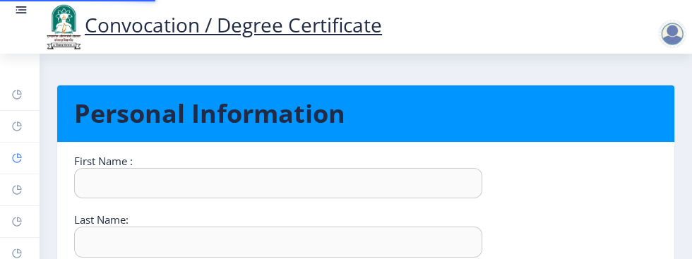
type input "[PERSON_NAME]"
type input "[PERSON_NAME] Damu"
select select "[DEMOGRAPHIC_DATA]"
type input "[EMAIL_ADDRESS][DOMAIN_NAME]"
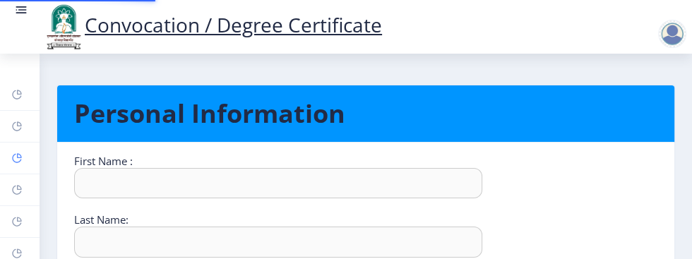
type input "9579340663"
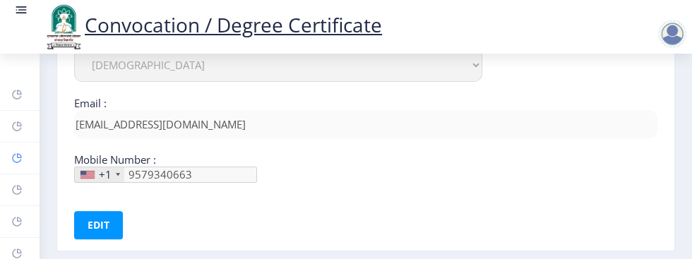
scroll to position [342, 0]
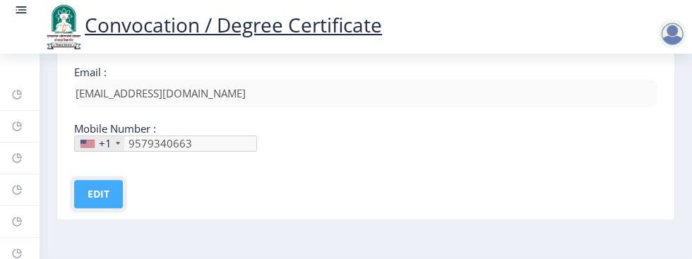
click at [97, 184] on button "Edit" at bounding box center [98, 194] width 49 height 28
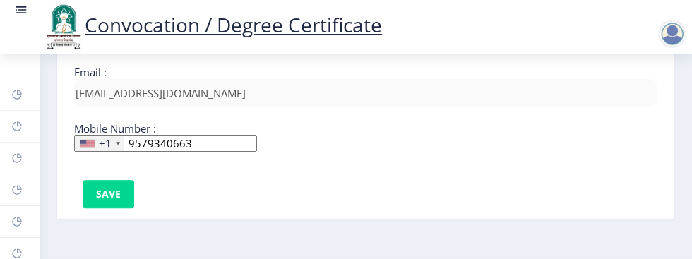
click at [104, 140] on div "+1" at bounding box center [105, 143] width 13 height 14
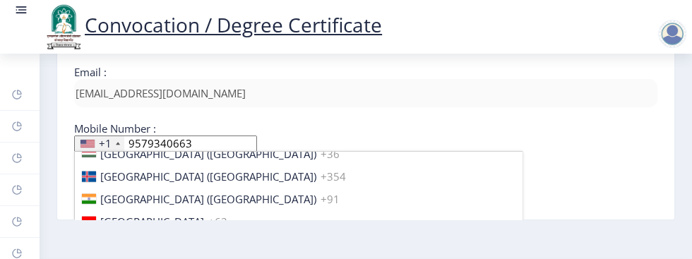
scroll to position [2202, 0]
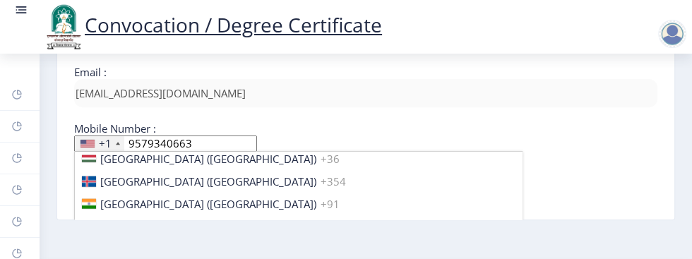
click at [132, 197] on span "[GEOGRAPHIC_DATA] ([GEOGRAPHIC_DATA])" at bounding box center [208, 204] width 216 height 14
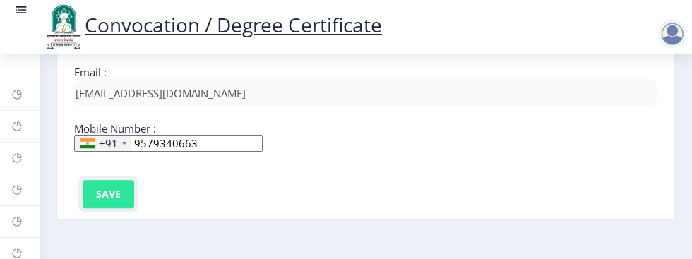
click at [123, 188] on button "Save" at bounding box center [109, 194] width 52 height 28
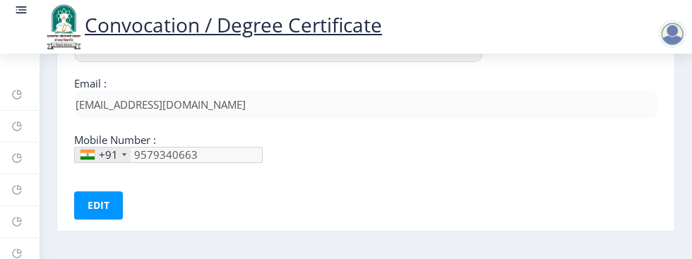
scroll to position [342, 0]
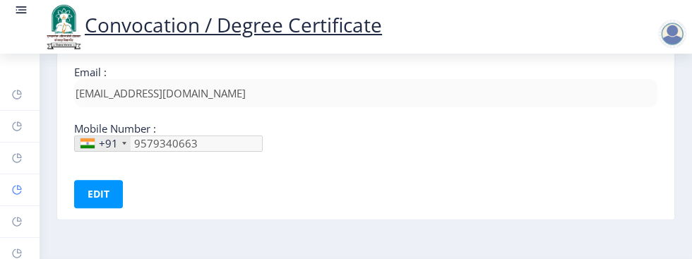
click at [20, 191] on icon at bounding box center [16, 190] width 9 height 9
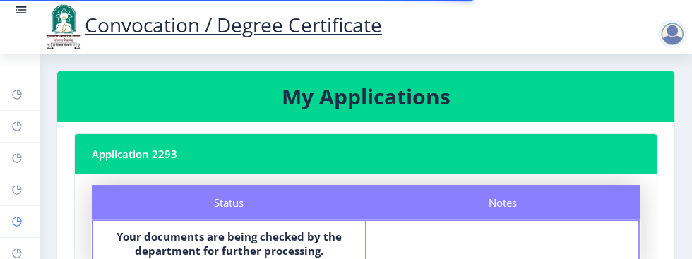
click at [16, 218] on rect at bounding box center [16, 221] width 11 height 11
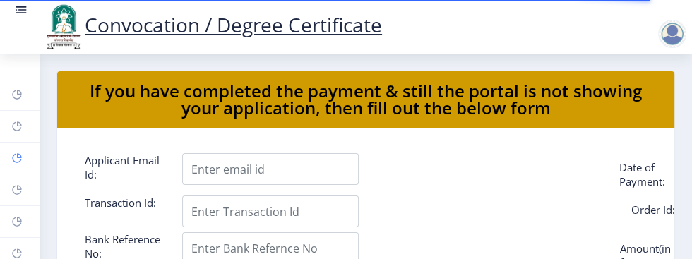
click at [19, 162] on rect at bounding box center [16, 157] width 11 height 11
select select
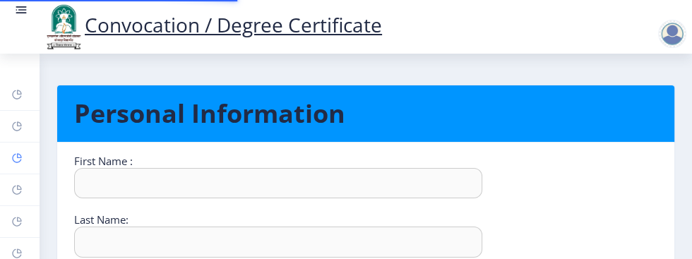
type input "[PERSON_NAME]"
type input "[PERSON_NAME] Damu"
select select "[DEMOGRAPHIC_DATA]"
type input "[EMAIL_ADDRESS][DOMAIN_NAME]"
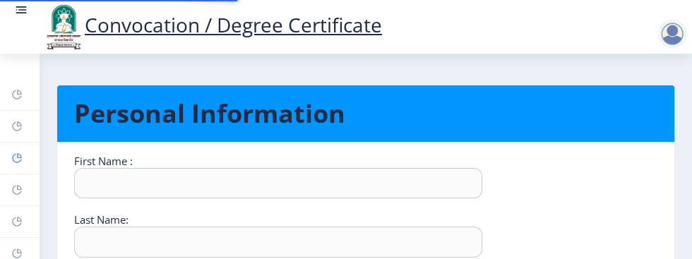
type input "9579340663"
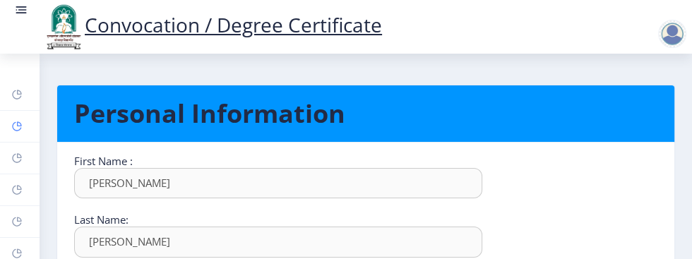
click at [24, 128] on link "Help/FAQ" at bounding box center [20, 126] width 40 height 31
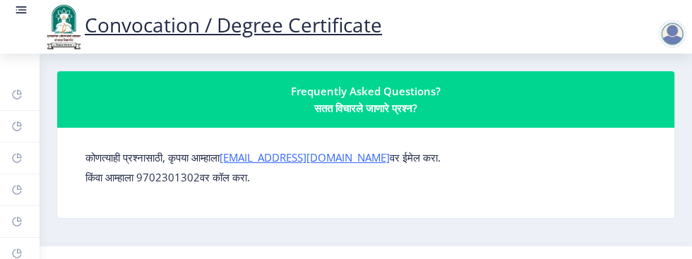
click at [410, 108] on div "Frequently Asked Questions? सतत विचारले जाणारे प्रश्न?" at bounding box center [365, 100] width 583 height 34
click at [374, 102] on div "Frequently Asked Questions? सतत विचारले जाणारे प्रश्न?" at bounding box center [365, 100] width 583 height 34
click at [179, 174] on p "किंवा आम्हाला 9702301302वर कॉल करा." at bounding box center [365, 177] width 561 height 14
click at [469, 150] on form "कोणत्याही प्रश्नासाठी, कृपया आम्हाला su.sfc@studentscenter.in वर ईमेल करा. किंव…" at bounding box center [365, 167] width 561 height 34
click at [289, 158] on link "su.sfc@studentscenter.in" at bounding box center [305, 157] width 170 height 14
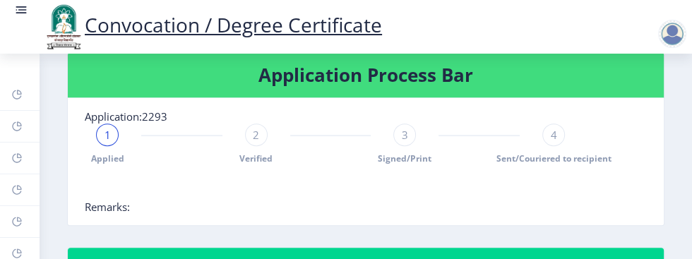
scroll to position [380, 0]
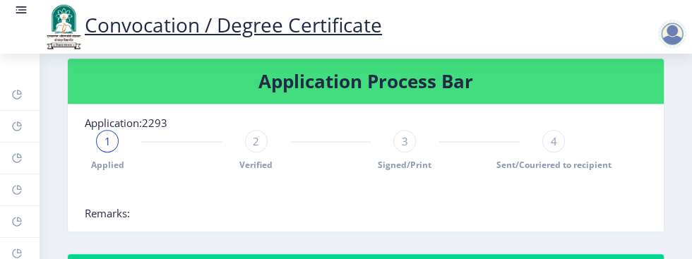
click at [264, 162] on span "Verified" at bounding box center [255, 165] width 33 height 12
click at [408, 132] on div "3" at bounding box center [404, 141] width 23 height 23
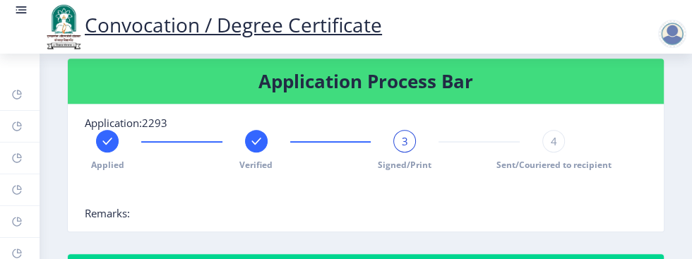
click at [544, 139] on div "4" at bounding box center [553, 141] width 23 height 23
click at [551, 138] on span "4" at bounding box center [554, 141] width 6 height 14
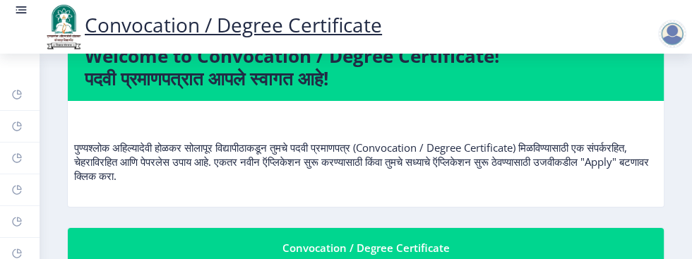
scroll to position [0, 0]
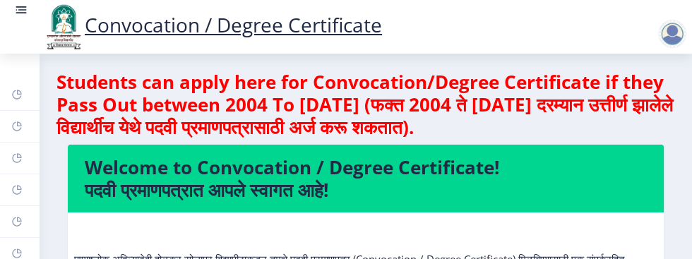
click at [22, 10] on rect at bounding box center [22, 9] width 8 height 1
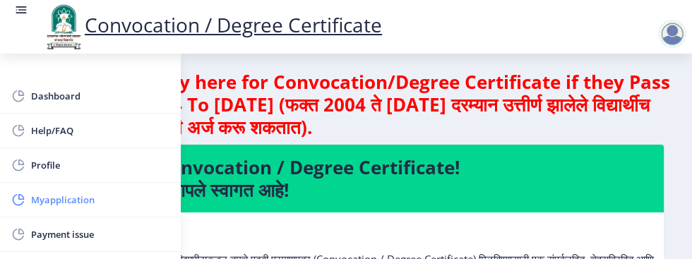
click at [107, 201] on span "Myapplication" at bounding box center [100, 199] width 138 height 17
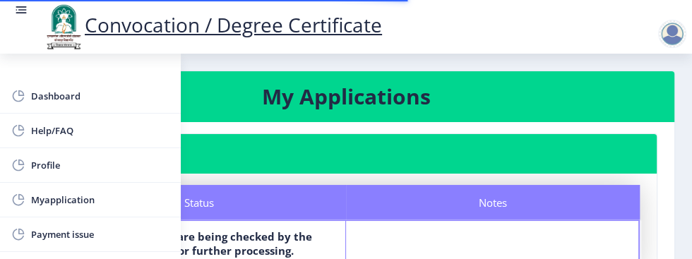
click at [365, 168] on nb-card-header "Application 2293" at bounding box center [345, 154] width 621 height 40
click at [371, 188] on div "Notes" at bounding box center [493, 202] width 294 height 35
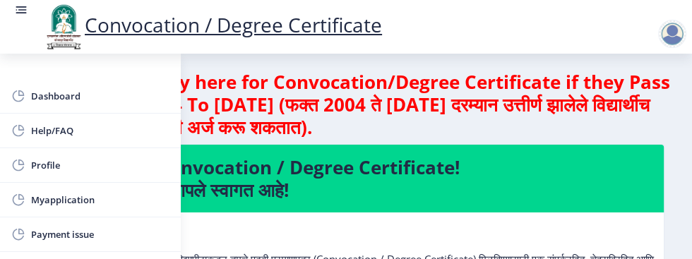
click at [32, 6] on div "Convocation / Degree Certificate" at bounding box center [212, 27] width 368 height 48
click at [22, 16] on rect at bounding box center [21, 10] width 14 height 14
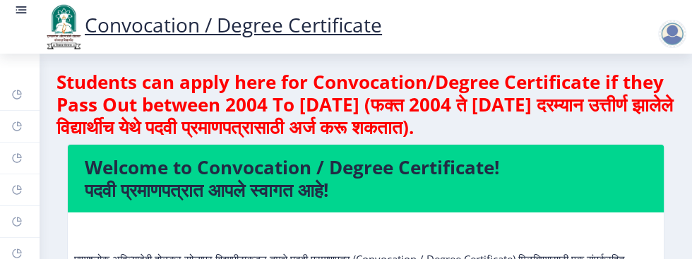
click at [32, 13] on div "Convocation / Degree Certificate" at bounding box center [212, 27] width 368 height 48
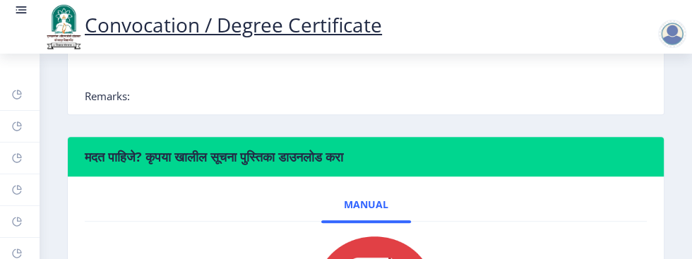
scroll to position [633, 0]
